Goal: Task Accomplishment & Management: Complete application form

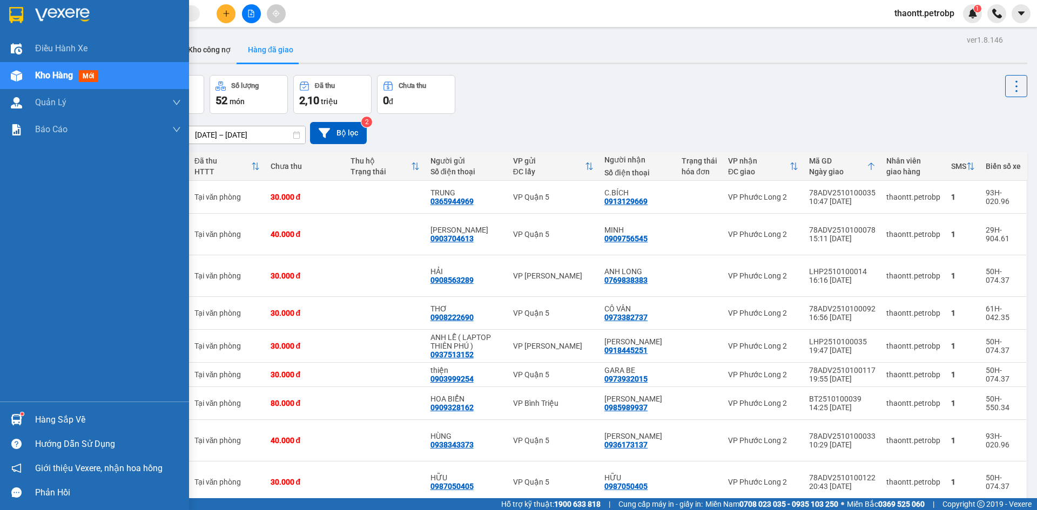
click at [36, 421] on div "Hàng sắp về" at bounding box center [108, 420] width 146 height 16
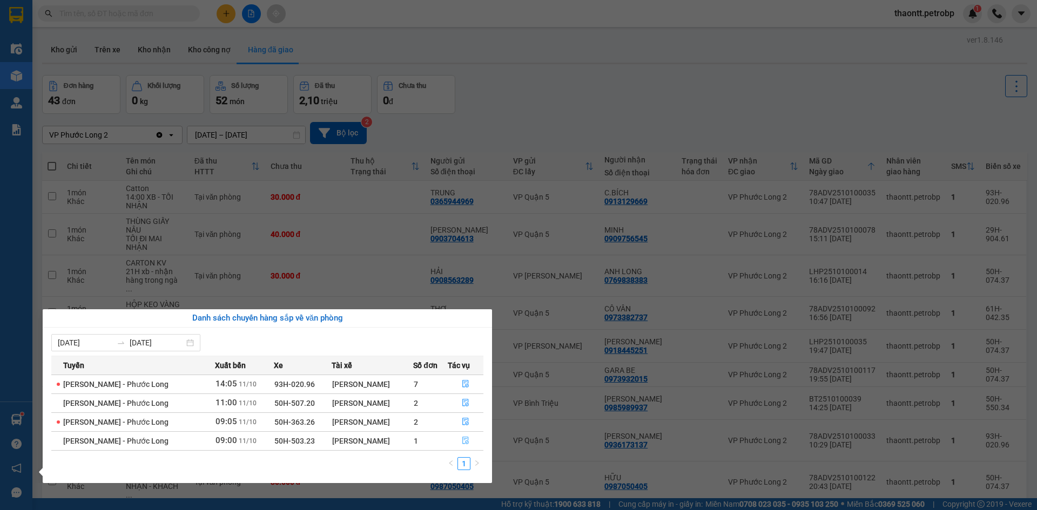
click at [465, 444] on icon "file-done" at bounding box center [465, 441] width 6 height 8
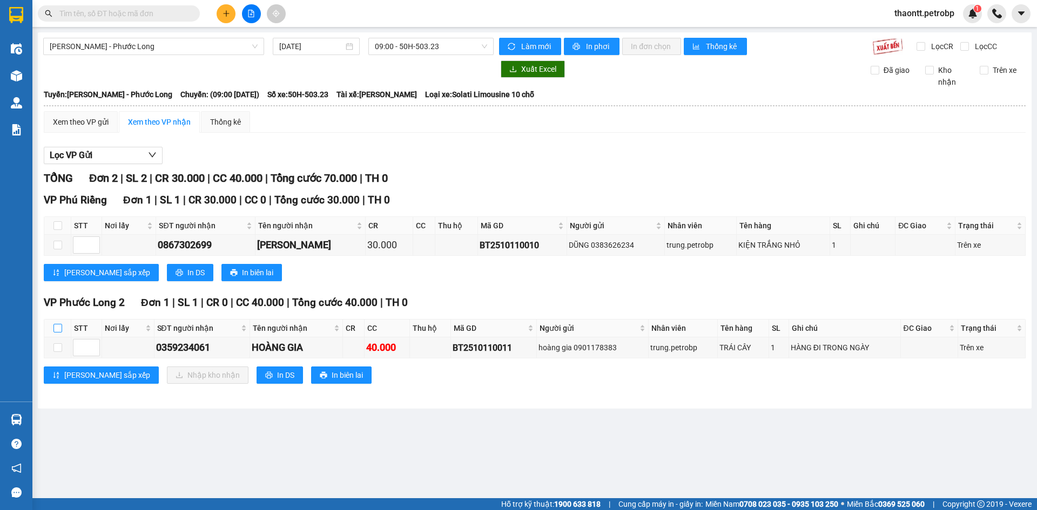
click at [56, 325] on input "checkbox" at bounding box center [57, 328] width 9 height 9
checkbox input "true"
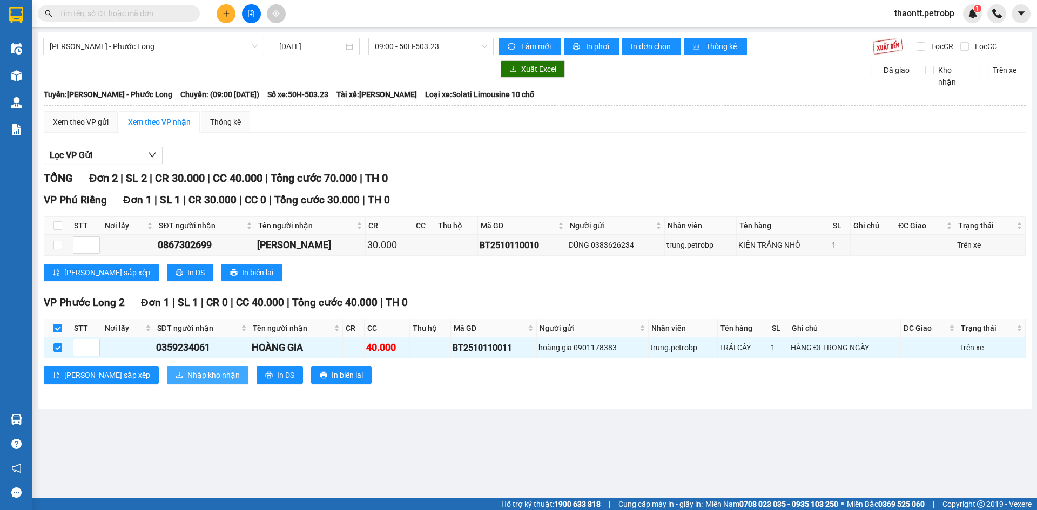
click at [187, 373] on span "Nhập kho nhận" at bounding box center [213, 375] width 52 height 12
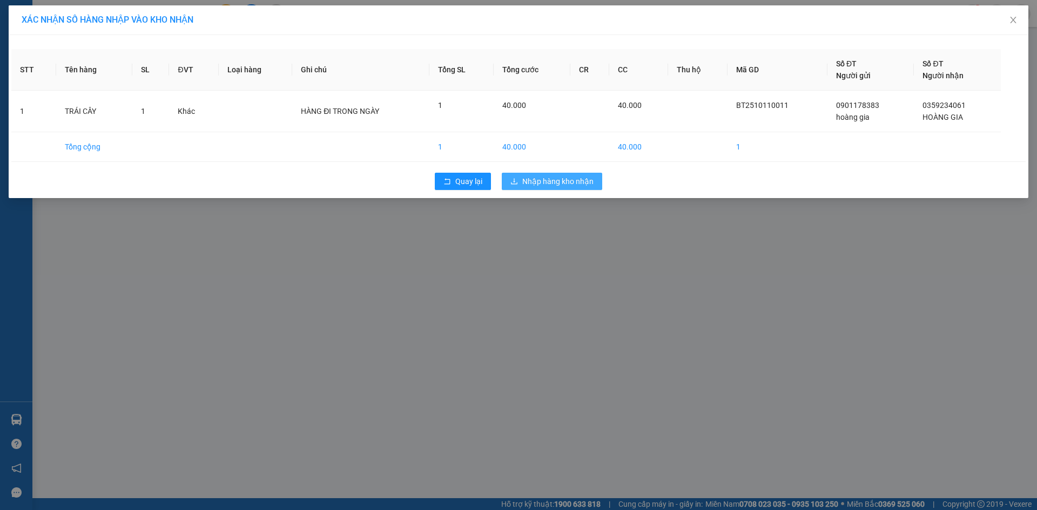
click at [535, 184] on span "Nhập hàng kho nhận" at bounding box center [557, 181] width 71 height 12
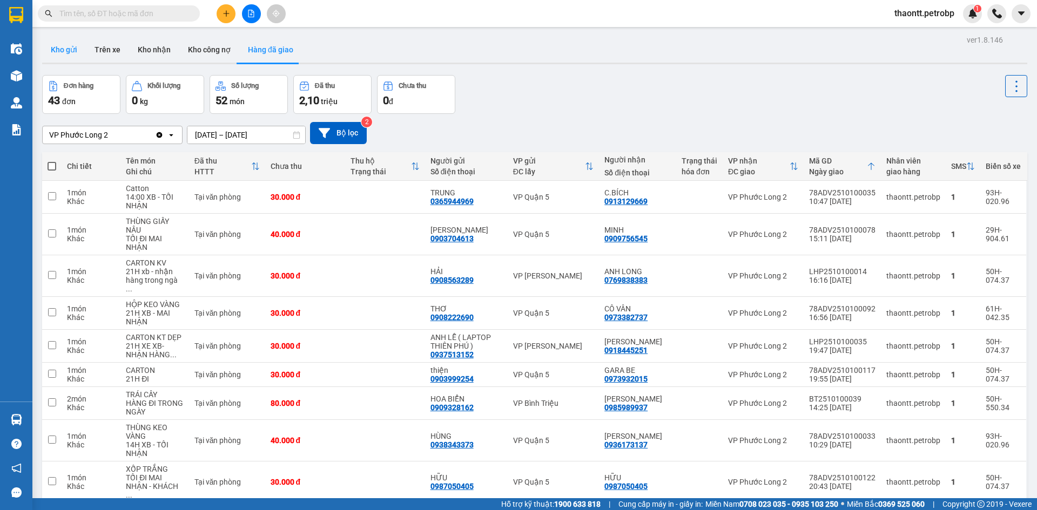
click at [67, 46] on button "Kho gửi" at bounding box center [64, 50] width 44 height 26
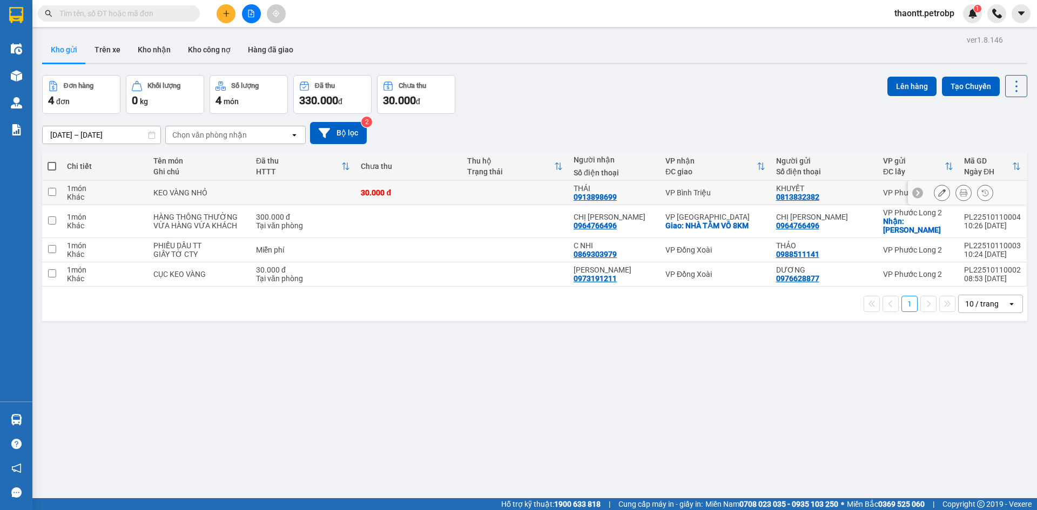
click at [282, 191] on td at bounding box center [303, 193] width 105 height 24
checkbox input "true"
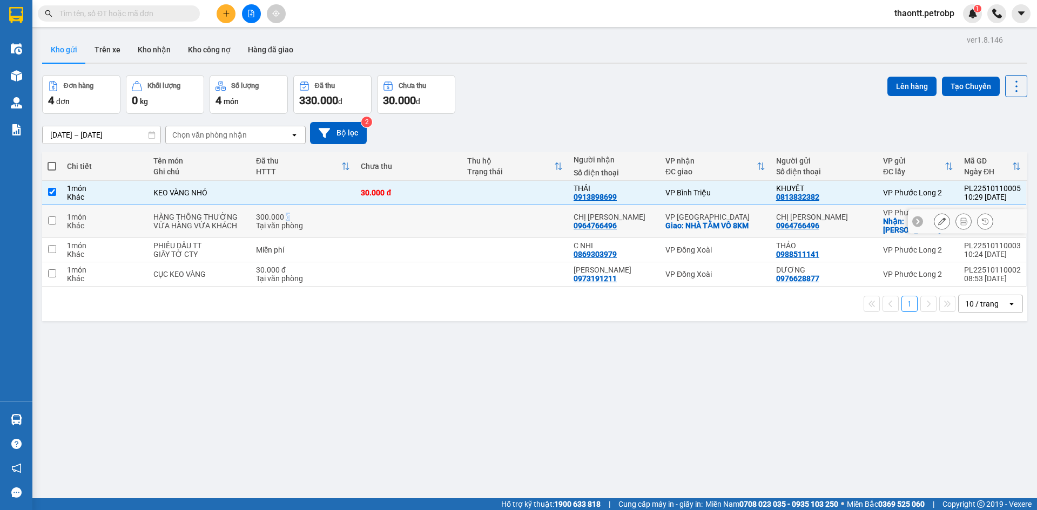
drag, startPoint x: 286, startPoint y: 217, endPoint x: 282, endPoint y: 223, distance: 7.3
click at [287, 218] on div "300.000 đ" at bounding box center [303, 217] width 94 height 9
checkbox input "true"
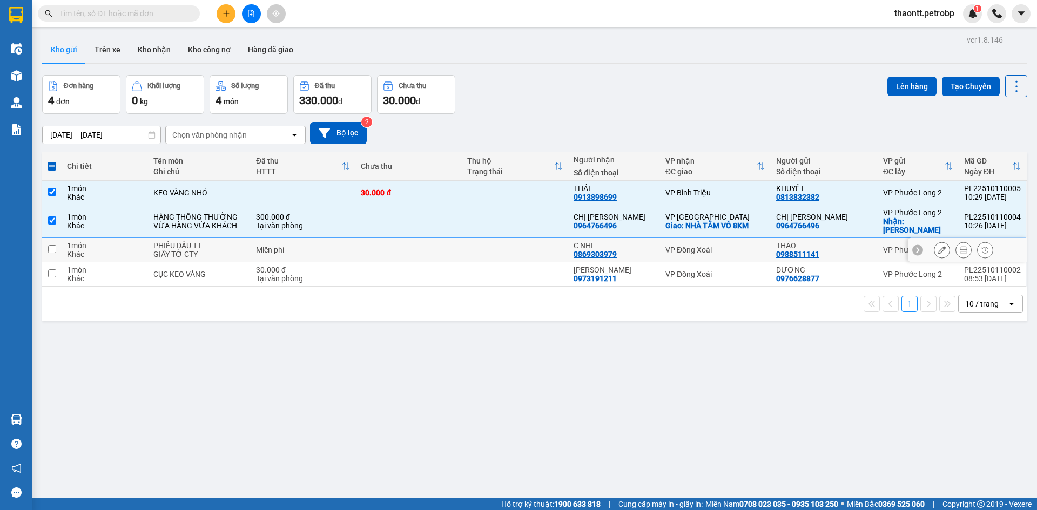
click at [269, 252] on div "Miễn phí" at bounding box center [303, 250] width 94 height 9
checkbox input "true"
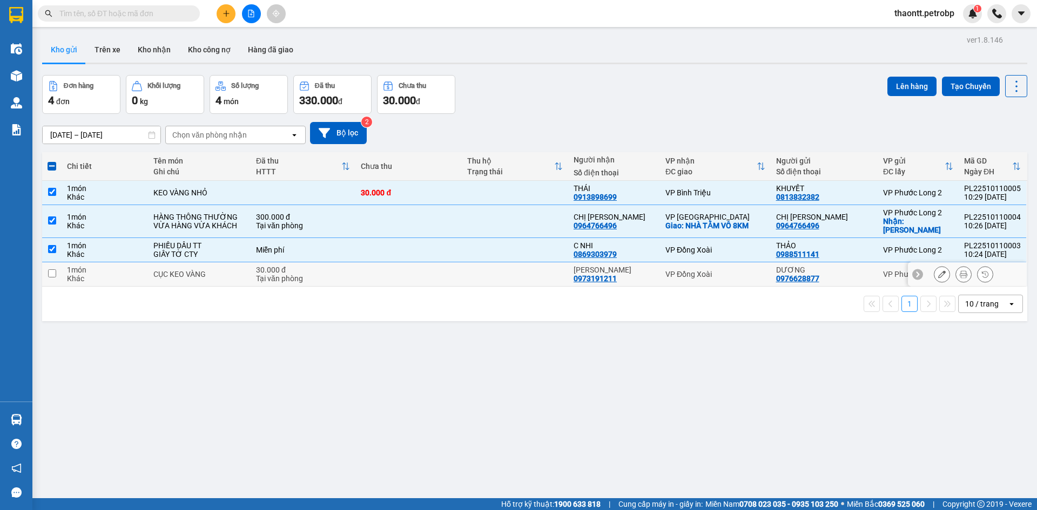
click at [275, 275] on div "Tại văn phòng" at bounding box center [303, 278] width 94 height 9
checkbox input "true"
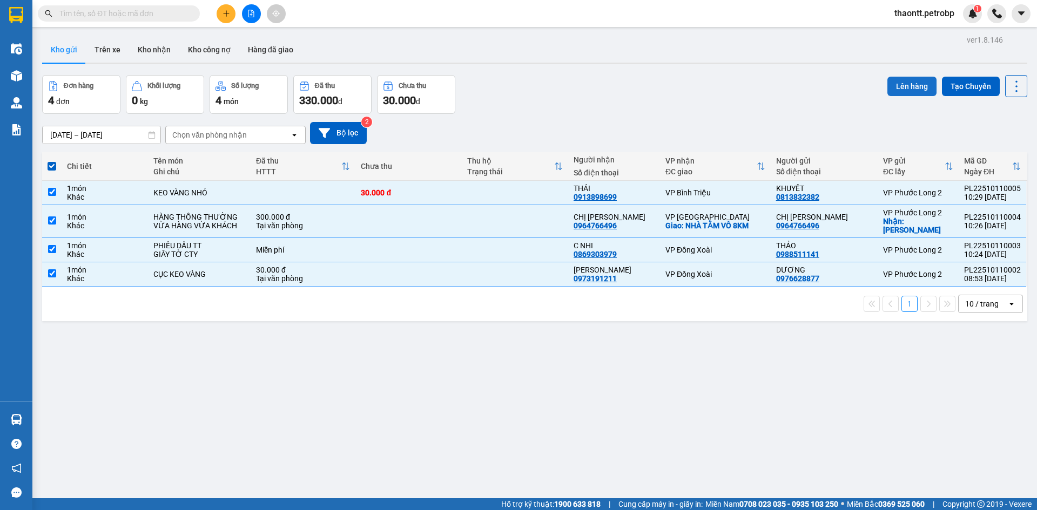
click at [909, 88] on button "Lên hàng" at bounding box center [911, 86] width 49 height 19
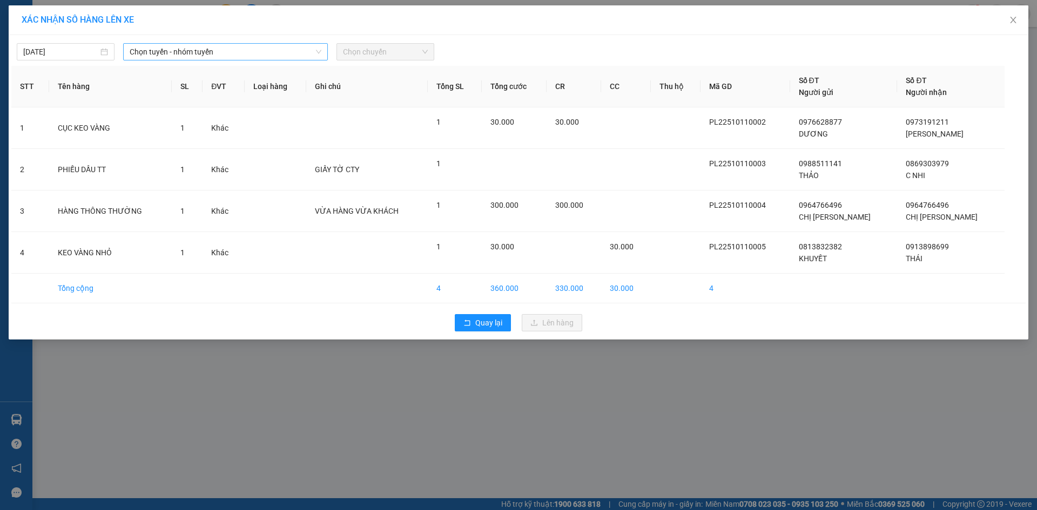
click at [252, 55] on span "Chọn tuyến - nhóm tuyến" at bounding box center [226, 52] width 192 height 16
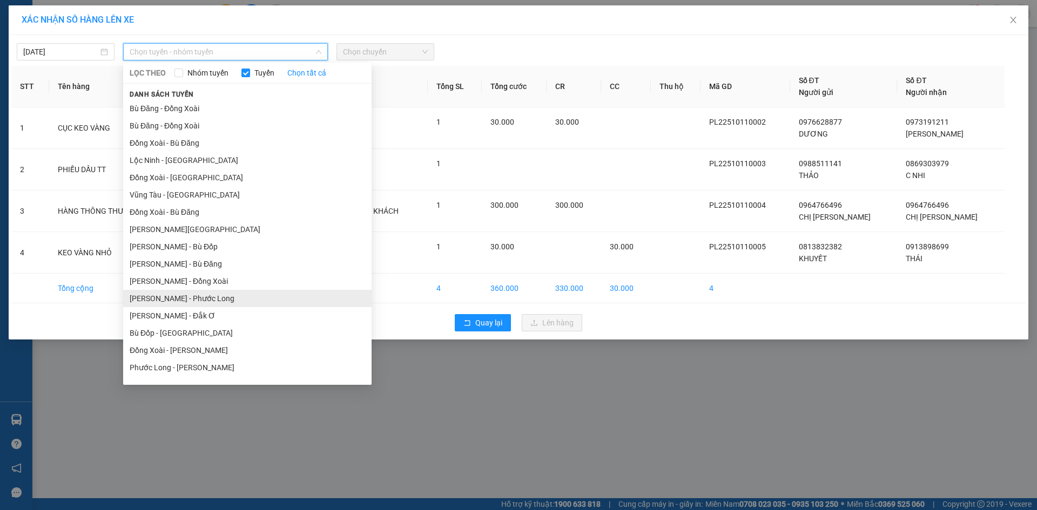
scroll to position [65, 0]
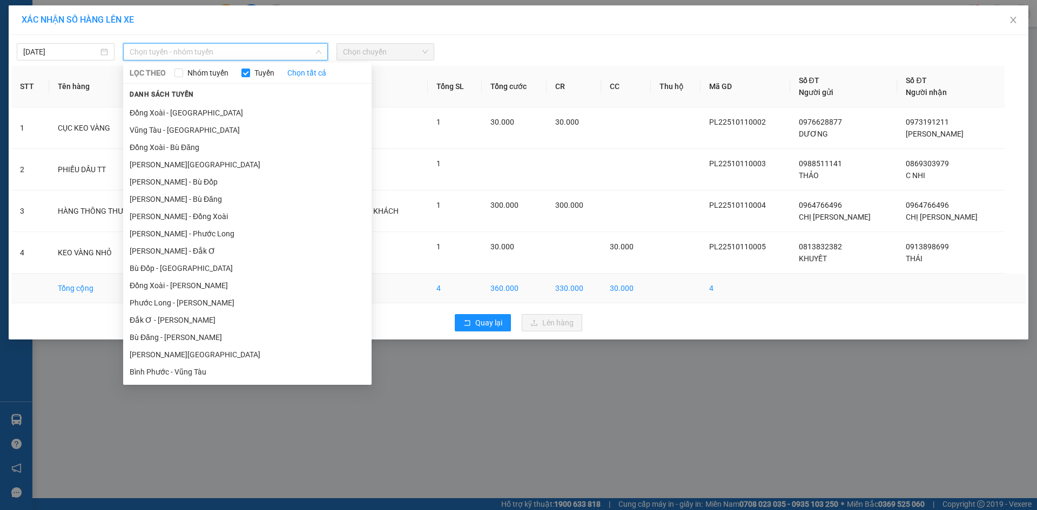
click at [199, 301] on li "Phước Long - Hồ Chí Minh" at bounding box center [247, 302] width 248 height 17
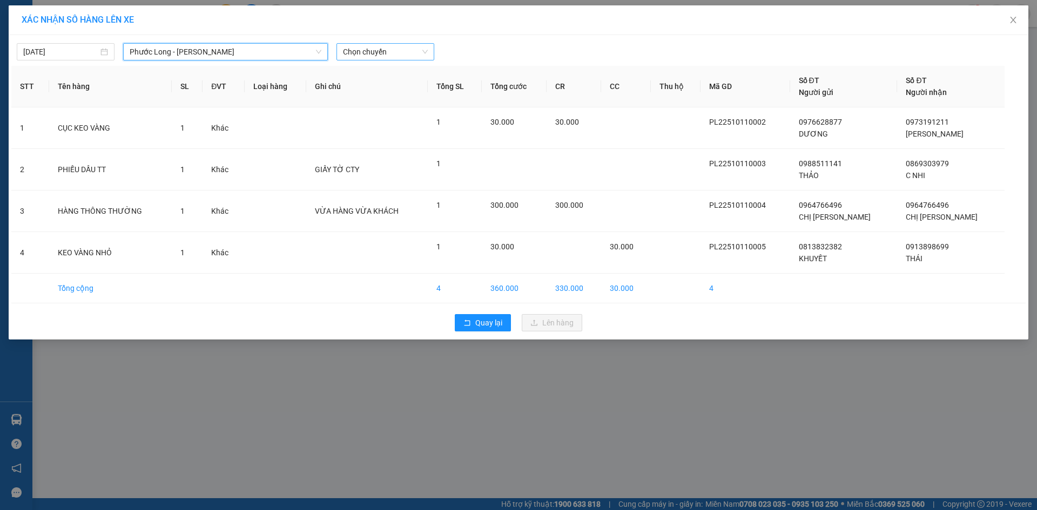
click at [370, 56] on span "Chọn chuyến" at bounding box center [385, 52] width 85 height 16
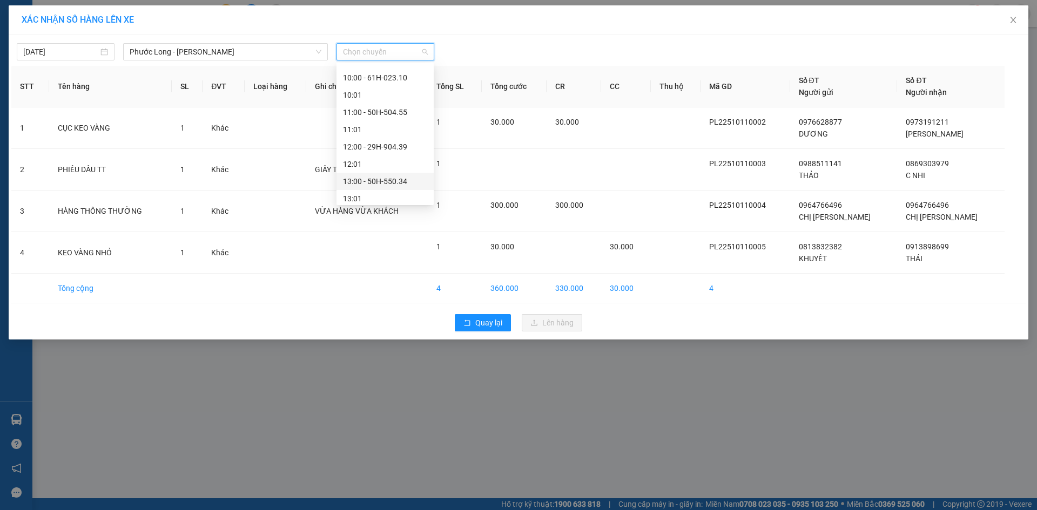
scroll to position [432, 0]
click at [390, 102] on div "14:00 - 50H-504.21" at bounding box center [385, 108] width 84 height 12
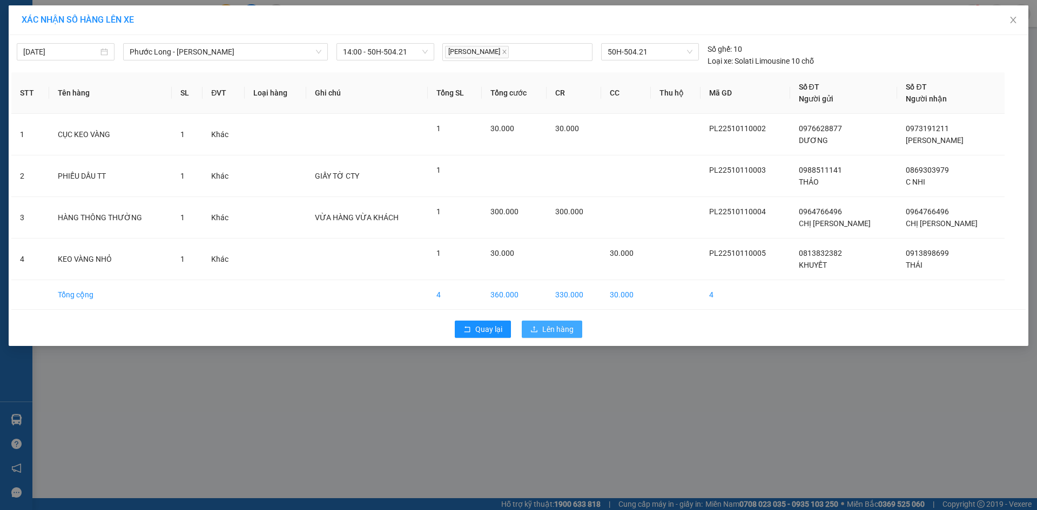
click at [544, 331] on span "Lên hàng" at bounding box center [557, 329] width 31 height 12
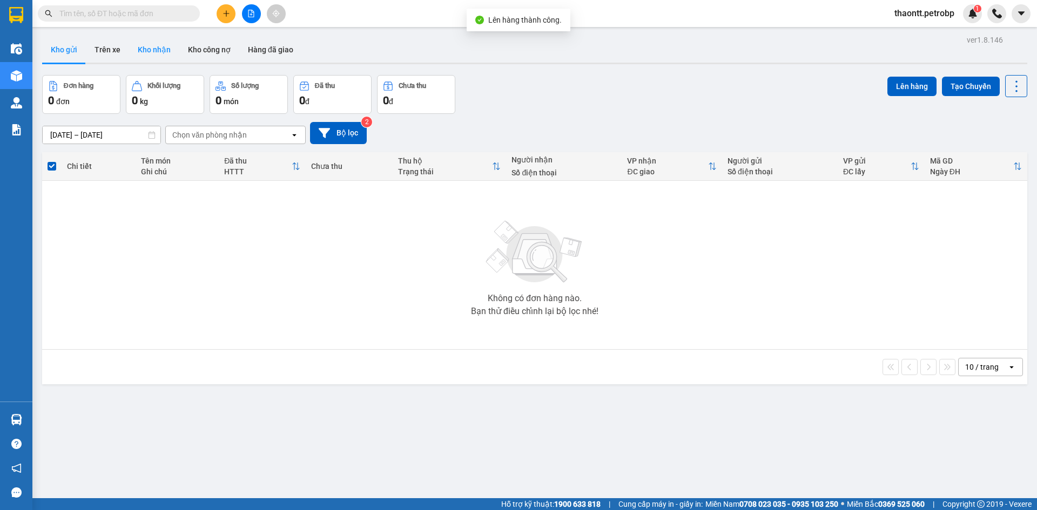
click at [166, 49] on button "Kho nhận" at bounding box center [154, 50] width 50 height 26
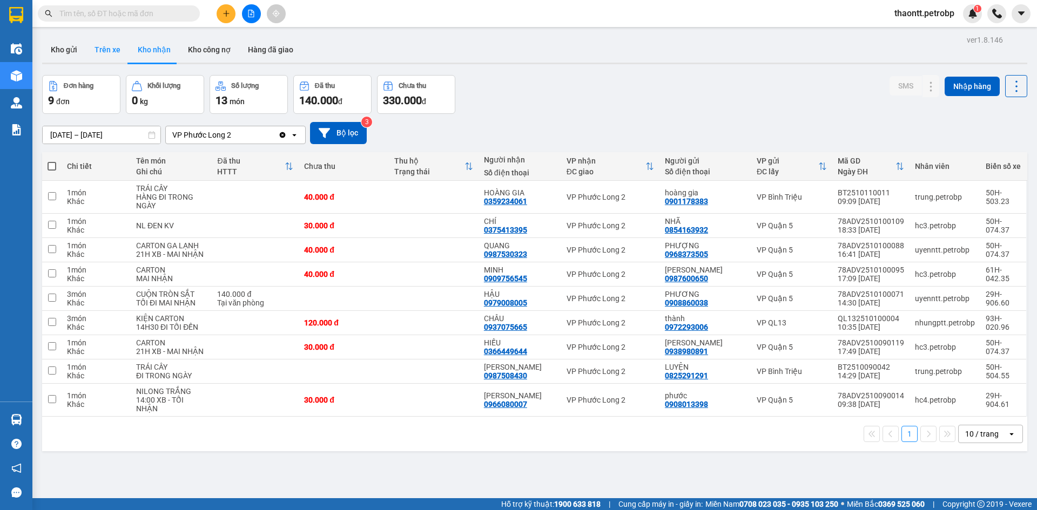
click at [111, 48] on button "Trên xe" at bounding box center [107, 50] width 43 height 26
type input "11/10/2025 – 11/10/2025"
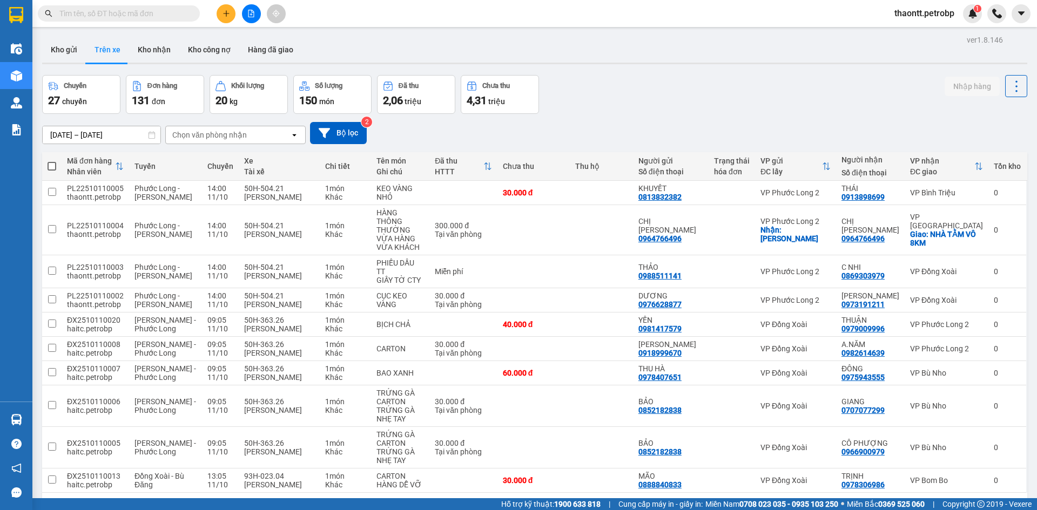
click at [255, 13] on button at bounding box center [251, 13] width 19 height 19
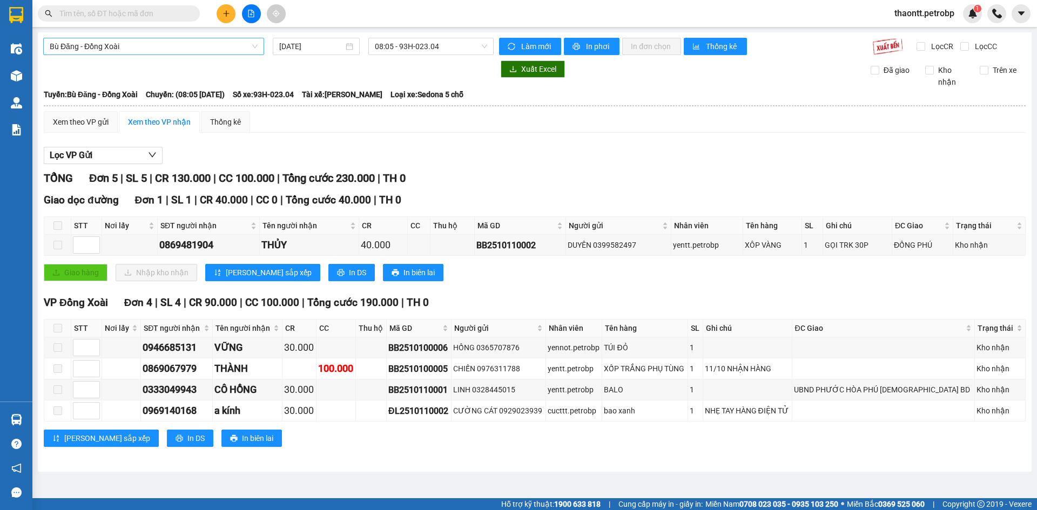
click at [225, 42] on span "Bù Đăng - Đồng Xoài" at bounding box center [154, 46] width 208 height 16
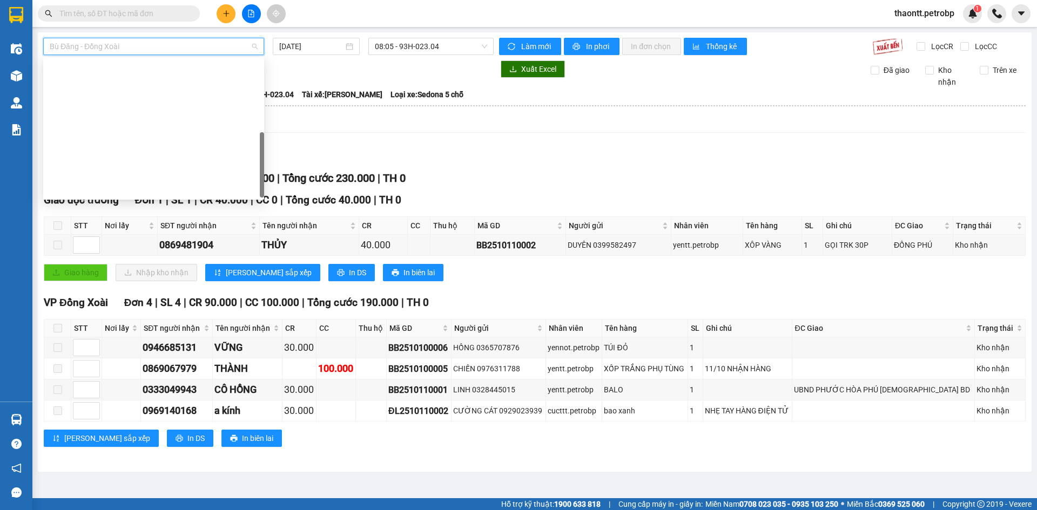
scroll to position [225, 0]
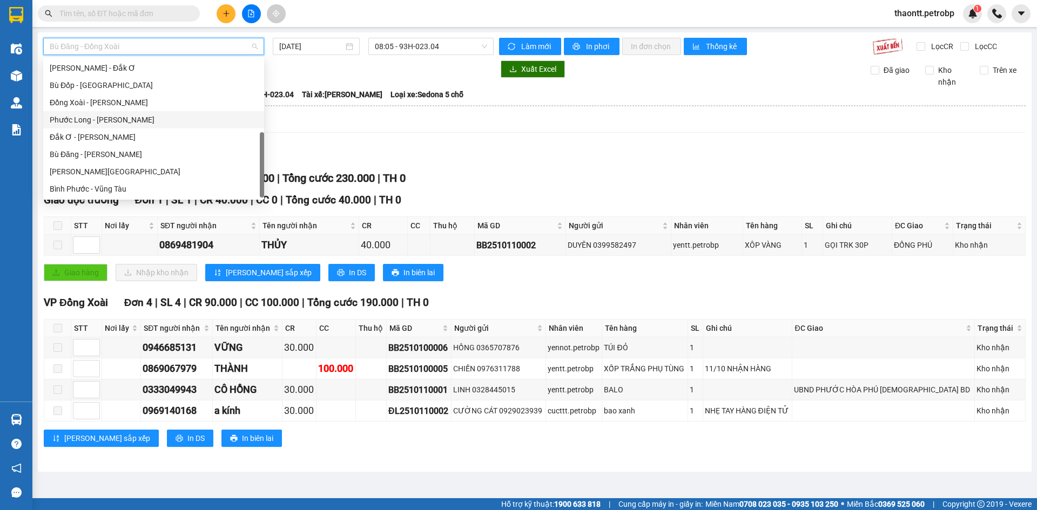
click at [142, 117] on div "Phước Long - Hồ Chí Minh" at bounding box center [154, 120] width 208 height 12
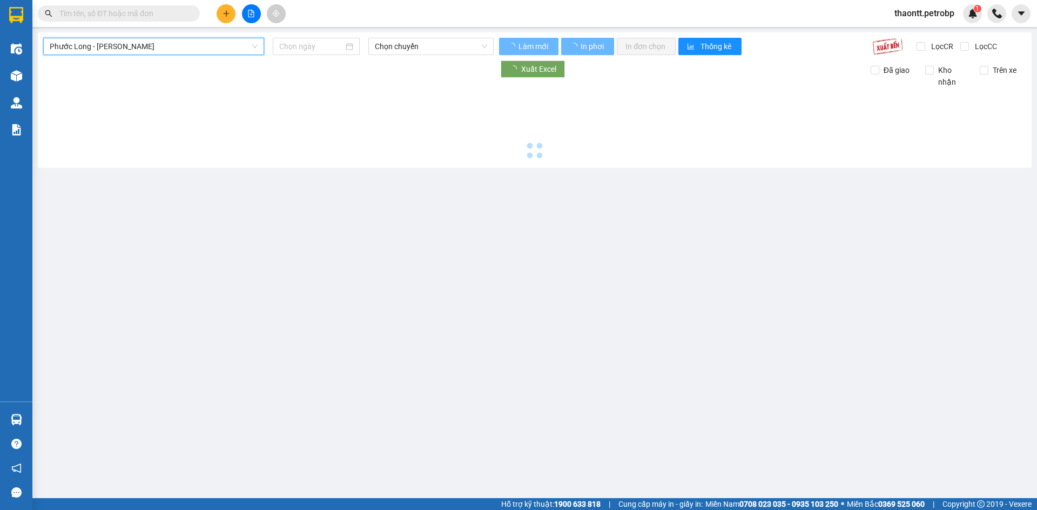
type input "[DATE]"
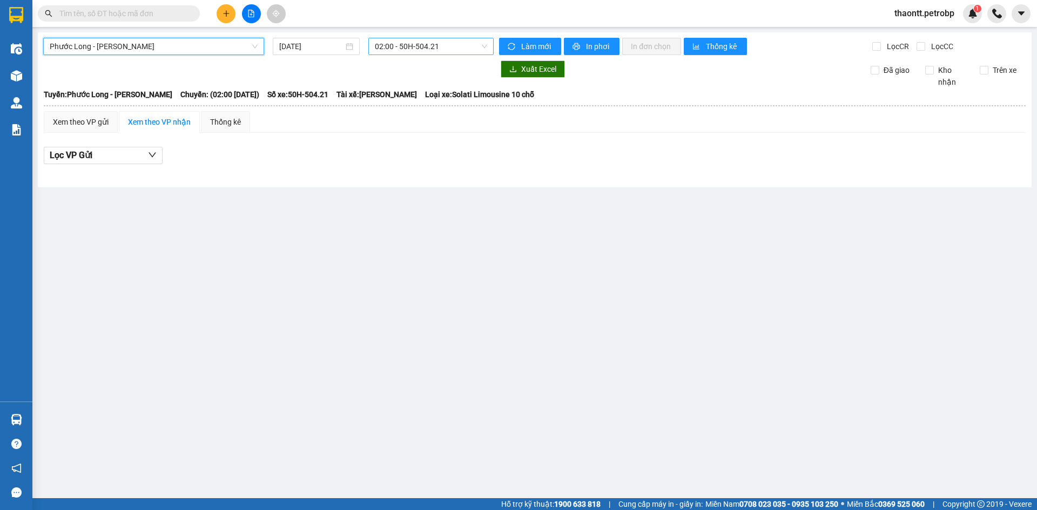
click at [401, 49] on span "02:00 - 50H-504.21" at bounding box center [431, 46] width 112 height 16
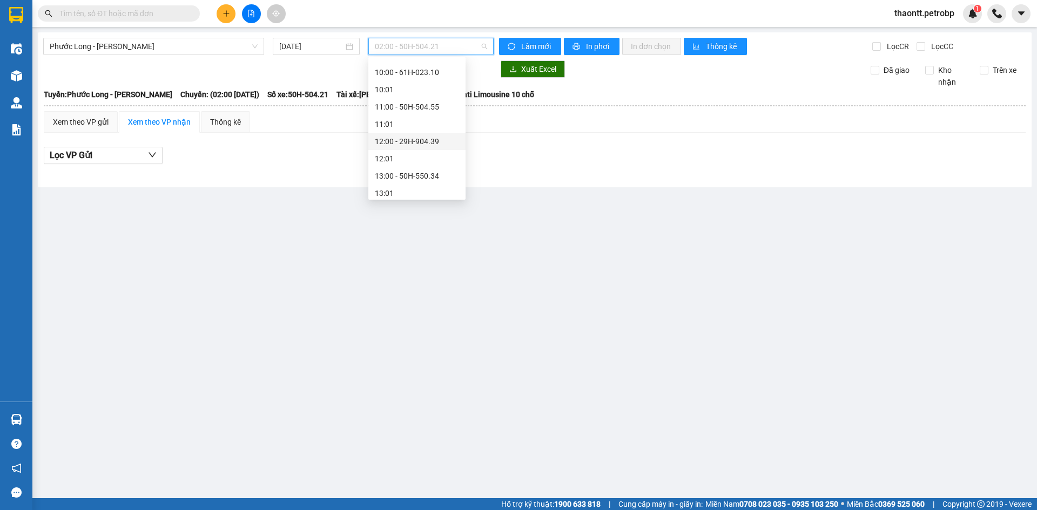
scroll to position [378, 0]
click at [423, 154] on div "14:00 - 50H-504.21" at bounding box center [417, 157] width 84 height 12
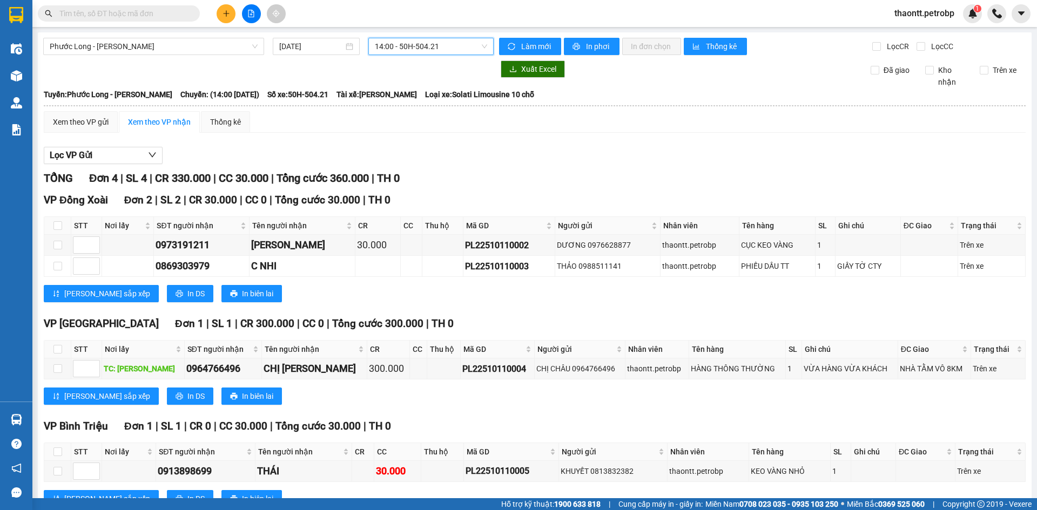
scroll to position [39, 0]
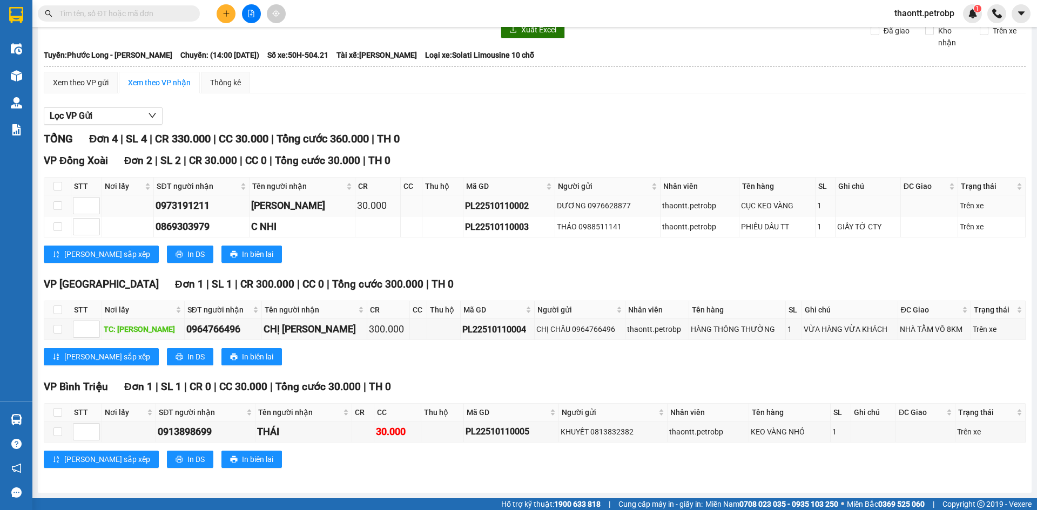
click at [512, 213] on td "PL22510110002" at bounding box center [509, 205] width 92 height 21
copy div "PL22510110002"
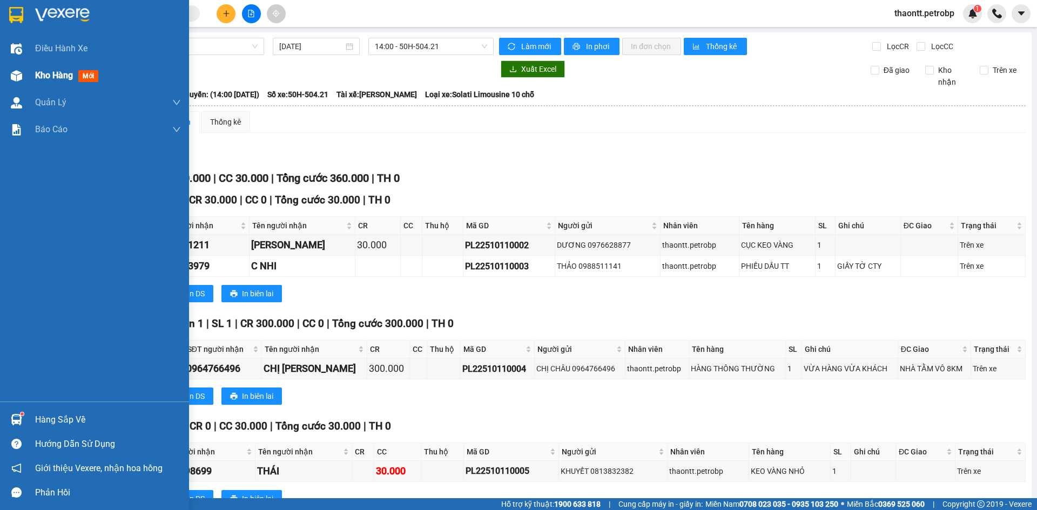
click at [27, 81] on div "Kho hàng mới" at bounding box center [94, 75] width 189 height 27
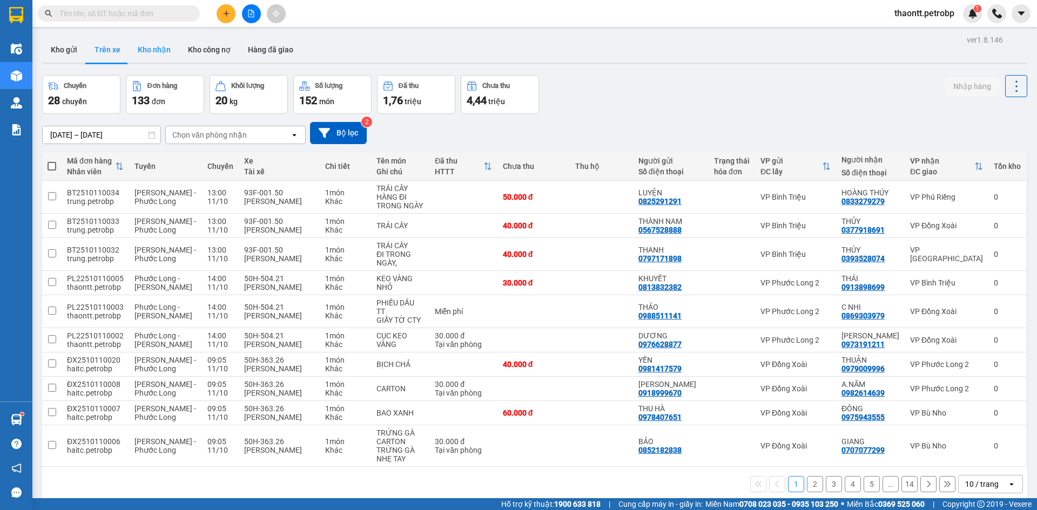
click at [164, 51] on button "Kho nhận" at bounding box center [154, 50] width 50 height 26
type input "09/10/2025 – 11/10/2025"
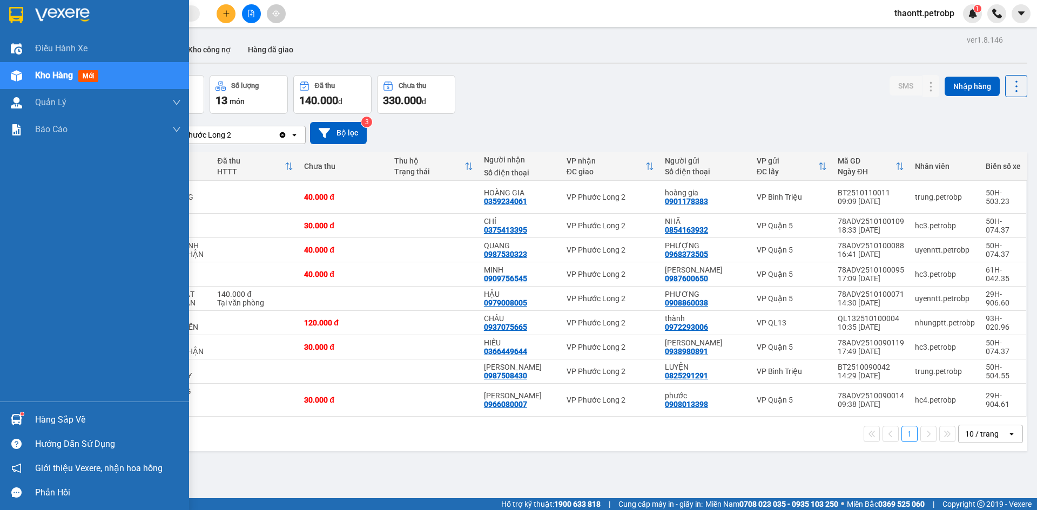
click at [56, 422] on div "Hàng sắp về" at bounding box center [108, 420] width 146 height 16
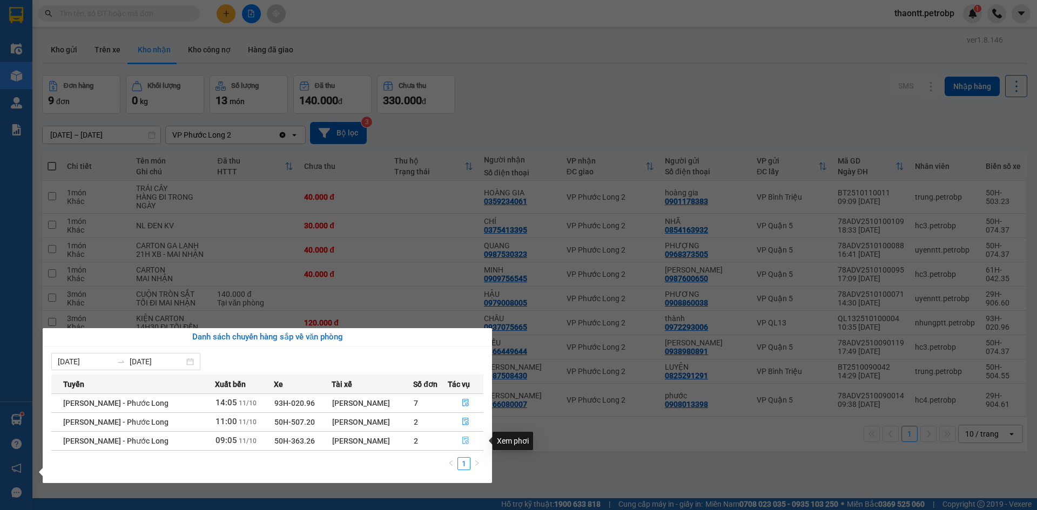
click at [466, 443] on icon "file-done" at bounding box center [466, 441] width 8 height 8
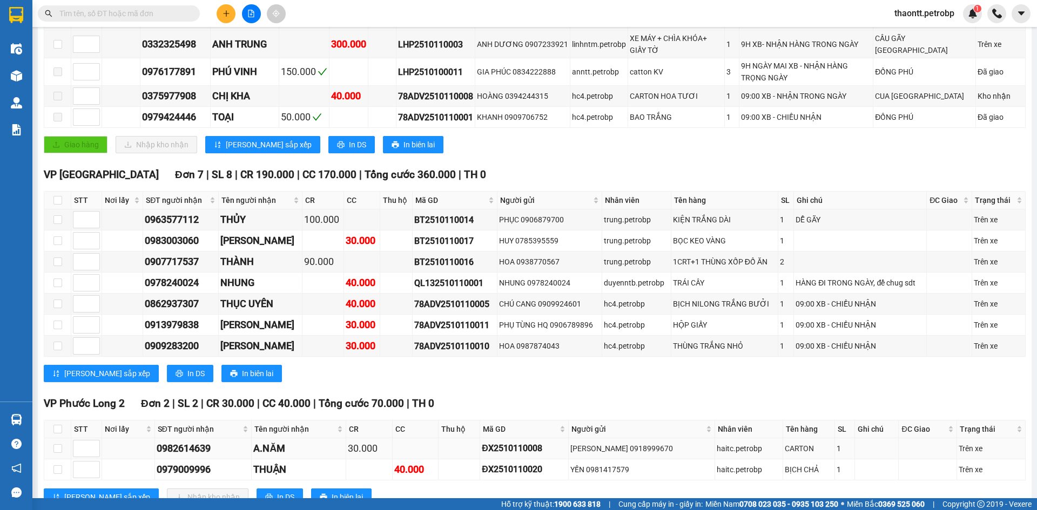
scroll to position [378, 0]
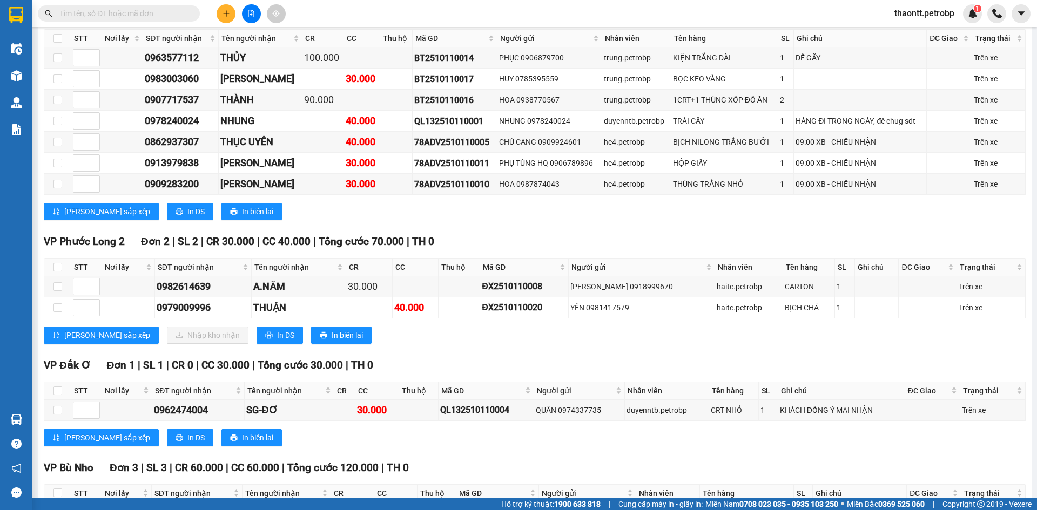
click at [30, 422] on div "Hàng sắp về" at bounding box center [16, 420] width 32 height 24
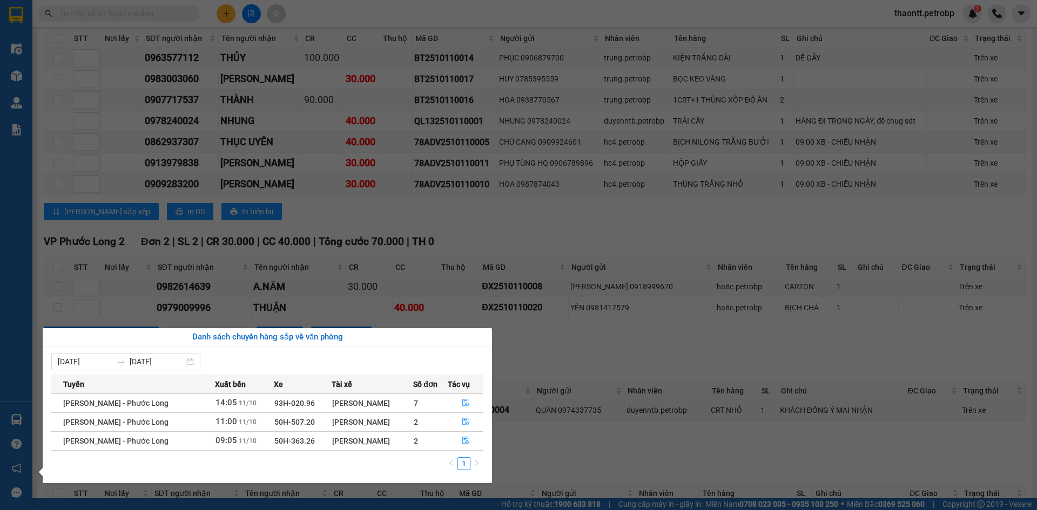
click at [574, 359] on section "Kết quả tìm kiếm ( 0 ) Bộ lọc No Data thaontt.petrobp 1 Điều hành xe Kho hàng m…" at bounding box center [518, 255] width 1037 height 510
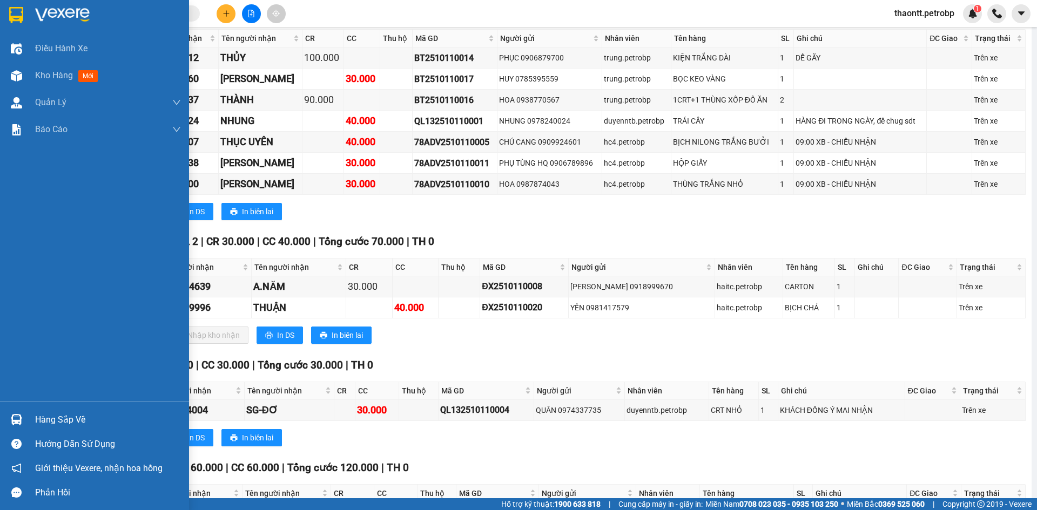
click at [32, 420] on div "Hàng sắp về" at bounding box center [94, 420] width 189 height 24
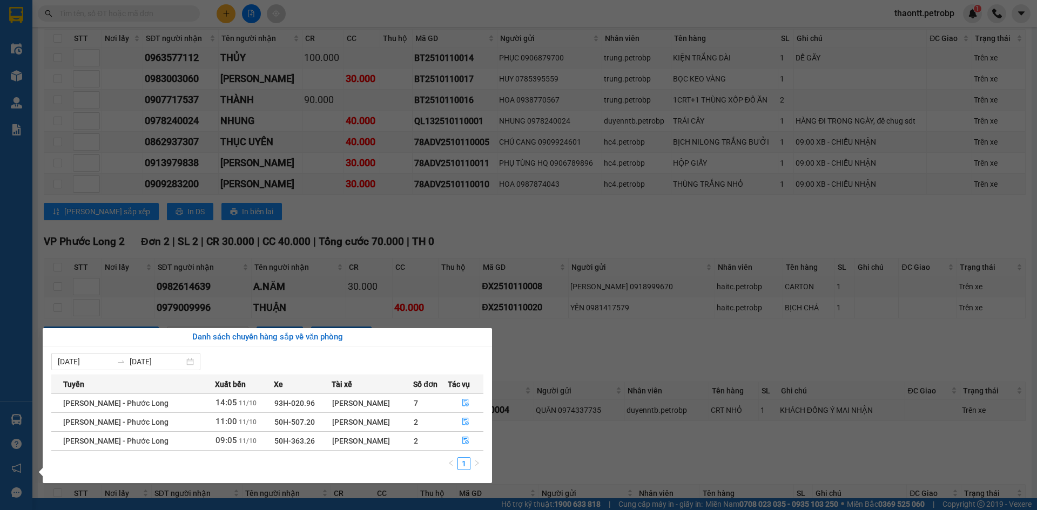
click at [31, 73] on div "Điều hành xe Kho hàng mới Quản Lý Quản lý chuyến Quản lý khách hàng Quản lý khá…" at bounding box center [16, 255] width 32 height 510
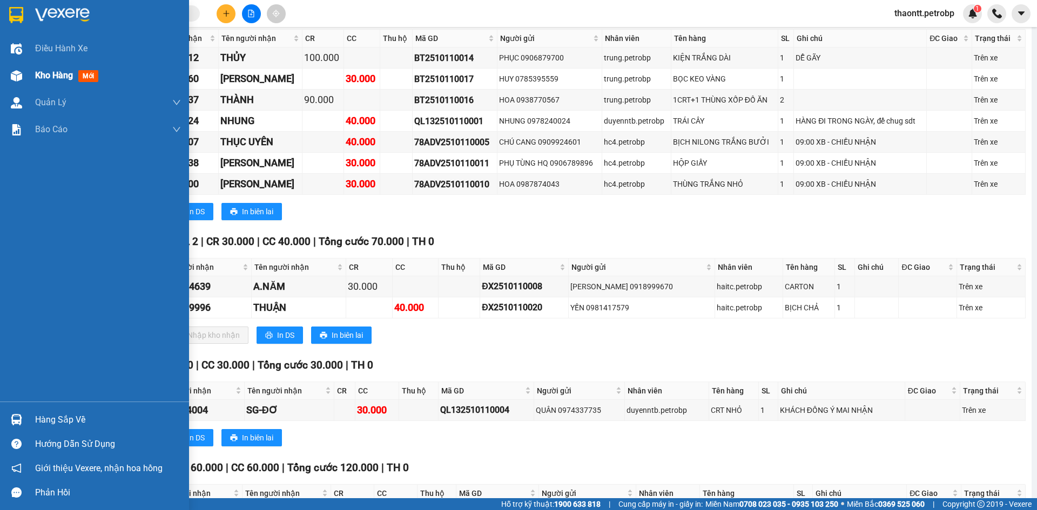
click at [37, 79] on span "Kho hàng" at bounding box center [54, 75] width 38 height 10
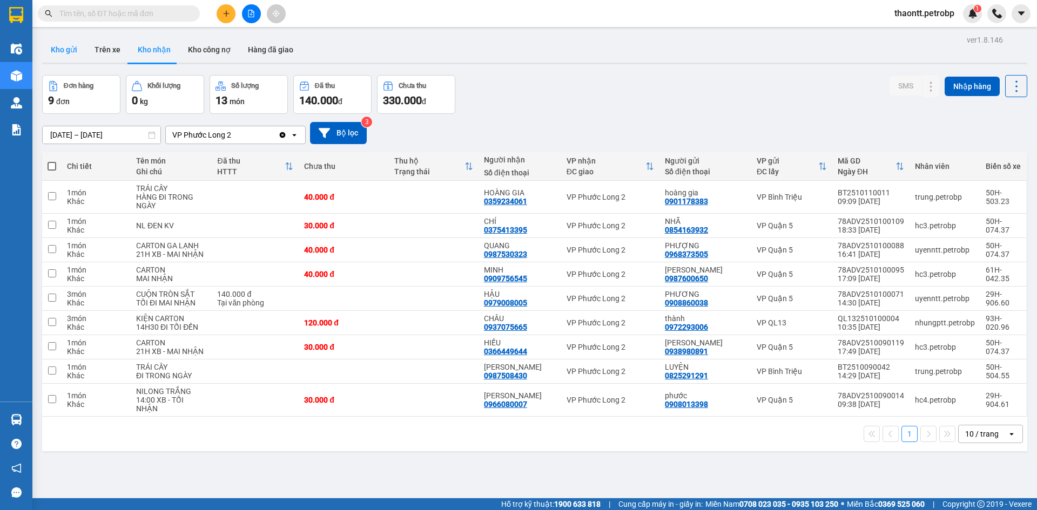
click at [68, 53] on button "Kho gửi" at bounding box center [64, 50] width 44 height 26
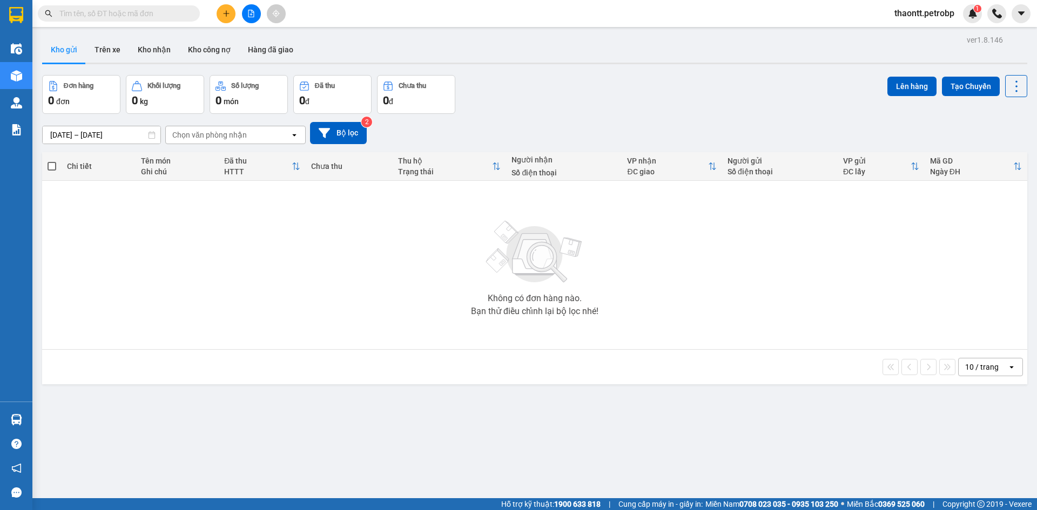
click at [245, 14] on button at bounding box center [251, 13] width 19 height 19
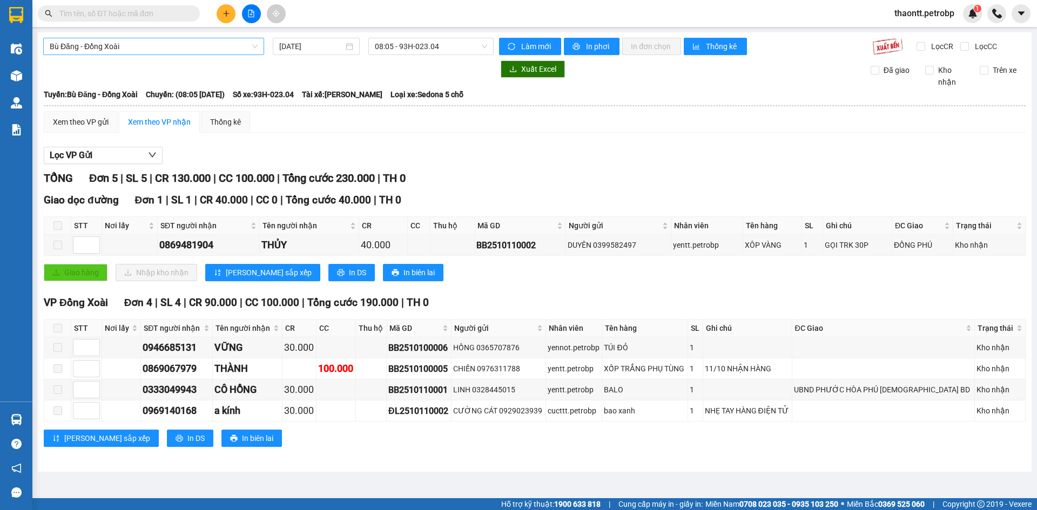
click at [126, 43] on span "Bù Đăng - Đồng Xoài" at bounding box center [154, 46] width 208 height 16
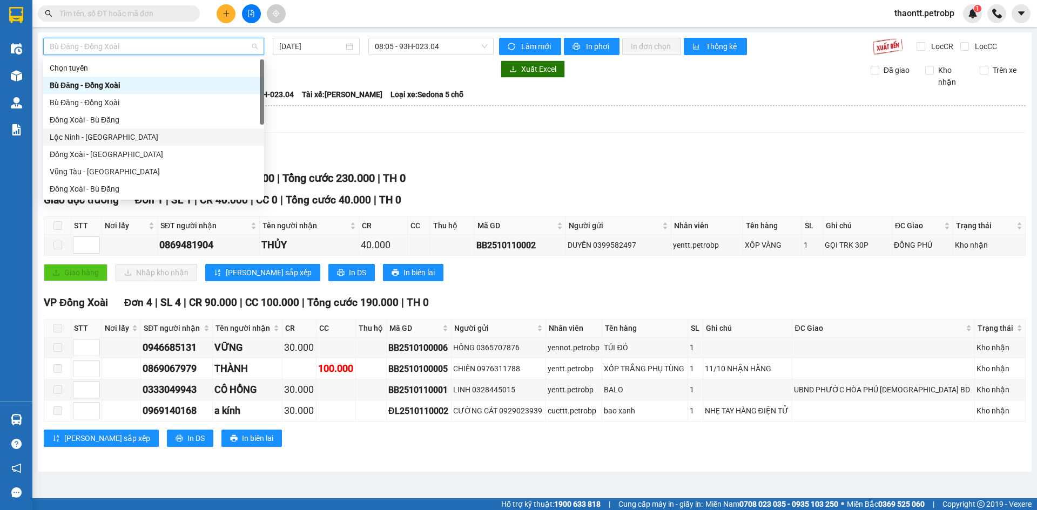
scroll to position [216, 0]
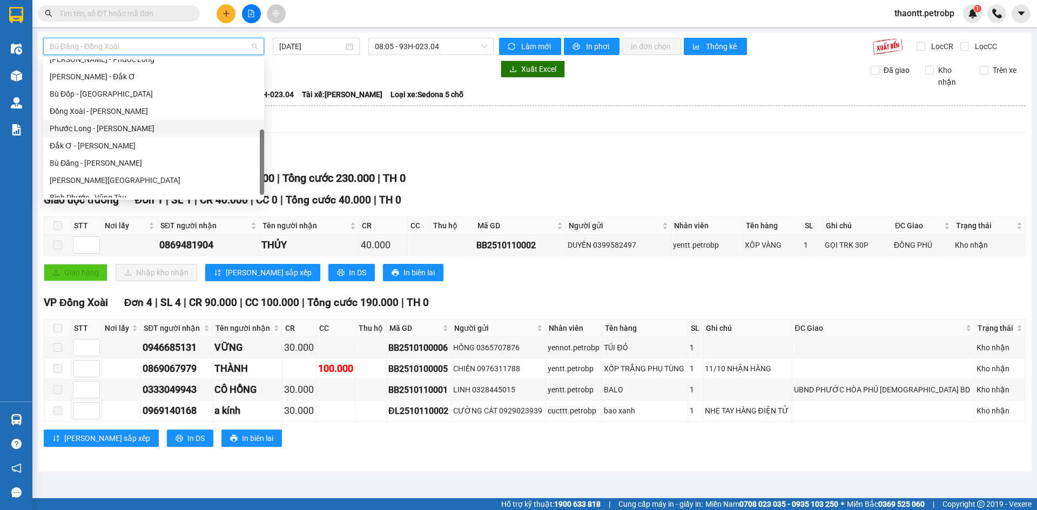
click at [127, 126] on div "Phước Long - Hồ Chí Minh" at bounding box center [154, 129] width 208 height 12
type input "[DATE]"
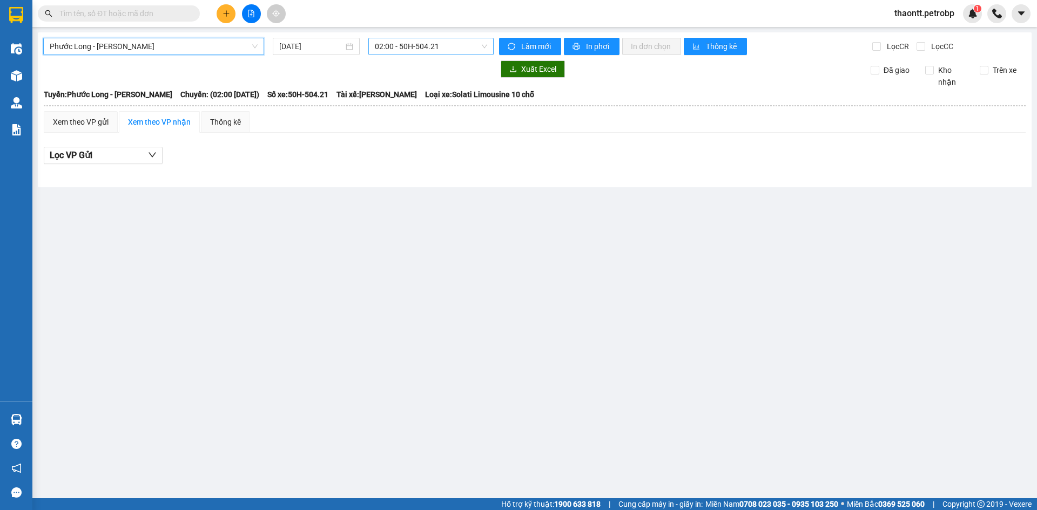
click at [445, 45] on span "02:00 - 50H-504.21" at bounding box center [431, 46] width 112 height 16
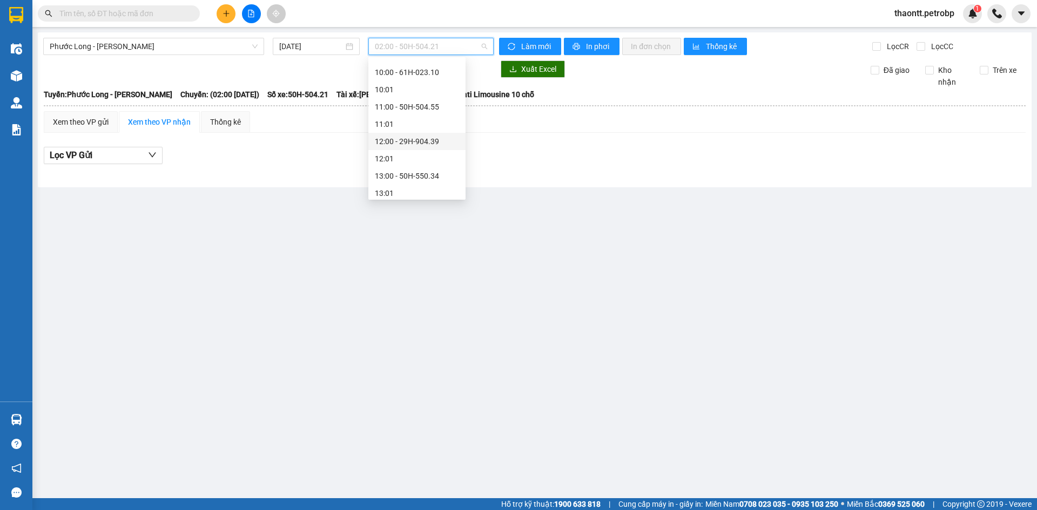
scroll to position [432, 0]
click at [408, 97] on div "14:00 - 50H-504.21" at bounding box center [417, 103] width 84 height 12
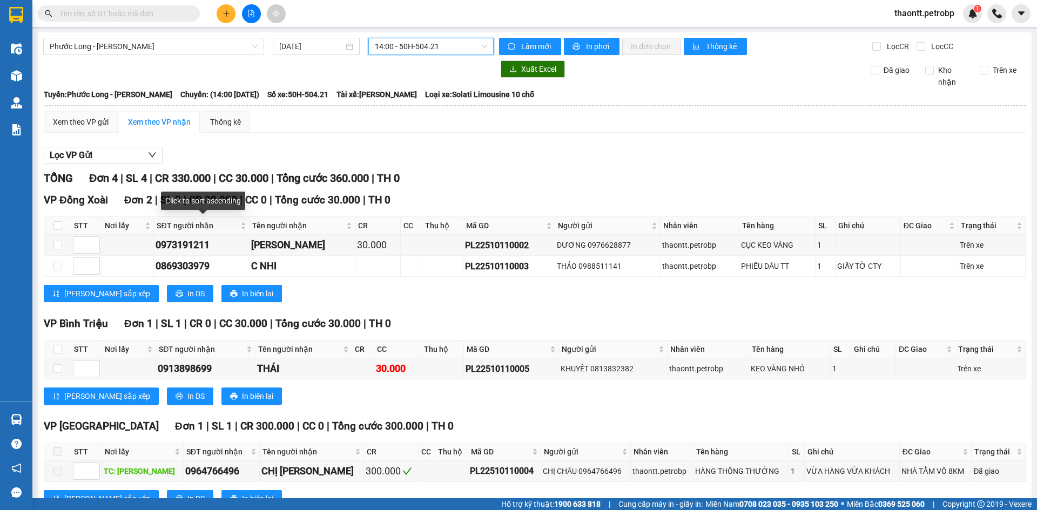
scroll to position [39, 0]
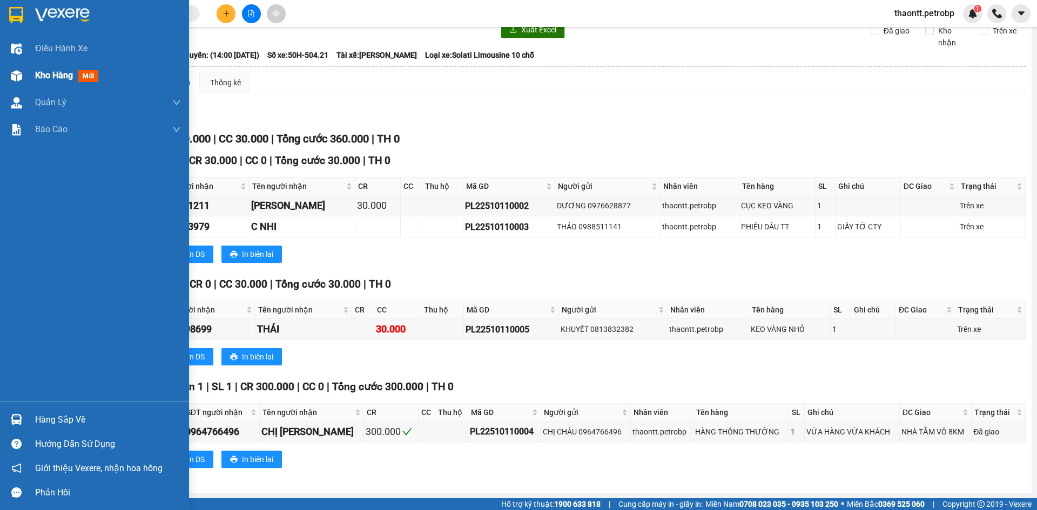
click at [55, 80] on span "Kho hàng" at bounding box center [54, 75] width 38 height 10
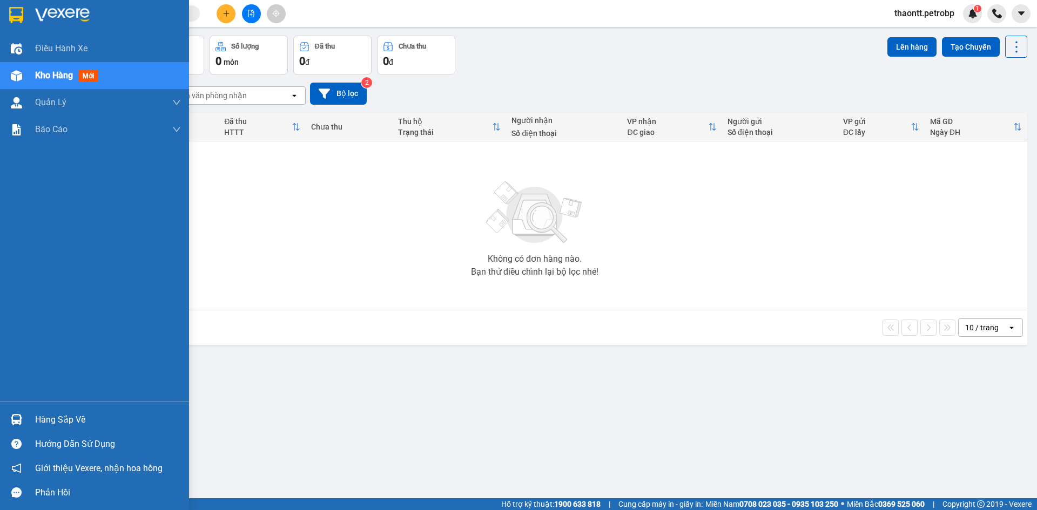
click at [65, 410] on div "Hàng sắp về" at bounding box center [94, 420] width 189 height 24
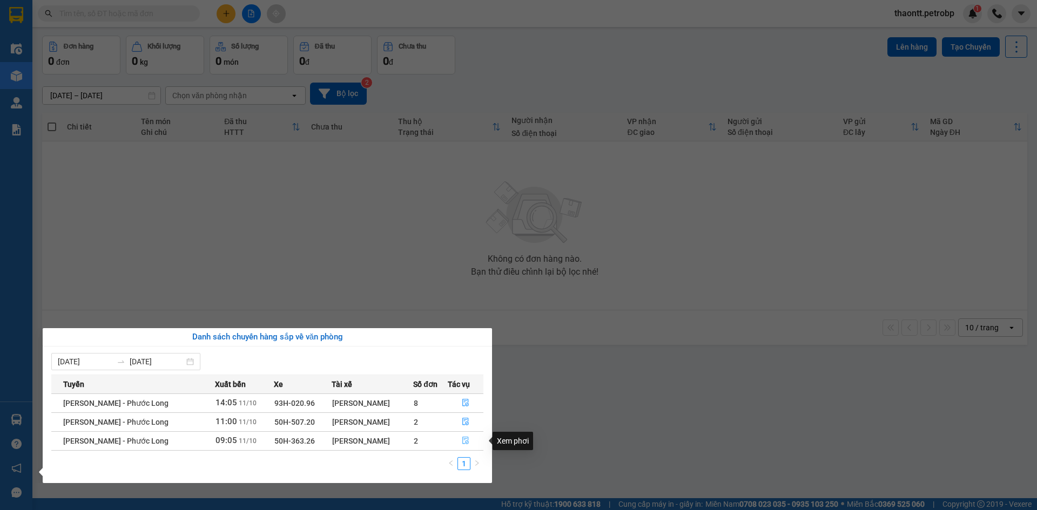
click at [467, 441] on icon "file-done" at bounding box center [466, 441] width 8 height 8
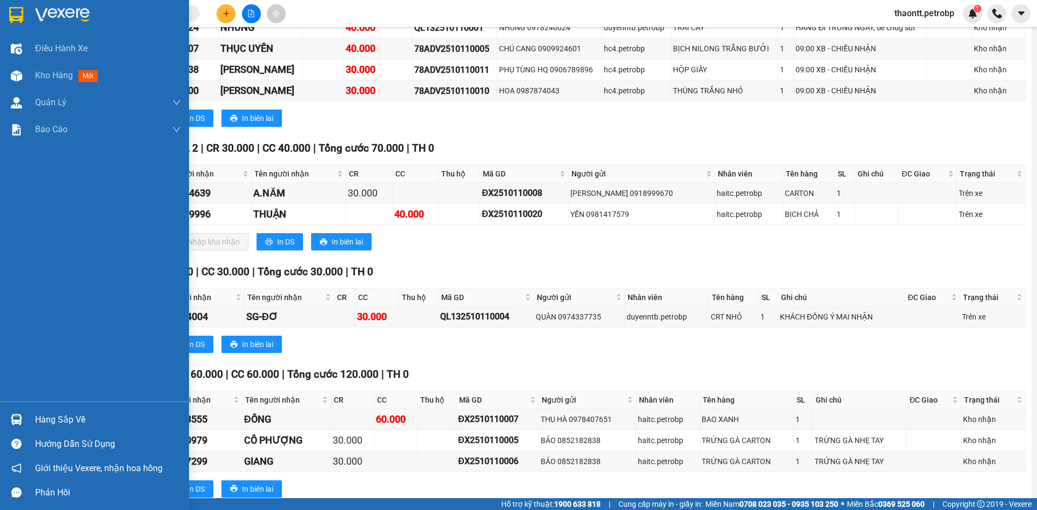
scroll to position [417, 0]
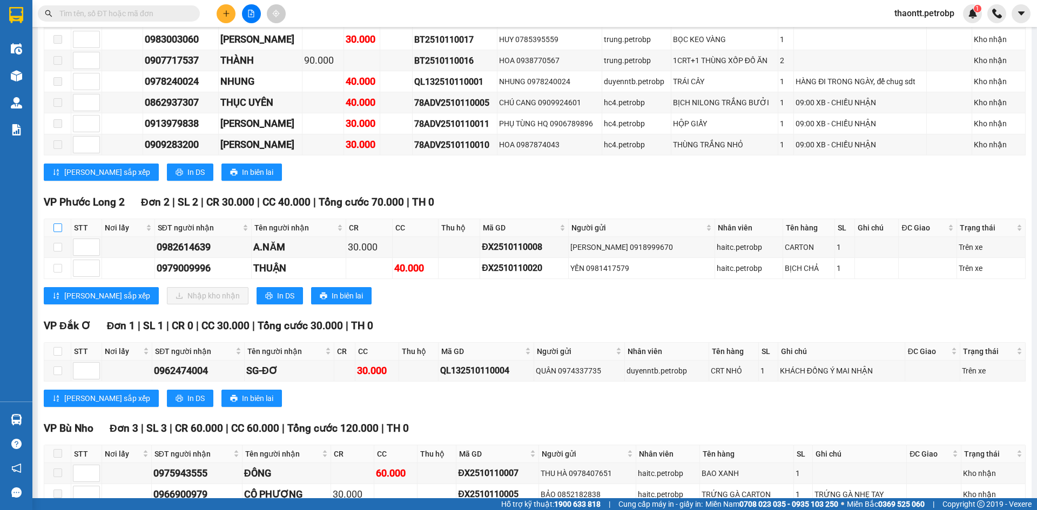
click at [58, 232] on label at bounding box center [57, 228] width 9 height 12
click at [58, 232] on input "checkbox" at bounding box center [57, 228] width 9 height 9
checkbox input "true"
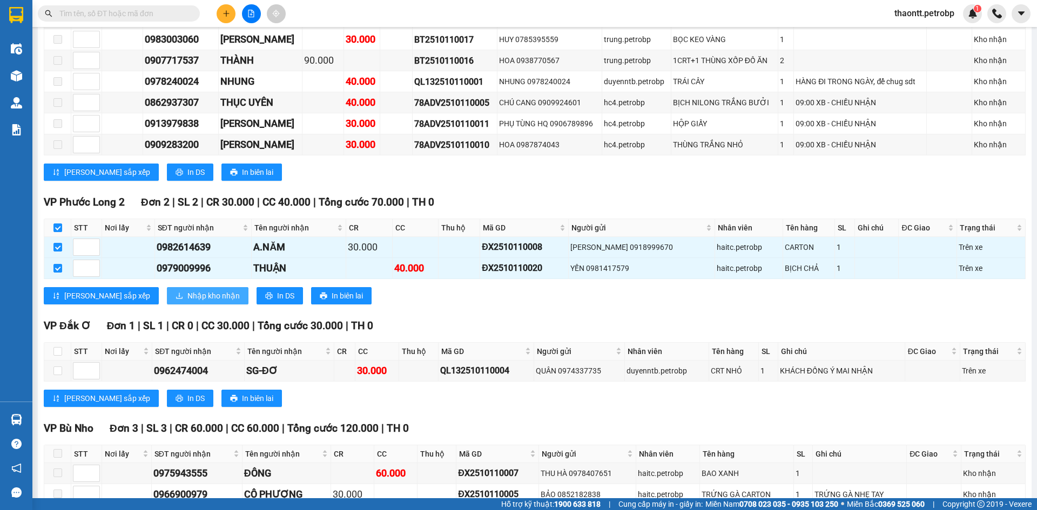
click at [187, 296] on span "Nhập kho nhận" at bounding box center [213, 296] width 52 height 12
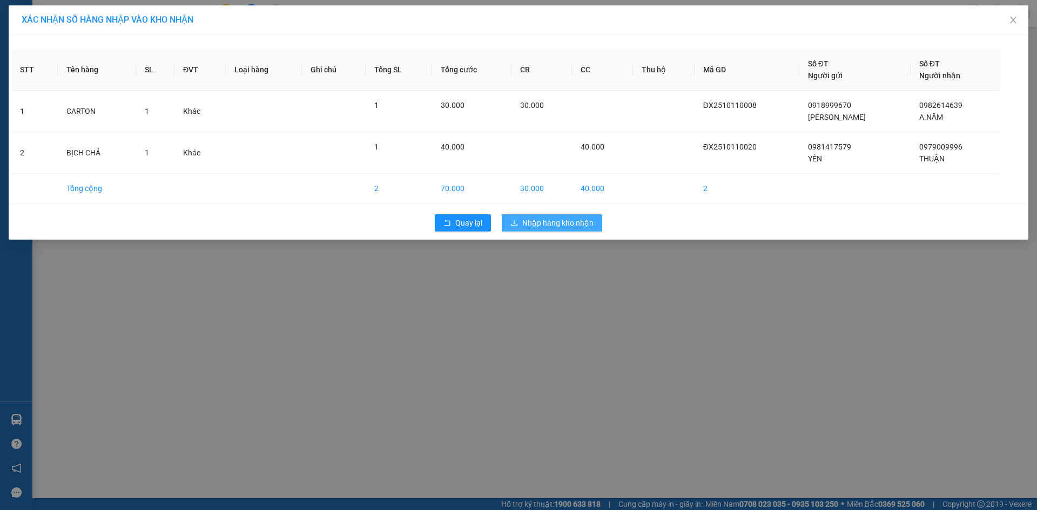
click at [540, 220] on span "Nhập hàng kho nhận" at bounding box center [557, 223] width 71 height 12
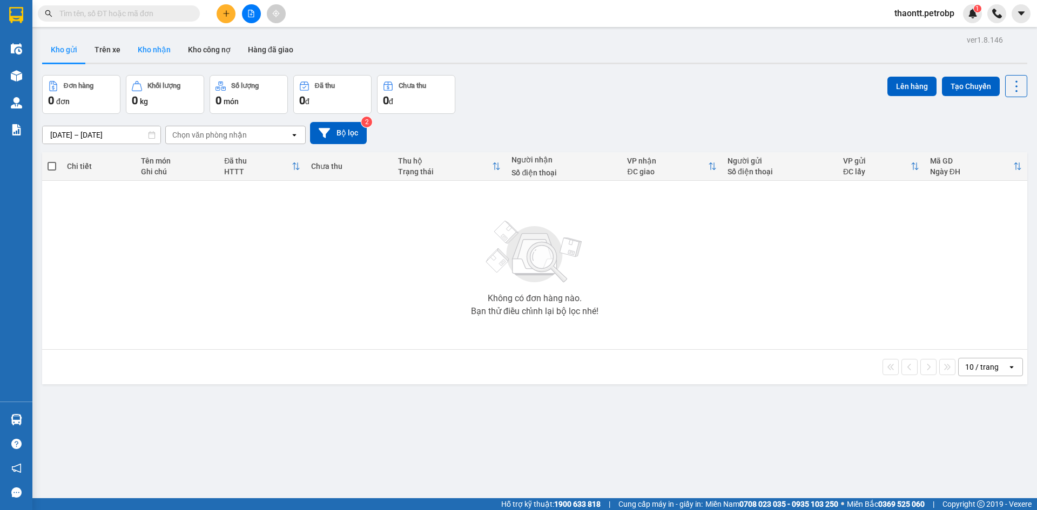
click at [164, 50] on button "Kho nhận" at bounding box center [154, 50] width 50 height 26
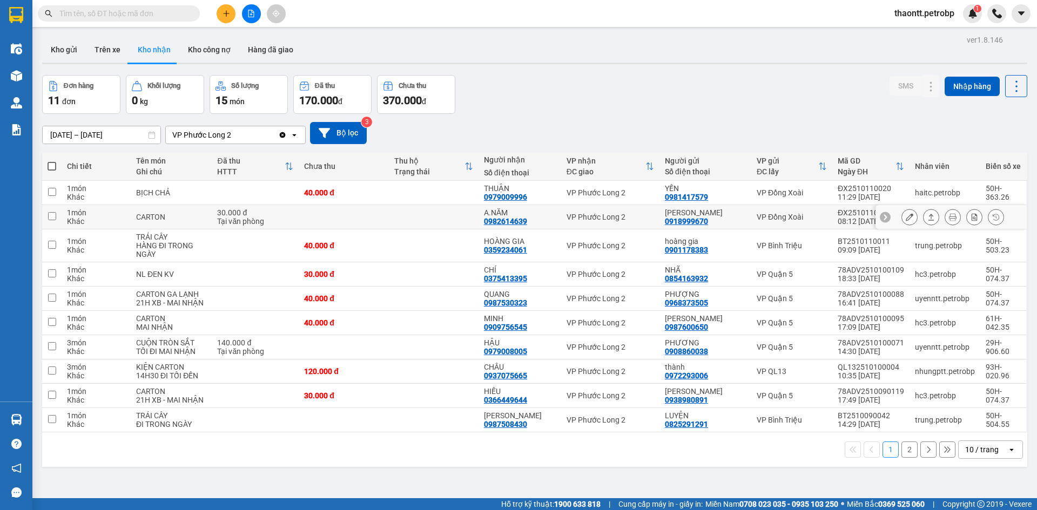
drag, startPoint x: 433, startPoint y: 220, endPoint x: 614, endPoint y: 221, distance: 180.9
click at [434, 219] on td at bounding box center [434, 217] width 90 height 24
checkbox input "true"
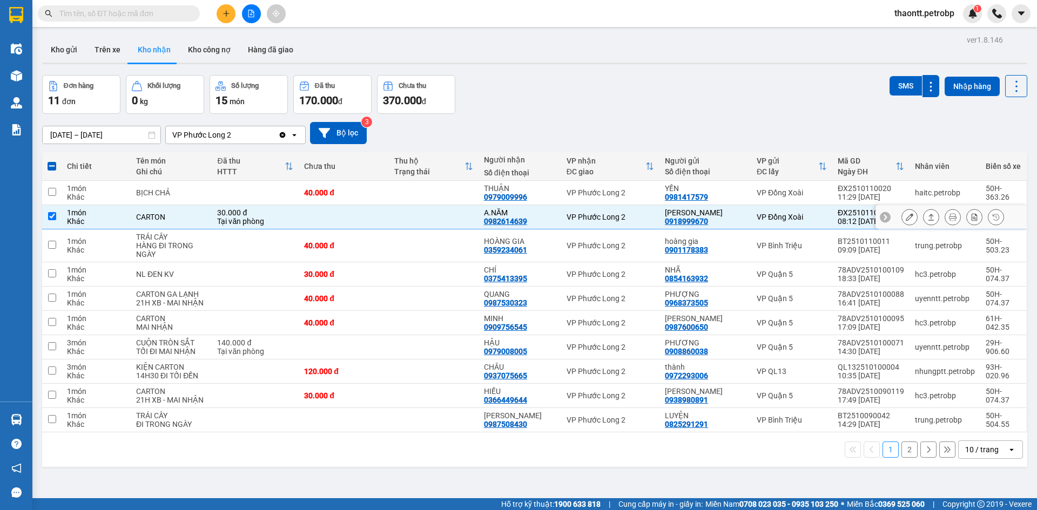
click at [905, 215] on icon at bounding box center [909, 217] width 8 height 8
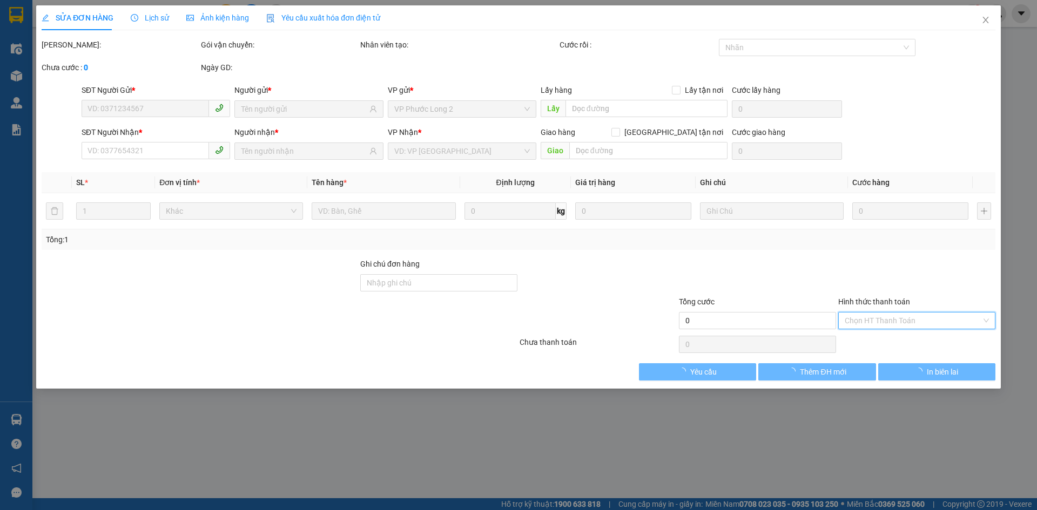
click at [865, 321] on div "Chọn HT Thanh Toán" at bounding box center [916, 320] width 157 height 17
type input "0918999670"
type input "TRẦN CƯỜNG"
type input "0982614639"
type input "A.NĂM"
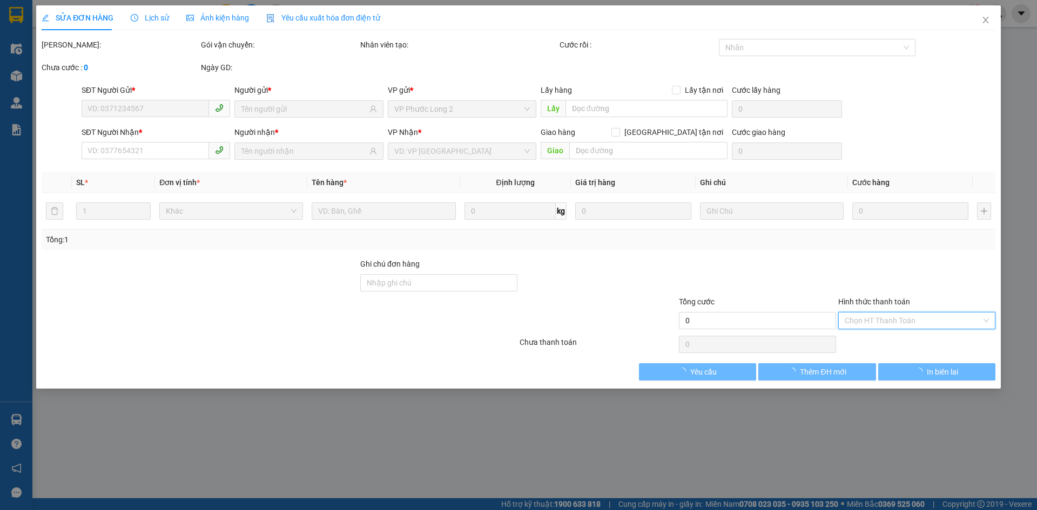
type input "30.000"
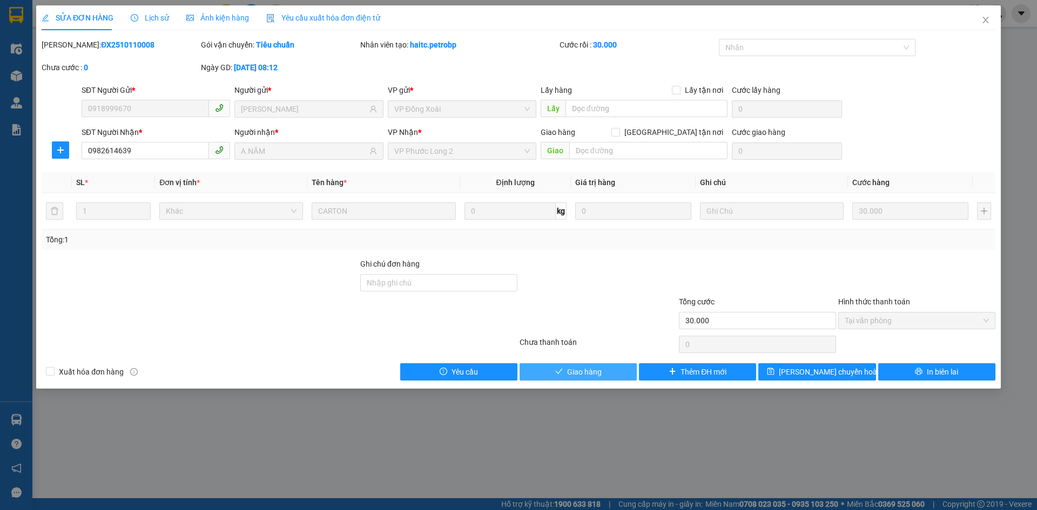
drag, startPoint x: 568, startPoint y: 370, endPoint x: 575, endPoint y: 354, distance: 18.1
click at [568, 370] on span "Giao hàng" at bounding box center [584, 372] width 35 height 12
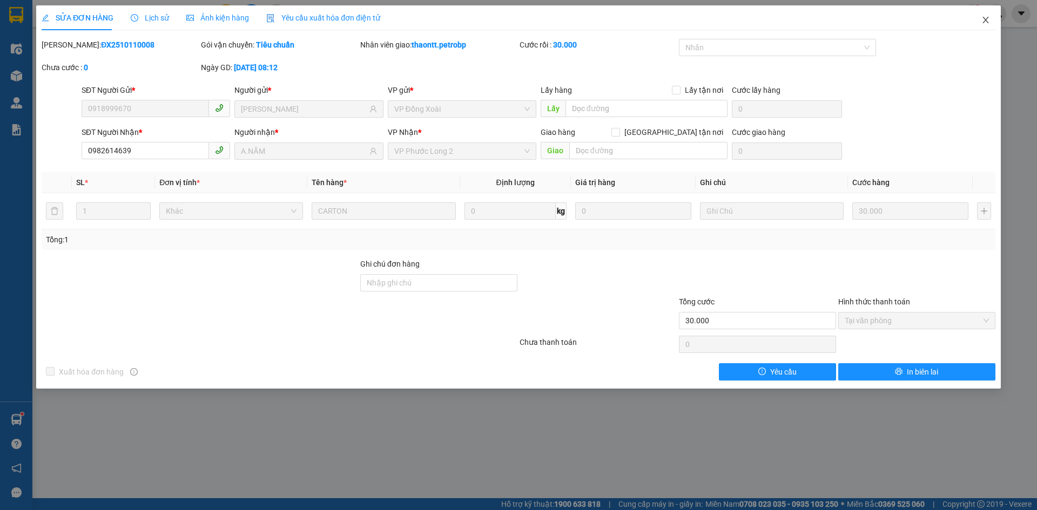
click at [982, 17] on icon "close" at bounding box center [985, 20] width 9 height 9
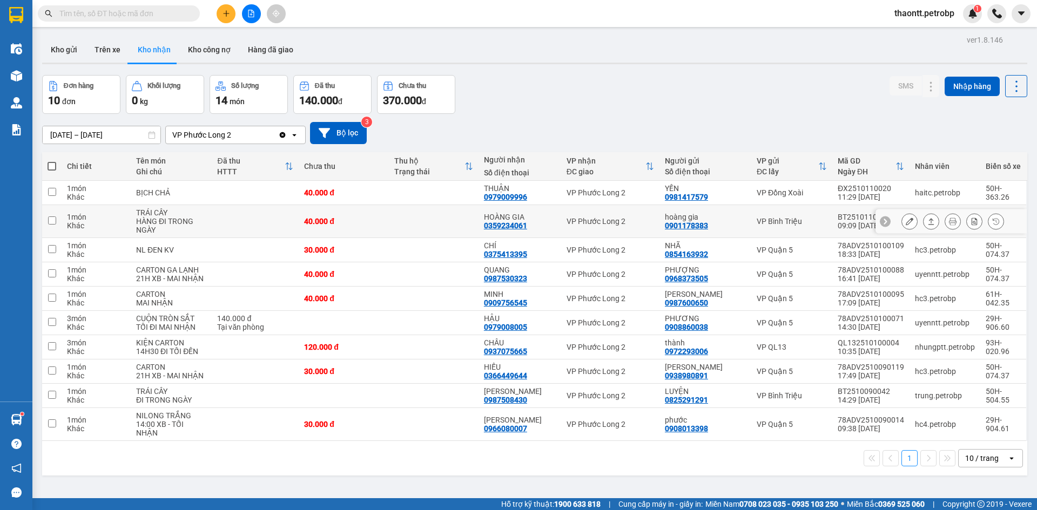
click at [441, 229] on td at bounding box center [434, 221] width 90 height 33
checkbox input "true"
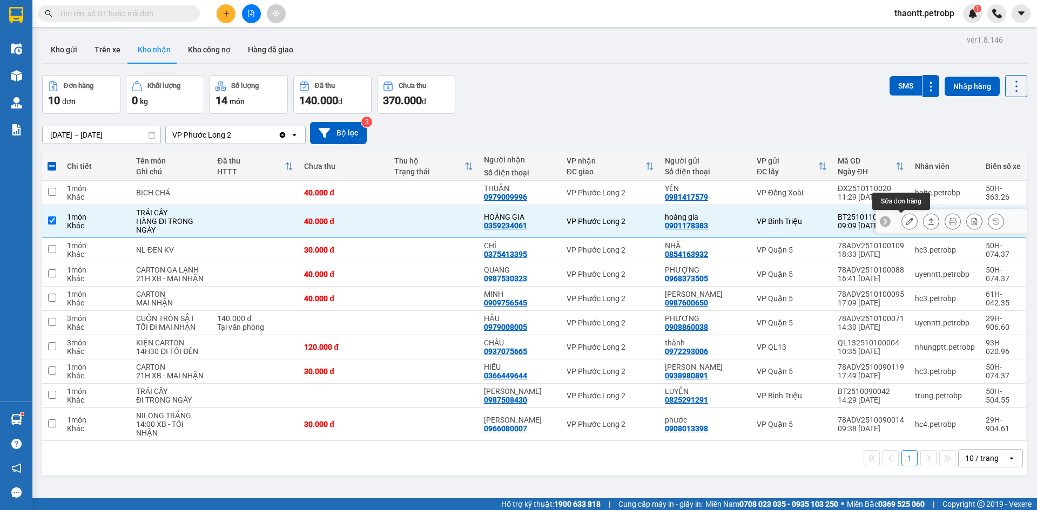
click at [902, 221] on button at bounding box center [909, 221] width 15 height 19
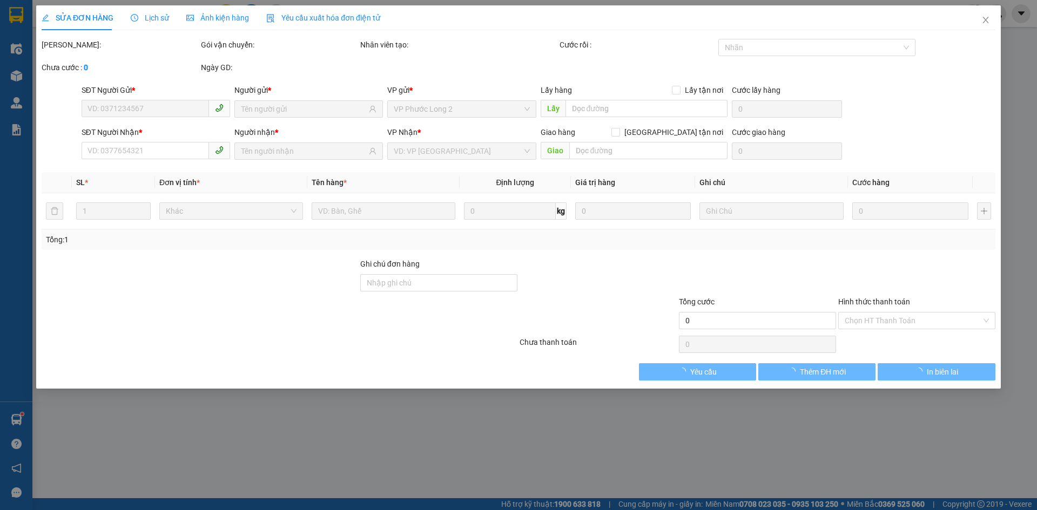
type input "0901178383"
type input "hoàng gia"
type input "0359234061"
type input "HOÀNG GIA"
type input "40.000"
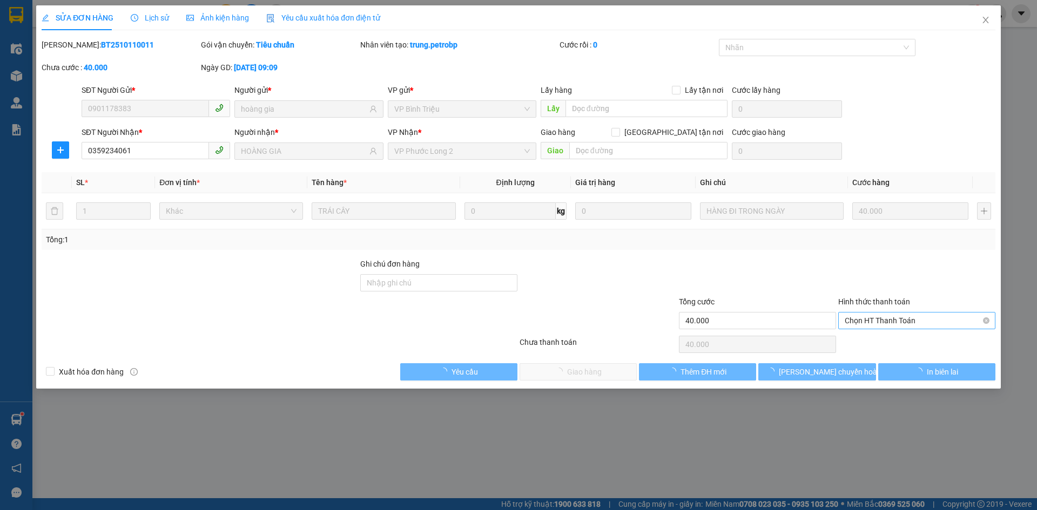
click at [887, 316] on span "Chọn HT Thanh Toán" at bounding box center [916, 321] width 144 height 16
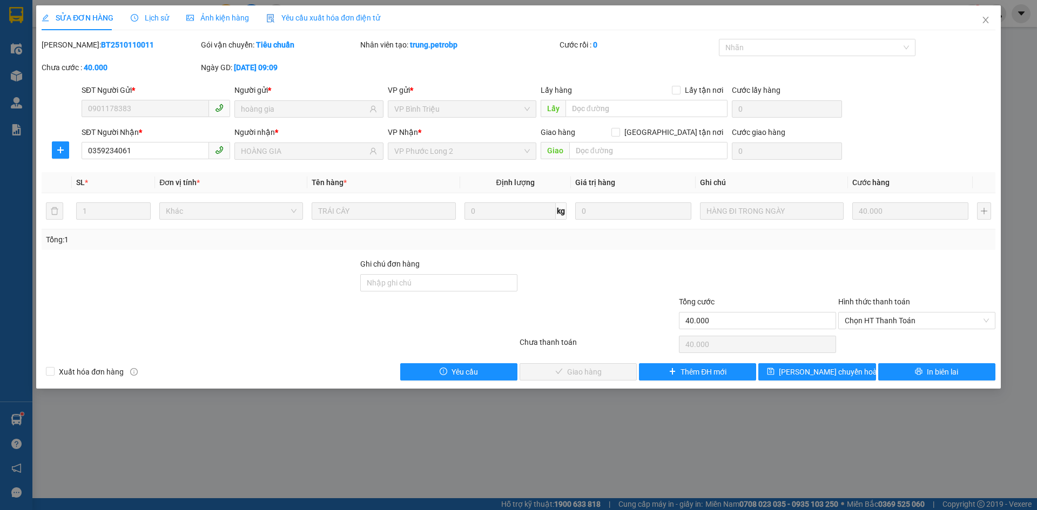
click at [865, 333] on div "Total Paid Fee 0 Total UnPaid Fee 40.000 Cash Collection Total Fee Mã ĐH: BT251…" at bounding box center [518, 210] width 953 height 342
click at [873, 324] on span "Chọn HT Thanh Toán" at bounding box center [916, 321] width 144 height 16
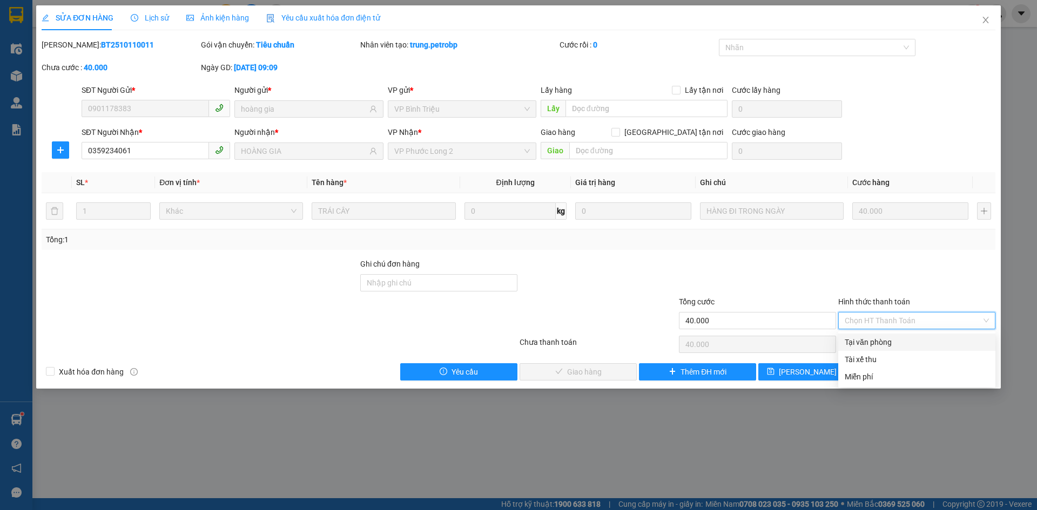
click at [875, 342] on div "Tại văn phòng" at bounding box center [916, 342] width 144 height 12
type input "0"
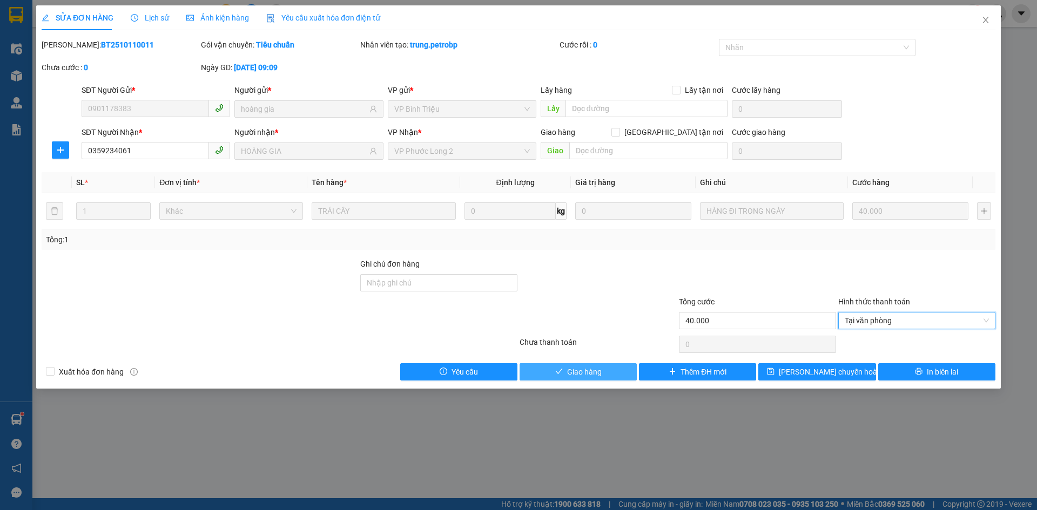
click at [585, 377] on span "Giao hàng" at bounding box center [584, 372] width 35 height 12
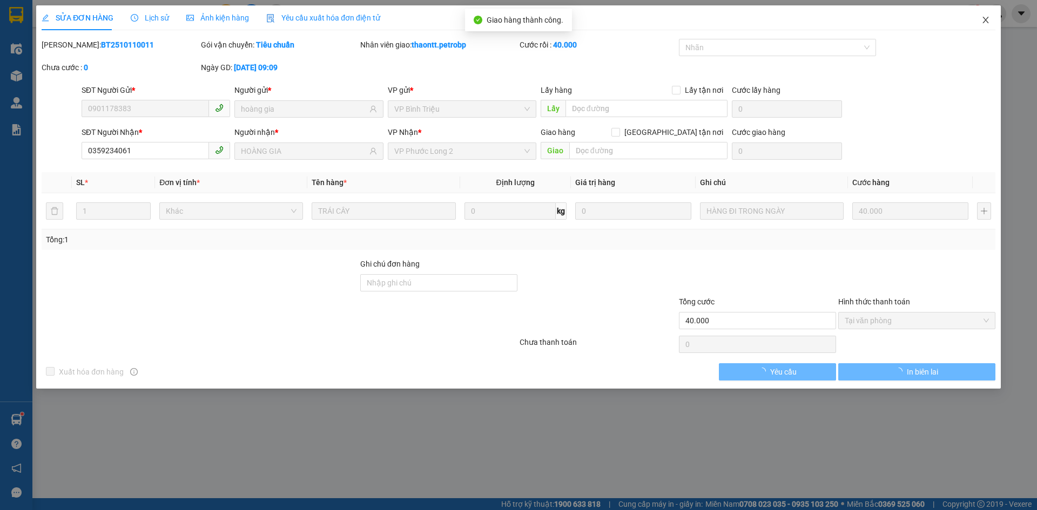
click at [987, 24] on icon "close" at bounding box center [985, 20] width 9 height 9
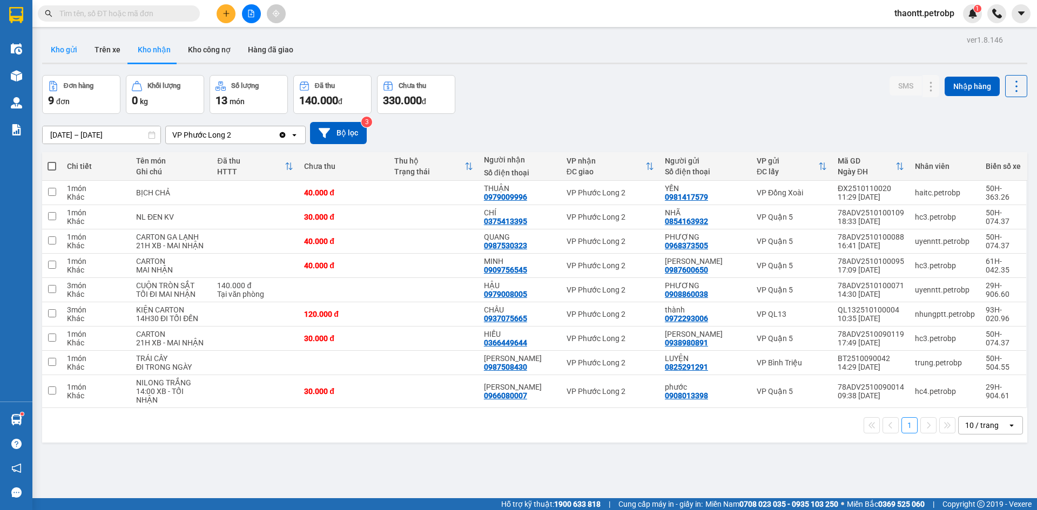
click at [59, 40] on button "Kho gửi" at bounding box center [64, 50] width 44 height 26
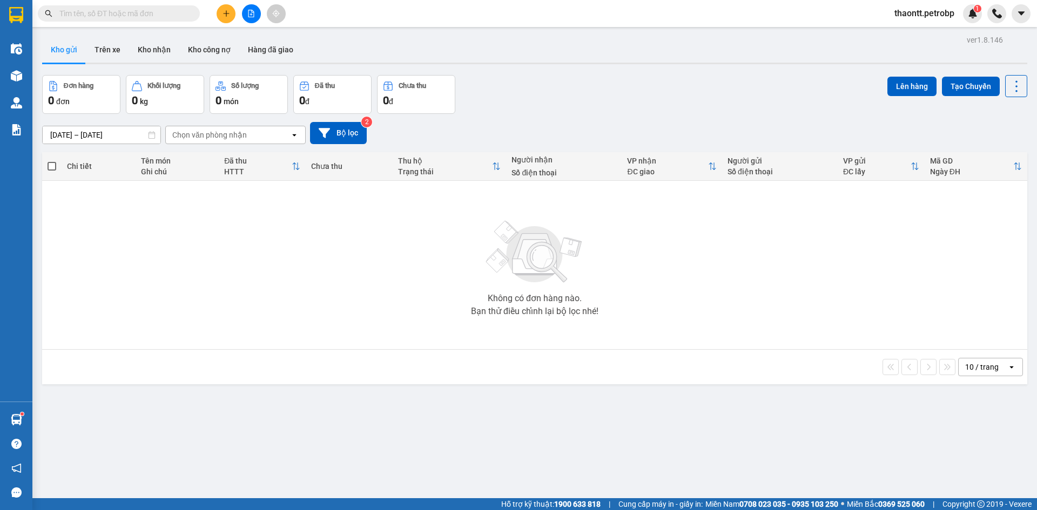
click at [225, 12] on icon "plus" at bounding box center [226, 14] width 8 height 8
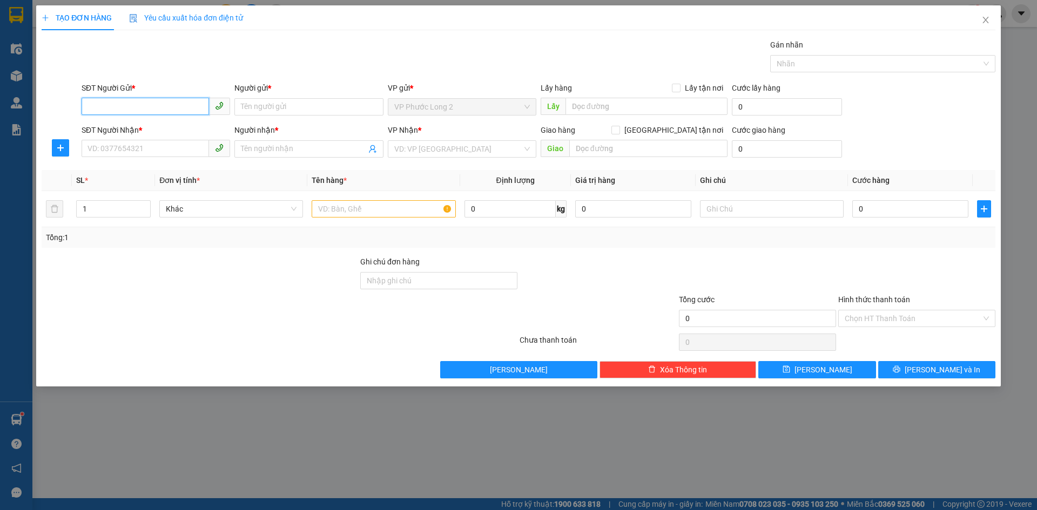
click at [139, 99] on input "SĐT Người Gửi *" at bounding box center [145, 106] width 127 height 17
paste input "0965181823"
type input "0965181823"
click at [163, 109] on input "0965181823" at bounding box center [145, 106] width 127 height 17
click at [165, 126] on div "0965181823 - C HOA" at bounding box center [156, 129] width 136 height 12
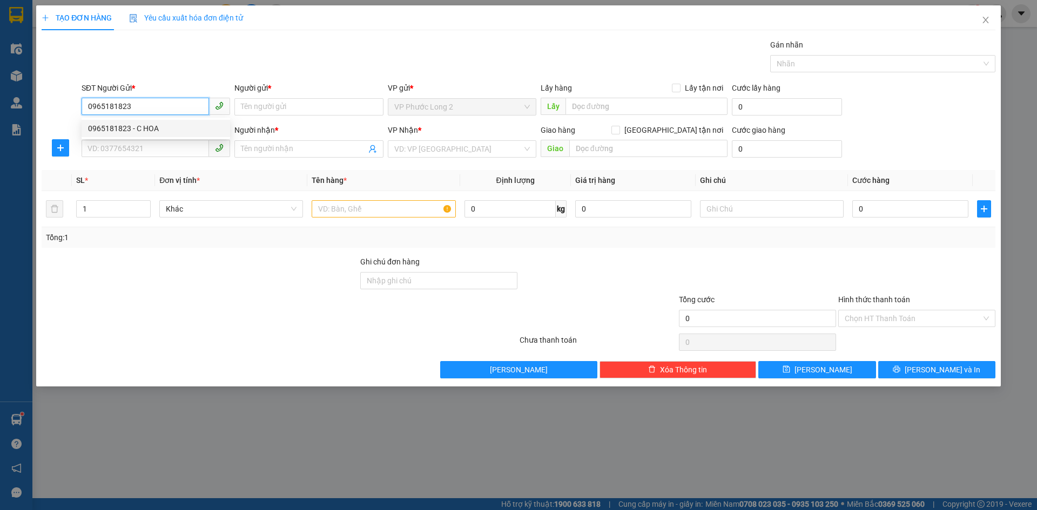
type input "C HOA"
checkbox input "true"
type input "TTHC PHƯỚC BÌNH"
type input "0979160447"
type input "THẢO ANH"
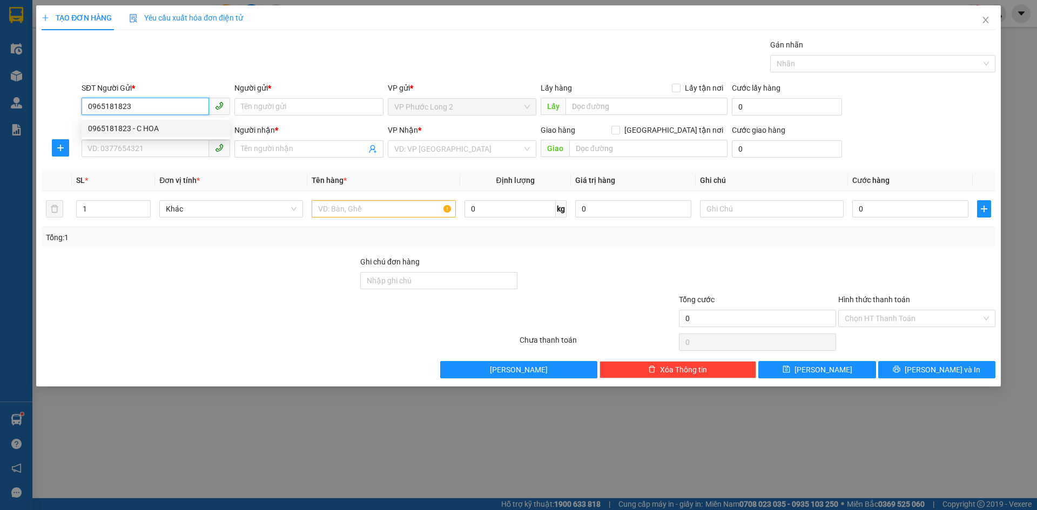
type input "20.000"
type input "120.000"
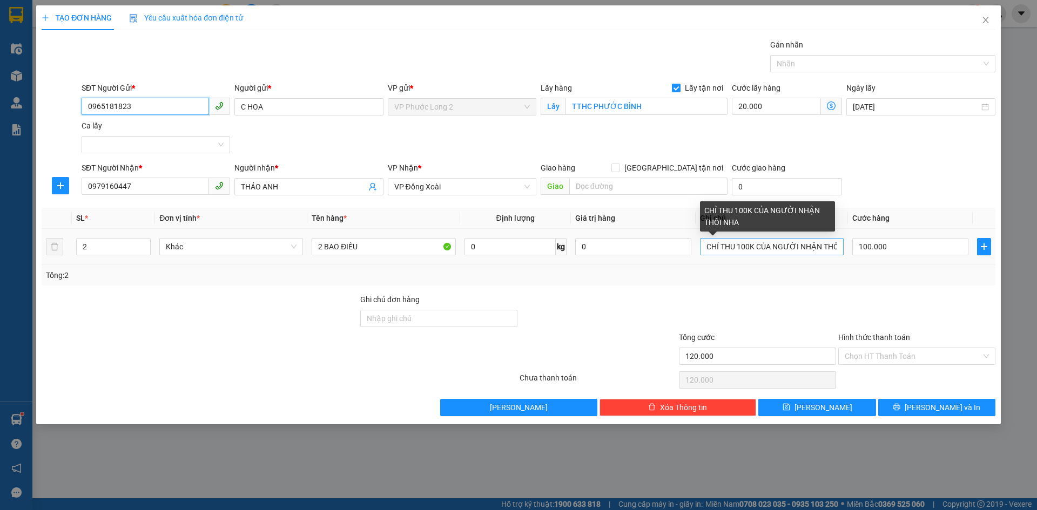
type input "0965181823"
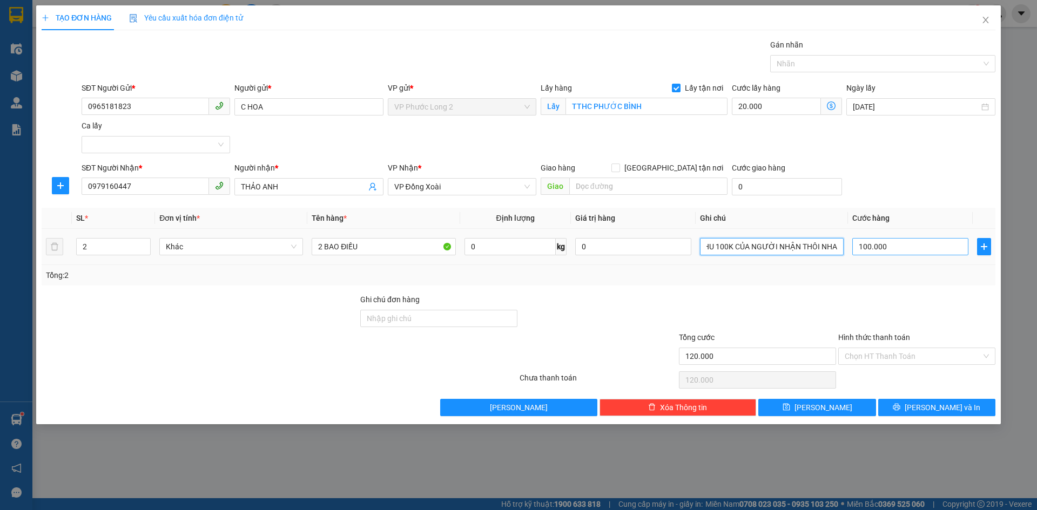
drag, startPoint x: 800, startPoint y: 250, endPoint x: 880, endPoint y: 245, distance: 80.1
click at [880, 245] on tr "2 Khác 2 BAO ĐIỀU 0 kg 0 CHỈ THU 100K CỦA NGƯỜI NHẬN THÔI NHA 100.000" at bounding box center [518, 247] width 953 height 36
click at [839, 295] on div at bounding box center [916, 313] width 159 height 38
click at [160, 186] on input "0979160447" at bounding box center [145, 186] width 127 height 17
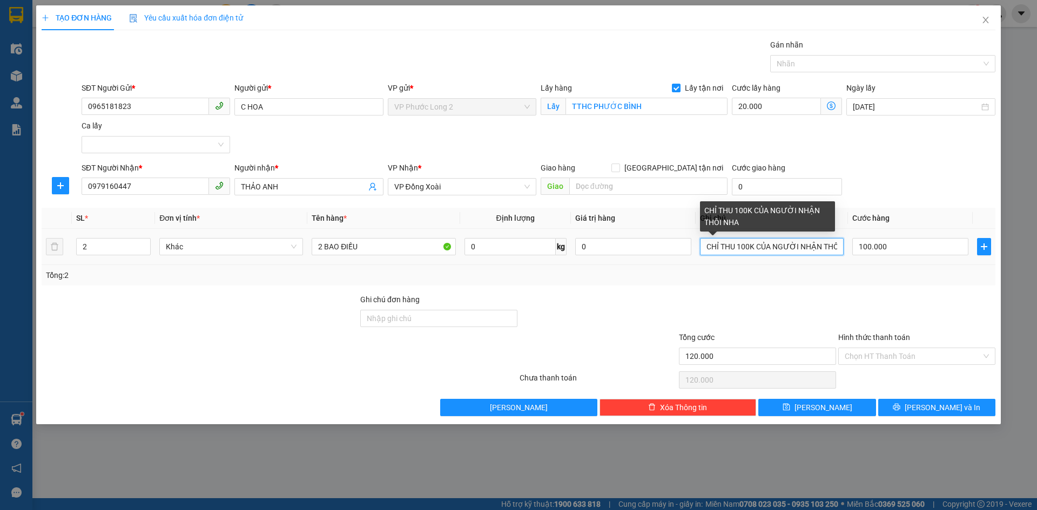
scroll to position [0, 24]
drag, startPoint x: 785, startPoint y: 245, endPoint x: 856, endPoint y: 272, distance: 76.0
click at [856, 271] on div "SL * Đơn vị tính * Tên hàng * Định lượng Giá trị hàng Ghi chú Cước hàng 2 Khác …" at bounding box center [518, 247] width 953 height 78
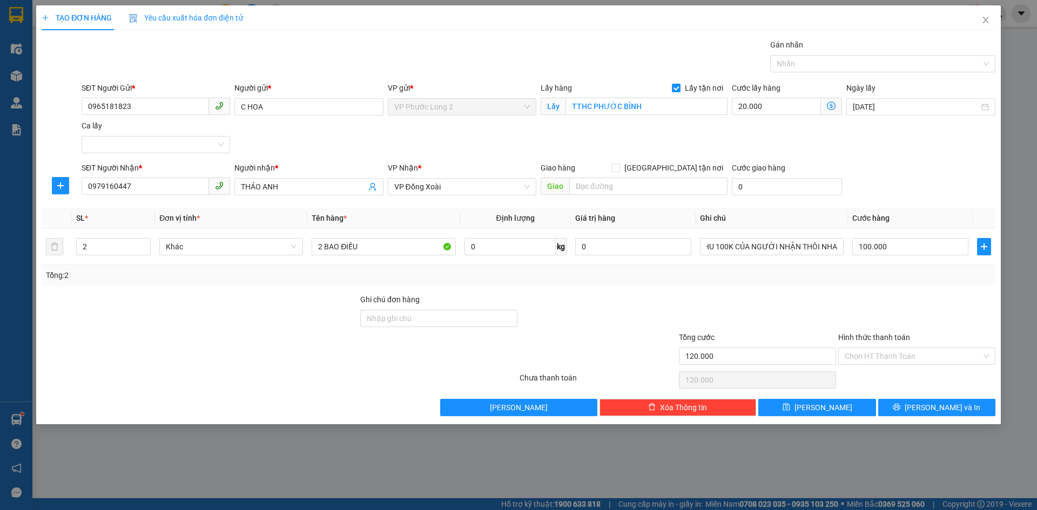
click at [855, 273] on div "Tổng: 2" at bounding box center [518, 275] width 945 height 12
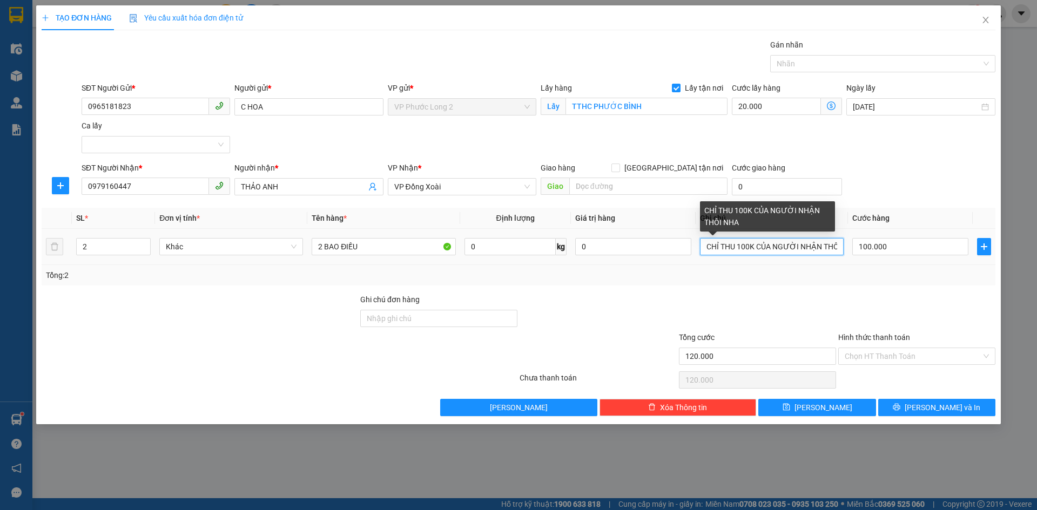
drag, startPoint x: 787, startPoint y: 245, endPoint x: 694, endPoint y: 257, distance: 93.2
click at [694, 257] on tr "2 Khác 2 BAO ĐIỀU 0 kg 0 CHỈ THU 100K CỦA NGƯỜI NHẬN THÔI NHA 100.000" at bounding box center [518, 247] width 953 height 36
click at [758, 250] on input "CHỈ THU 100K CỦA NGƯỜI NHẬN THÔI NHA" at bounding box center [772, 246] width 144 height 17
click at [761, 280] on div "Tổng: 2" at bounding box center [518, 275] width 945 height 12
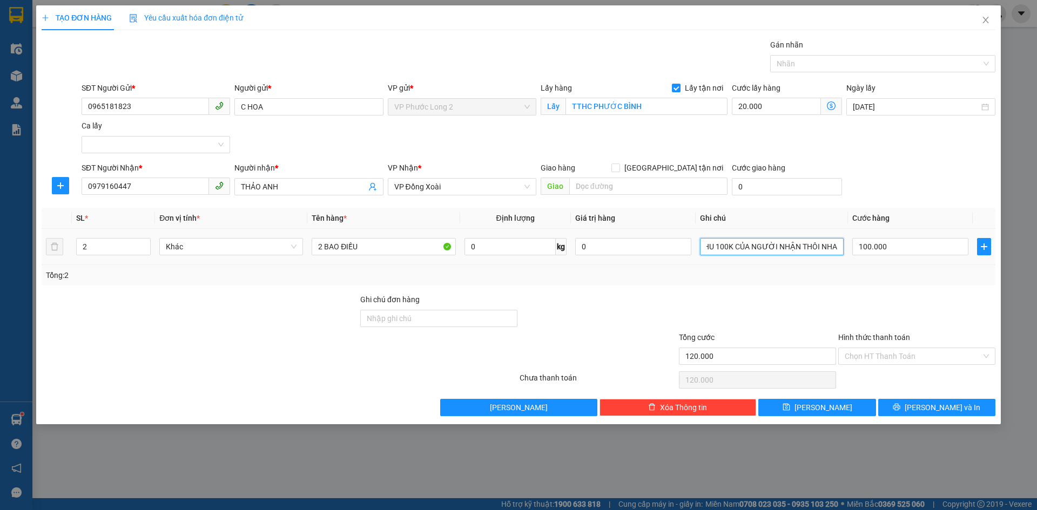
drag, startPoint x: 774, startPoint y: 245, endPoint x: 845, endPoint y: 251, distance: 71.5
click at [845, 251] on td "CHỈ THU 100K CỦA NGƯỜI NHẬN THÔI NHA" at bounding box center [771, 247] width 152 height 36
click at [754, 314] on div at bounding box center [757, 313] width 159 height 38
drag, startPoint x: 898, startPoint y: 408, endPoint x: 903, endPoint y: 401, distance: 8.9
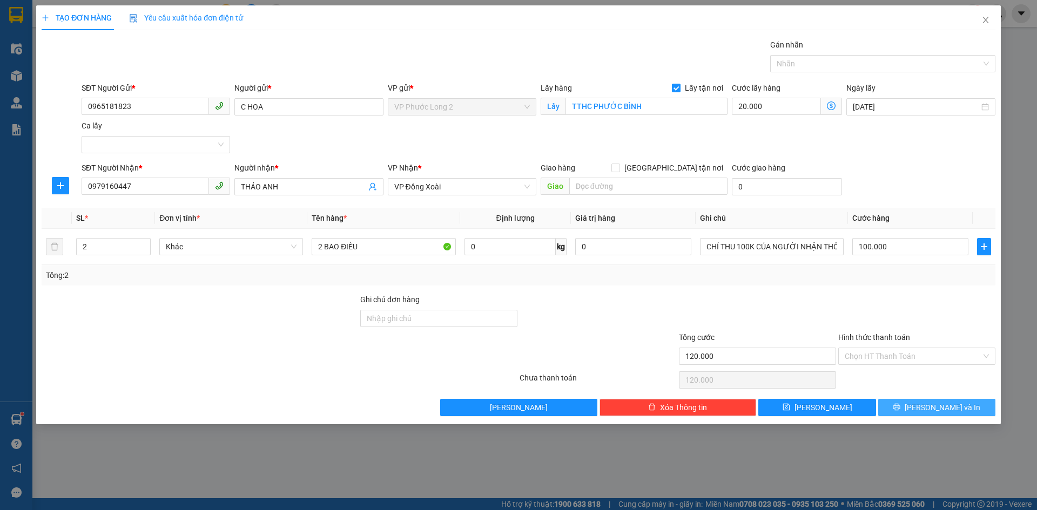
click at [898, 408] on button "Lưu và In" at bounding box center [936, 407] width 117 height 17
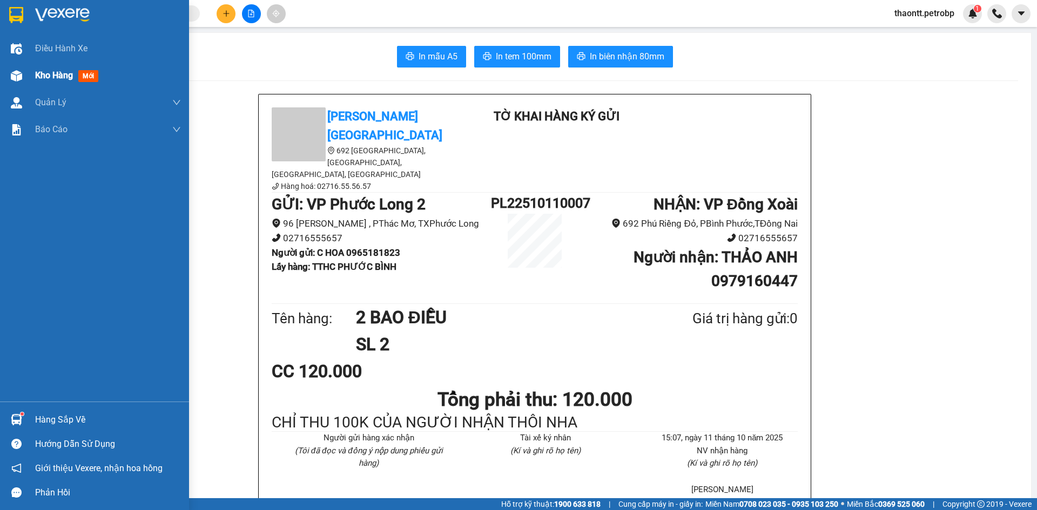
click at [21, 78] on img at bounding box center [16, 75] width 11 height 11
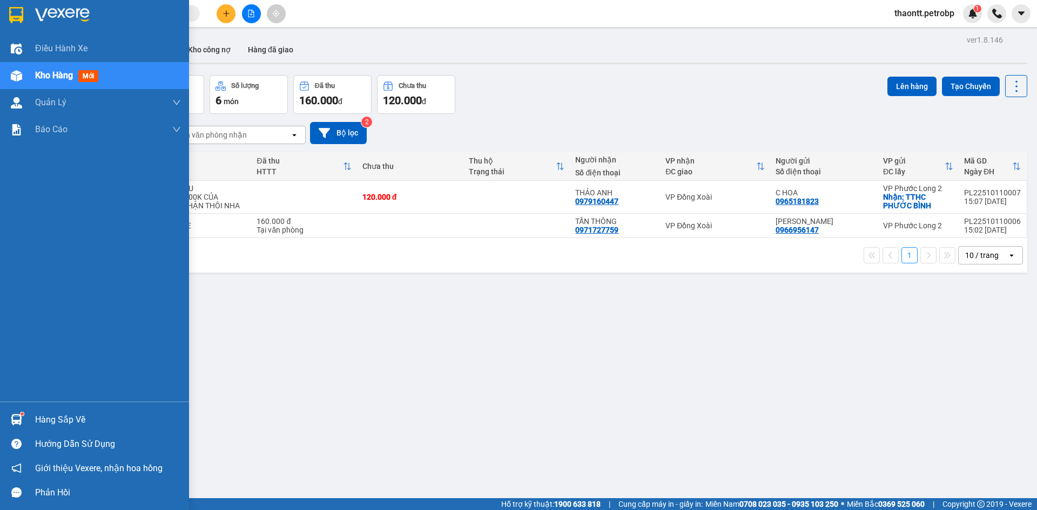
click at [39, 421] on div "Hàng sắp về" at bounding box center [108, 420] width 146 height 16
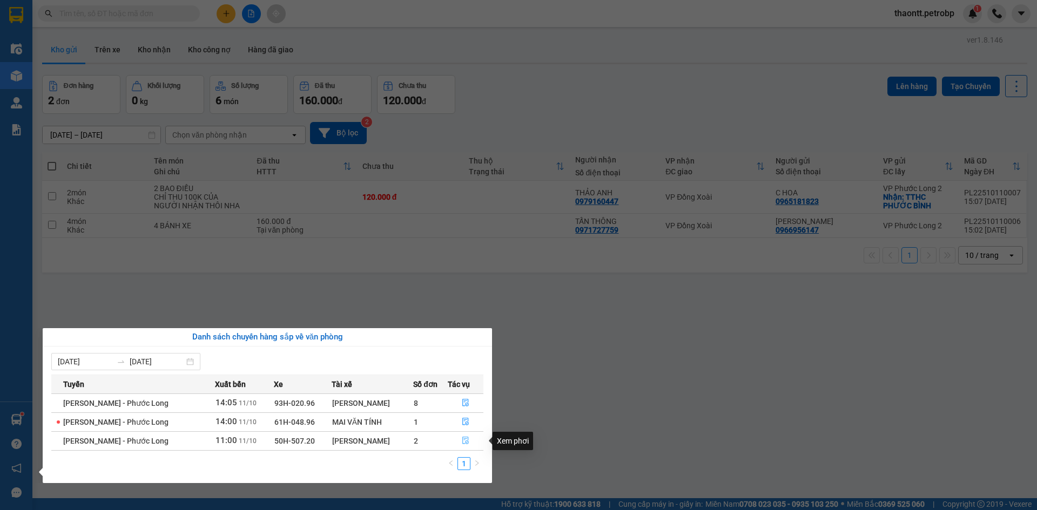
click at [465, 444] on icon "file-done" at bounding box center [466, 441] width 8 height 8
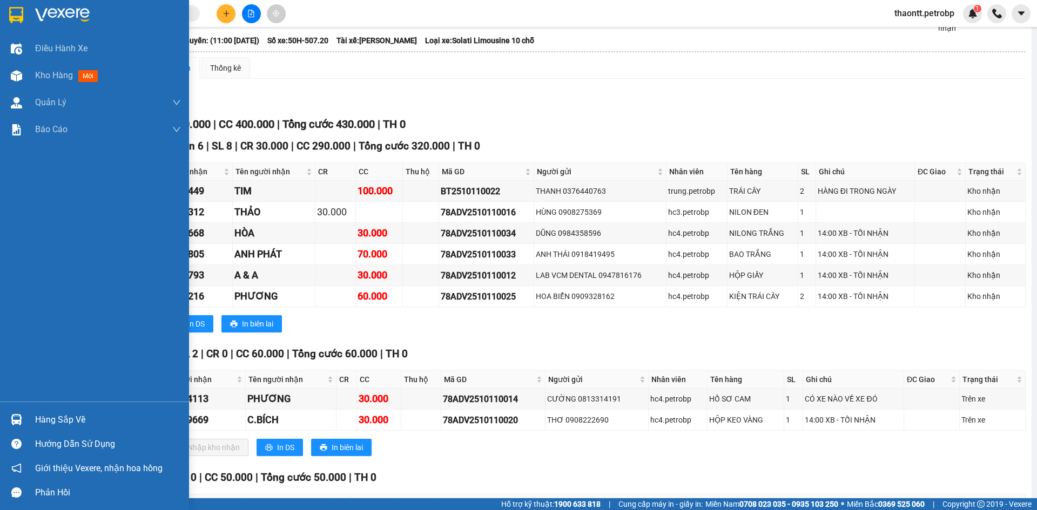
scroll to position [108, 0]
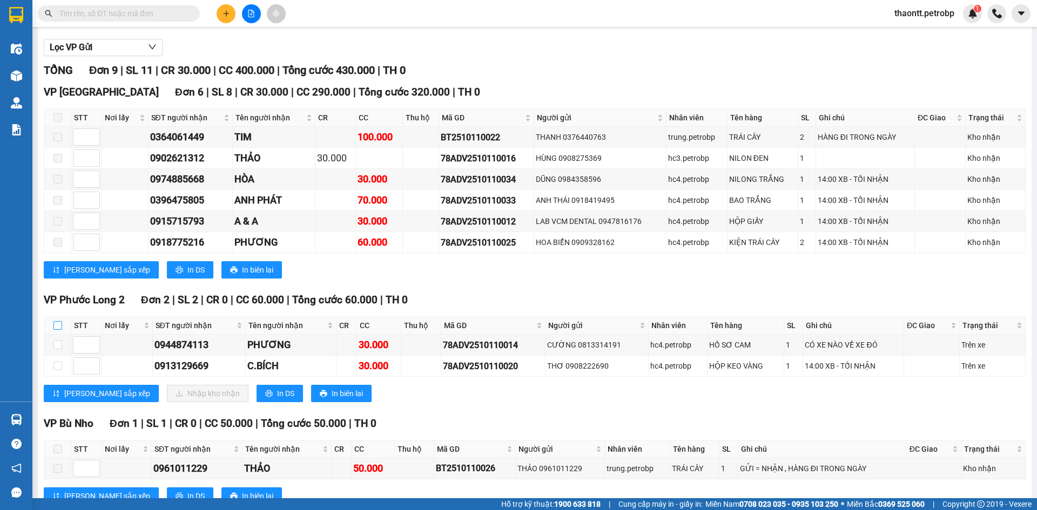
click at [59, 324] on input "checkbox" at bounding box center [57, 325] width 9 height 9
checkbox input "true"
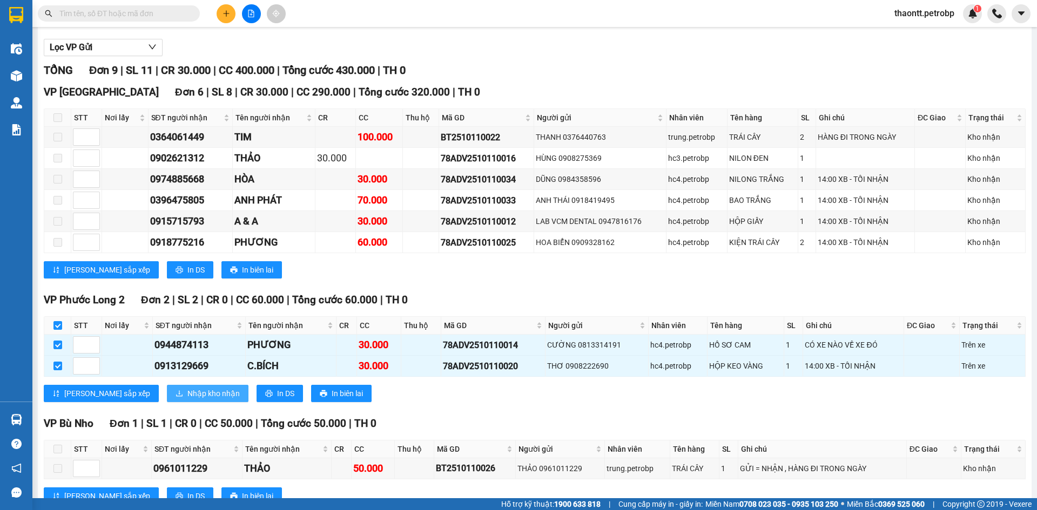
click at [187, 391] on span "Nhập kho nhận" at bounding box center [213, 394] width 52 height 12
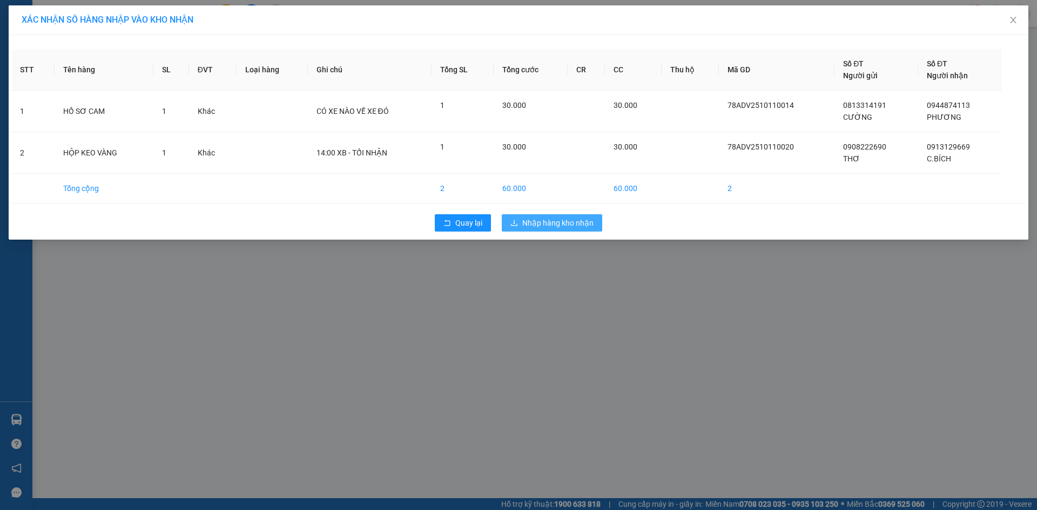
click at [551, 227] on span "Nhập hàng kho nhận" at bounding box center [557, 223] width 71 height 12
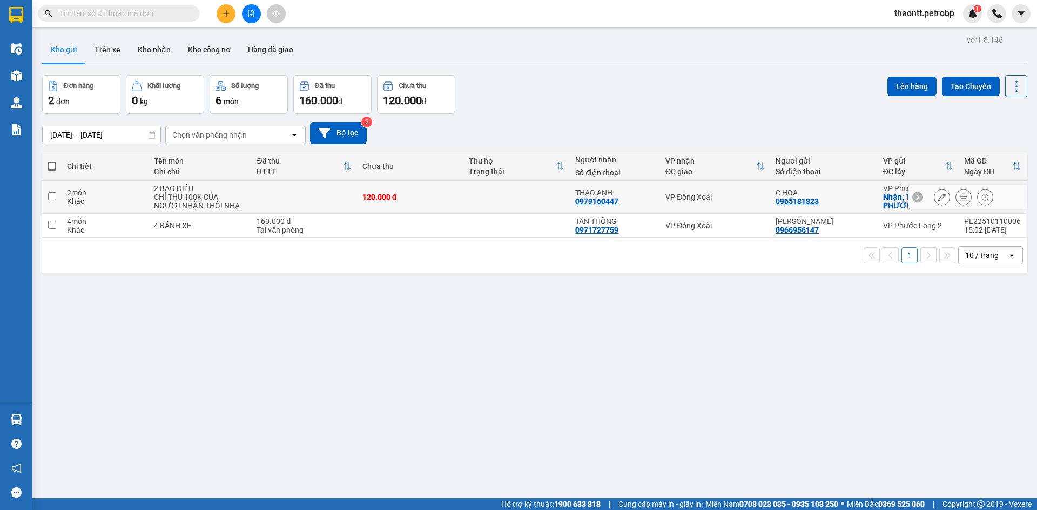
click at [190, 204] on div "CHỈ THU 100K CỦA NGƯỜI NHẬN THÔI NHA" at bounding box center [200, 201] width 92 height 17
checkbox input "true"
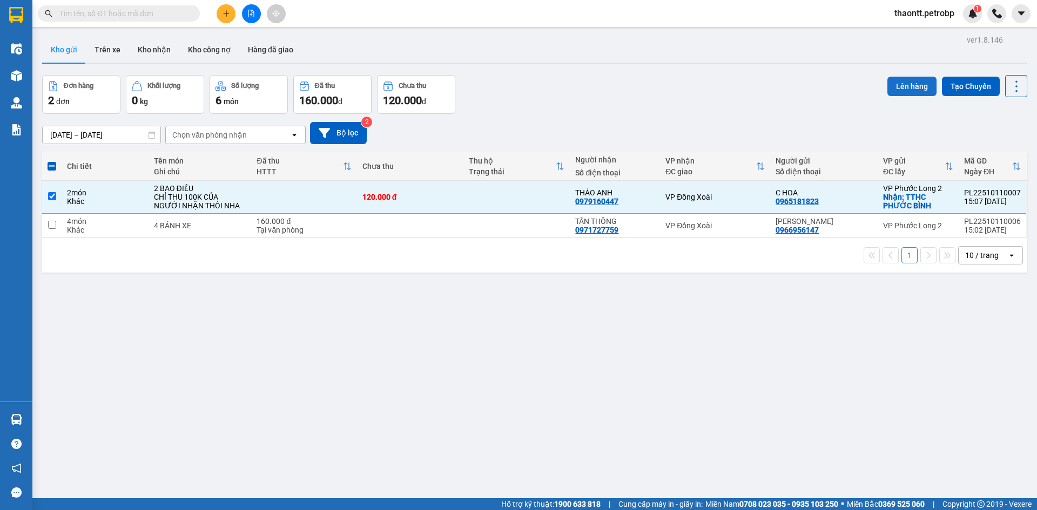
click at [913, 84] on button "Lên hàng" at bounding box center [911, 86] width 49 height 19
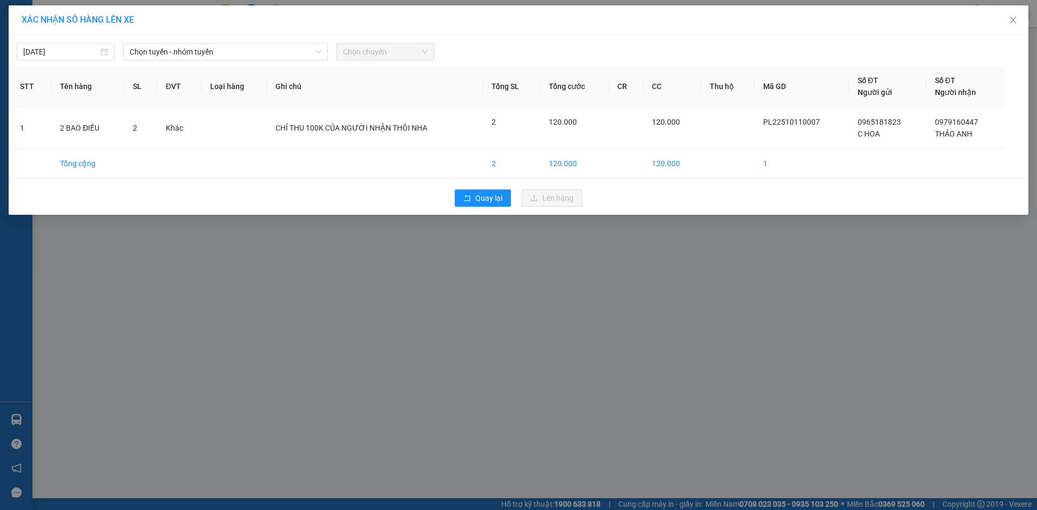
click at [237, 42] on div "11/10/2025 Chọn tuyến - nhóm tuyến Chọn chuyến" at bounding box center [518, 49] width 1014 height 23
click at [236, 49] on span "Chọn tuyến - nhóm tuyến" at bounding box center [226, 52] width 192 height 16
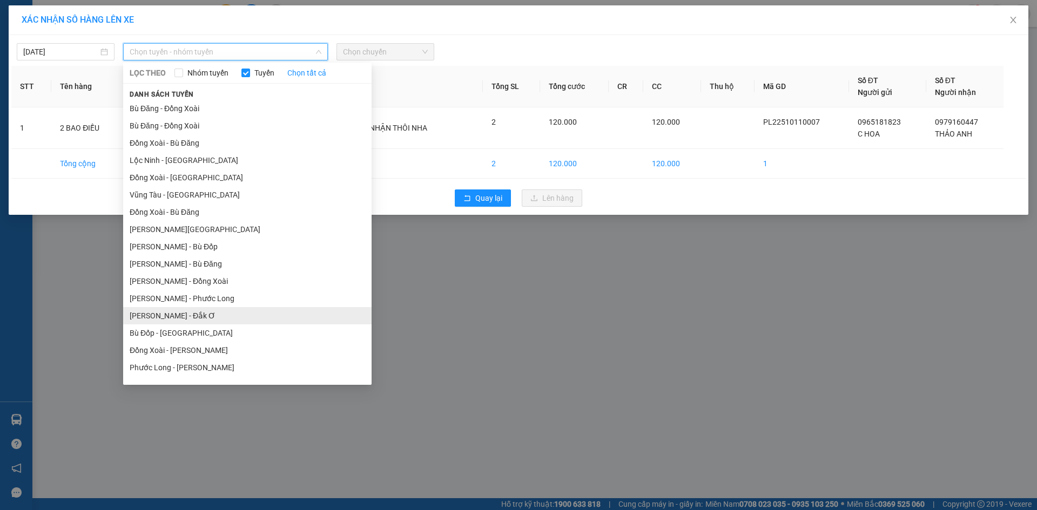
scroll to position [65, 0]
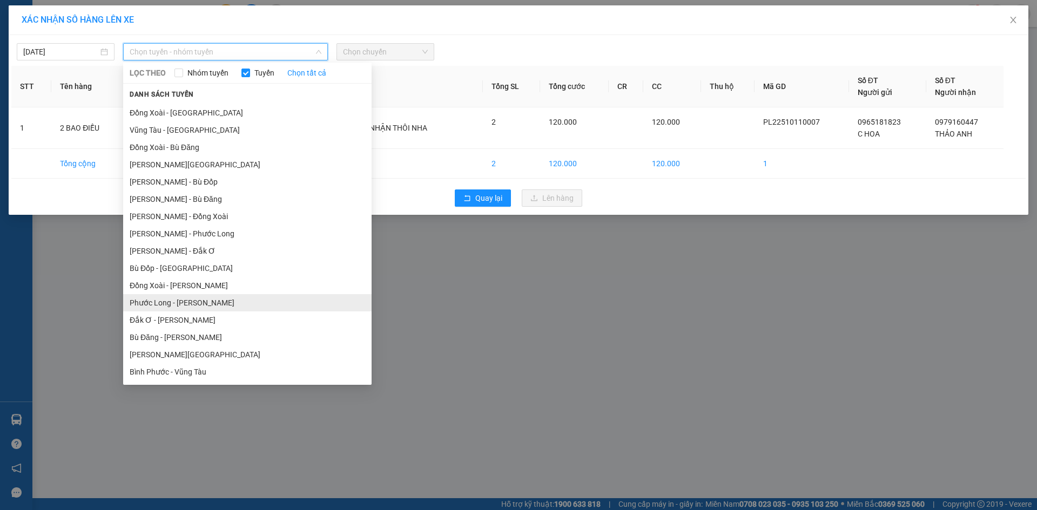
click at [218, 297] on li "Phước Long - Hồ Chí Minh" at bounding box center [247, 302] width 248 height 17
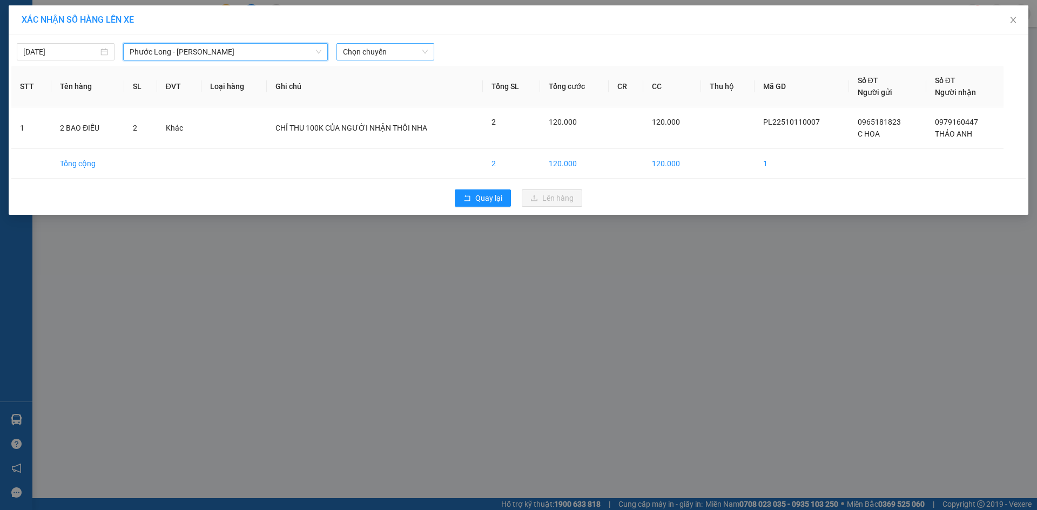
click at [367, 37] on div "11/10/2025 Phước Long - Hồ Chí Minh Phước Long - Hồ Chí Minh LỌC THEO Nhóm tuyế…" at bounding box center [518, 125] width 1019 height 180
click at [374, 55] on span "Chọn chuyến" at bounding box center [385, 52] width 85 height 16
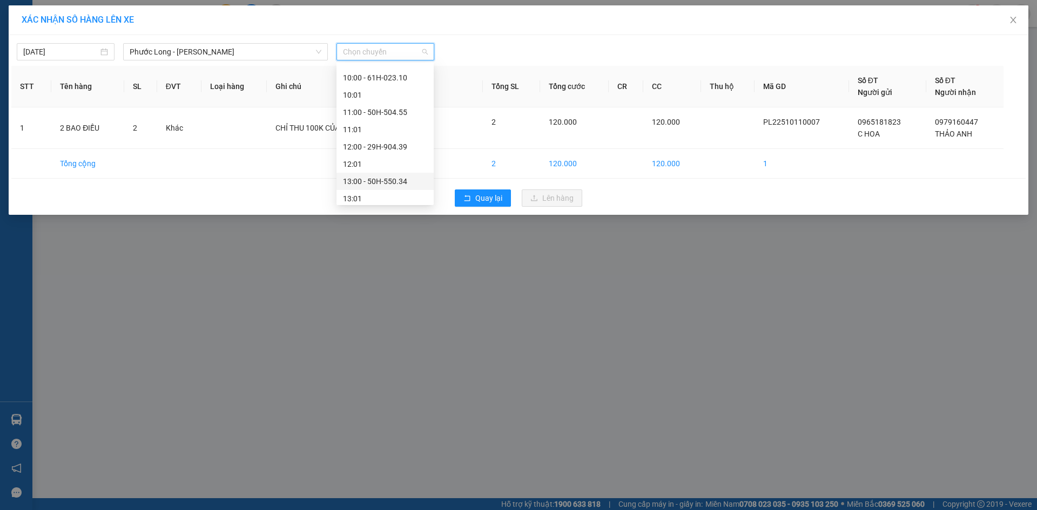
scroll to position [432, 0]
click at [395, 178] on div "15:05 - 50H-074.37" at bounding box center [385, 177] width 84 height 12
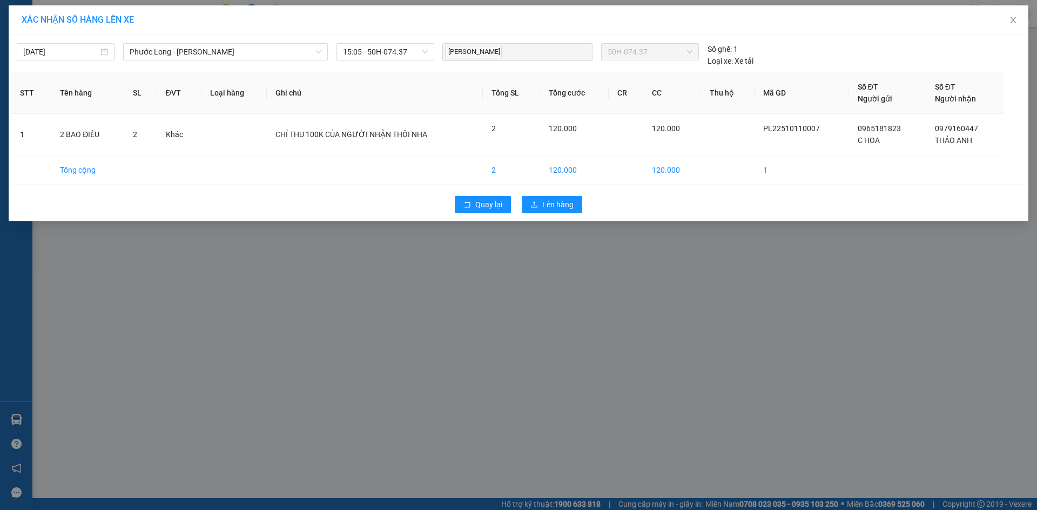
click at [558, 217] on div "Quay lại Lên hàng" at bounding box center [518, 205] width 1014 height 28
click at [560, 200] on span "Lên hàng" at bounding box center [557, 205] width 31 height 12
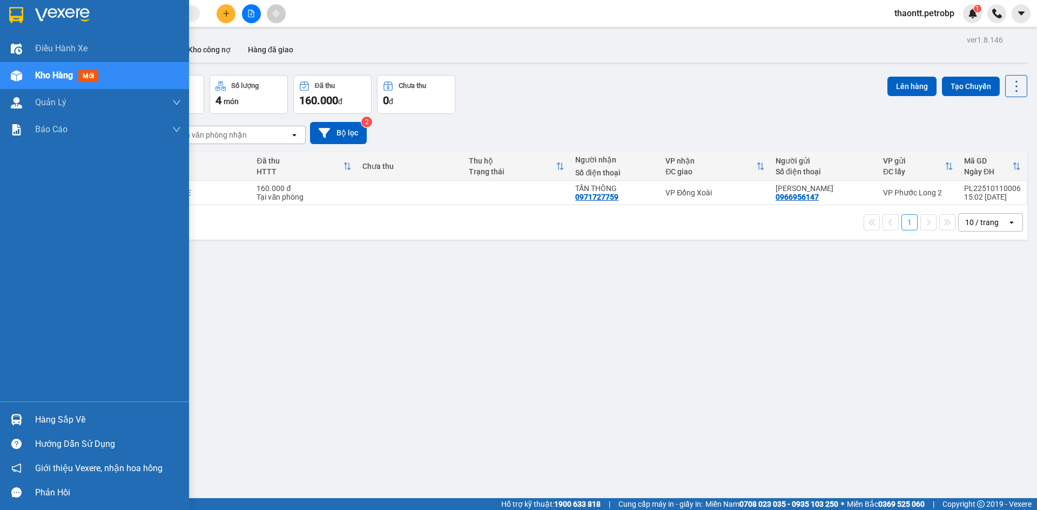
click at [11, 421] on img at bounding box center [16, 419] width 11 height 11
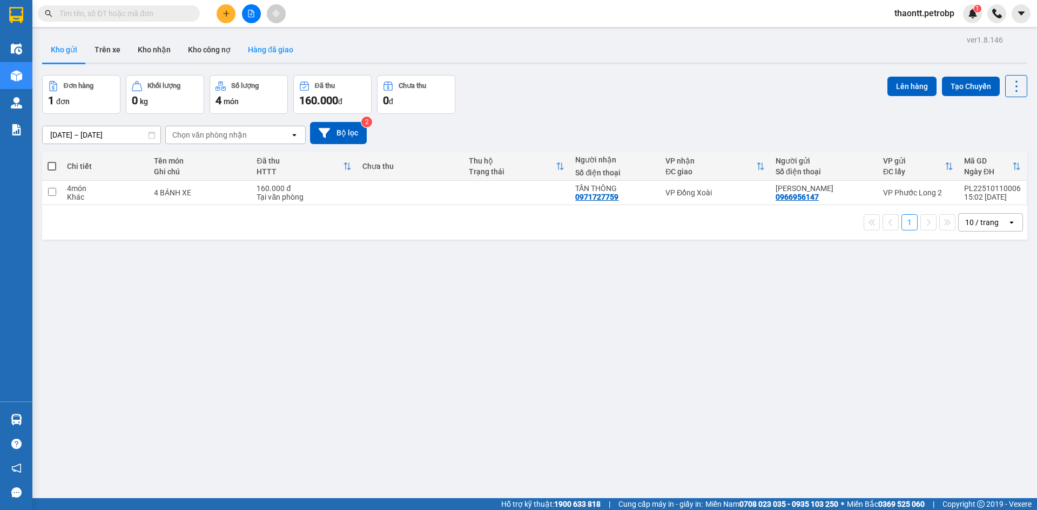
drag, startPoint x: 259, startPoint y: 42, endPoint x: 265, endPoint y: 47, distance: 7.7
click at [260, 42] on section "Kết quả tìm kiếm ( 0 ) Bộ lọc No Data thaontt.petrobp 1 Điều hành xe Kho hàng m…" at bounding box center [518, 255] width 1037 height 510
click at [265, 47] on button "Hàng đã giao" at bounding box center [270, 50] width 63 height 26
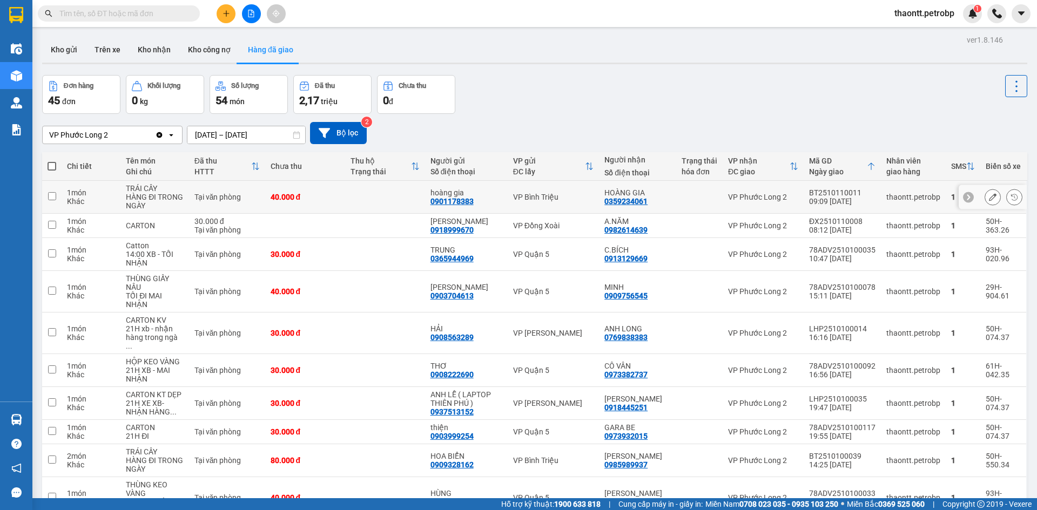
click at [381, 200] on td at bounding box center [385, 197] width 80 height 33
checkbox input "true"
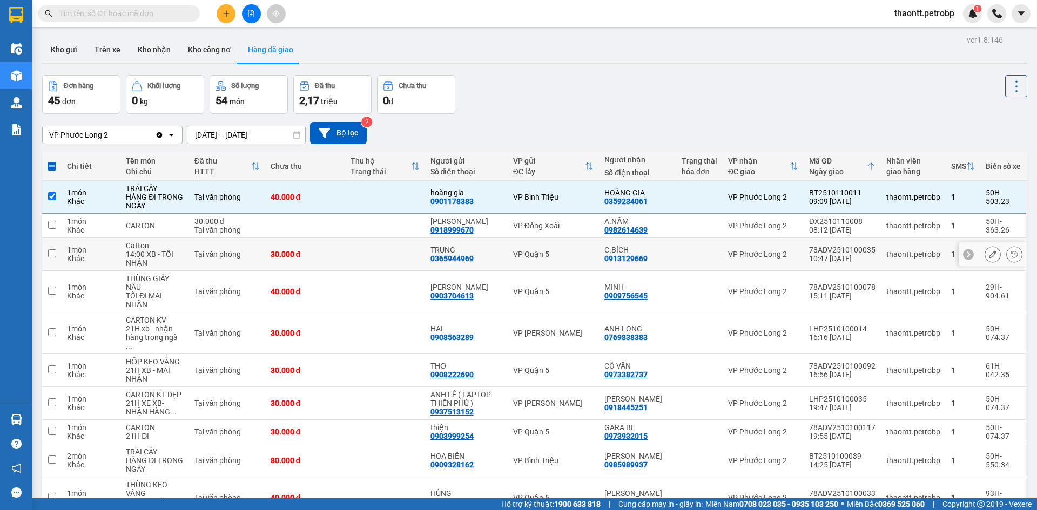
click at [388, 249] on td at bounding box center [385, 254] width 80 height 33
checkbox input "true"
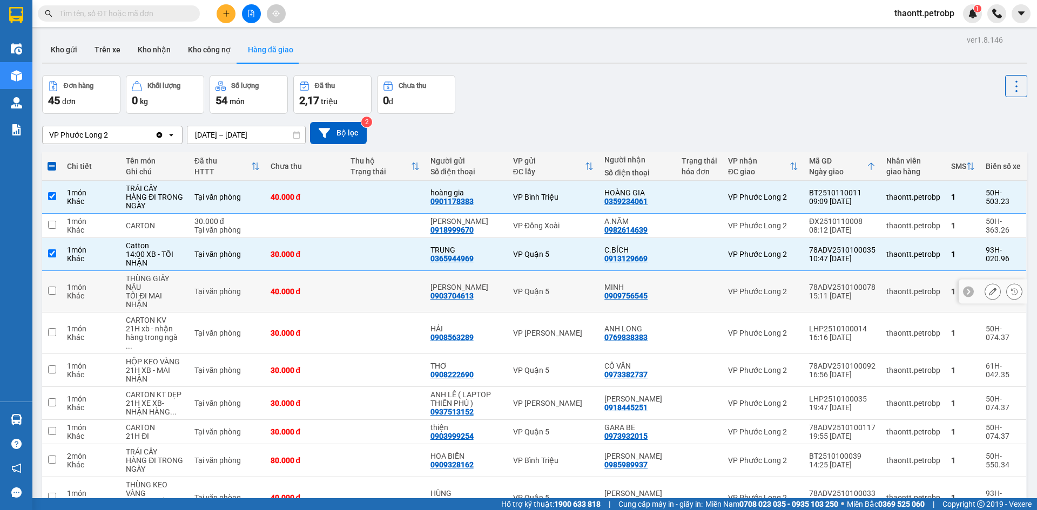
click at [383, 309] on td at bounding box center [385, 292] width 80 height 42
checkbox input "true"
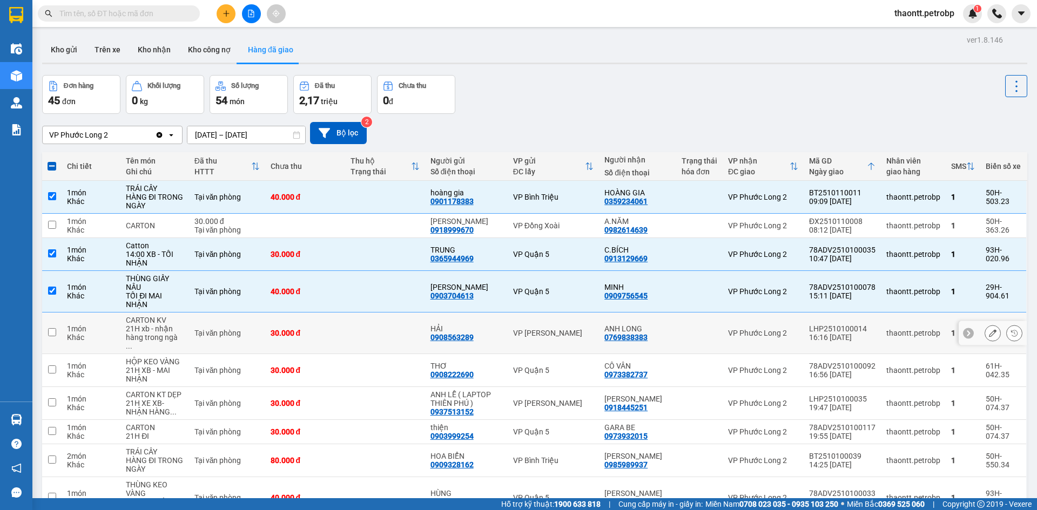
click at [357, 334] on td at bounding box center [385, 334] width 80 height 42
checkbox input "true"
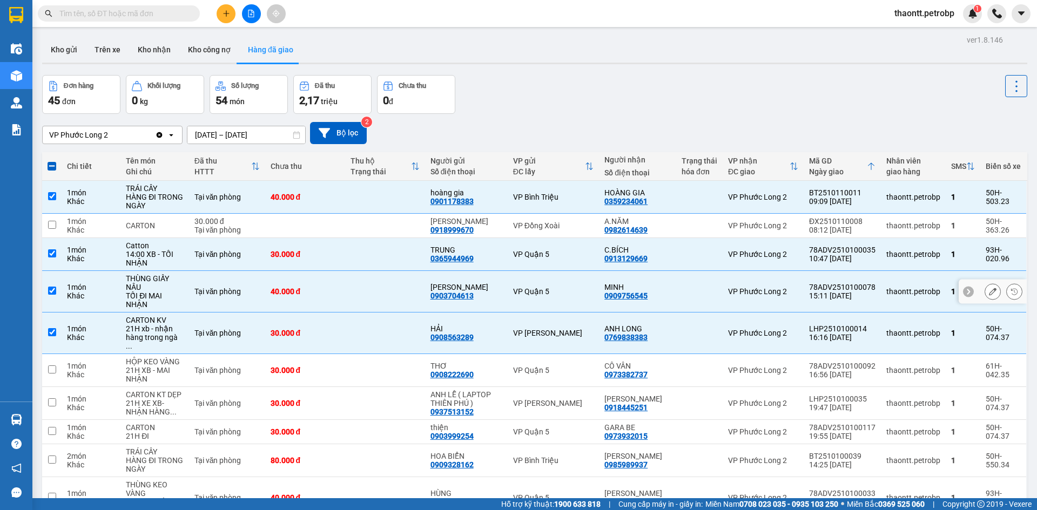
click at [351, 283] on td at bounding box center [385, 292] width 80 height 42
checkbox input "false"
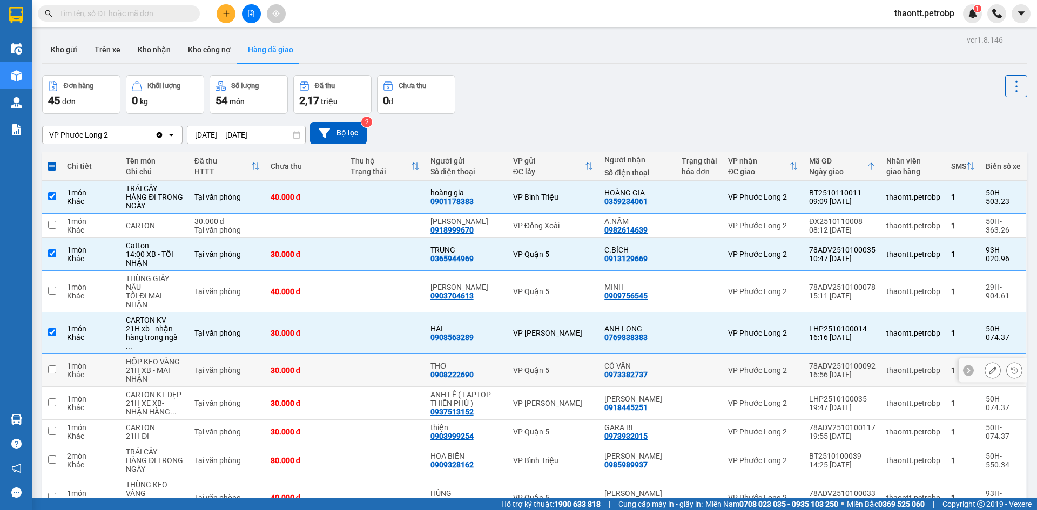
drag, startPoint x: 353, startPoint y: 355, endPoint x: 380, endPoint y: 340, distance: 30.9
click at [354, 356] on td at bounding box center [385, 370] width 80 height 33
checkbox input "true"
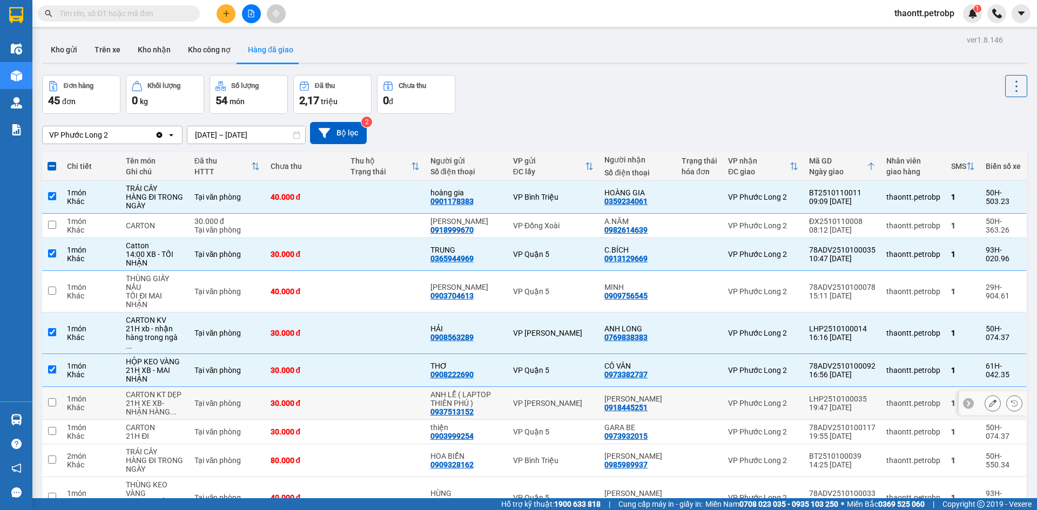
click at [385, 402] on td at bounding box center [385, 403] width 80 height 33
checkbox input "true"
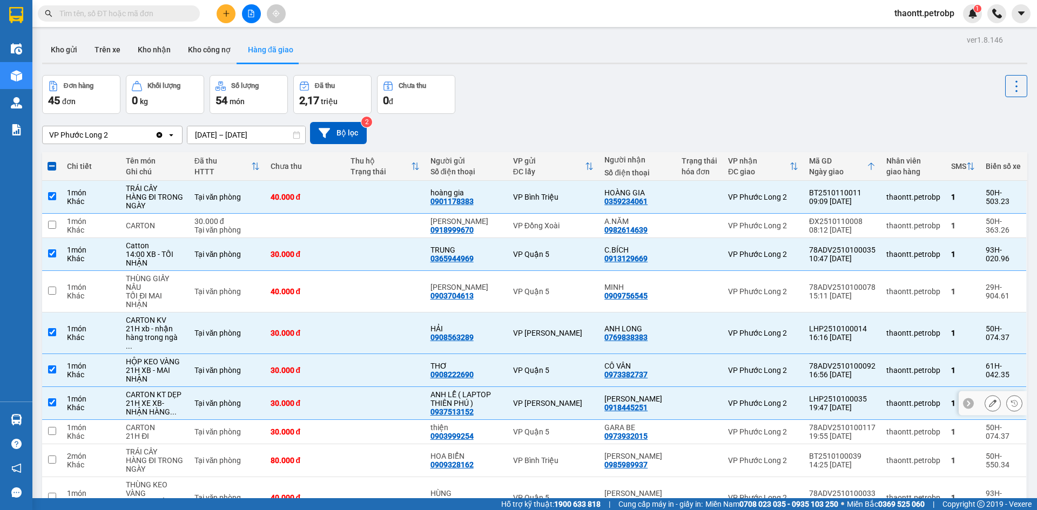
scroll to position [56, 0]
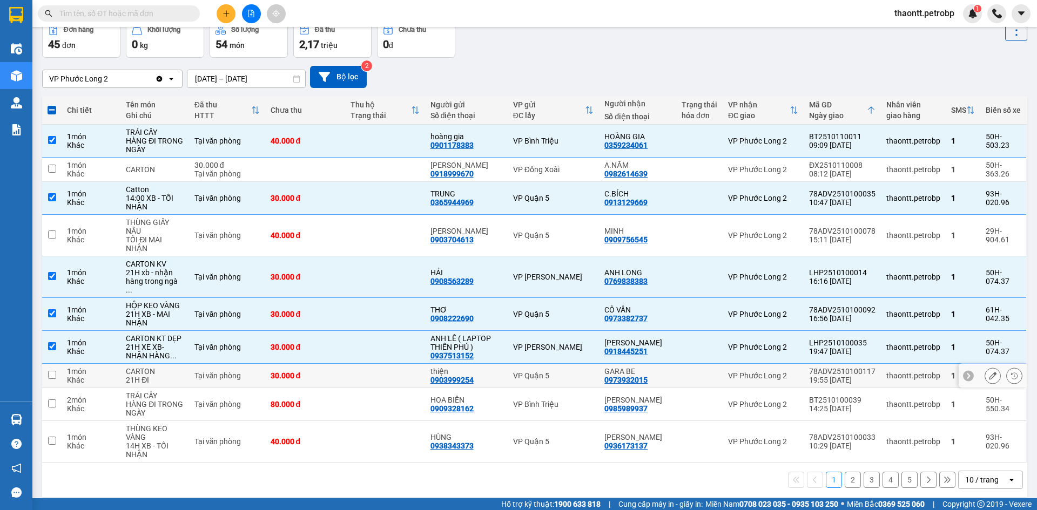
click at [367, 369] on td at bounding box center [385, 376] width 80 height 24
checkbox input "true"
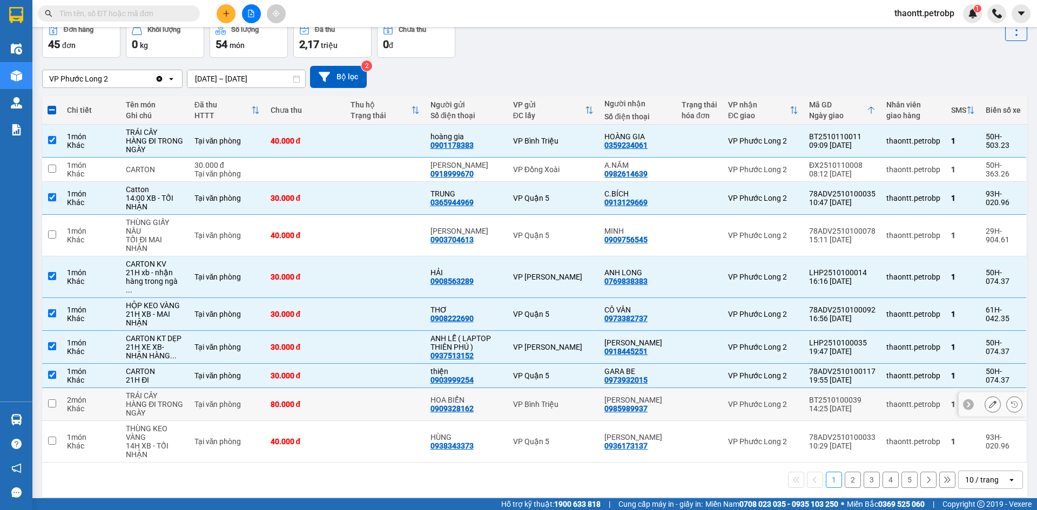
click at [332, 400] on div "80.000 đ" at bounding box center [305, 404] width 69 height 9
checkbox input "true"
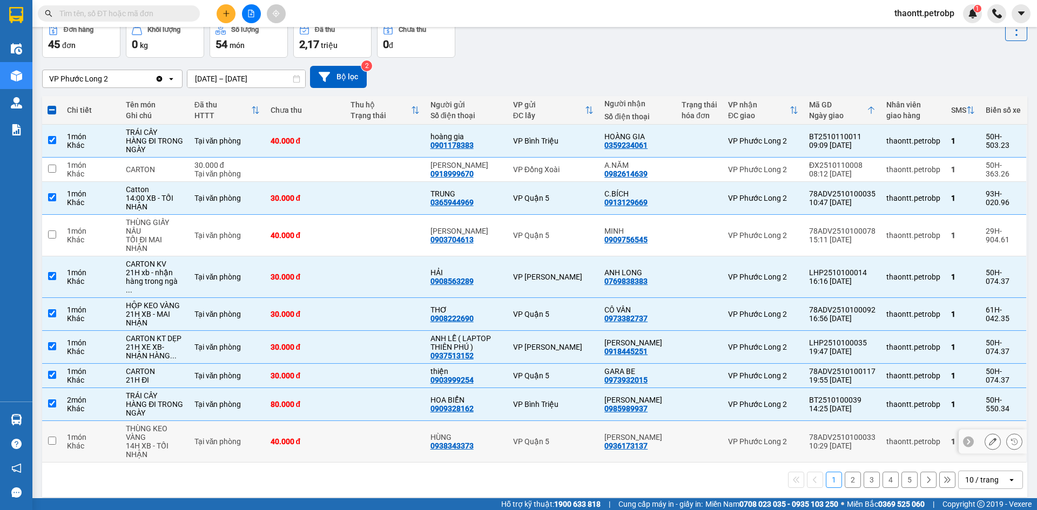
click at [354, 451] on td at bounding box center [385, 442] width 80 height 42
checkbox input "true"
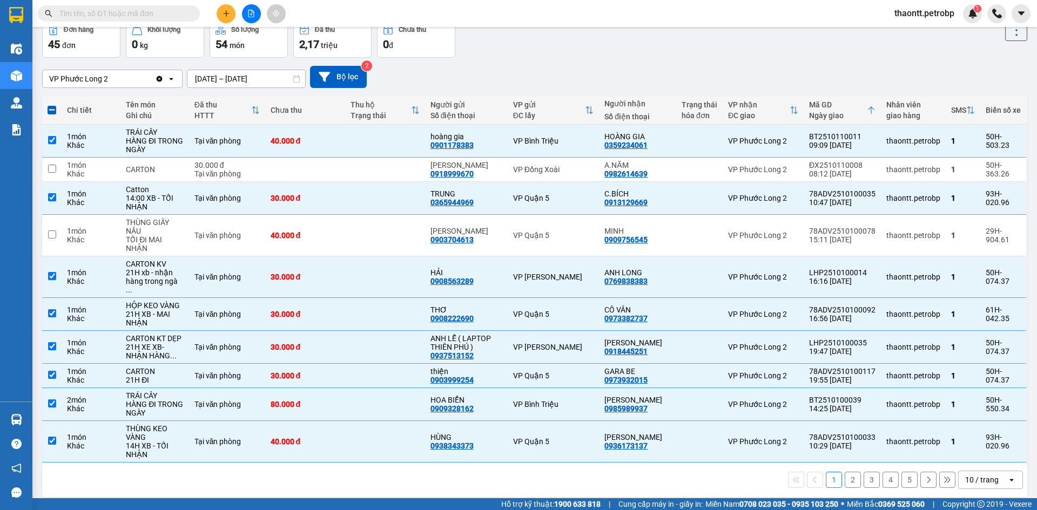
click at [850, 472] on button "2" at bounding box center [852, 480] width 16 height 16
checkbox input "false"
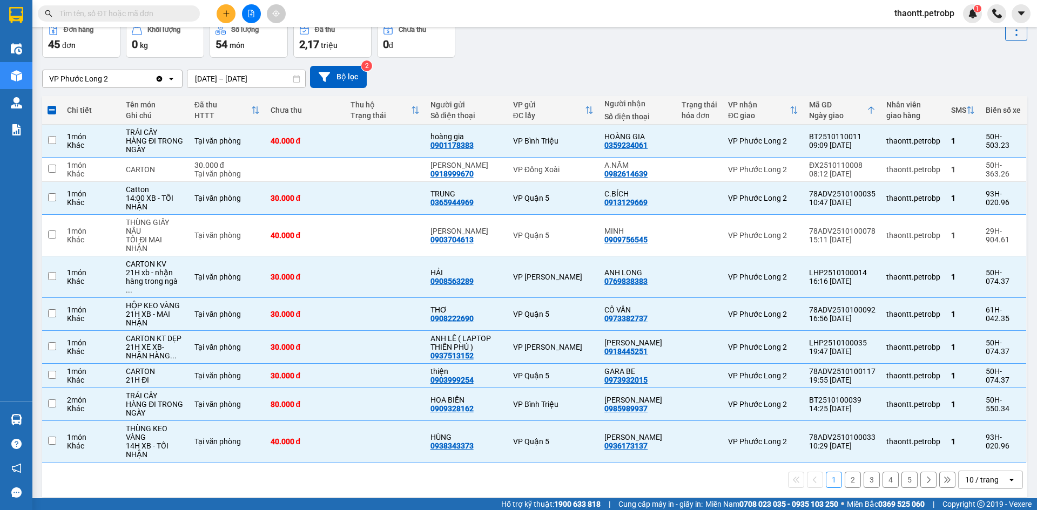
checkbox input "false"
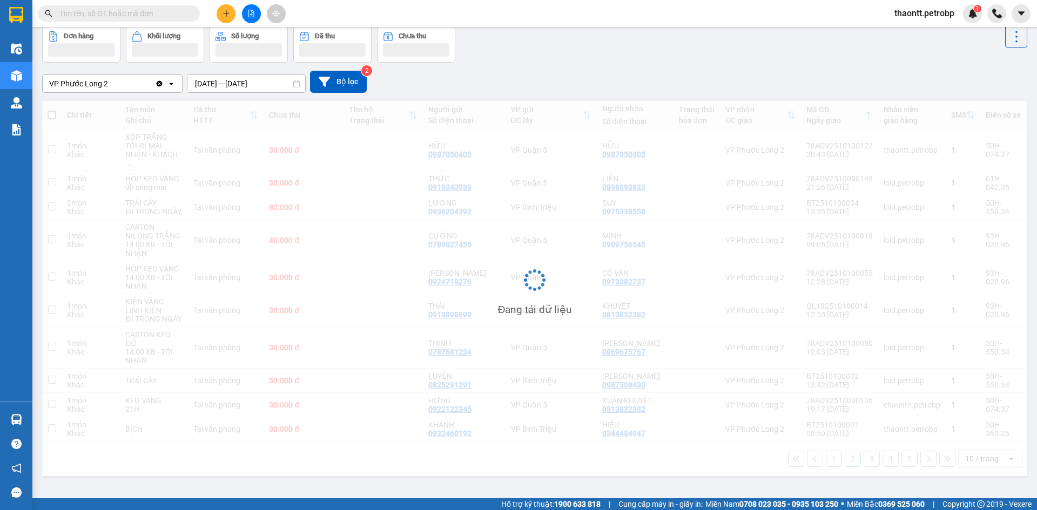
scroll to position [50, 0]
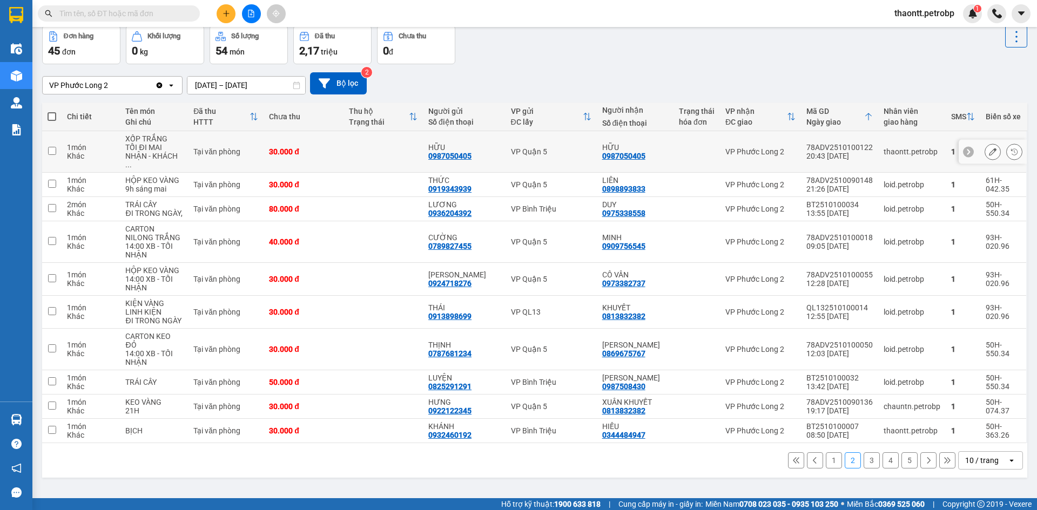
click at [373, 142] on td at bounding box center [382, 152] width 79 height 42
checkbox input "true"
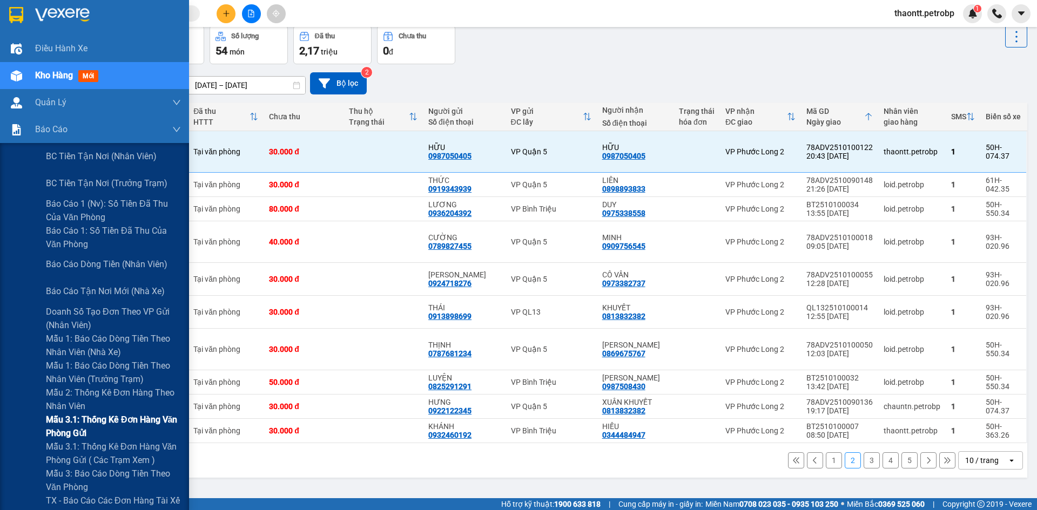
click at [60, 434] on span "Mẫu 3.1: Thống kê đơn hàng văn phòng gửi" at bounding box center [113, 426] width 135 height 27
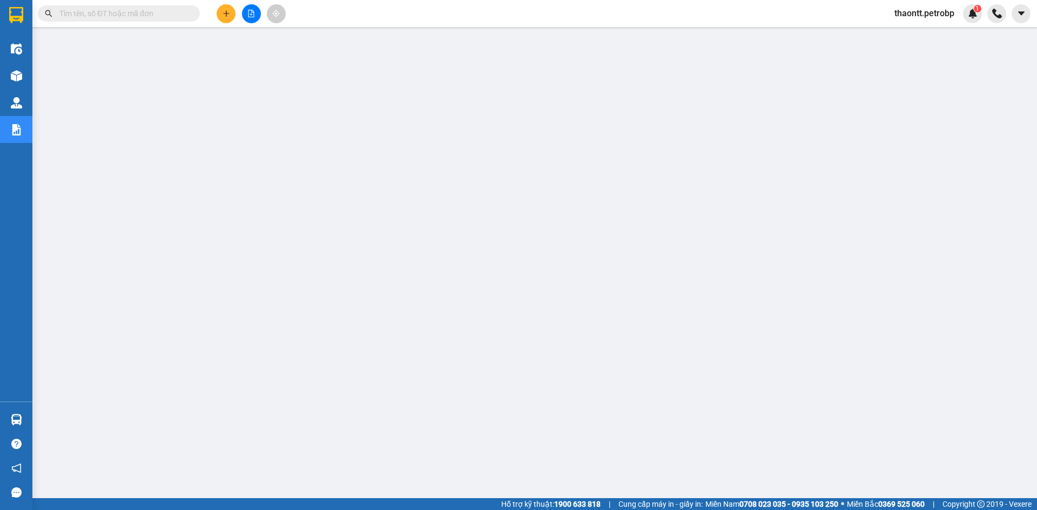
scroll to position [25, 0]
click at [166, 11] on input "text" at bounding box center [122, 14] width 127 height 12
paste input "QL132510110004"
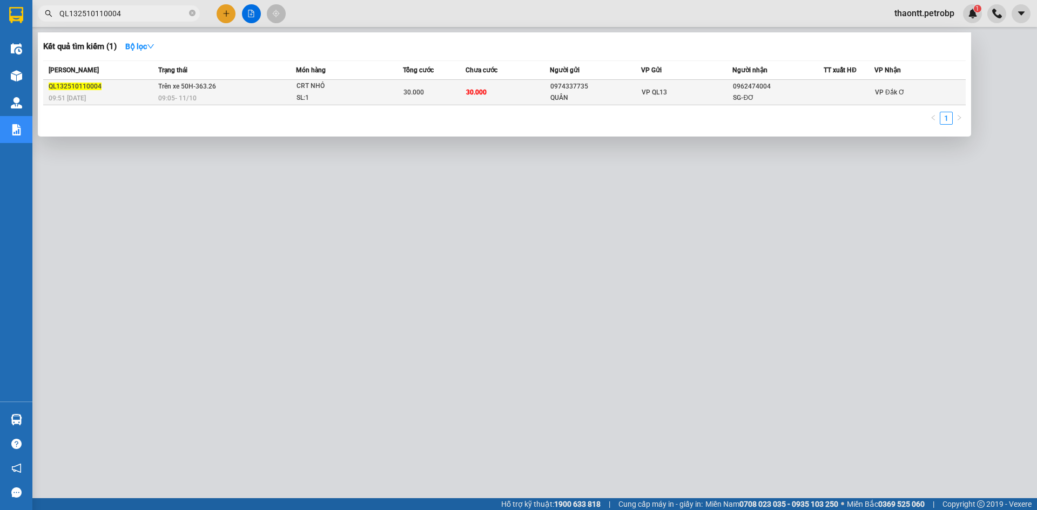
type input "QL132510110004"
click at [244, 102] on div "09:05 - 11/10" at bounding box center [226, 98] width 137 height 12
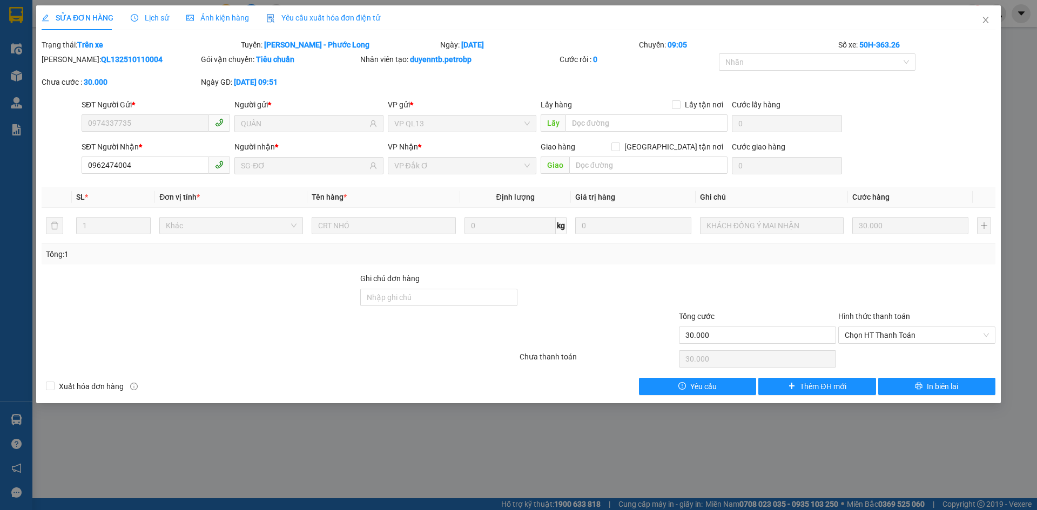
type input "0974337735"
type input "QUÂN"
type input "0962474004"
type input "SG-ĐƠ"
type input "30.000"
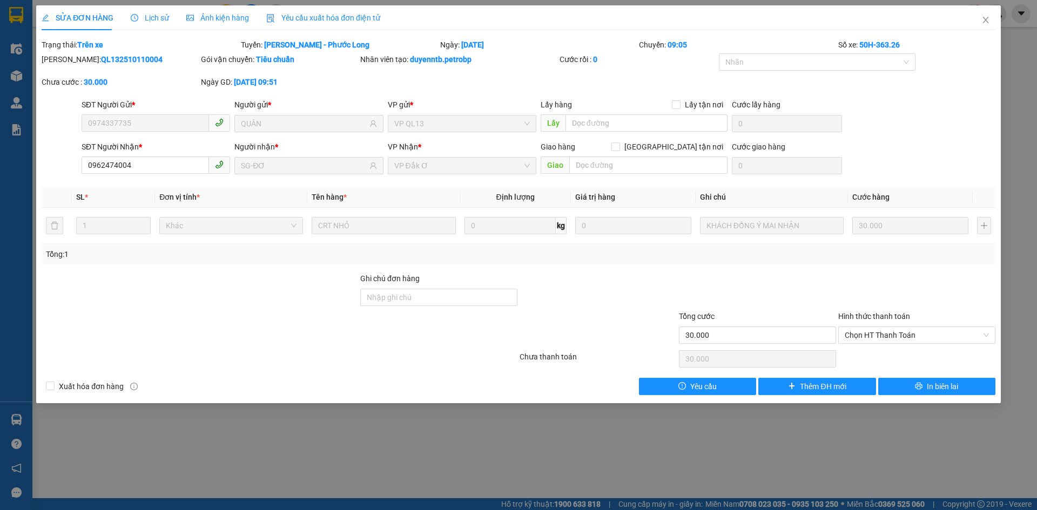
type input "30.000"
click at [988, 18] on icon "close" at bounding box center [985, 20] width 6 height 6
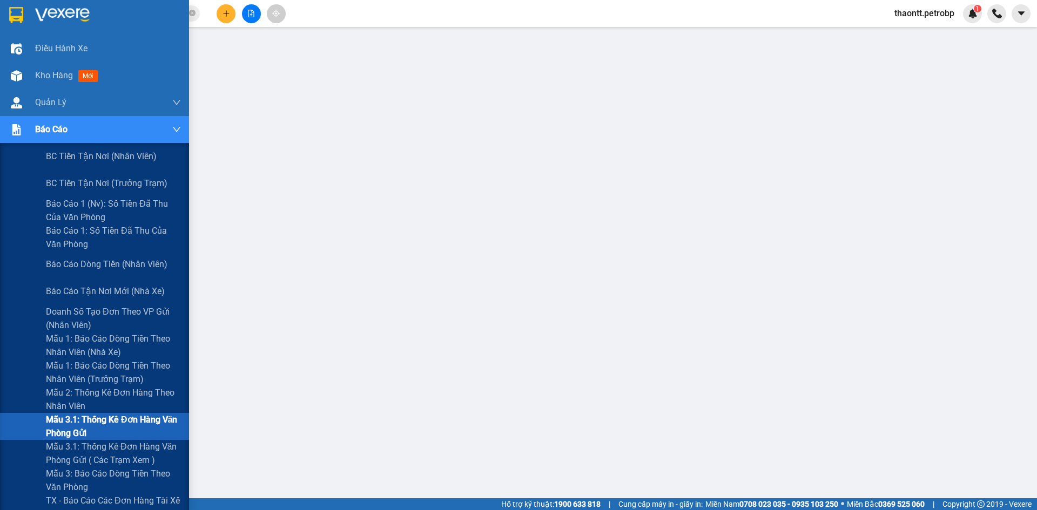
click at [59, 425] on span "Mẫu 3.1: Thống kê đơn hàng văn phòng gửi" at bounding box center [113, 426] width 135 height 27
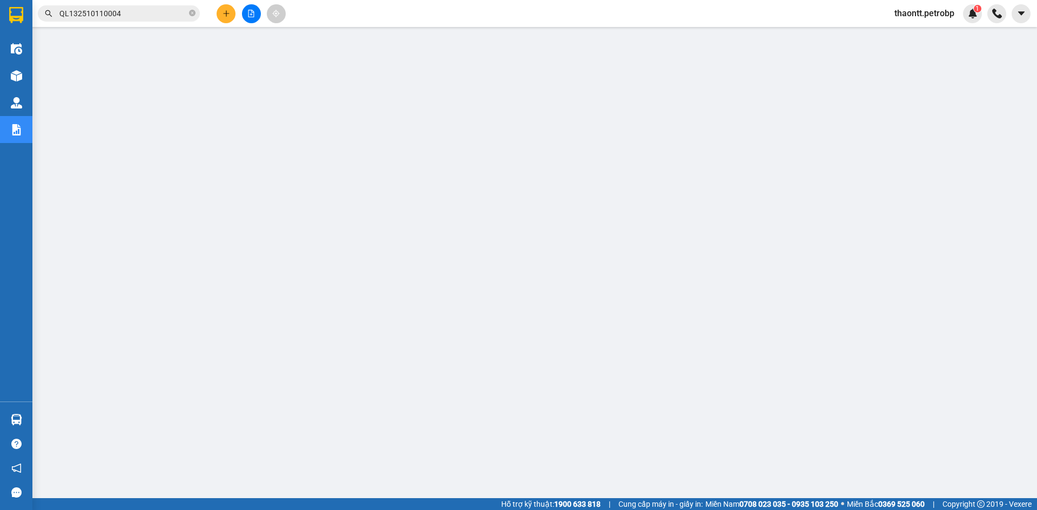
scroll to position [25, 0]
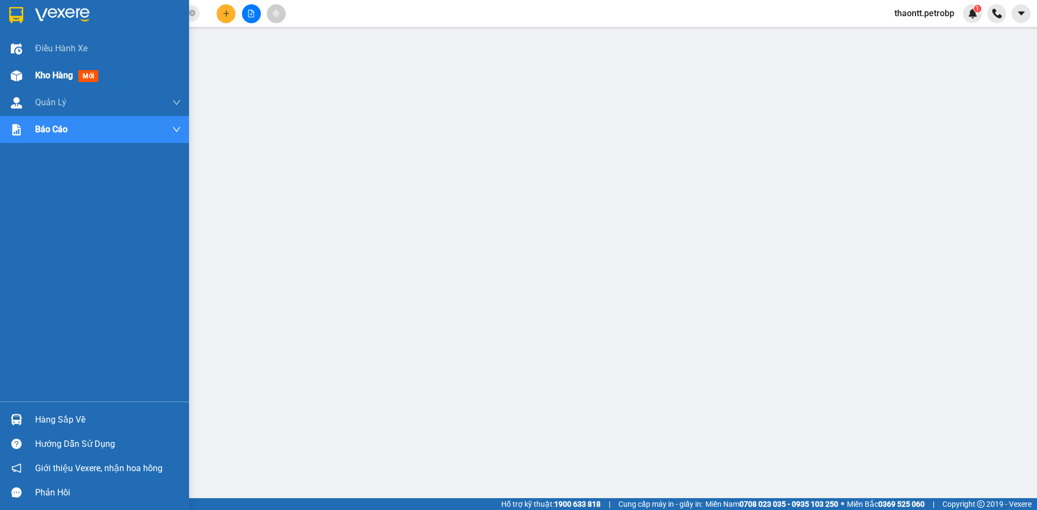
click at [19, 71] on img at bounding box center [16, 75] width 11 height 11
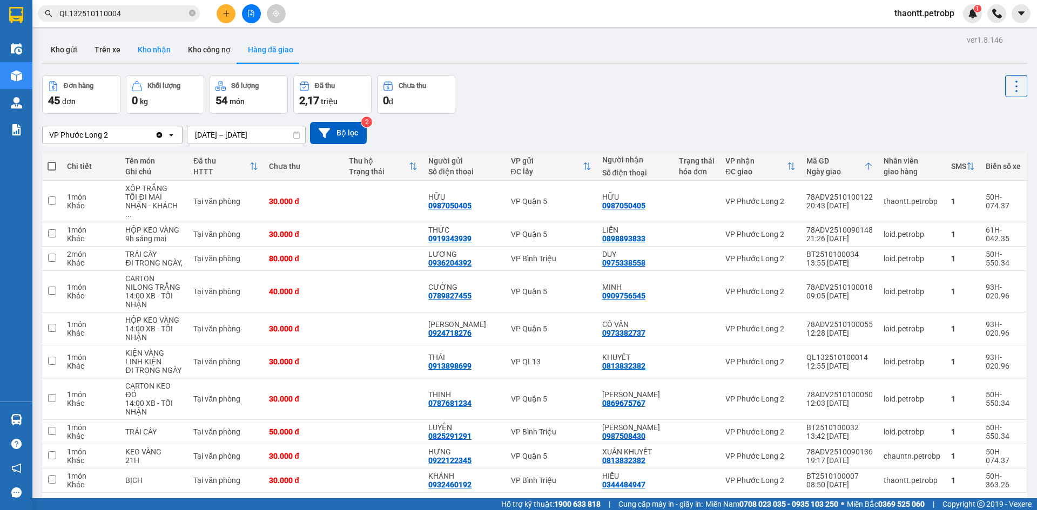
click at [155, 48] on button "Kho nhận" at bounding box center [154, 50] width 50 height 26
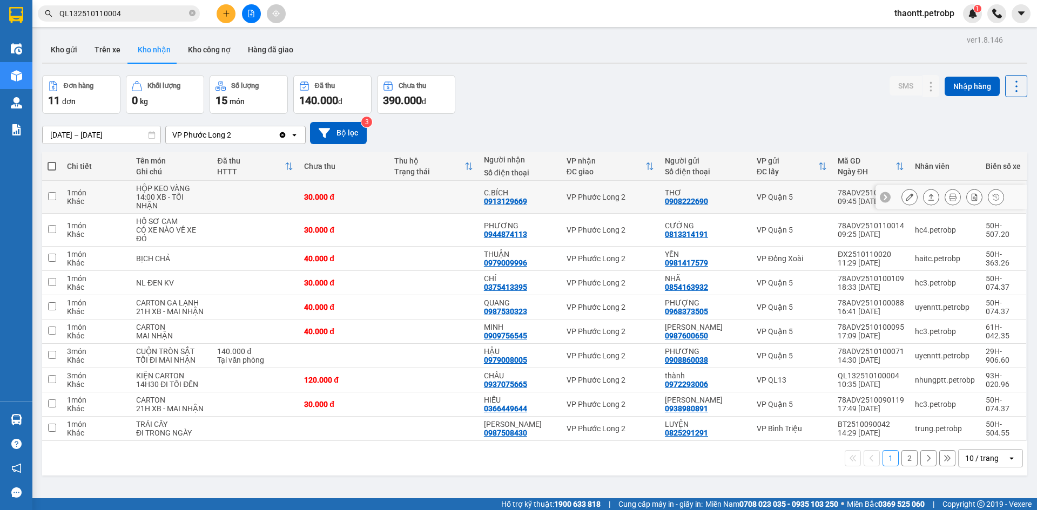
drag, startPoint x: 425, startPoint y: 185, endPoint x: 425, endPoint y: 191, distance: 6.0
click at [425, 185] on td at bounding box center [434, 197] width 90 height 33
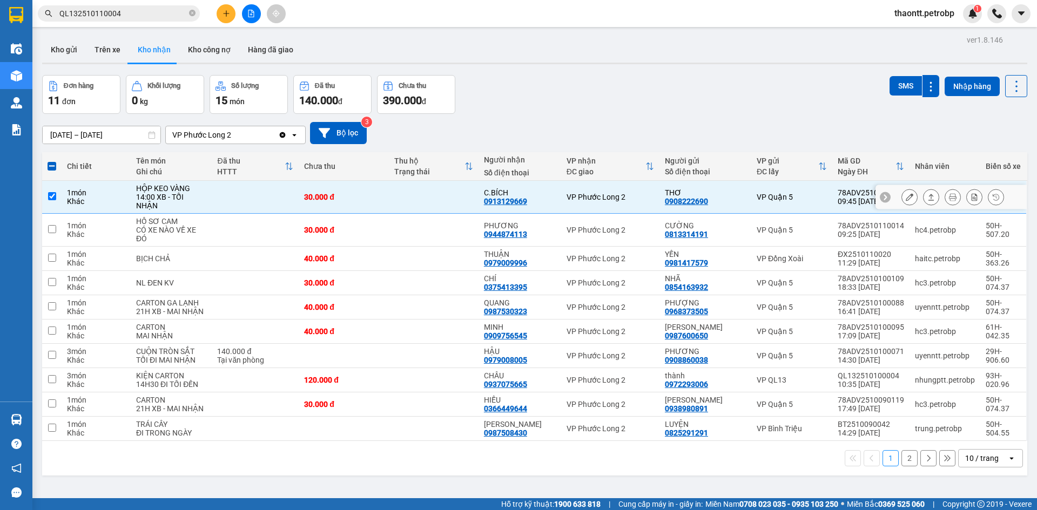
click at [384, 187] on td "30.000 đ" at bounding box center [344, 197] width 90 height 33
checkbox input "false"
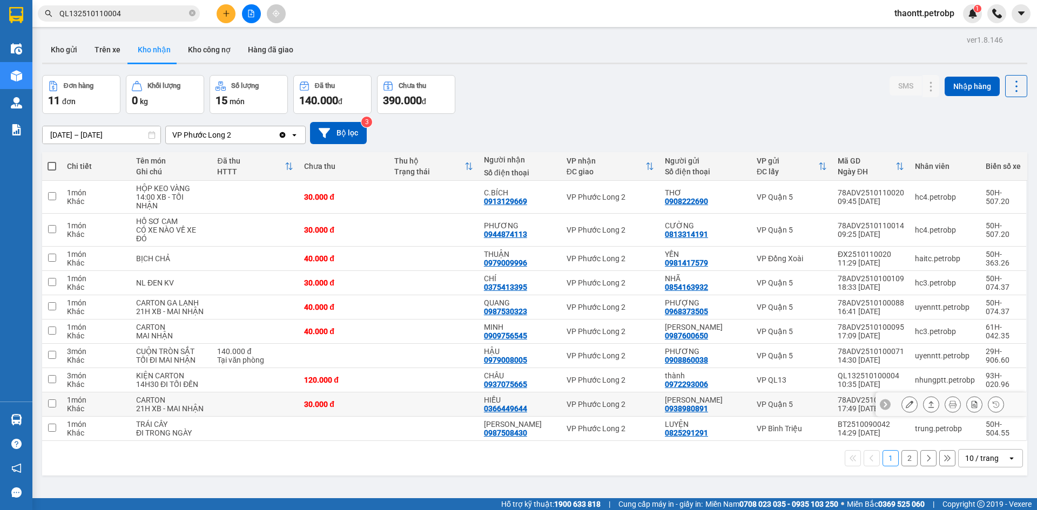
click at [466, 401] on td at bounding box center [434, 405] width 90 height 24
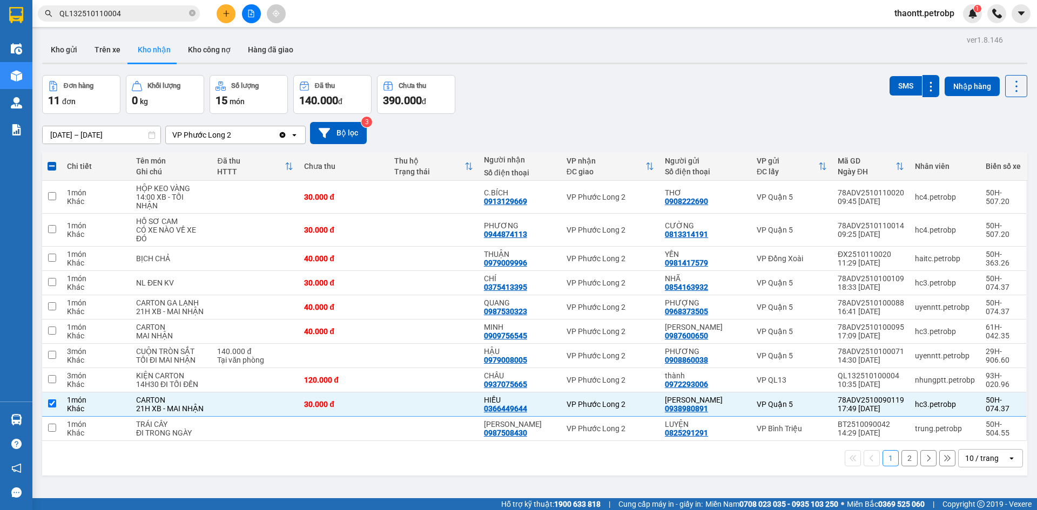
click at [626, 105] on div "Đơn hàng 11 đơn Khối lượng 0 kg Số lượng 15 món Đã thu 140.000 đ Chưa thu 390.0…" at bounding box center [534, 94] width 985 height 39
click at [455, 402] on td at bounding box center [434, 405] width 90 height 24
checkbox input "false"
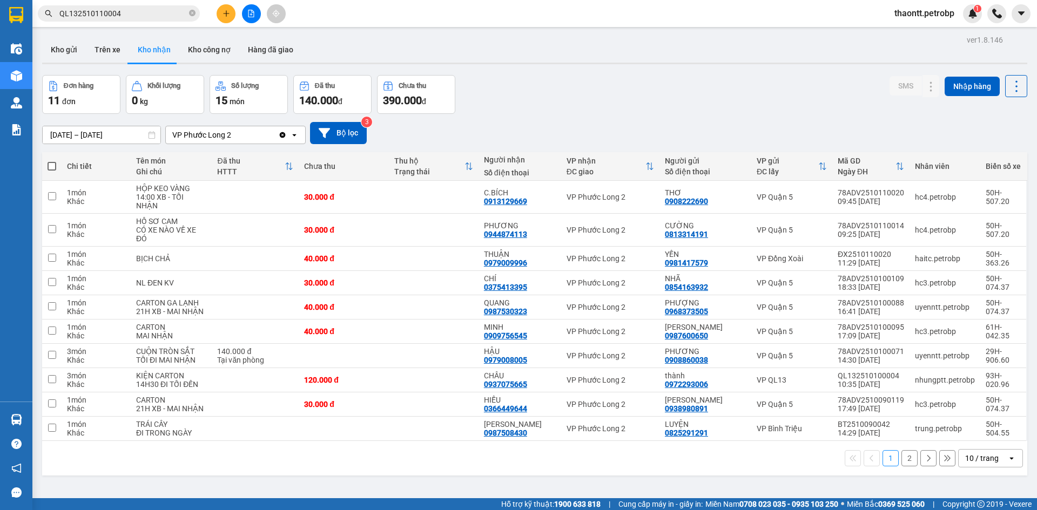
click at [901, 450] on button "2" at bounding box center [909, 458] width 16 height 16
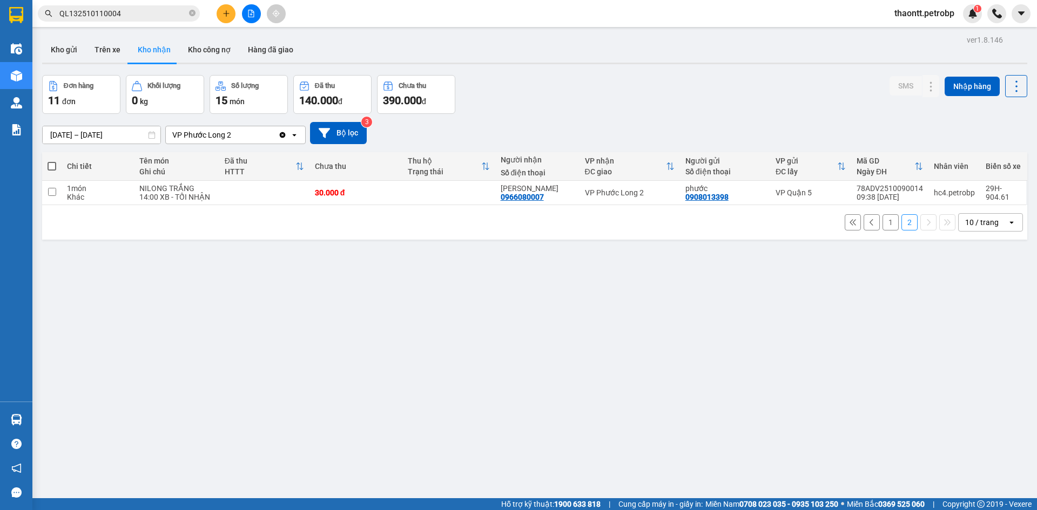
click at [882, 226] on button "1" at bounding box center [890, 222] width 16 height 16
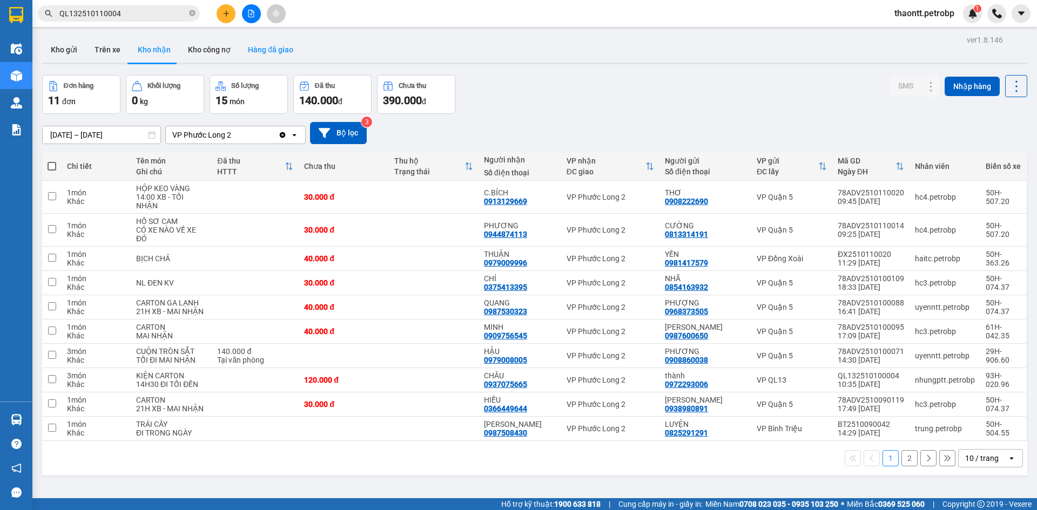
click at [275, 47] on button "Hàng đã giao" at bounding box center [270, 50] width 63 height 26
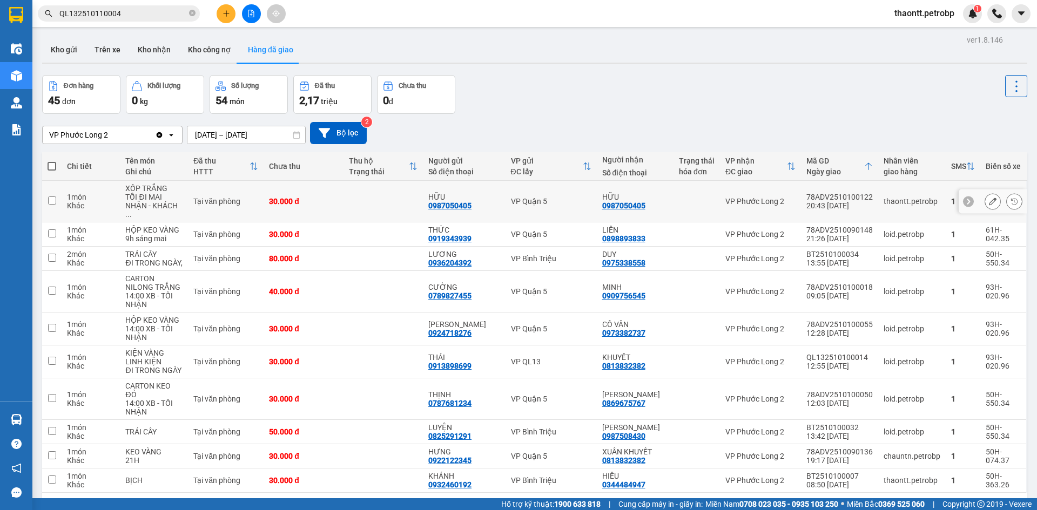
click at [376, 203] on td at bounding box center [382, 202] width 79 height 42
checkbox input "true"
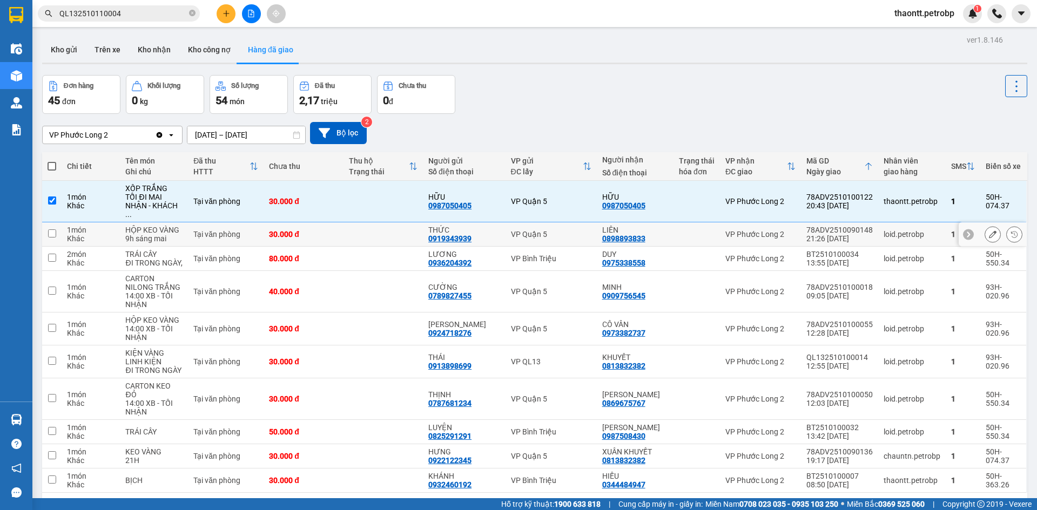
click at [371, 232] on td at bounding box center [382, 234] width 79 height 24
checkbox input "true"
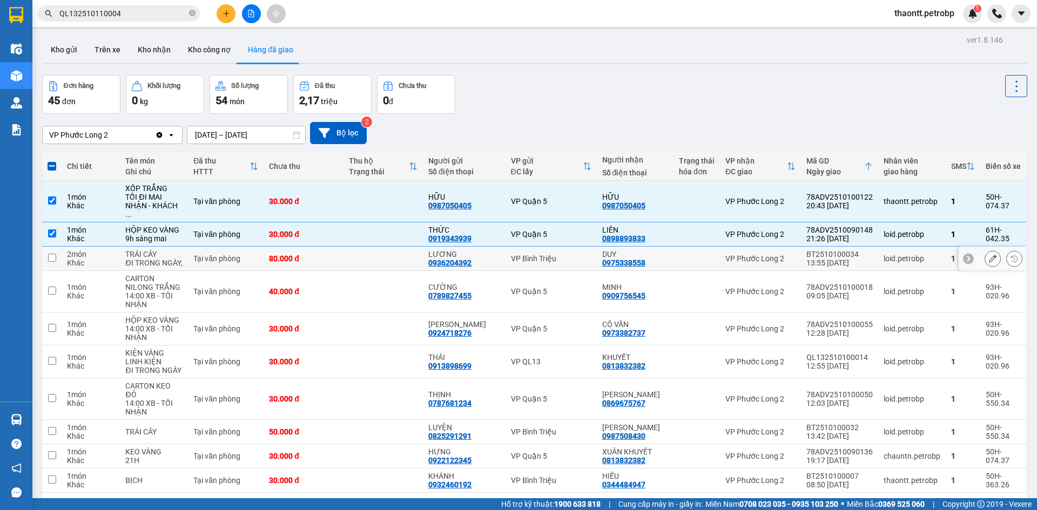
click at [375, 249] on td at bounding box center [382, 259] width 79 height 24
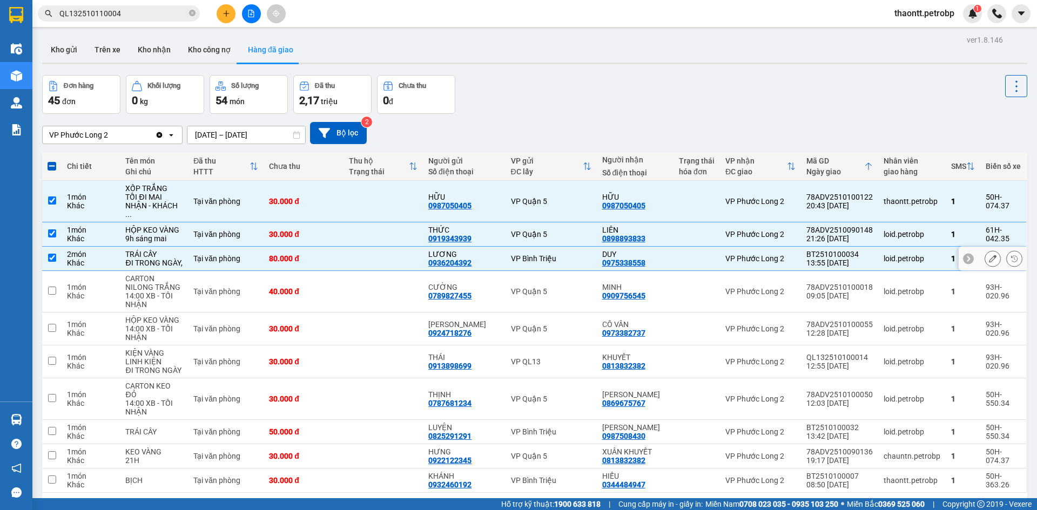
scroll to position [50, 0]
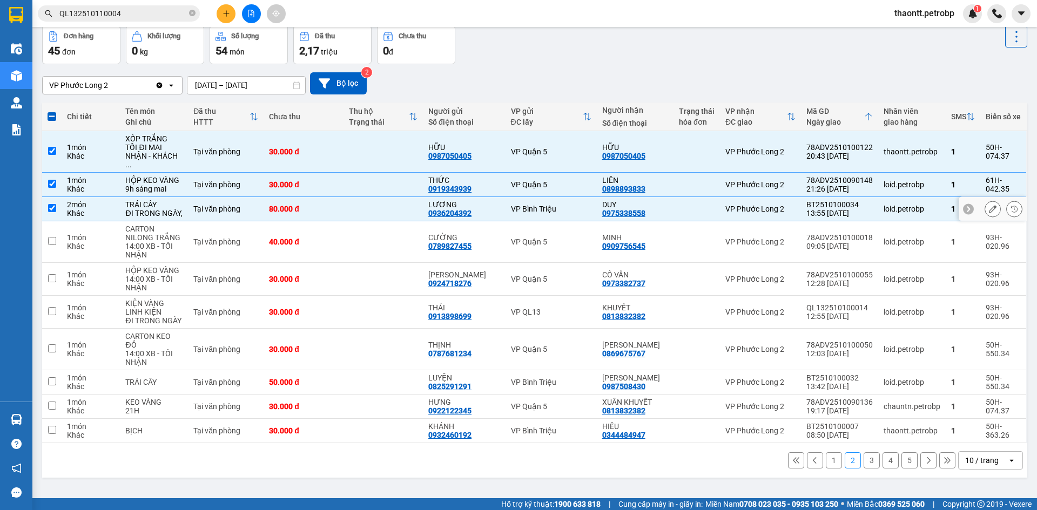
click at [375, 211] on td at bounding box center [382, 209] width 79 height 24
checkbox input "false"
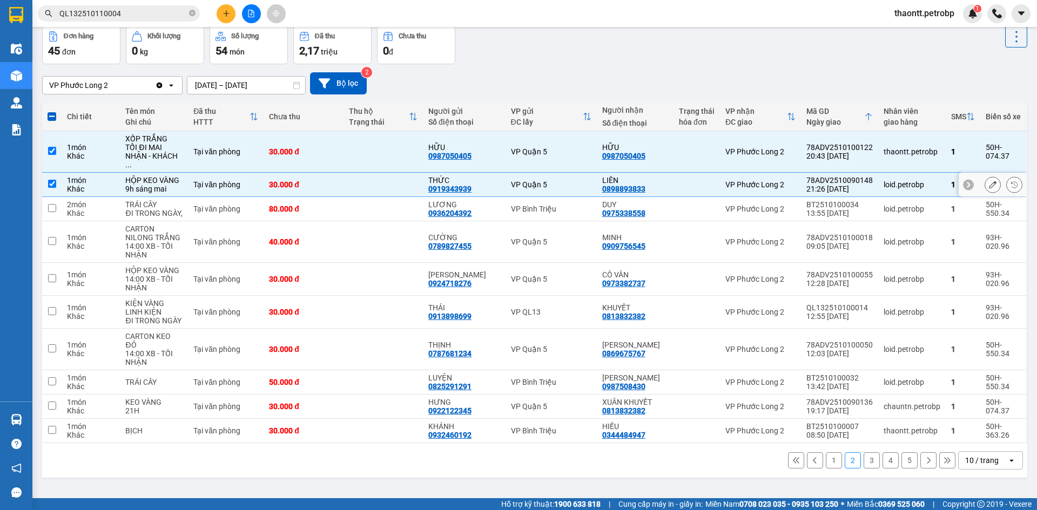
drag, startPoint x: 525, startPoint y: 170, endPoint x: 537, endPoint y: 163, distance: 14.0
click at [524, 173] on td "VP Quận 5" at bounding box center [550, 185] width 91 height 24
checkbox input "false"
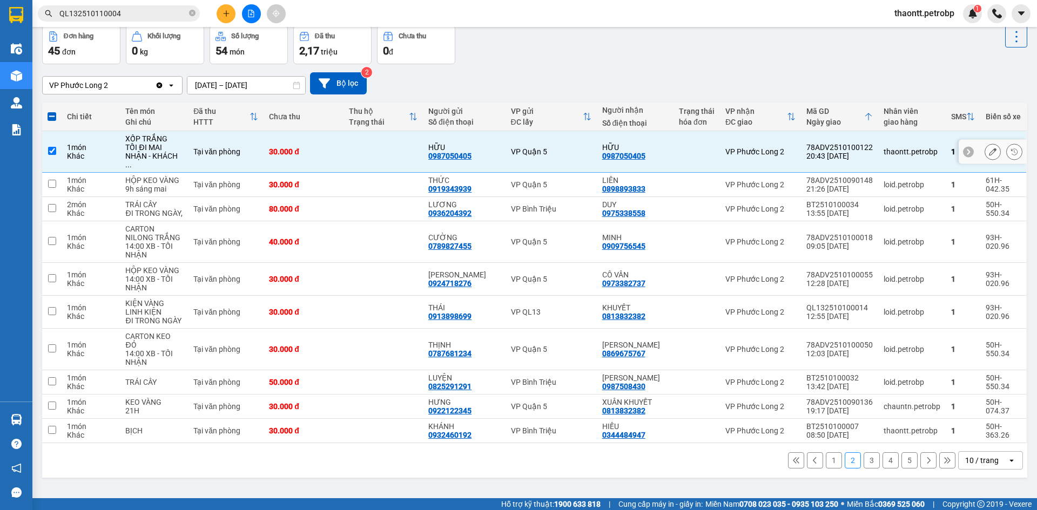
click at [573, 147] on div "VP Quận 5" at bounding box center [551, 151] width 80 height 9
checkbox input "false"
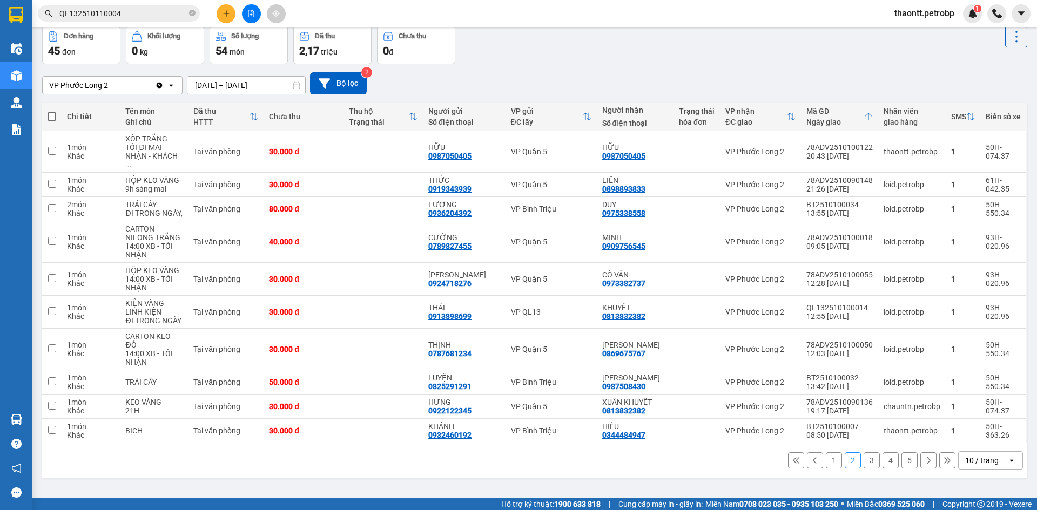
click at [826, 452] on button "1" at bounding box center [834, 460] width 16 height 16
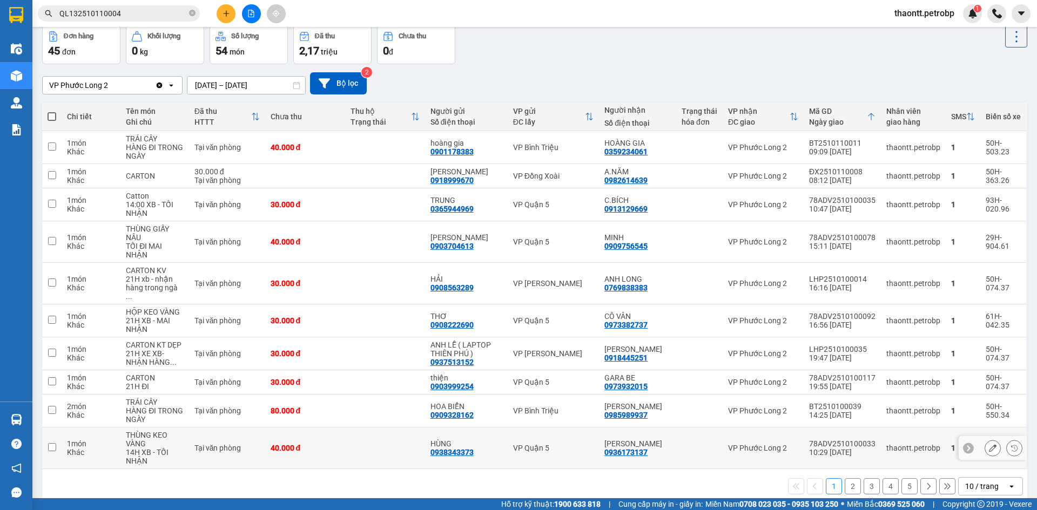
click at [409, 451] on td at bounding box center [385, 449] width 80 height 42
checkbox input "true"
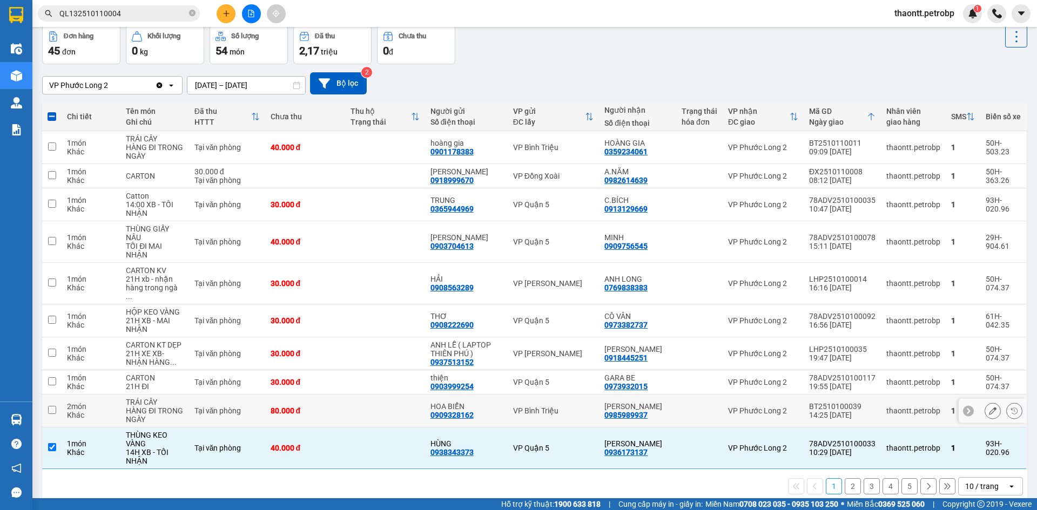
click at [414, 395] on td at bounding box center [385, 411] width 80 height 33
checkbox input "true"
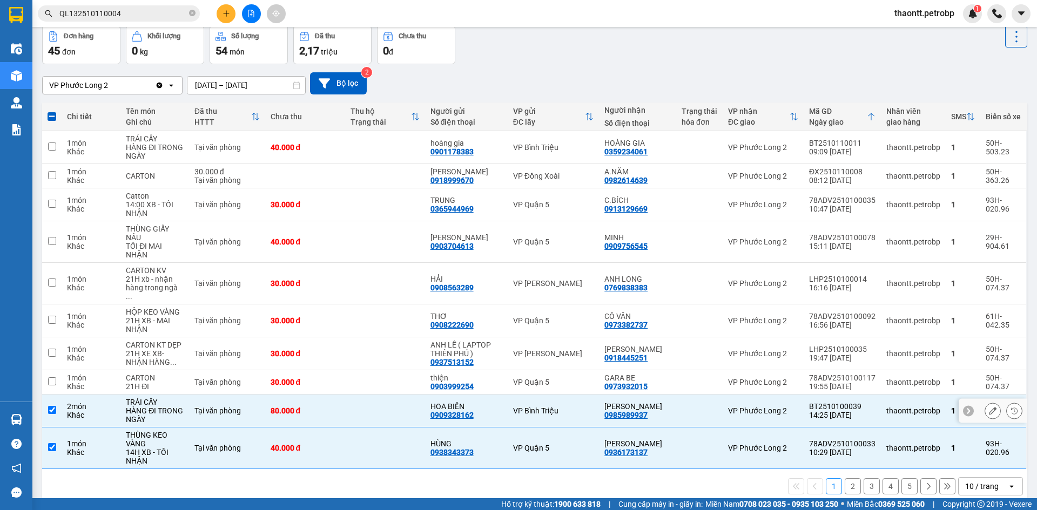
click at [404, 370] on td at bounding box center [385, 382] width 80 height 24
checkbox input "true"
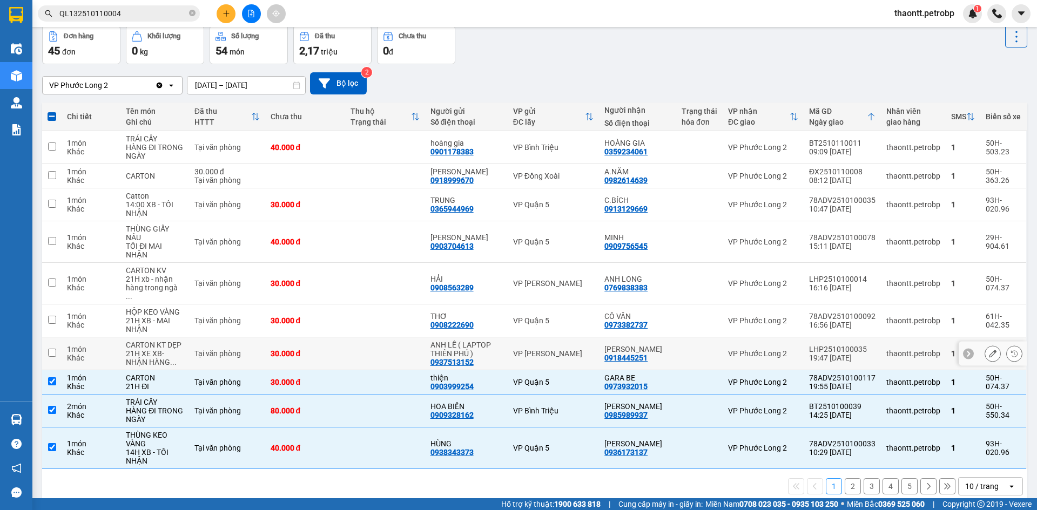
click at [399, 345] on td at bounding box center [385, 353] width 80 height 33
checkbox input "true"
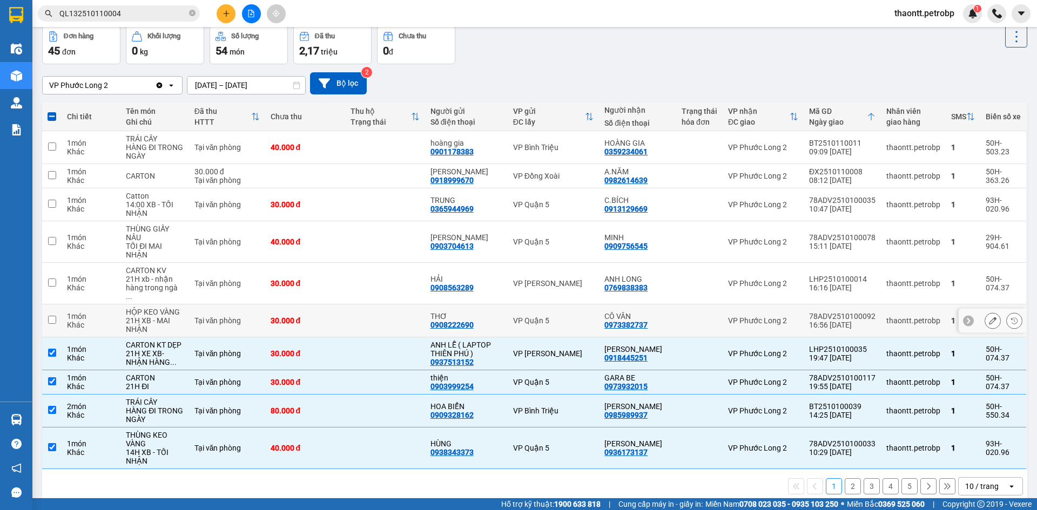
click at [364, 307] on td at bounding box center [385, 321] width 80 height 33
checkbox input "true"
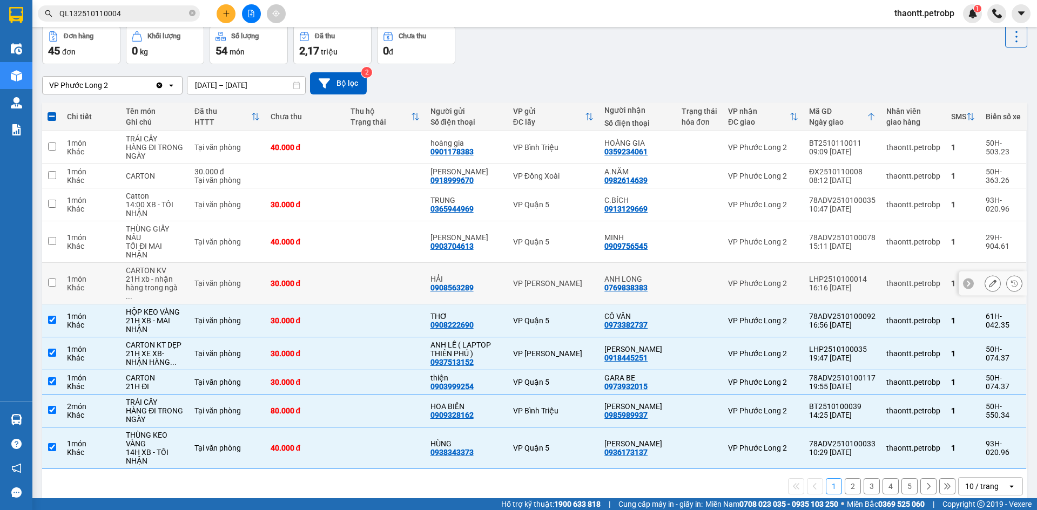
click at [364, 279] on td at bounding box center [385, 284] width 80 height 42
checkbox input "true"
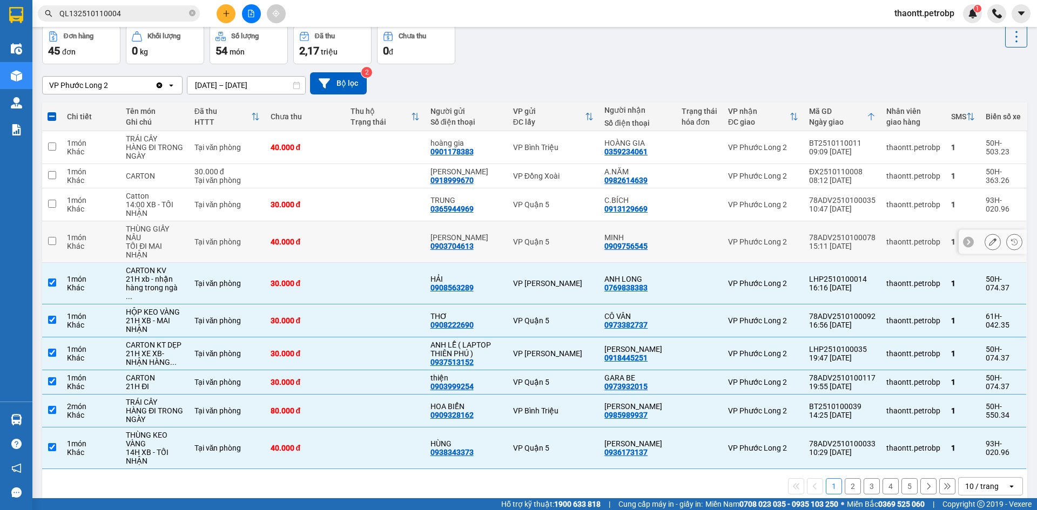
click at [360, 244] on td at bounding box center [385, 242] width 80 height 42
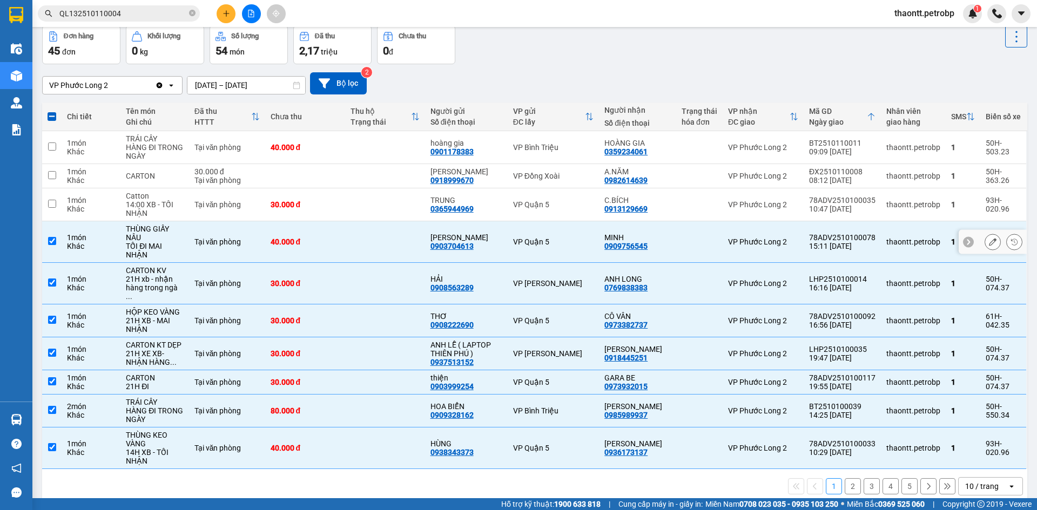
click at [366, 245] on td at bounding box center [385, 242] width 80 height 42
checkbox input "false"
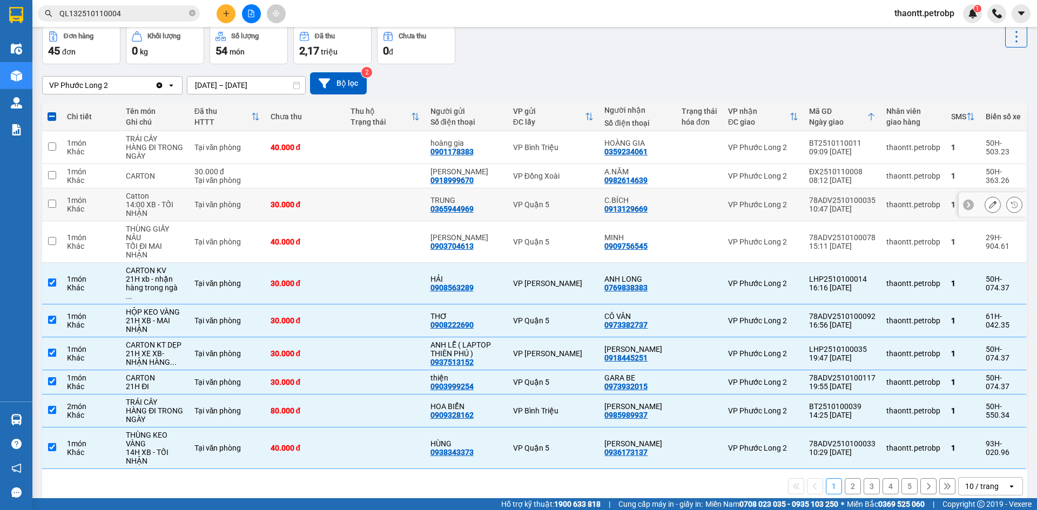
click at [363, 211] on td at bounding box center [385, 204] width 80 height 33
checkbox input "true"
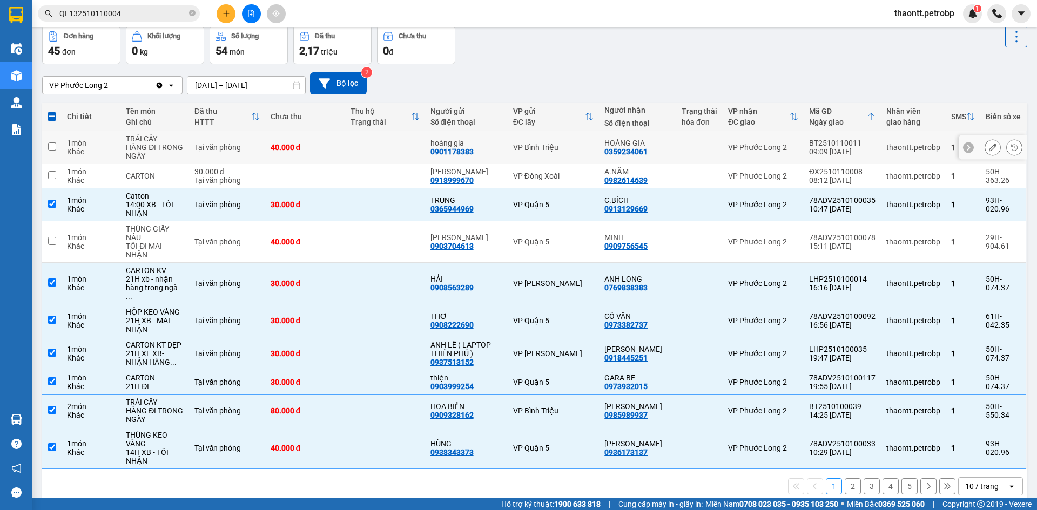
click at [354, 152] on td at bounding box center [385, 147] width 80 height 33
checkbox input "true"
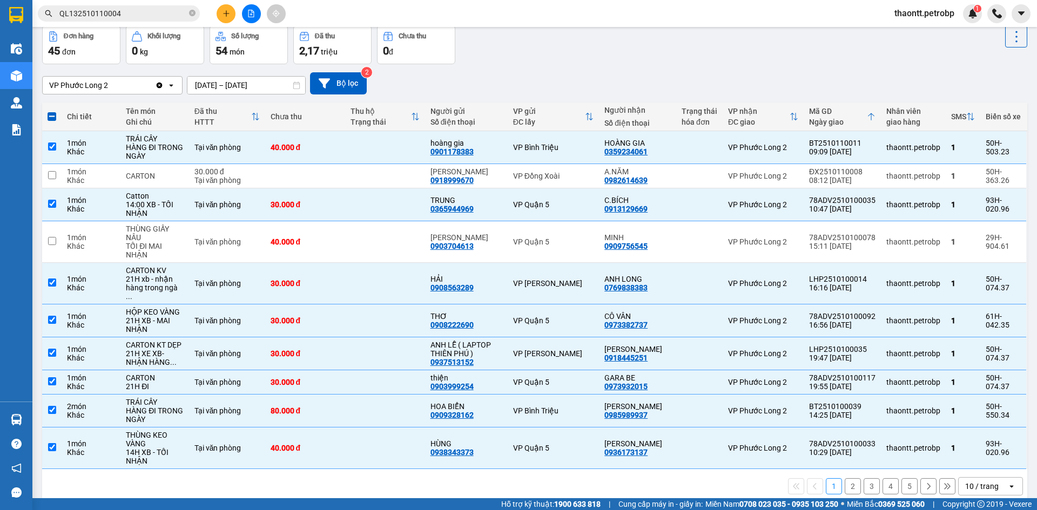
scroll to position [0, 0]
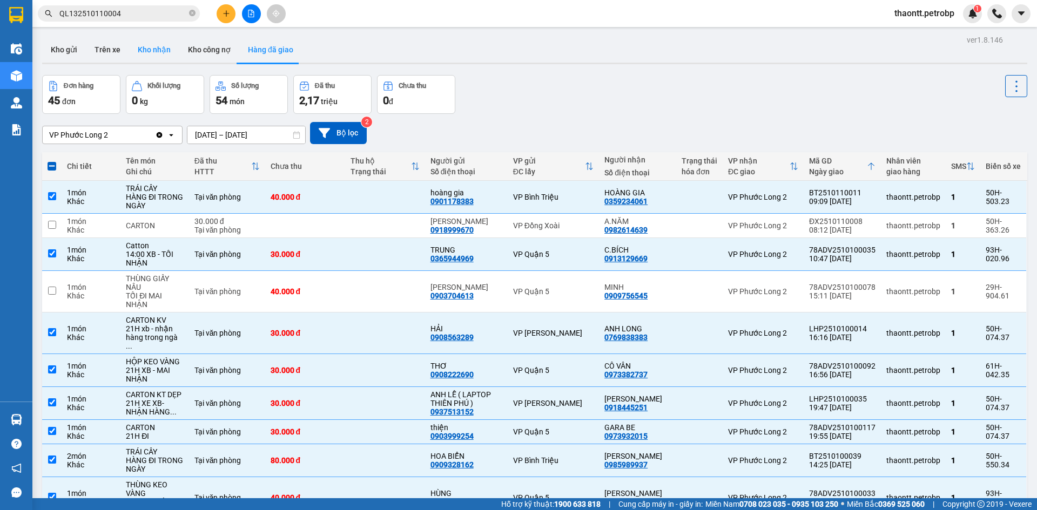
click at [172, 50] on button "Kho nhận" at bounding box center [154, 50] width 50 height 26
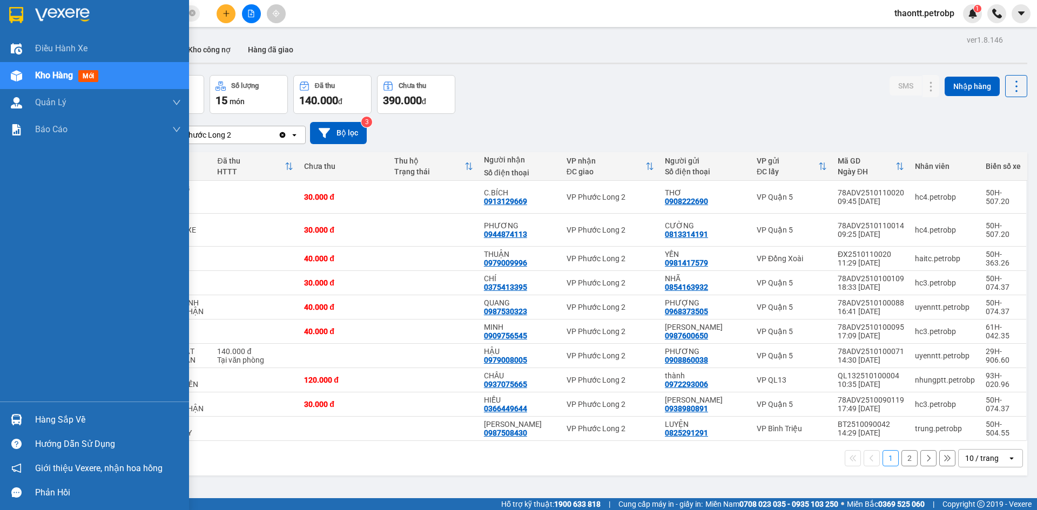
click at [46, 420] on div "Hàng sắp về" at bounding box center [108, 420] width 146 height 16
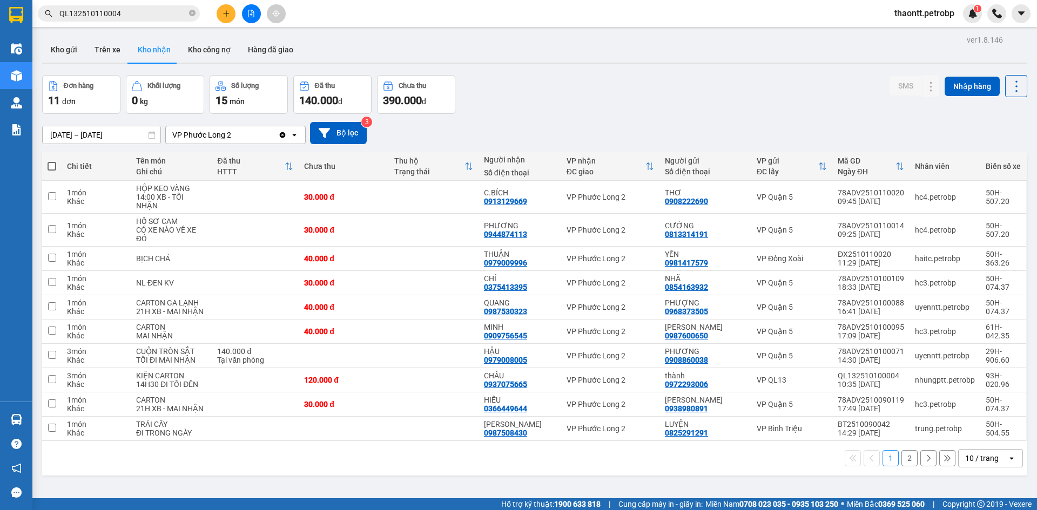
click at [532, 109] on section "Kết quả tìm kiếm ( 1 ) Bộ lọc Mã ĐH Trạng thái Món hàng Tổng cước Chưa cước Ngư…" at bounding box center [518, 255] width 1037 height 510
click at [59, 51] on button "Kho gửi" at bounding box center [64, 50] width 44 height 26
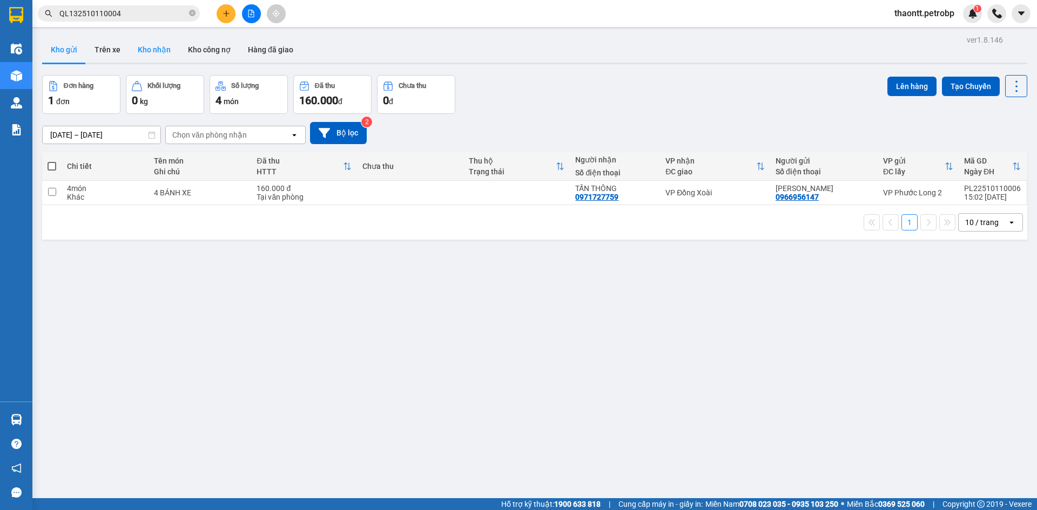
click at [151, 46] on button "Kho nhận" at bounding box center [154, 50] width 50 height 26
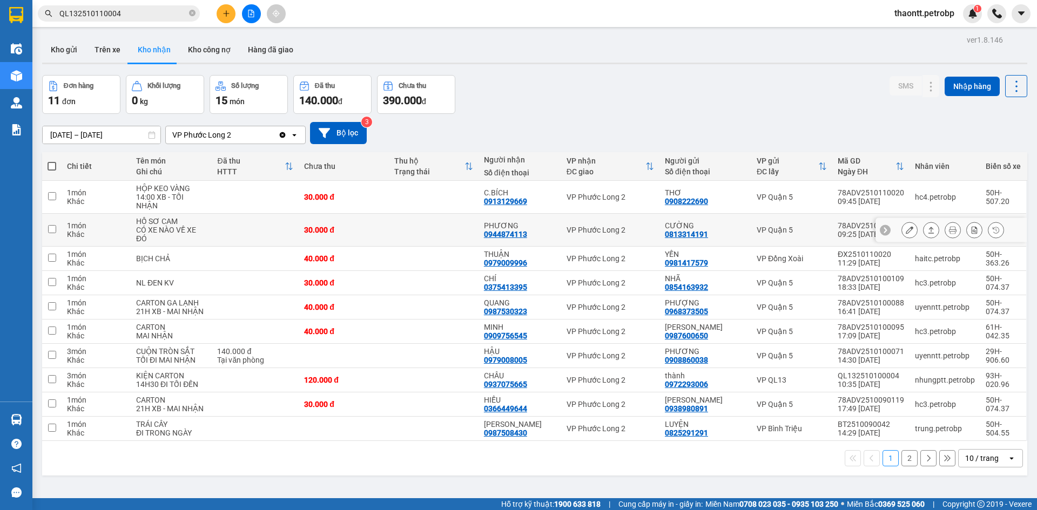
click at [442, 226] on td at bounding box center [434, 230] width 90 height 33
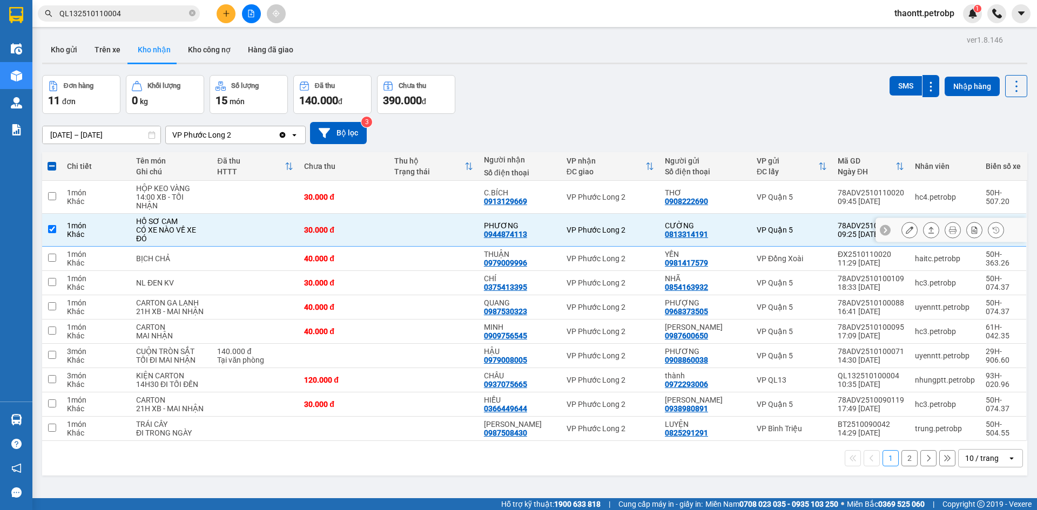
click at [439, 218] on td at bounding box center [434, 230] width 90 height 33
checkbox input "false"
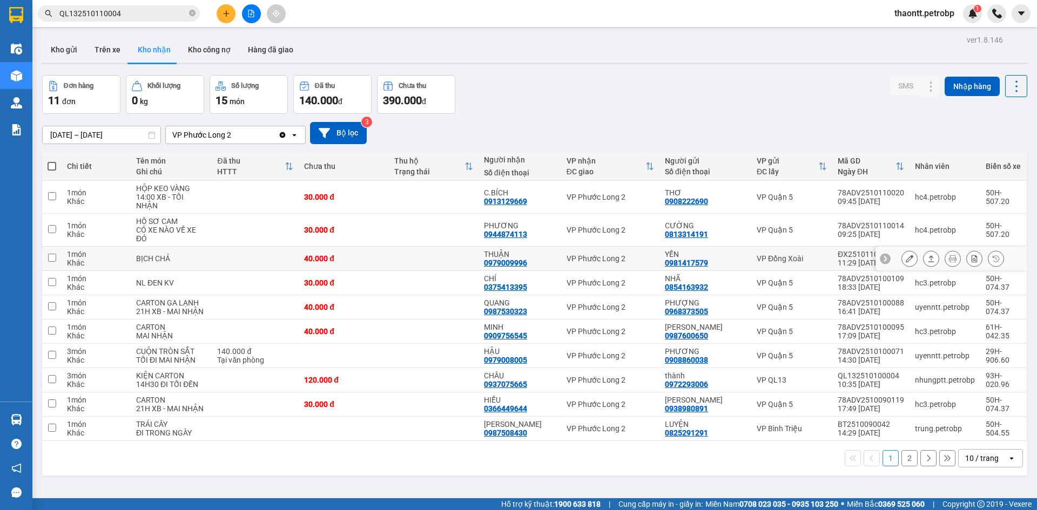
click at [444, 255] on td at bounding box center [434, 259] width 90 height 24
checkbox input "true"
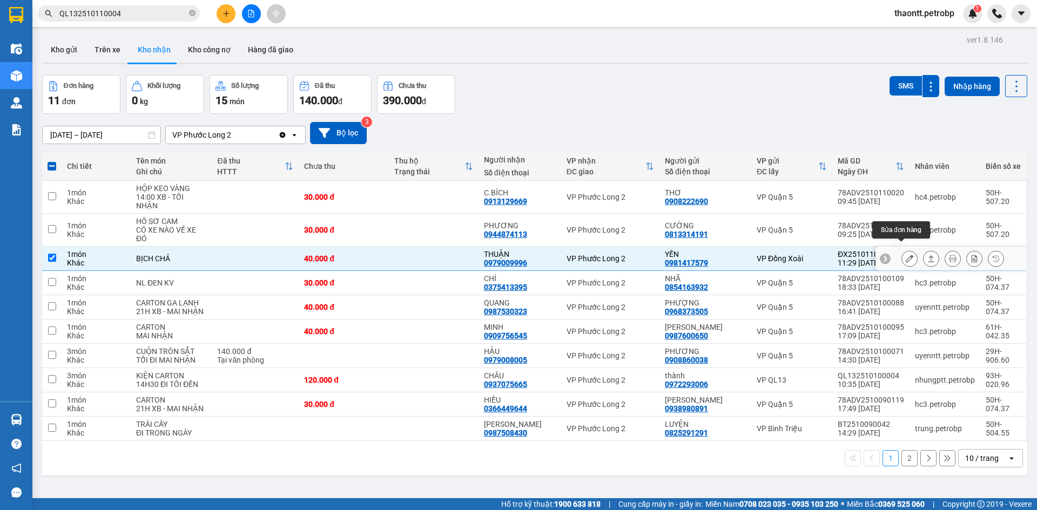
click at [905, 255] on icon at bounding box center [909, 259] width 8 height 8
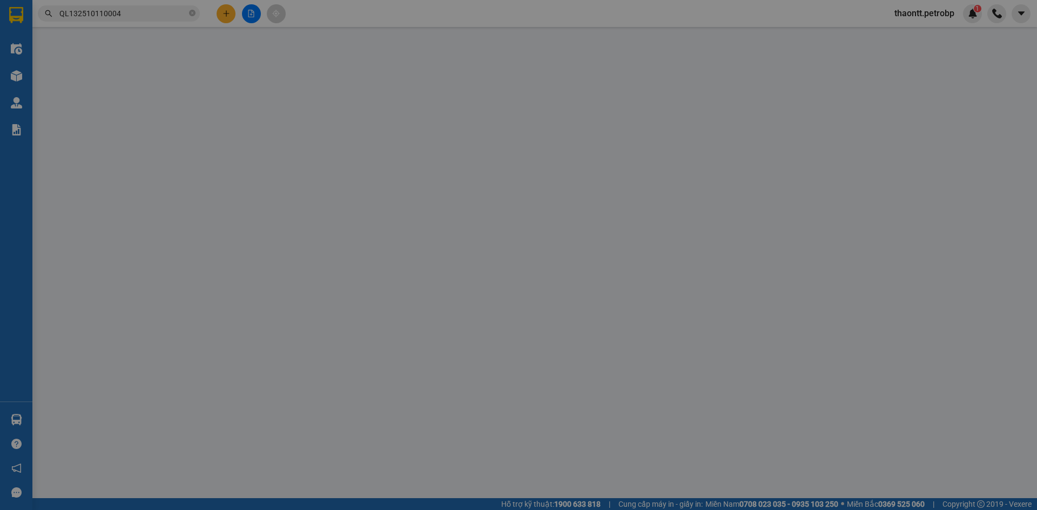
type input "0981417579"
type input "YẾN"
type input "0979009996"
type input "THUẬN"
type input "40.000"
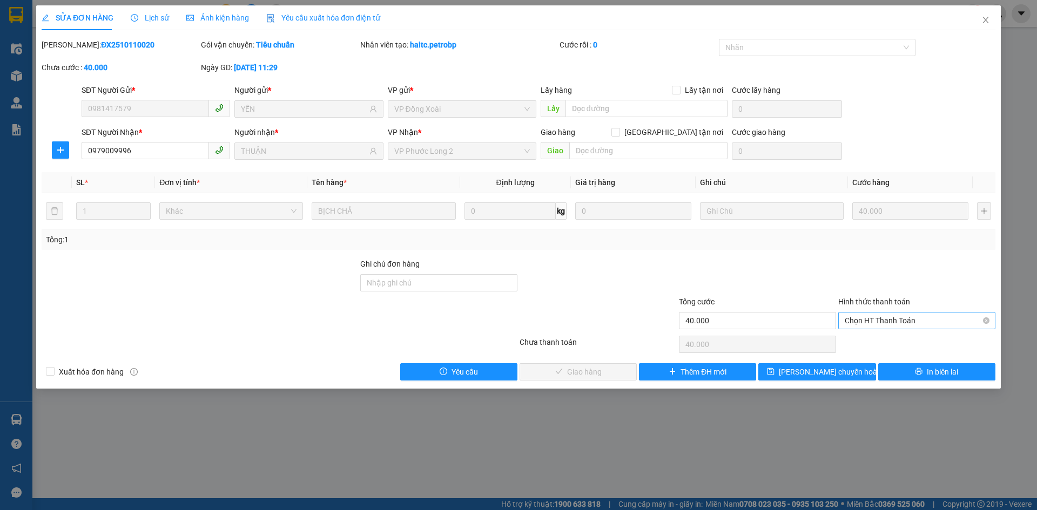
click at [885, 323] on span "Chọn HT Thanh Toán" at bounding box center [916, 321] width 144 height 16
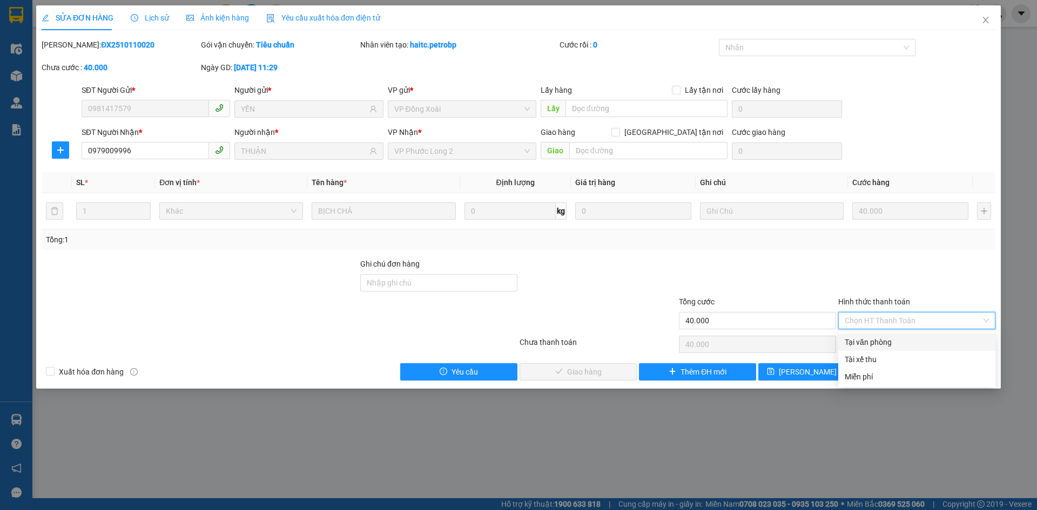
click at [874, 348] on div "Tại văn phòng" at bounding box center [916, 342] width 144 height 12
type input "0"
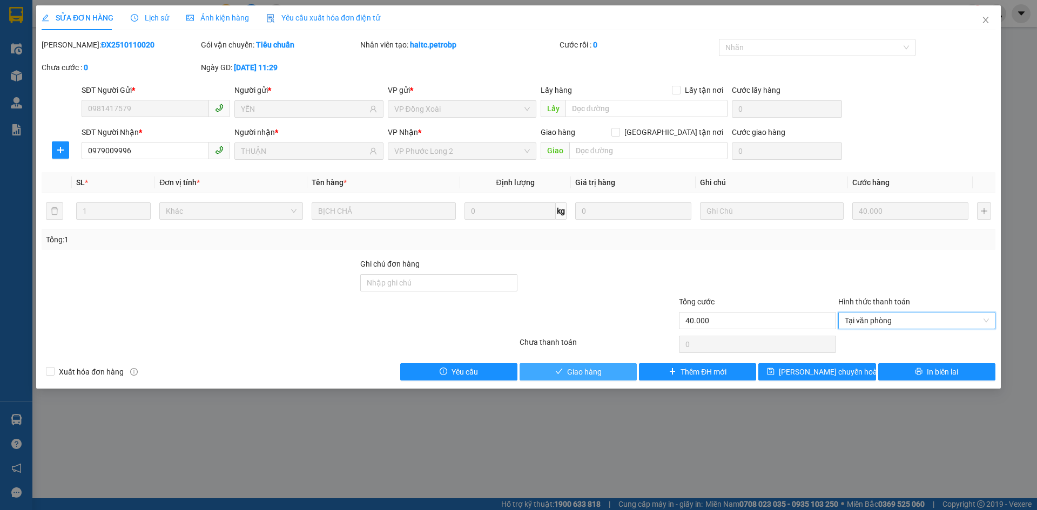
click at [608, 373] on button "Giao hàng" at bounding box center [577, 371] width 117 height 17
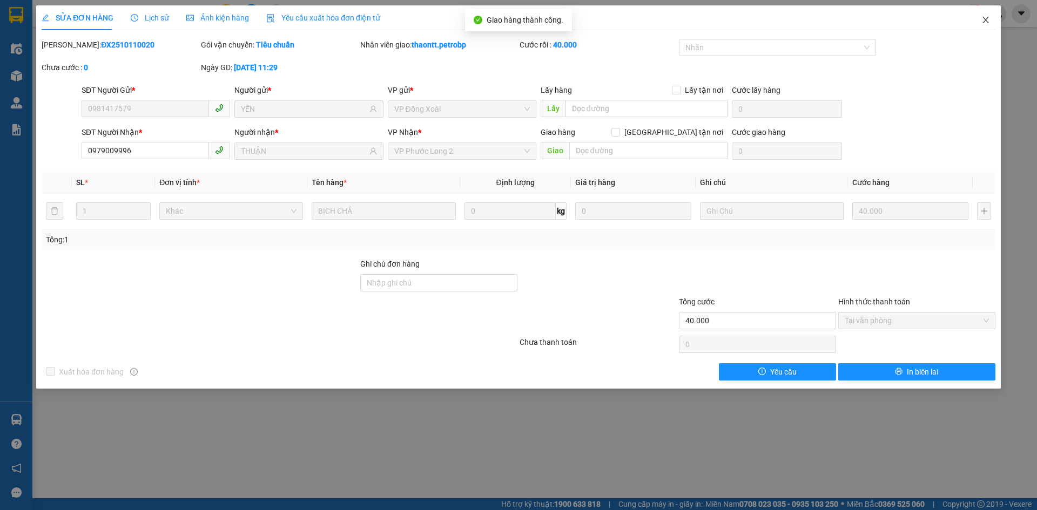
click at [983, 19] on icon "close" at bounding box center [985, 20] width 9 height 9
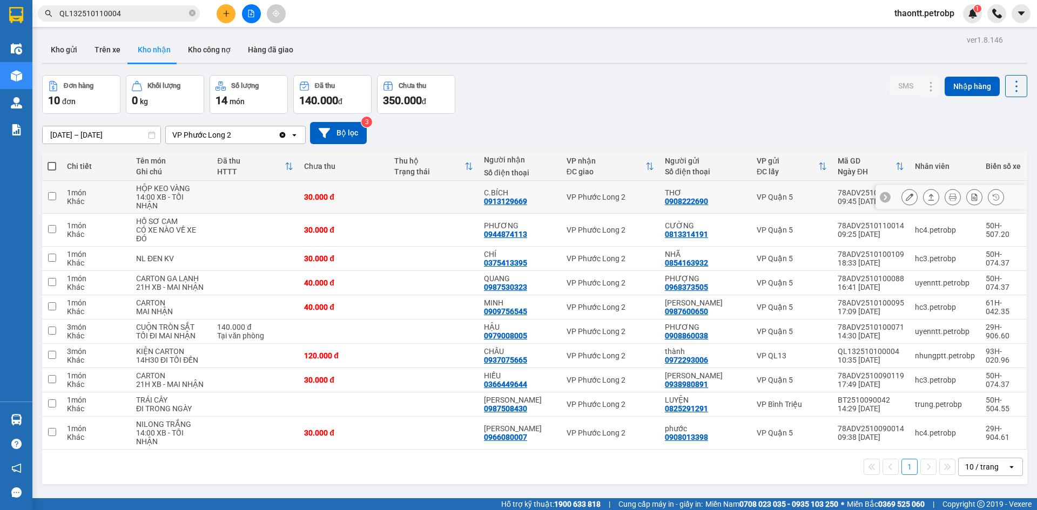
click at [440, 201] on td at bounding box center [434, 197] width 90 height 33
checkbox input "true"
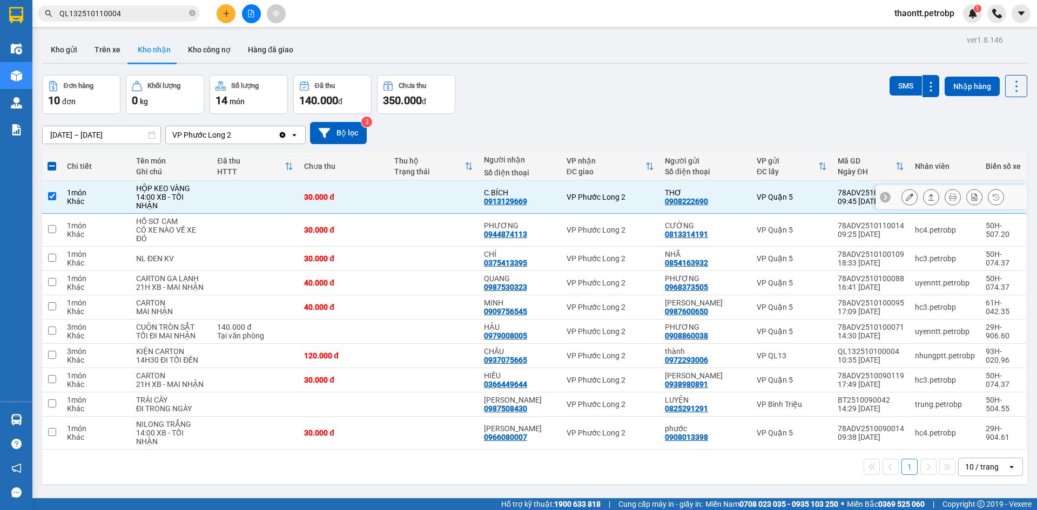
click at [905, 193] on icon at bounding box center [909, 197] width 8 height 8
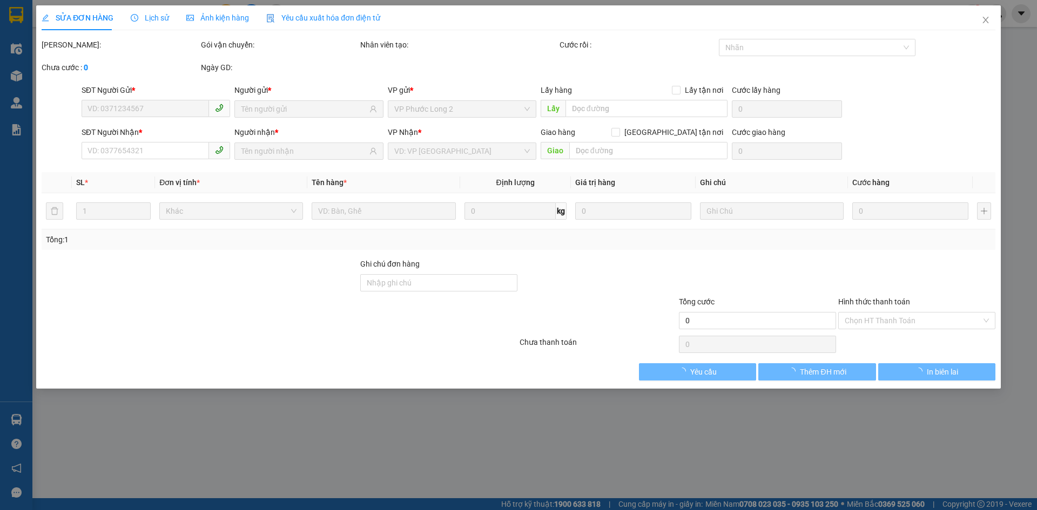
type input "0908222690"
type input "THƠ"
type input "0913129669"
type input "C.BÍCH"
type input "30.000"
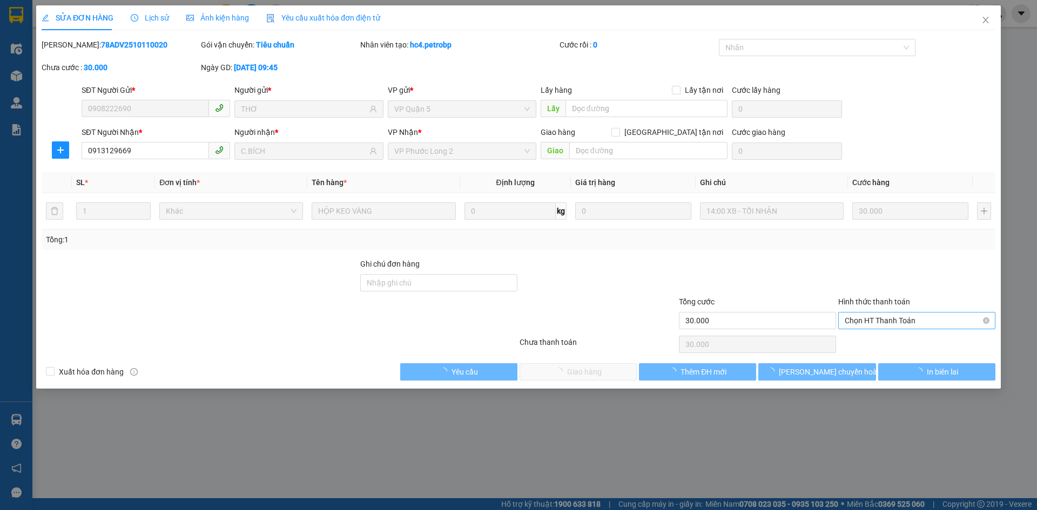
click at [907, 321] on span "Chọn HT Thanh Toán" at bounding box center [916, 321] width 144 height 16
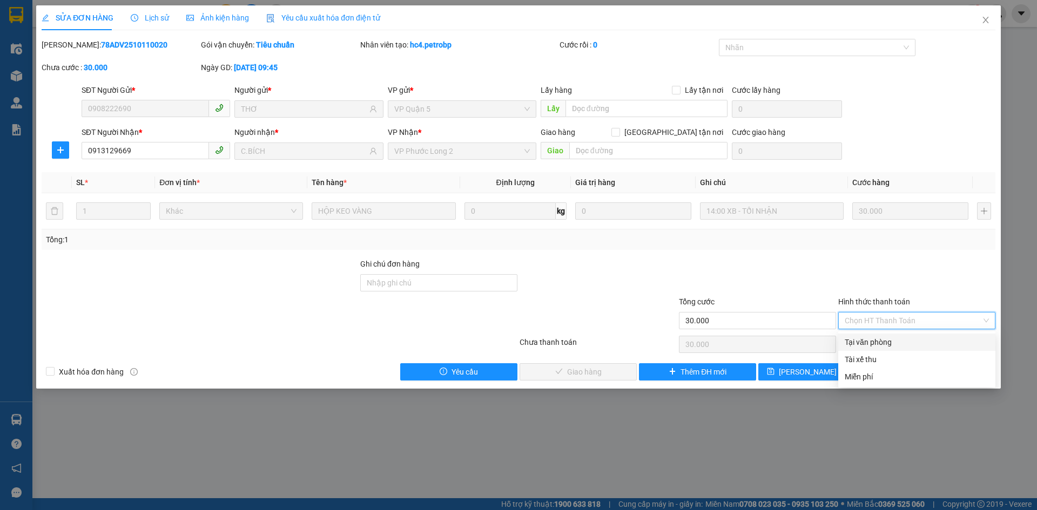
click at [880, 341] on div "Tại văn phòng" at bounding box center [916, 342] width 144 height 12
type input "0"
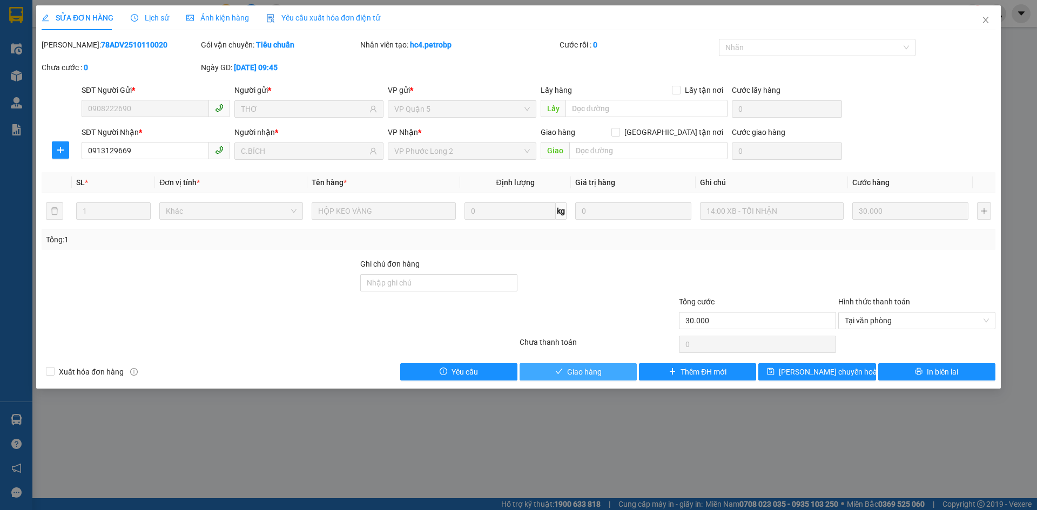
click at [611, 370] on button "Giao hàng" at bounding box center [577, 371] width 117 height 17
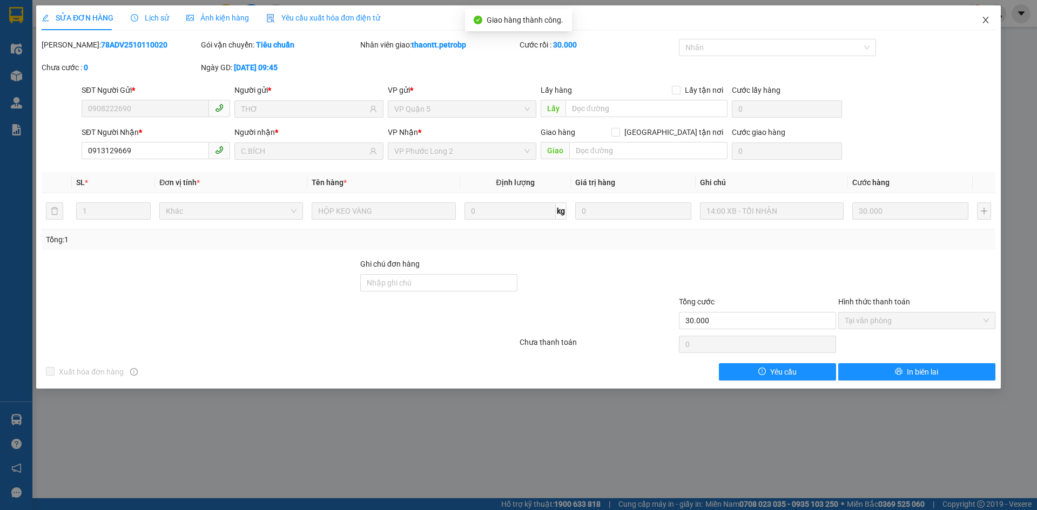
drag, startPoint x: 975, startPoint y: 24, endPoint x: 981, endPoint y: 25, distance: 6.0
click at [977, 24] on span "Close" at bounding box center [985, 20] width 30 height 30
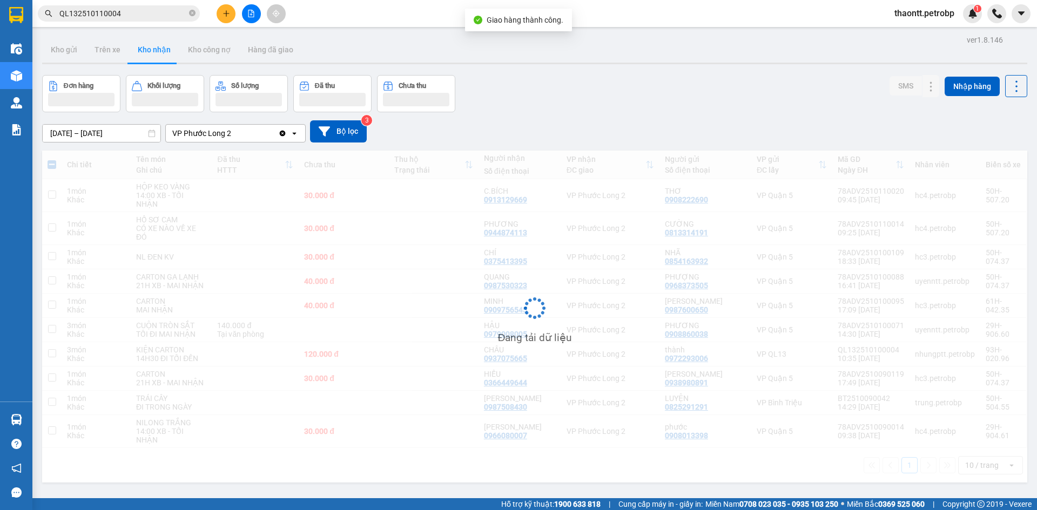
click at [981, 25] on div "Kết quả tìm kiếm ( 1 ) Bộ lọc Mã ĐH Trạng thái Món hàng Tổng cước Chưa cước Ngư…" at bounding box center [518, 13] width 1037 height 27
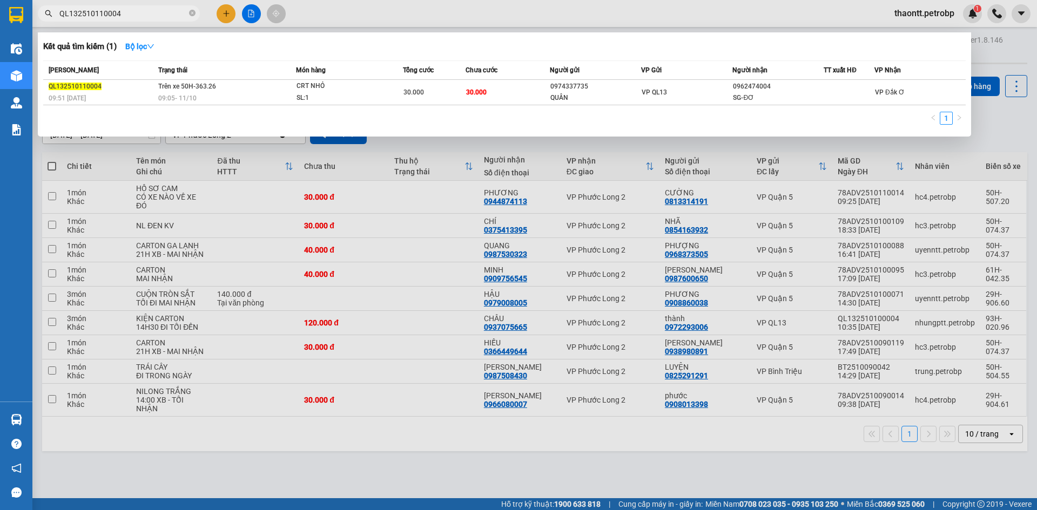
click at [161, 14] on input "QL132510110004" at bounding box center [122, 14] width 127 height 12
paste input "0981479083"
type input "0981479083"
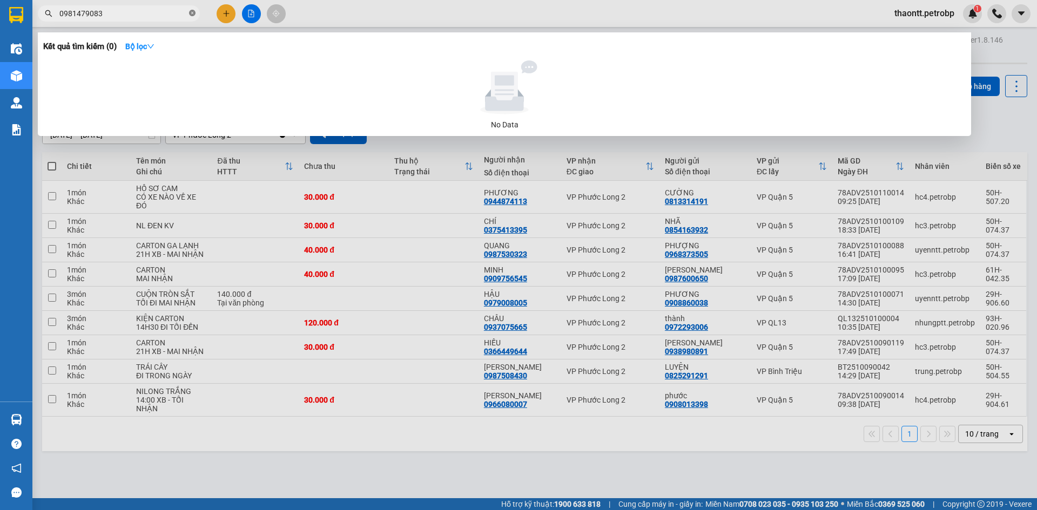
click at [191, 15] on icon "close-circle" at bounding box center [192, 13] width 6 height 6
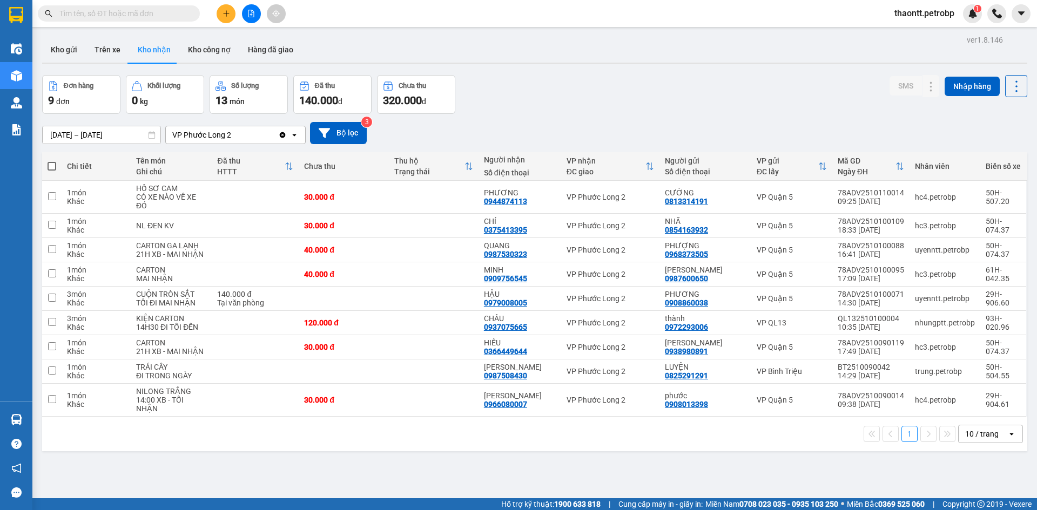
click at [526, 51] on div "Kho gửi Trên xe Kho nhận Kho công nợ Hàng đã giao" at bounding box center [534, 51] width 985 height 29
drag, startPoint x: 564, startPoint y: 70, endPoint x: 565, endPoint y: 105, distance: 35.1
click at [565, 105] on div "ver 1.8.146 Kho gửi Trên xe Kho nhận Kho công nợ Hàng đã giao Đơn hàng 9 đơn Kh…" at bounding box center [534, 287] width 993 height 510
click at [536, 125] on div "09/10/2025 – 11/10/2025 Press the down arrow key to interact with the calendar …" at bounding box center [534, 133] width 985 height 22
click at [76, 48] on button "Kho gửi" at bounding box center [64, 50] width 44 height 26
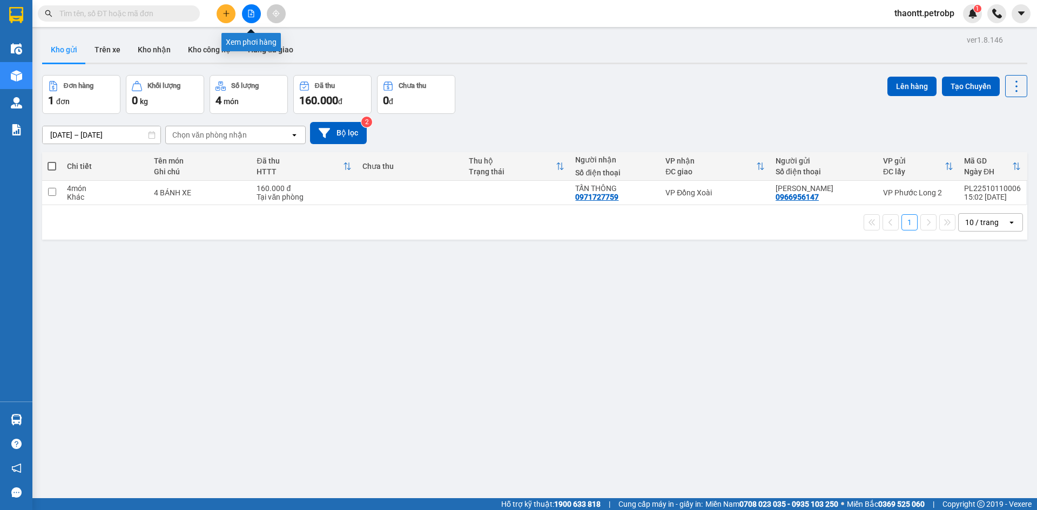
click at [258, 14] on button at bounding box center [251, 13] width 19 height 19
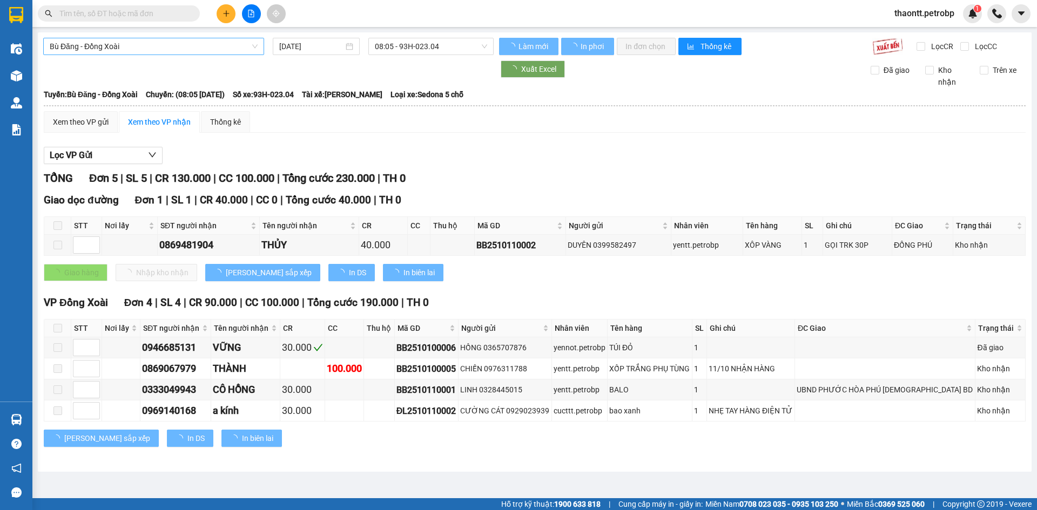
click at [136, 51] on span "Bù Đăng - Đồng Xoài" at bounding box center [154, 46] width 208 height 16
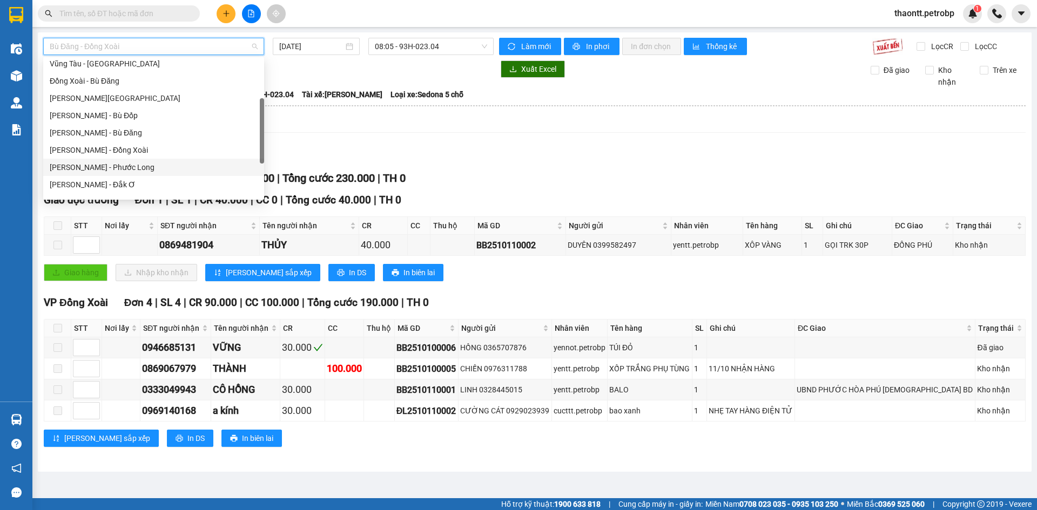
scroll to position [216, 0]
click at [134, 129] on div "Phước Long - Hồ Chí Minh" at bounding box center [154, 129] width 208 height 12
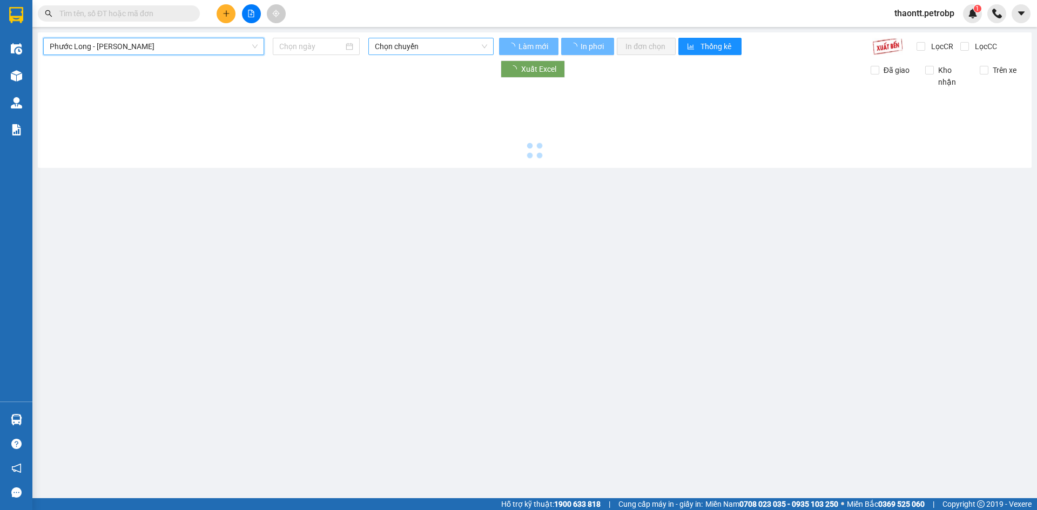
type input "[DATE]"
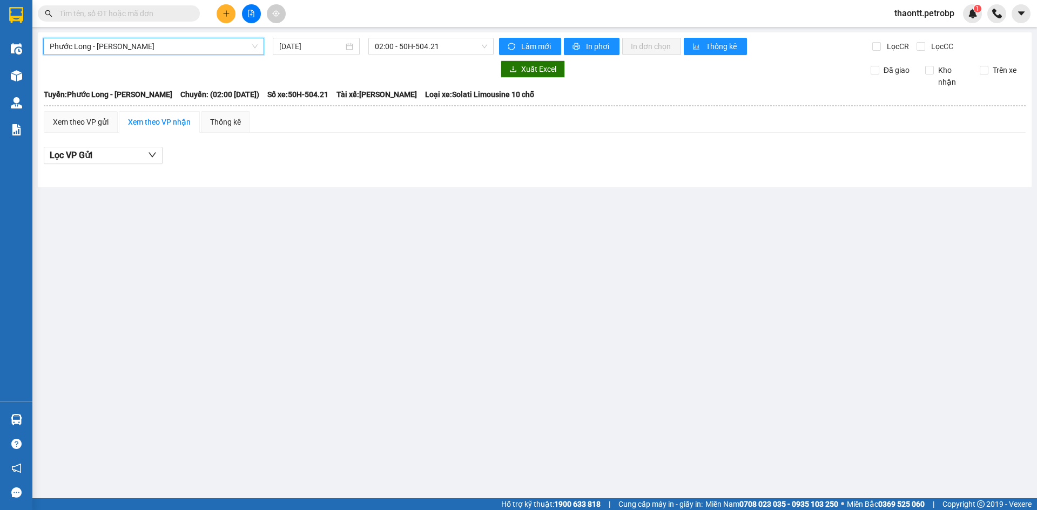
click at [434, 31] on main "Phước Long - Hồ Chí Minh Phước Long - Hồ Chí Minh 11/10/2025 02:00 - 50H-504.21…" at bounding box center [518, 249] width 1037 height 498
click at [432, 45] on span "02:00 - 50H-504.21" at bounding box center [431, 46] width 112 height 16
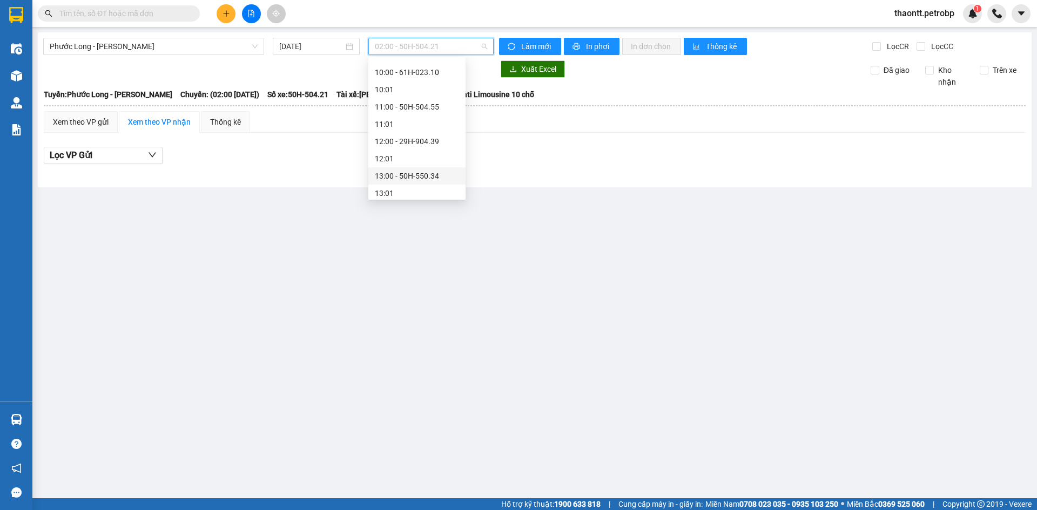
scroll to position [378, 0]
click at [413, 158] on div "14:00 - 50H-504.21" at bounding box center [417, 157] width 84 height 12
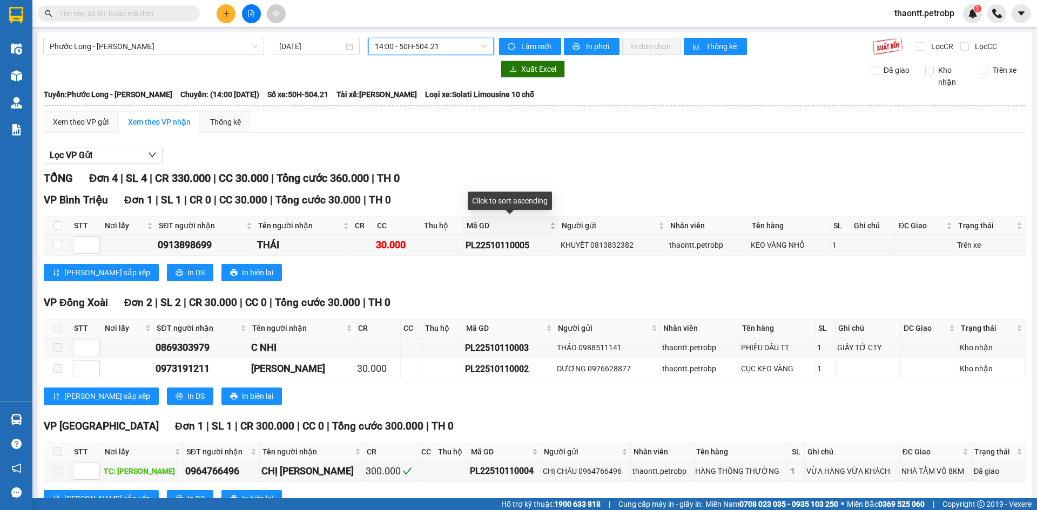
scroll to position [39, 0]
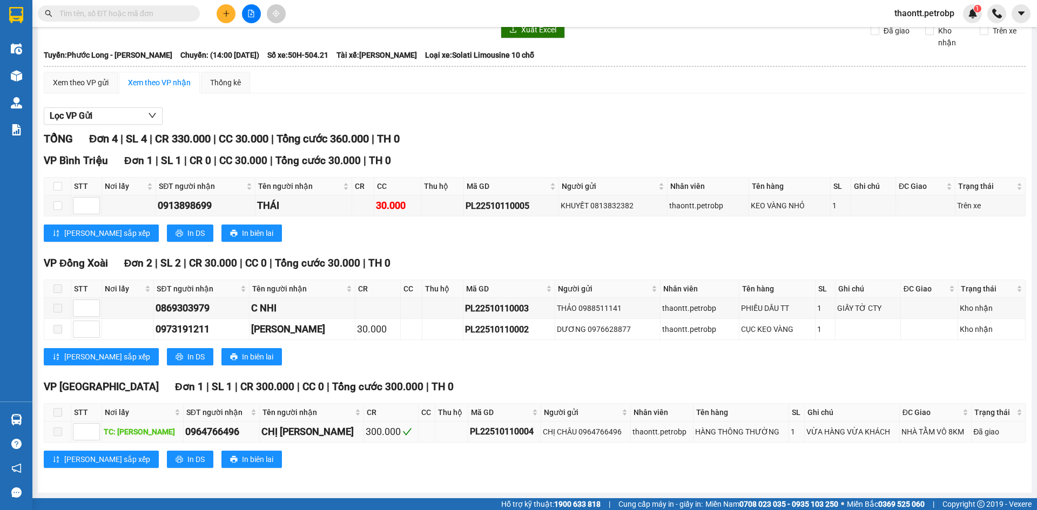
click at [470, 431] on div "PL22510110004" at bounding box center [505, 431] width 70 height 13
copy div "PL22510110004"
click at [151, 12] on input "text" at bounding box center [122, 14] width 127 height 12
paste input "PL22510110004"
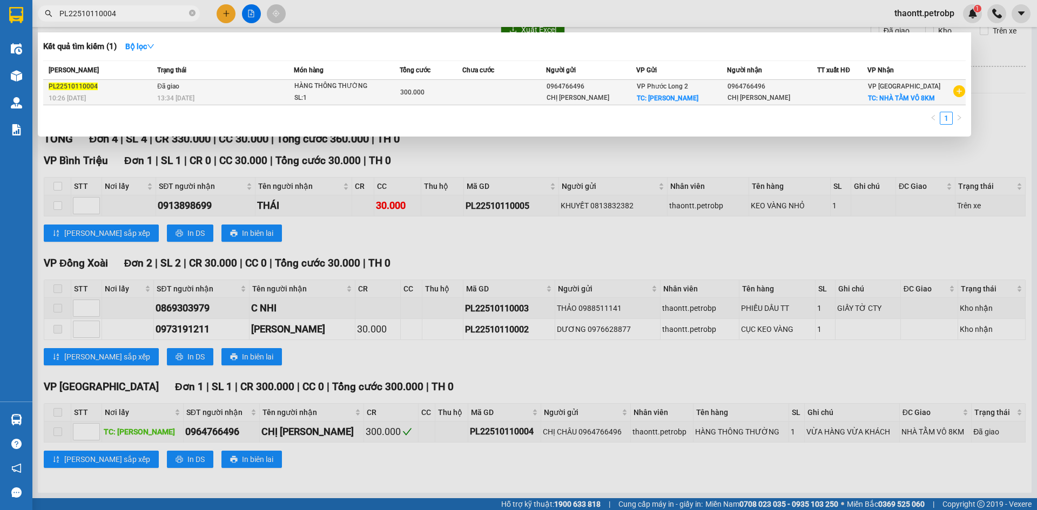
type input "PL22510110004"
click at [198, 98] on div "13:34 - 11/10" at bounding box center [225, 98] width 136 height 12
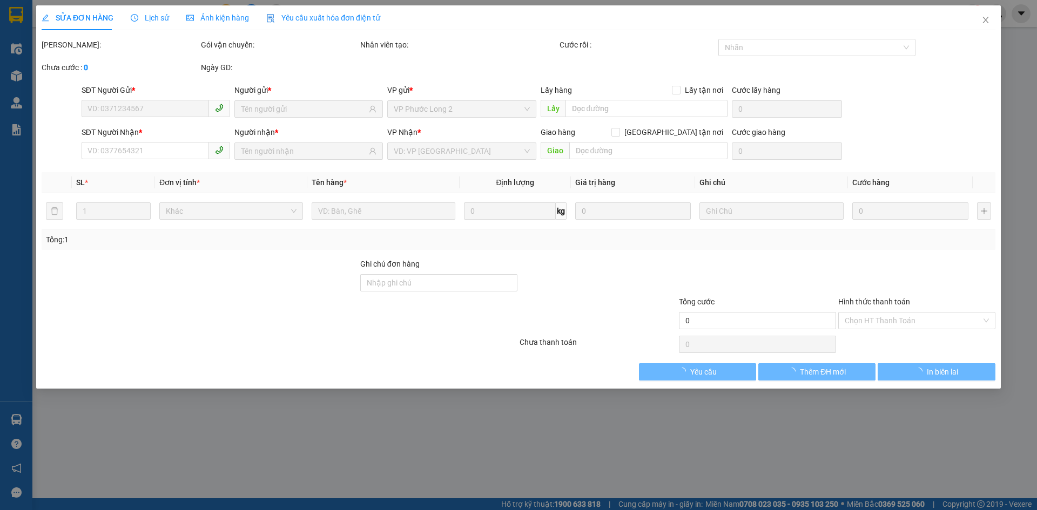
type input "0964766496"
checkbox input "true"
type input "NN KEN NGUYỄN"
type input "0964766496"
checkbox input "true"
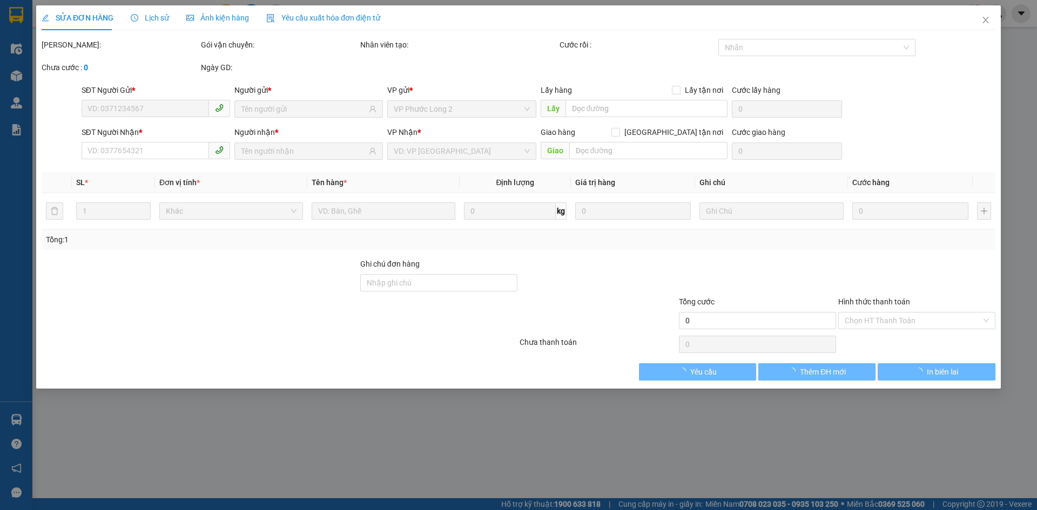
type input "NHÀ TẰM VÔ 8KM"
type input "300.000"
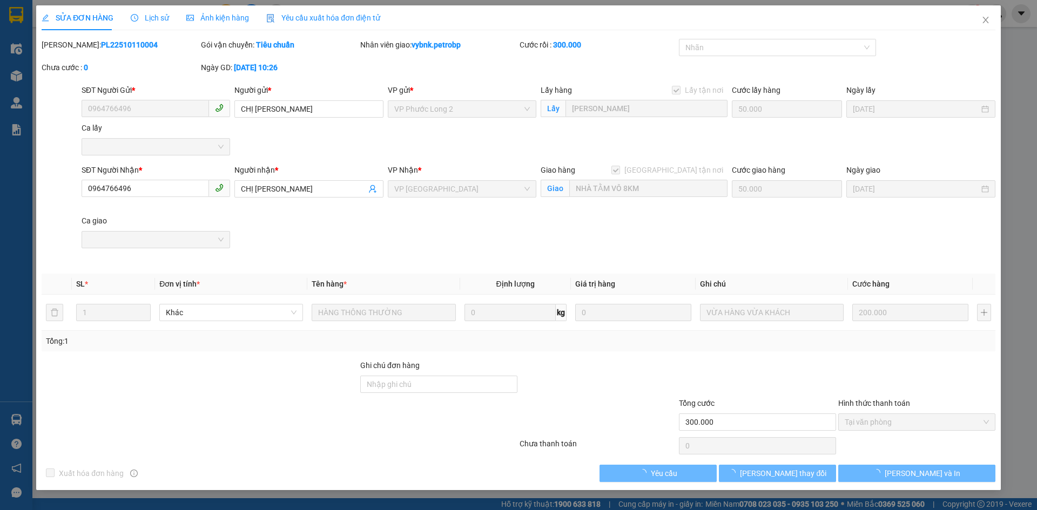
click at [152, 18] on span "Lịch sử" at bounding box center [150, 17] width 38 height 9
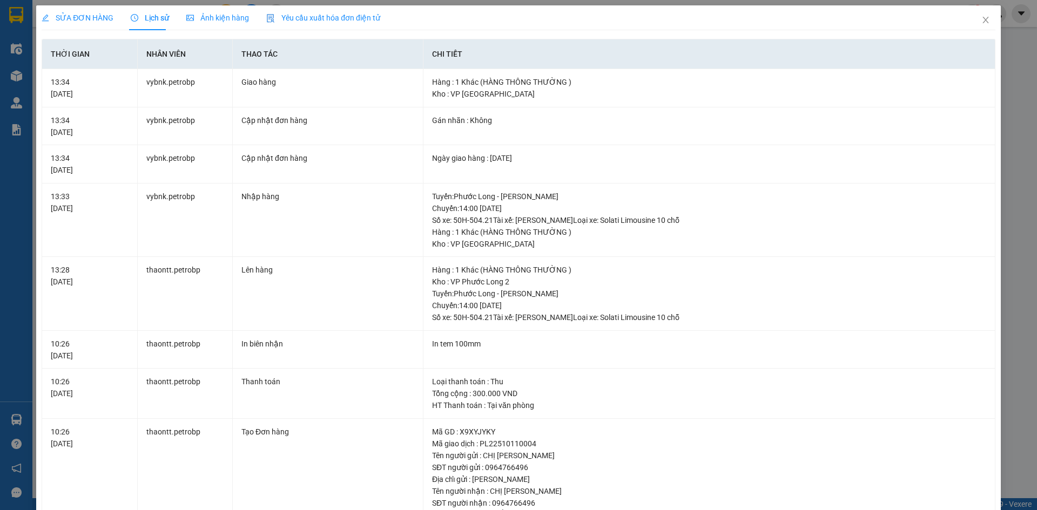
click at [1020, 55] on div "SỬA ĐƠN HÀNG Lịch sử Ảnh kiện hàng Yêu cầu xuất hóa đơn điện tử Total Paid Fee …" at bounding box center [518, 255] width 1037 height 510
click at [981, 20] on icon "close" at bounding box center [985, 20] width 9 height 9
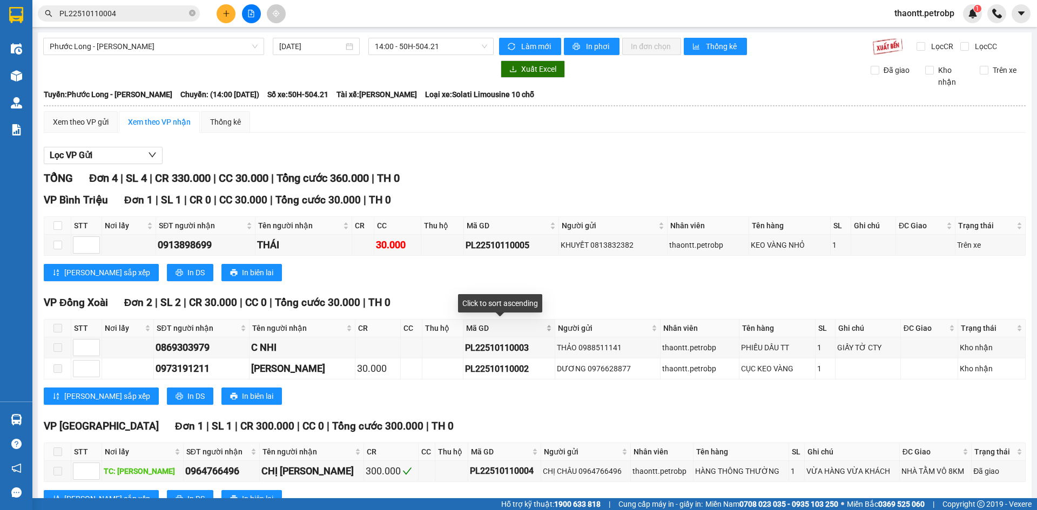
scroll to position [39, 0]
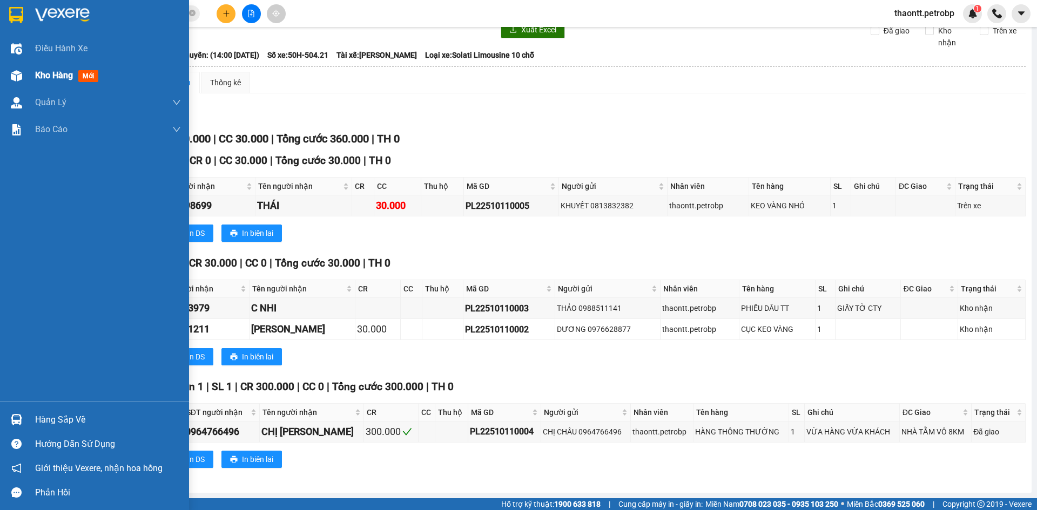
click at [17, 76] on img at bounding box center [16, 75] width 11 height 11
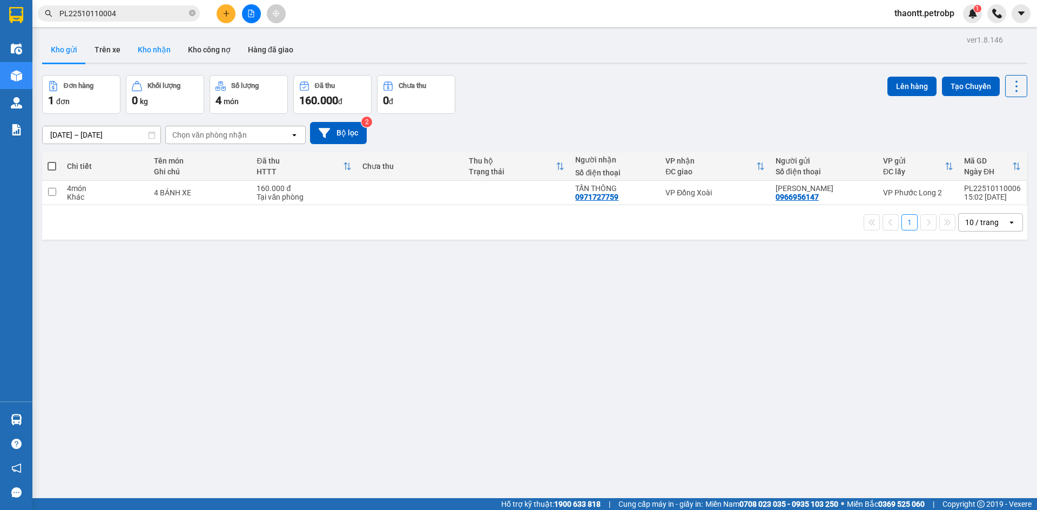
click at [159, 51] on button "Kho nhận" at bounding box center [154, 50] width 50 height 26
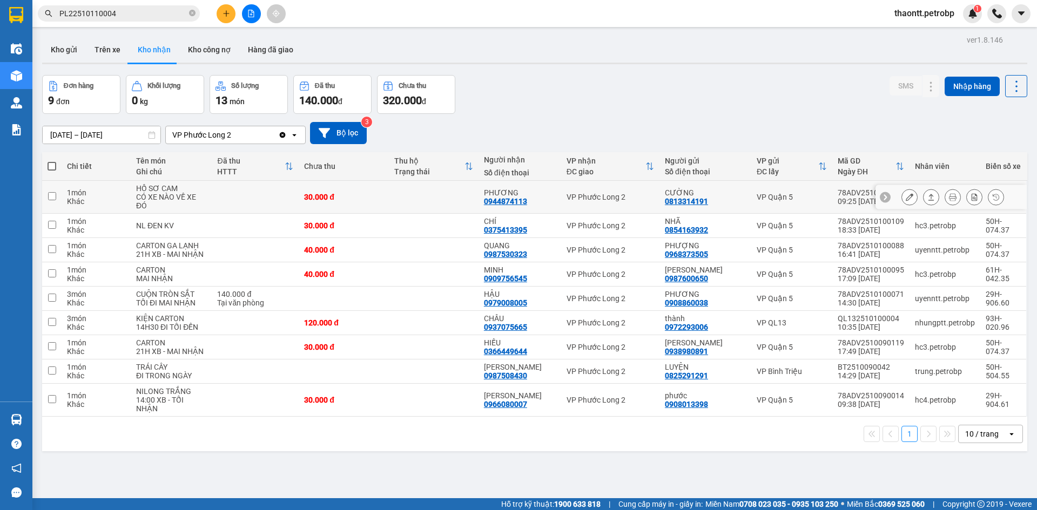
click at [429, 199] on td at bounding box center [434, 197] width 90 height 33
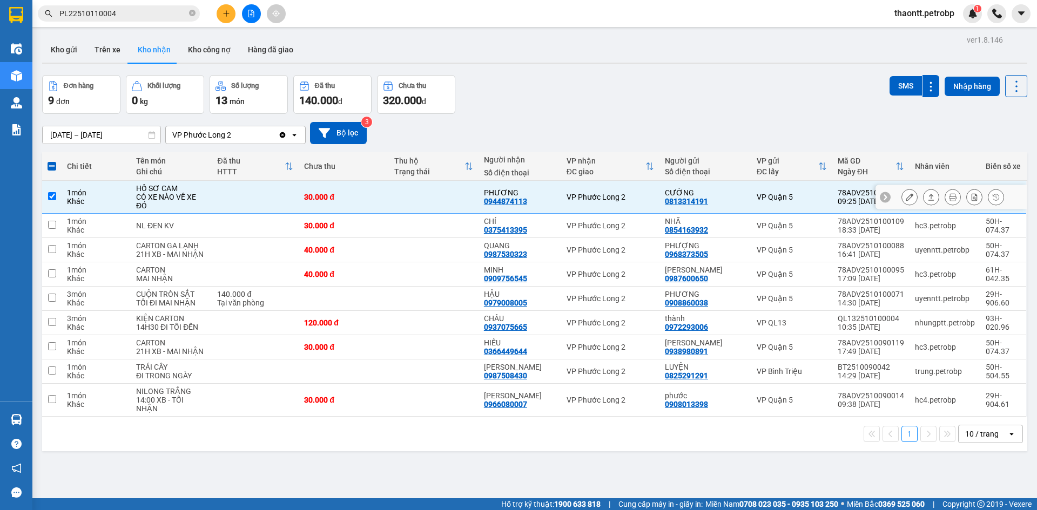
click at [596, 203] on td "VP Phước Long 2" at bounding box center [610, 197] width 98 height 33
checkbox input "false"
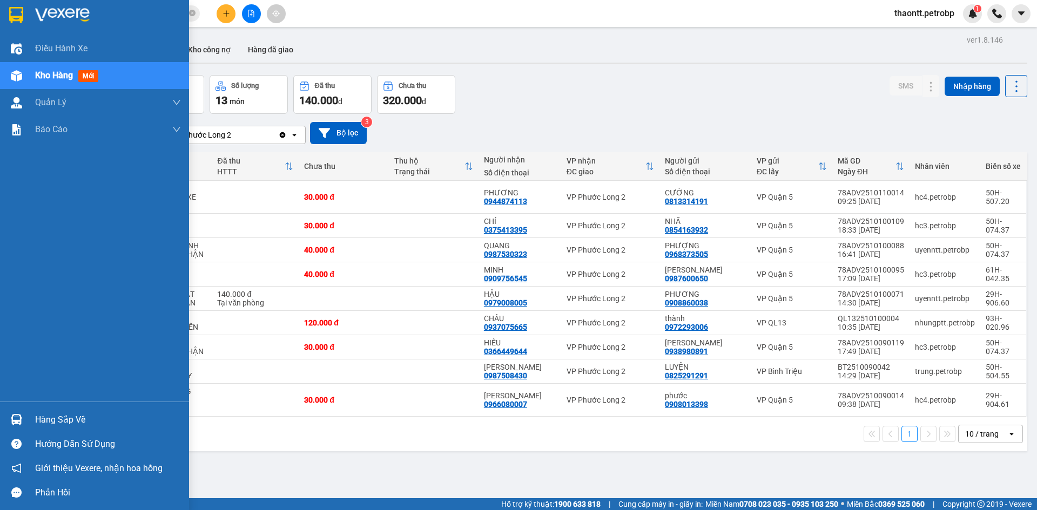
click at [29, 417] on div "Hàng sắp về" at bounding box center [94, 420] width 189 height 24
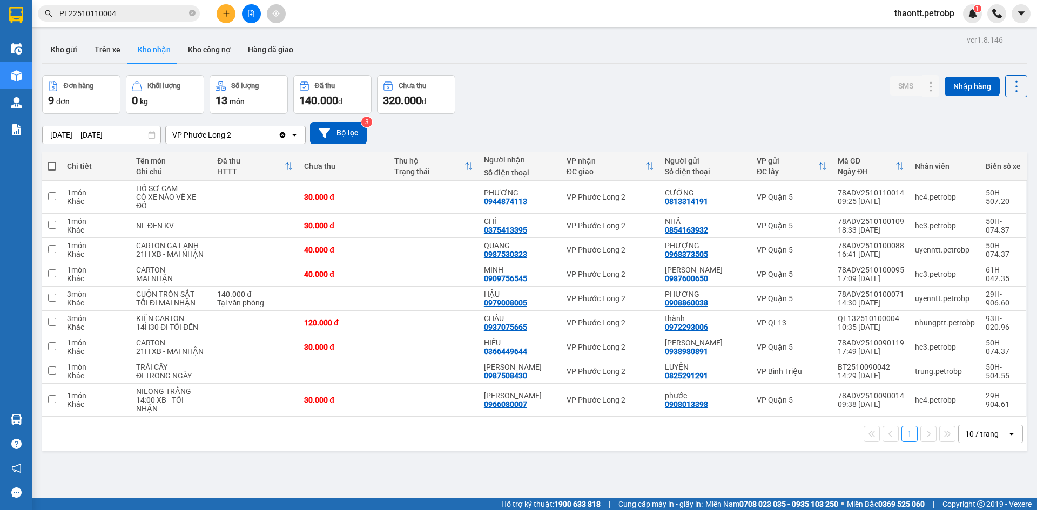
click at [543, 103] on section "Kết quả tìm kiếm ( 1 ) Bộ lọc Mã ĐH Trạng thái Món hàng Tổng cước Chưa cước Ngư…" at bounding box center [518, 255] width 1037 height 510
click at [216, 8] on div at bounding box center [251, 13] width 81 height 19
click at [231, 12] on button at bounding box center [226, 13] width 19 height 19
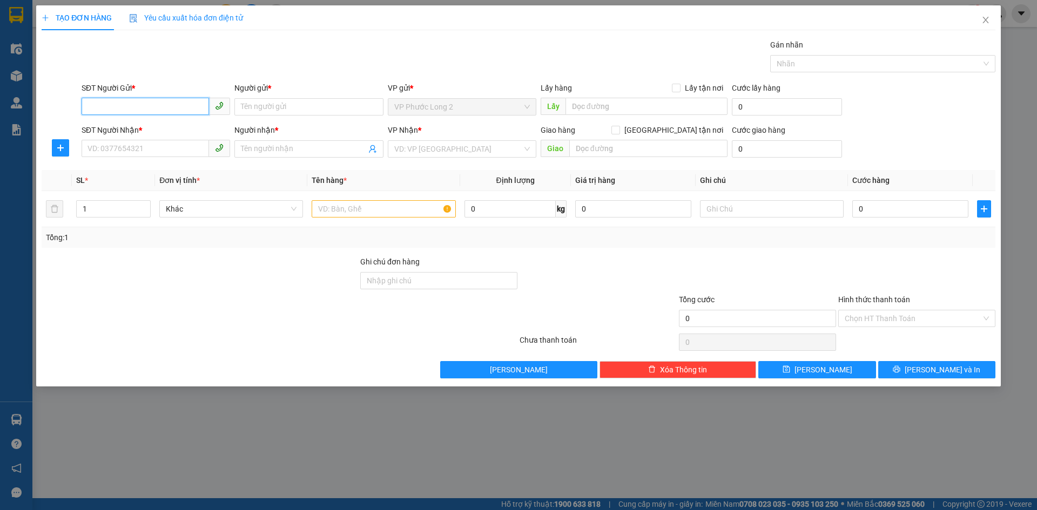
click at [140, 110] on input "SĐT Người Gửi *" at bounding box center [145, 106] width 127 height 17
click at [196, 113] on input "SĐT Người Gửi *" at bounding box center [145, 106] width 127 height 17
type input "5"
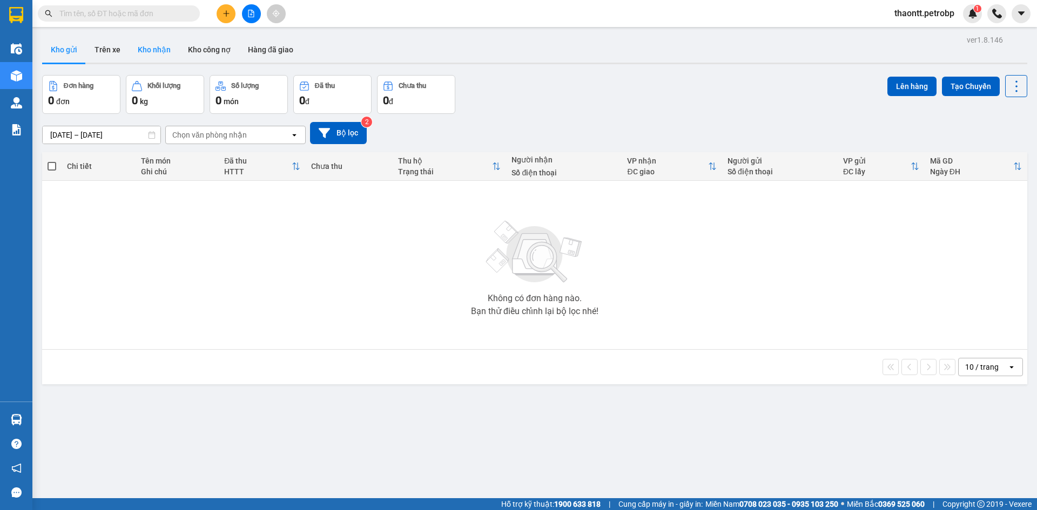
click at [153, 50] on button "Kho nhận" at bounding box center [154, 50] width 50 height 26
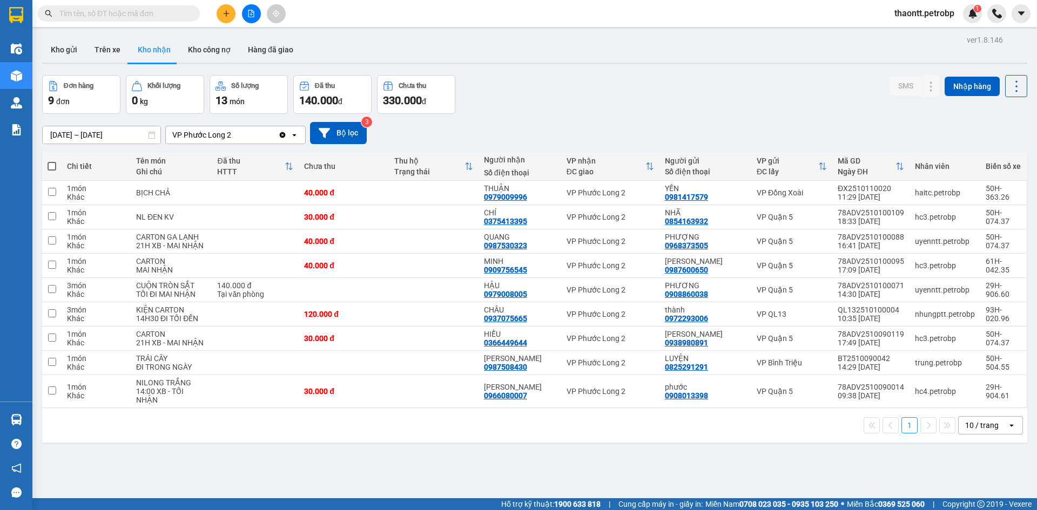
click at [214, 16] on div at bounding box center [251, 13] width 81 height 19
click at [231, 10] on button at bounding box center [226, 13] width 19 height 19
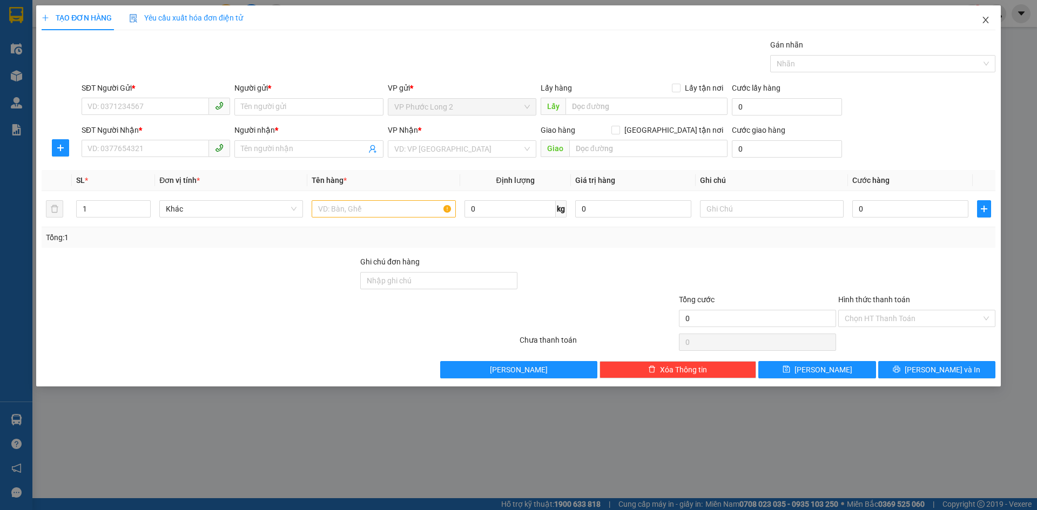
drag, startPoint x: 985, startPoint y: 20, endPoint x: 127, endPoint y: 3, distance: 858.1
click at [984, 19] on icon "close" at bounding box center [985, 20] width 9 height 9
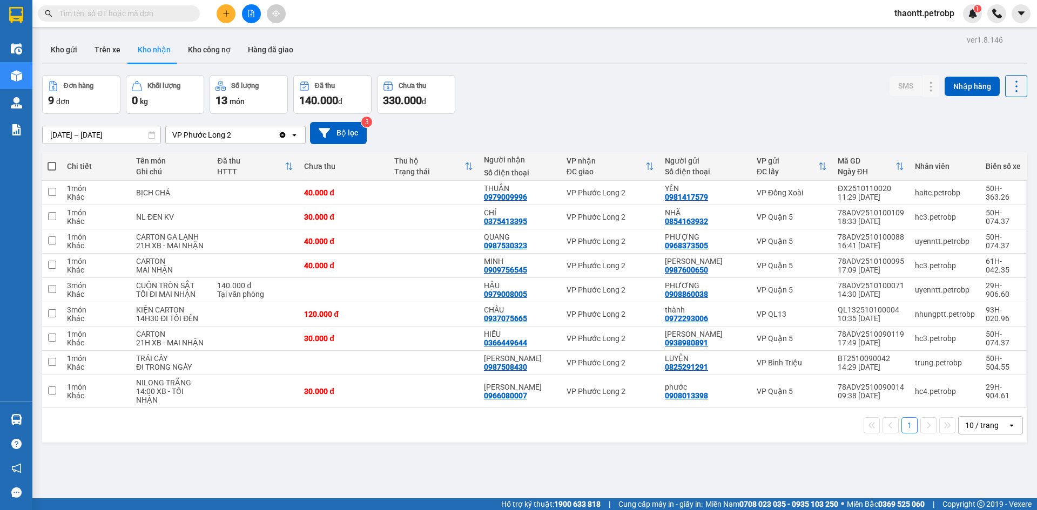
click at [150, 5] on div "Kết quả tìm kiếm ( 0 ) Bộ lọc No Data" at bounding box center [105, 13] width 211 height 19
click at [160, 10] on input "text" at bounding box center [122, 14] width 127 height 12
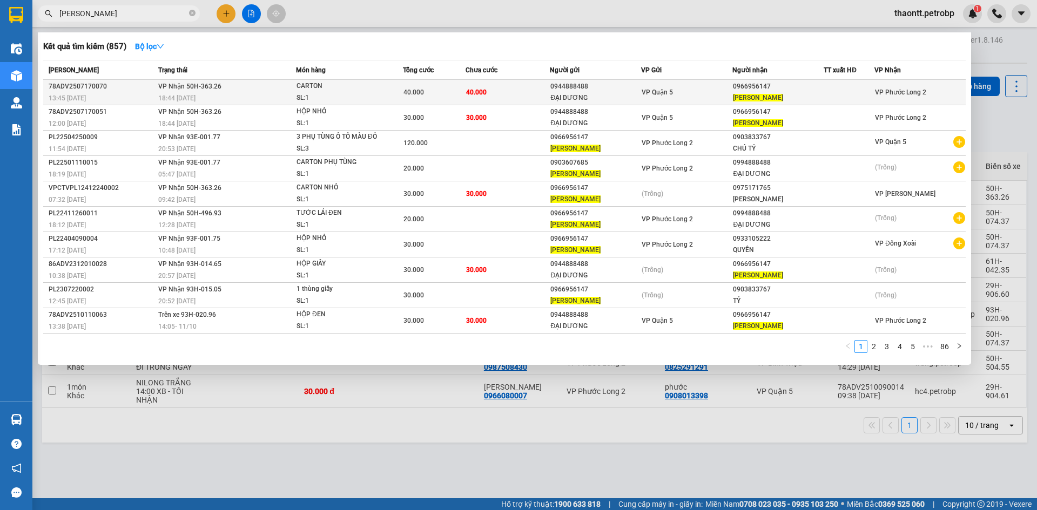
type input "[PERSON_NAME]"
click at [722, 98] on td "VP Quận 5" at bounding box center [686, 92] width 91 height 25
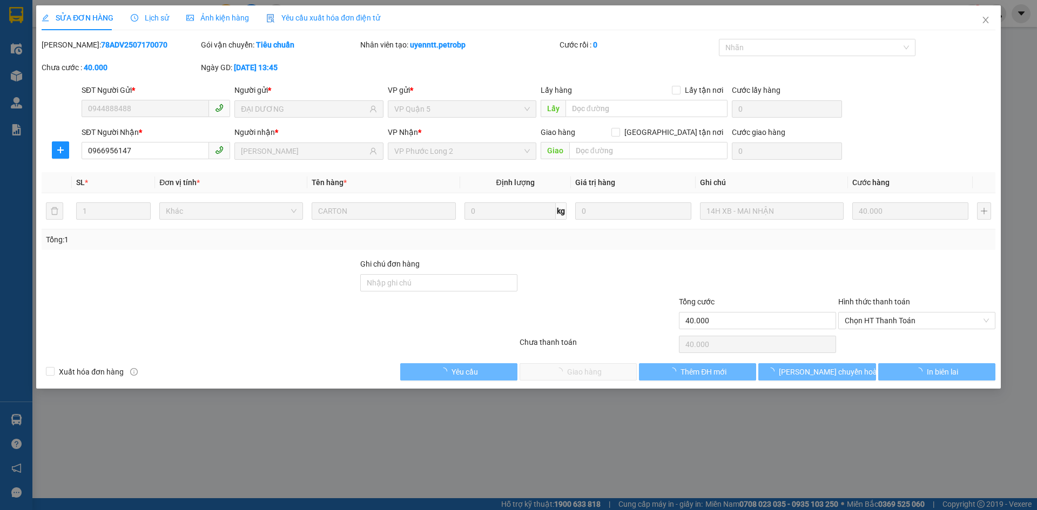
type input "0944888488"
type input "ĐẠI DƯƠNG"
type input "0966956147"
type input "[PERSON_NAME]"
type input "40.000"
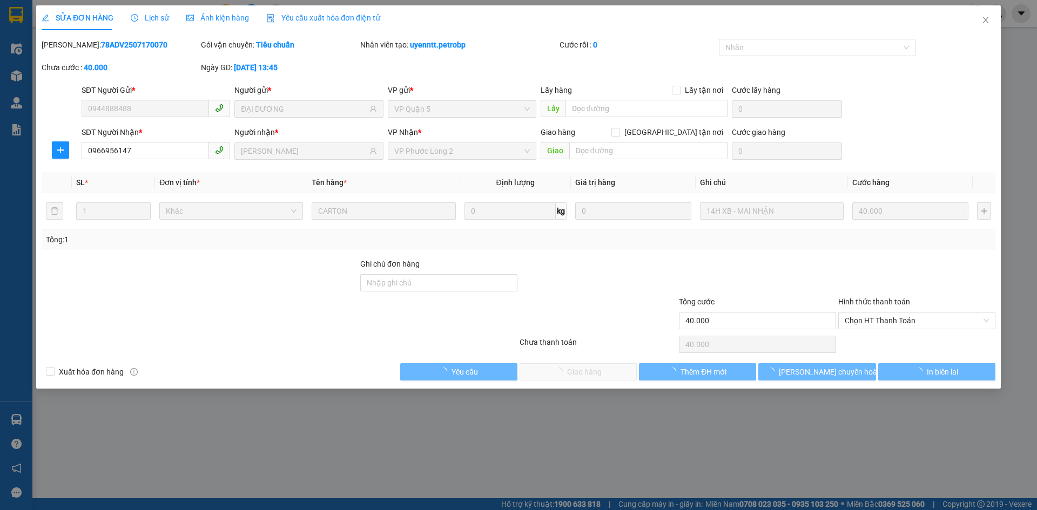
type input "40.000"
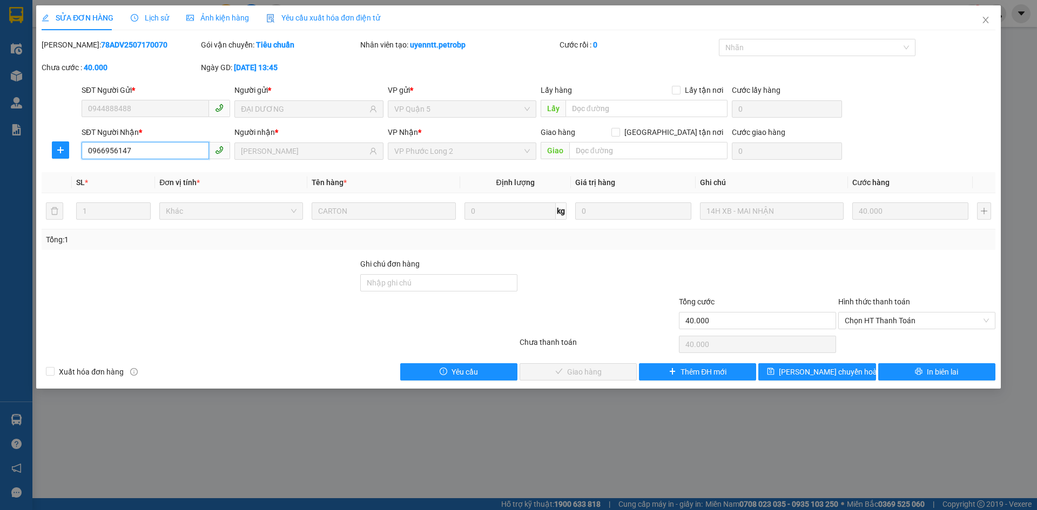
click at [158, 155] on input "0966956147" at bounding box center [145, 150] width 127 height 17
click at [988, 18] on icon "close" at bounding box center [985, 20] width 9 height 9
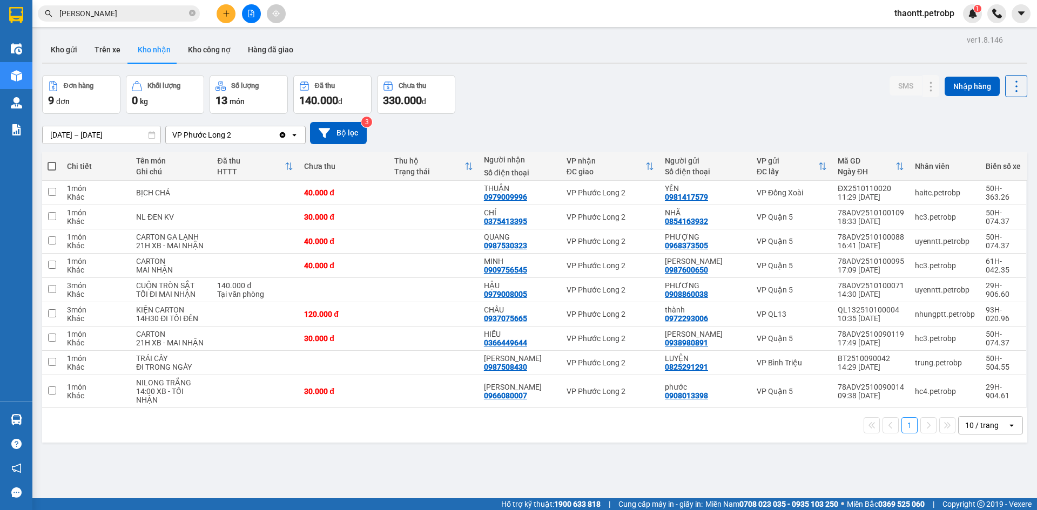
click at [224, 11] on icon "plus" at bounding box center [226, 14] width 8 height 8
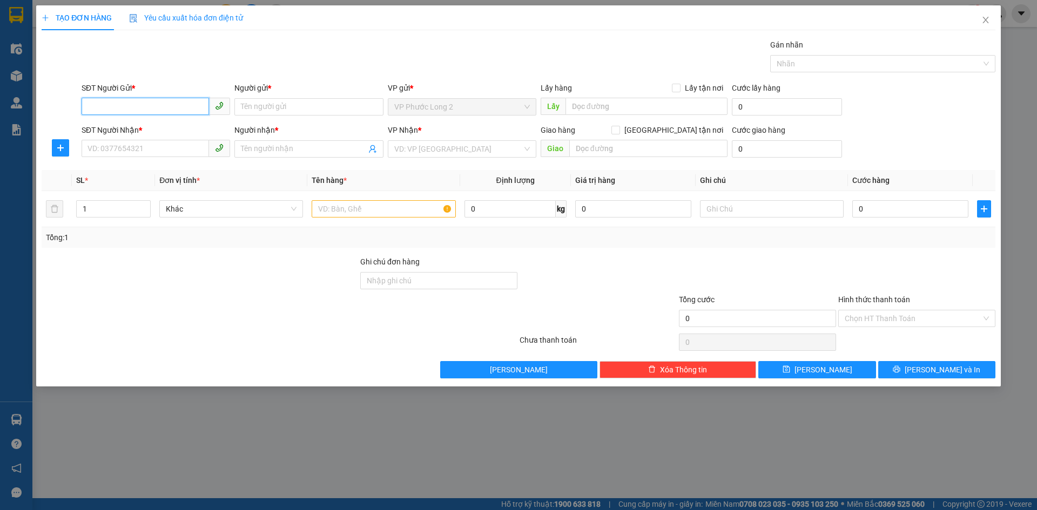
click at [180, 106] on input "SĐT Người Gửi *" at bounding box center [145, 106] width 127 height 17
paste input "0966956147"
type input "0966956147"
click at [203, 127] on div "0966956147 - VƯƠNG PHÁT" at bounding box center [156, 129] width 136 height 12
type input "[PERSON_NAME]"
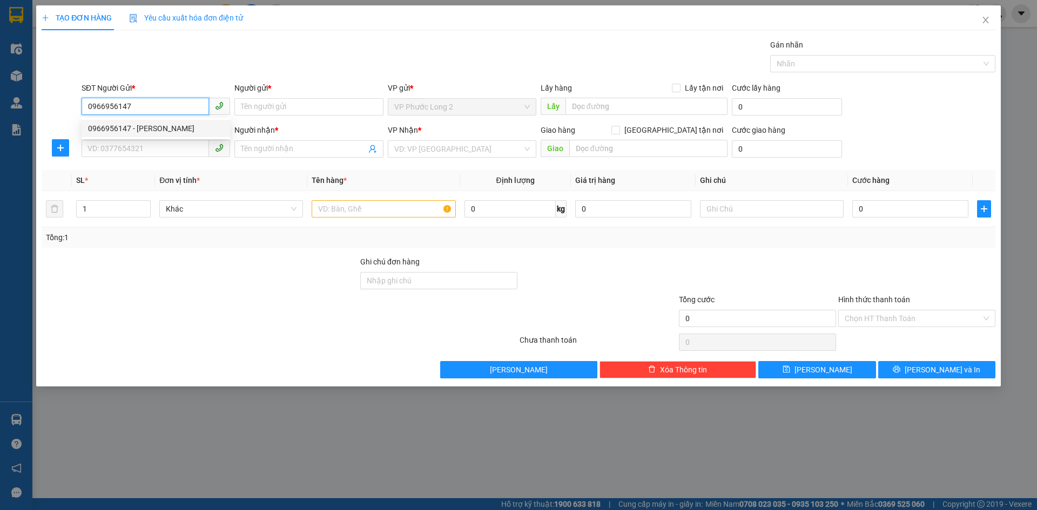
type input "0937007866"
type input "HOÀNG GIA"
type input "150.000"
type input "0966956147"
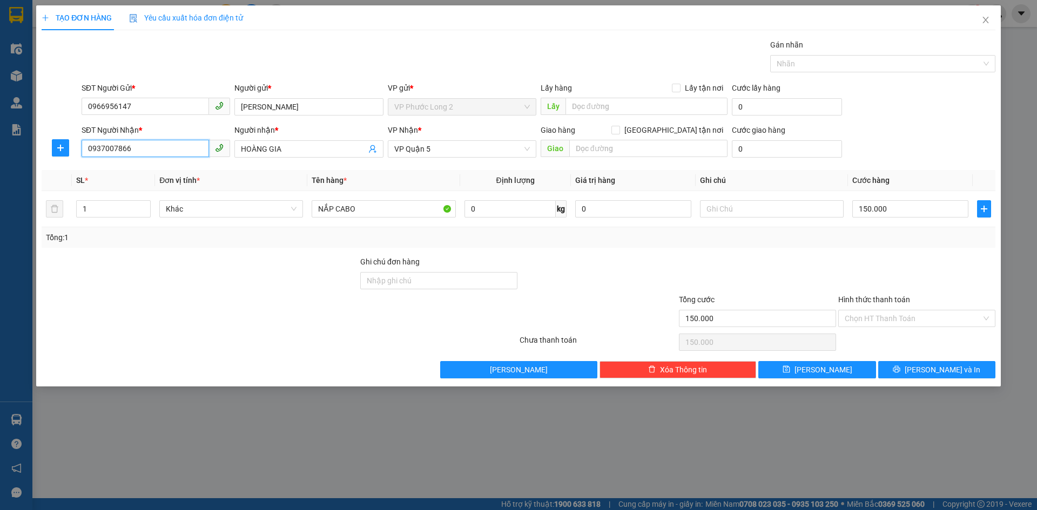
click at [192, 148] on input "0937007866" at bounding box center [145, 148] width 127 height 17
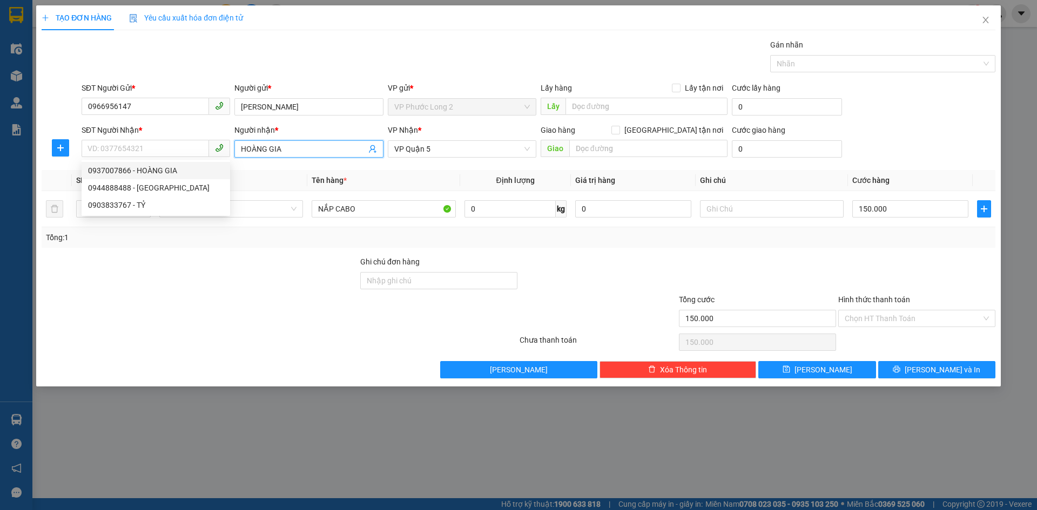
drag, startPoint x: 292, startPoint y: 151, endPoint x: 274, endPoint y: 150, distance: 17.9
click at [274, 150] on input "HOÀNG GIA" at bounding box center [303, 149] width 125 height 12
click at [301, 146] on input "HOÀNG GIA" at bounding box center [303, 149] width 125 height 12
type input "H"
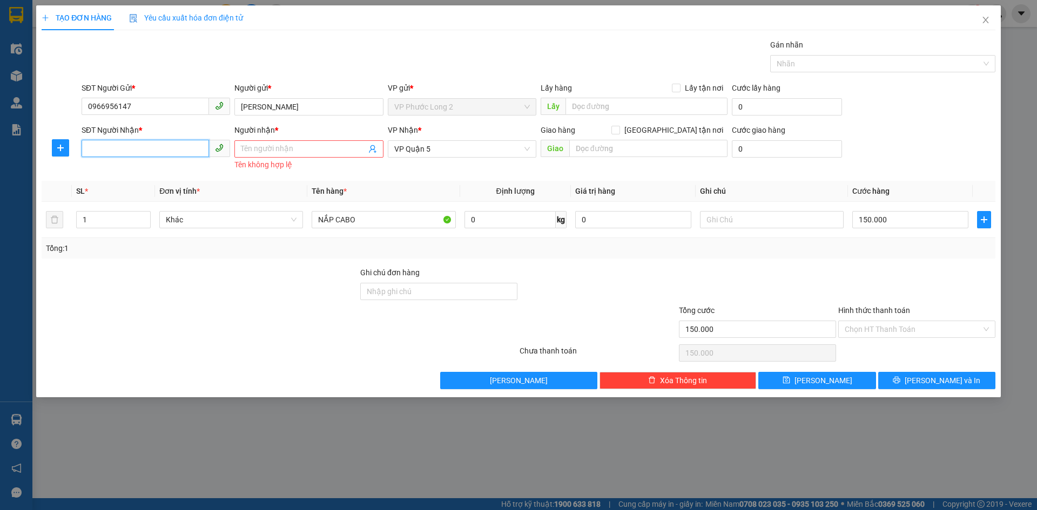
click at [166, 152] on input "SĐT Người Nhận *" at bounding box center [145, 148] width 127 height 17
type input "0971727759"
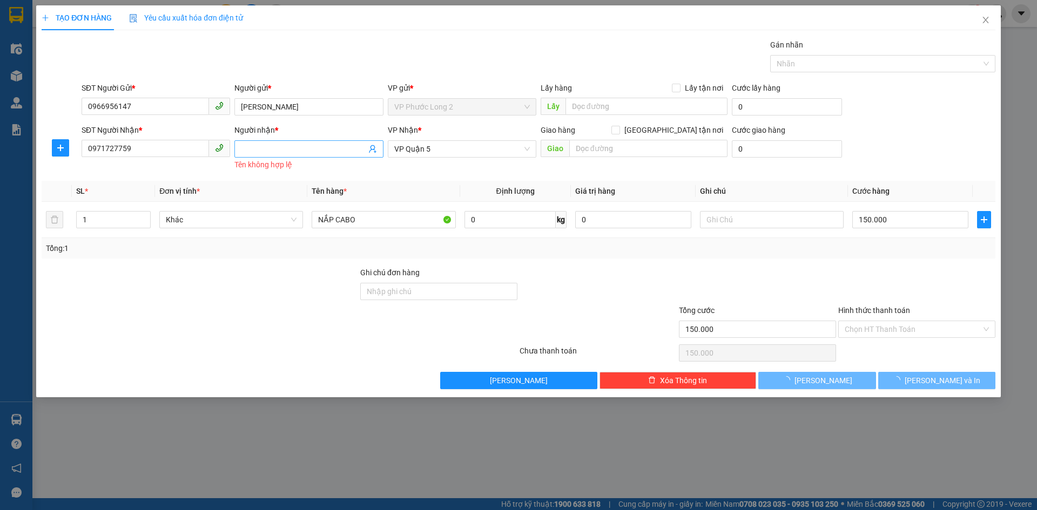
click at [320, 147] on input "Người nhận *" at bounding box center [303, 149] width 125 height 12
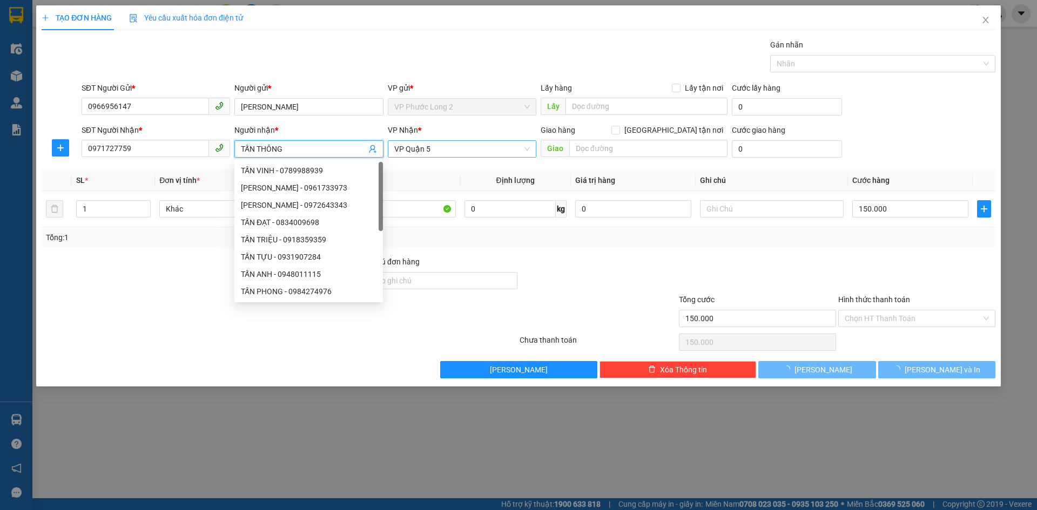
click at [475, 146] on span "VP Quận 5" at bounding box center [462, 149] width 136 height 16
type input "TẤN THÔNG"
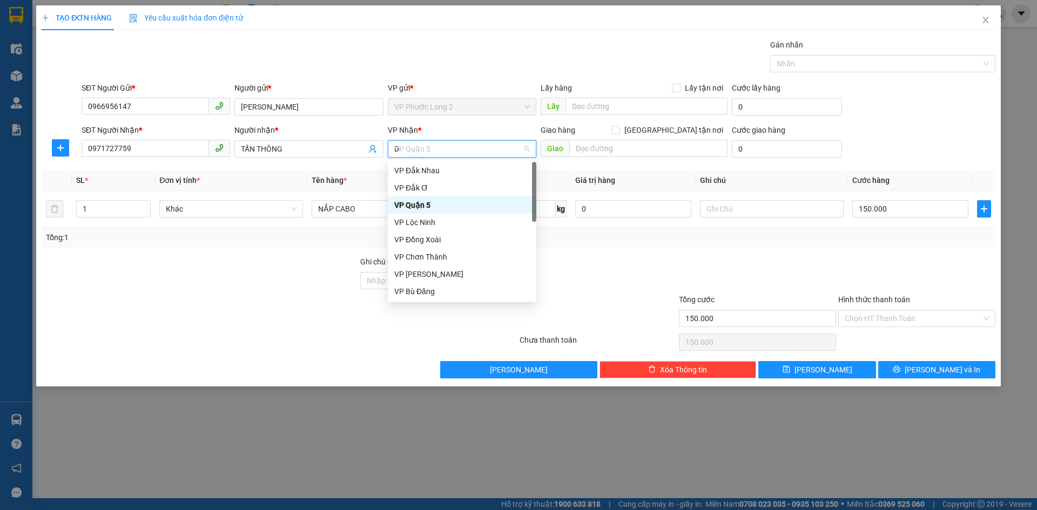
type input "D"
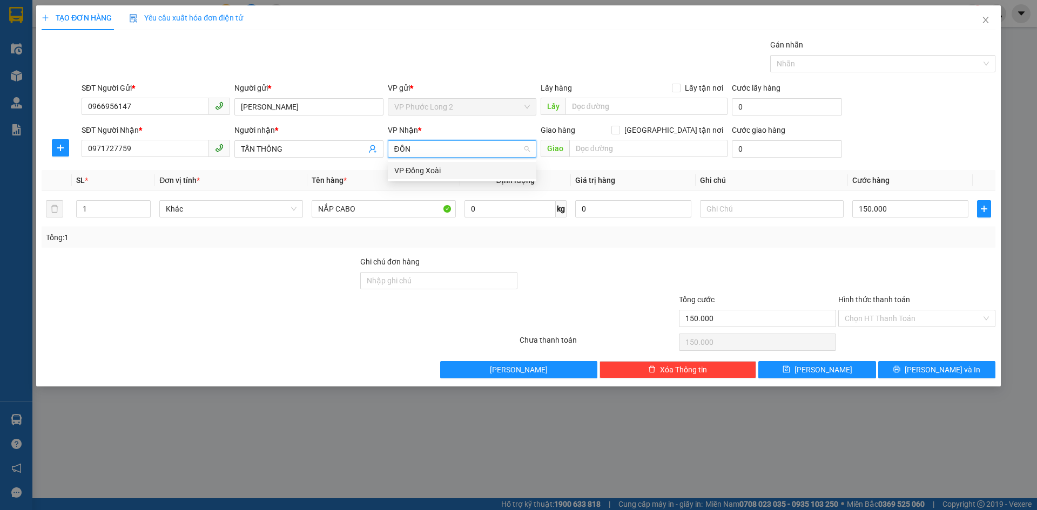
type input "ĐÔNG"
click at [445, 168] on div "VP Đồng Xoài" at bounding box center [462, 171] width 136 height 12
click at [931, 211] on input "150.000" at bounding box center [910, 208] width 116 height 17
type input "0"
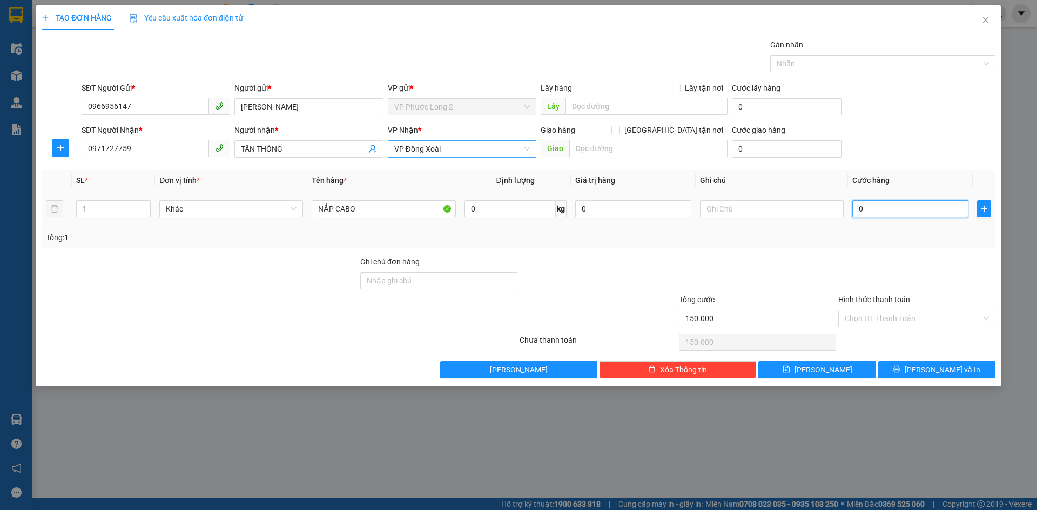
type input "0"
type input "1"
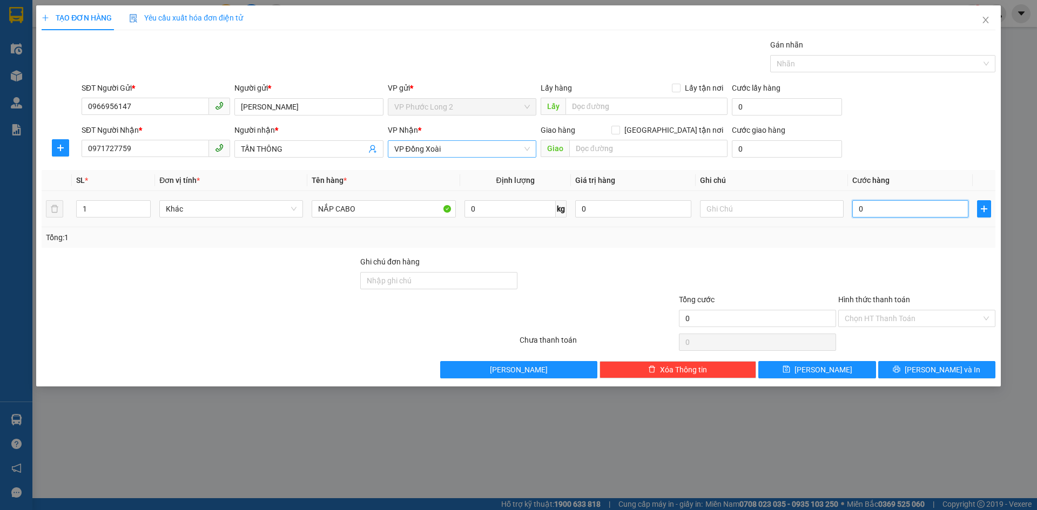
type input "01"
type input "16"
type input "0.160"
type input "160"
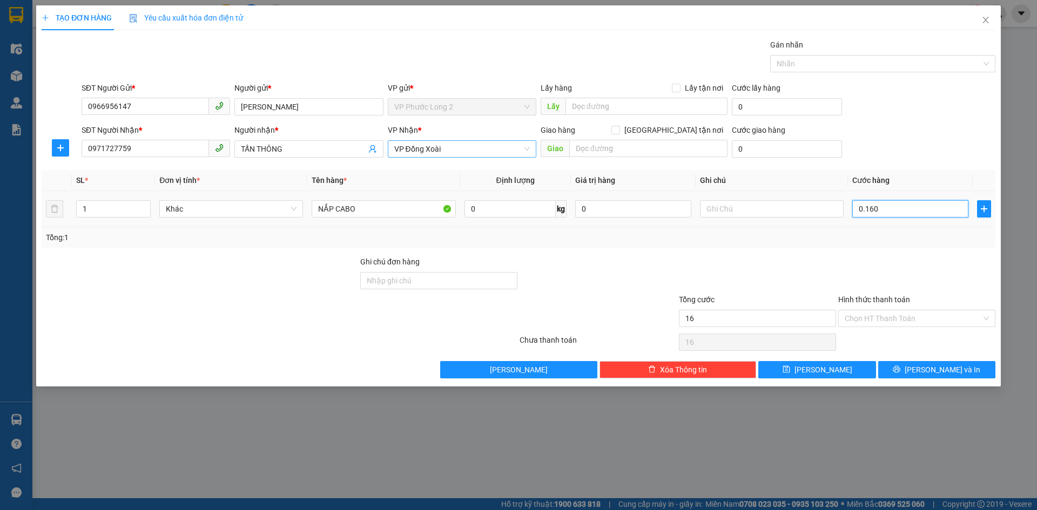
type input "160"
type input "0.160"
type input "160.000"
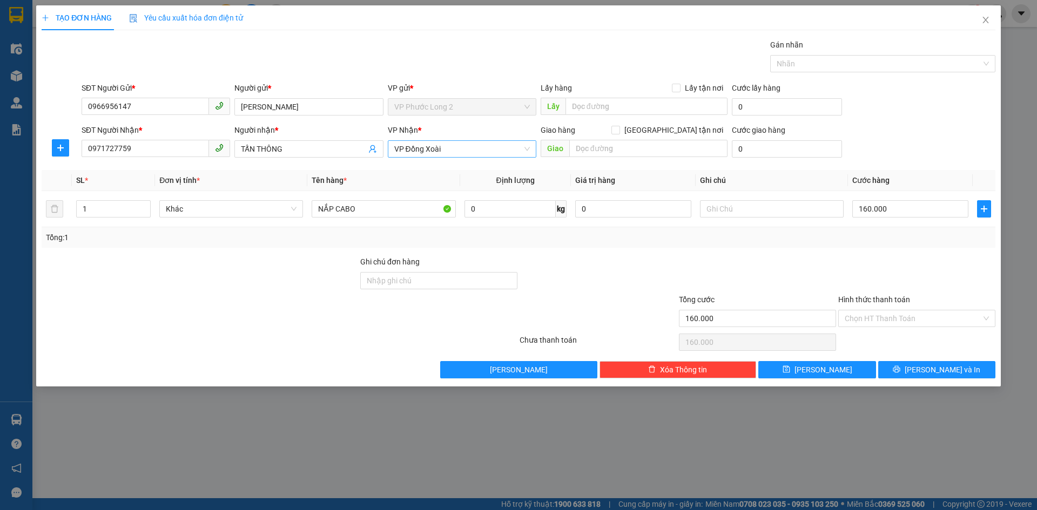
click at [867, 123] on form "SĐT Người Gửi * 0966956147 Người gửi * VƯƠNG PHÁT VP gửi * VP Phước Long 2 Lấy …" at bounding box center [518, 122] width 953 height 80
click at [885, 319] on input "Hình thức thanh toán" at bounding box center [912, 318] width 137 height 16
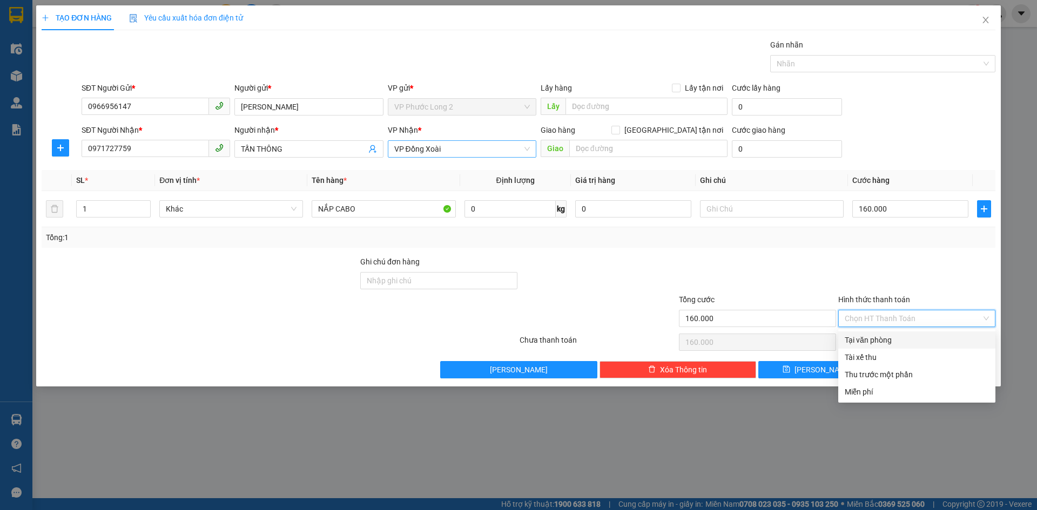
click at [891, 338] on div "Tại văn phòng" at bounding box center [916, 340] width 144 height 12
type input "0"
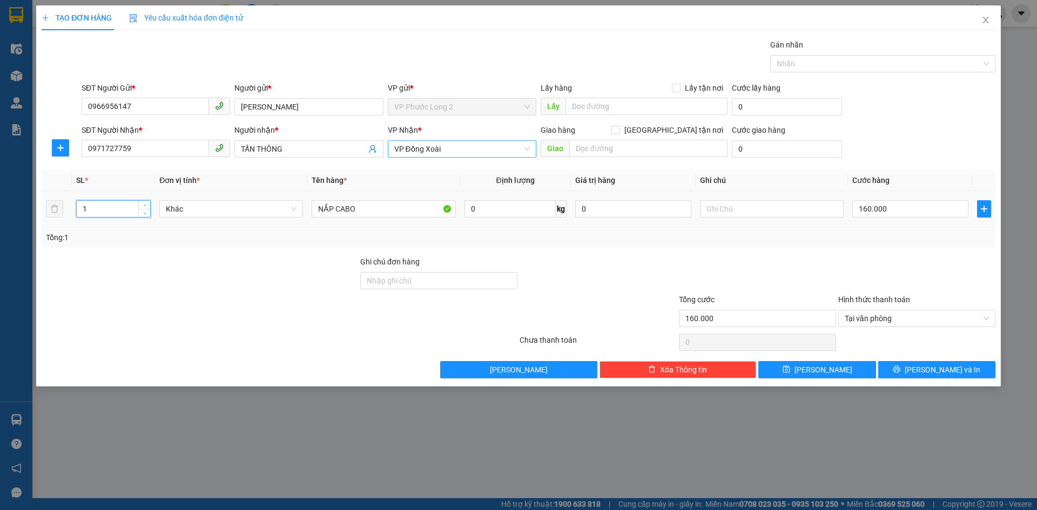
click at [95, 208] on input "1" at bounding box center [113, 209] width 73 height 16
type input "4"
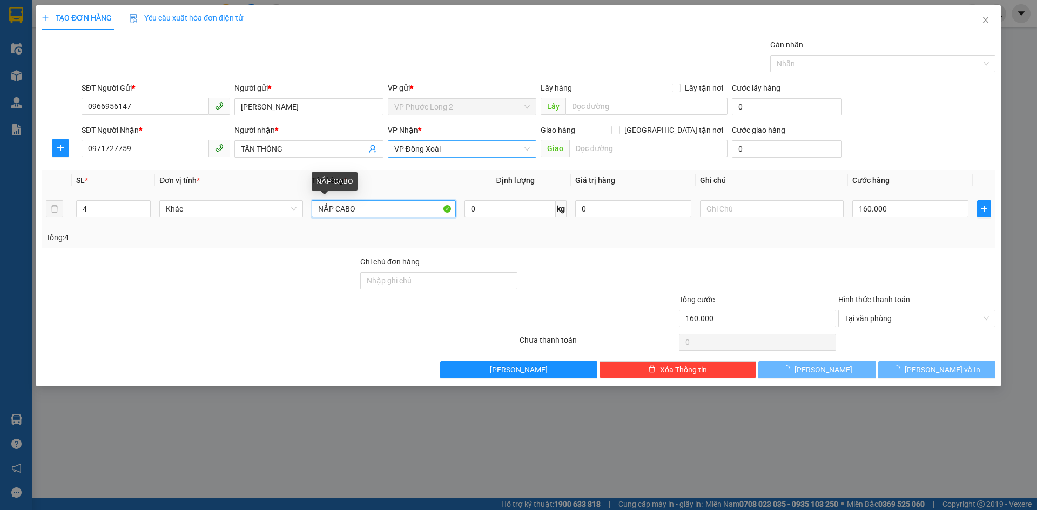
drag, startPoint x: 373, startPoint y: 207, endPoint x: 0, endPoint y: 166, distance: 375.3
click at [94, 245] on div "SL * Đơn vị tính * Tên hàng * Định lượng Giá trị hàng Ghi chú Cước hàng 4 Khác …" at bounding box center [518, 209] width 953 height 78
type input "0"
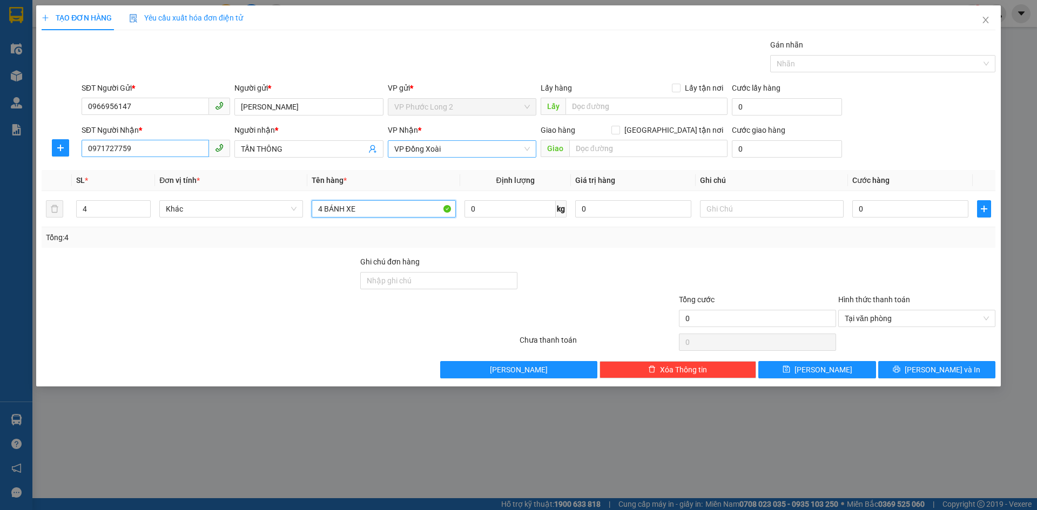
type input "4 BÁNH XE"
click at [165, 141] on input "0971727759" at bounding box center [145, 148] width 127 height 17
click at [292, 150] on input "TẤN THÔNG" at bounding box center [303, 149] width 125 height 12
click at [902, 208] on input "0" at bounding box center [910, 208] width 116 height 17
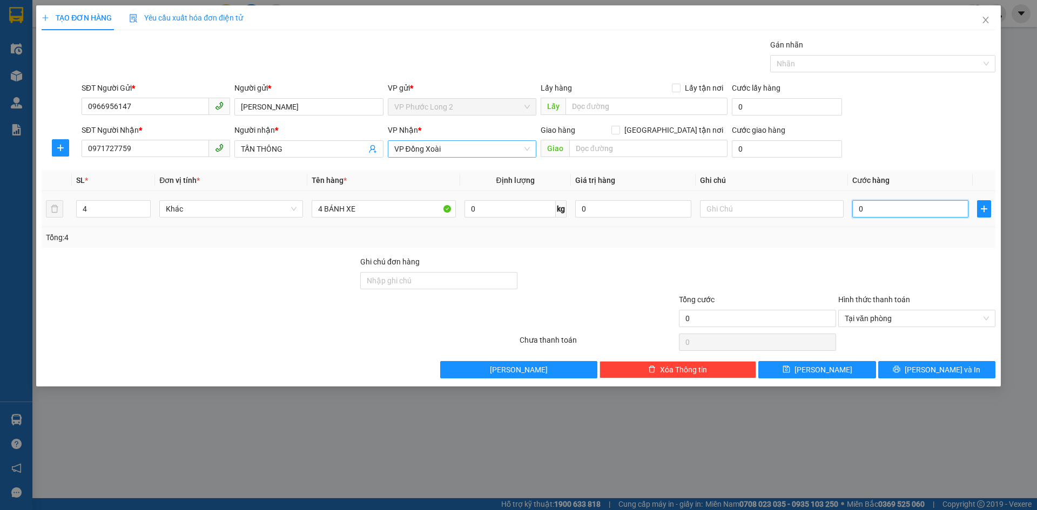
type input "1"
type input "16"
type input "160"
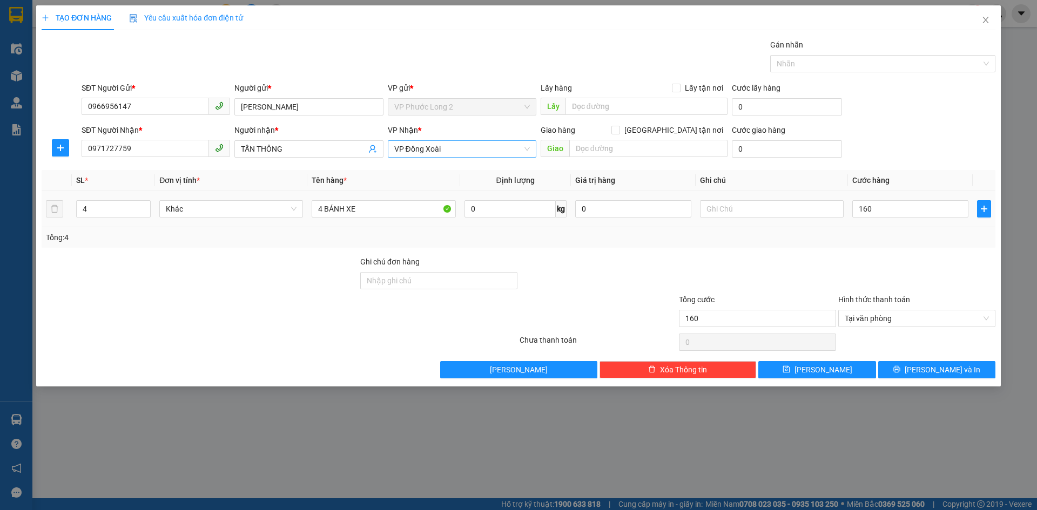
type input "160.000"
click at [878, 159] on div "SĐT Người Nhận * 0971727759 Người nhận * TẤN THÔNG VP Nhận * VP Đồng Xoài Giao …" at bounding box center [538, 143] width 918 height 38
click at [909, 372] on button "Lưu và In" at bounding box center [936, 369] width 117 height 17
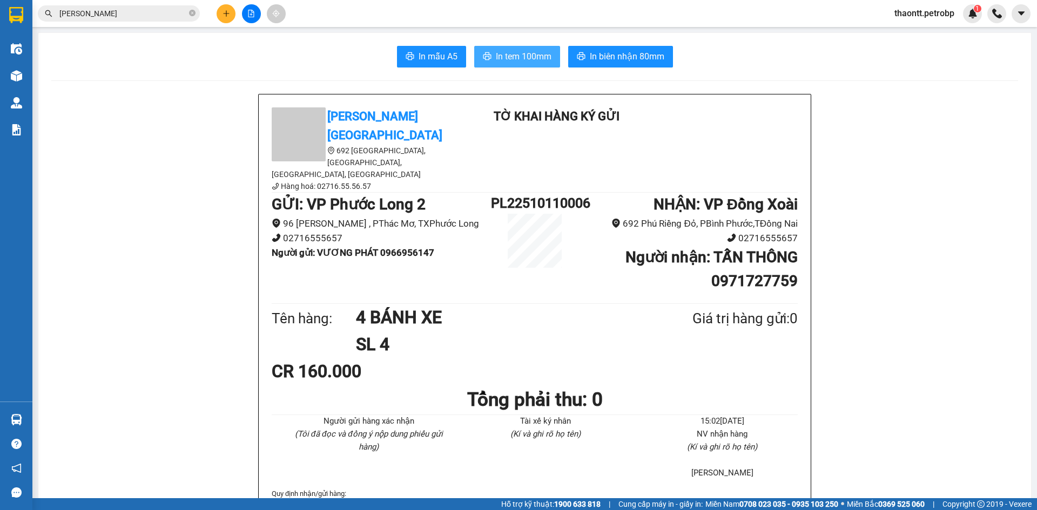
click at [524, 62] on span "In tem 100mm" at bounding box center [524, 56] width 56 height 13
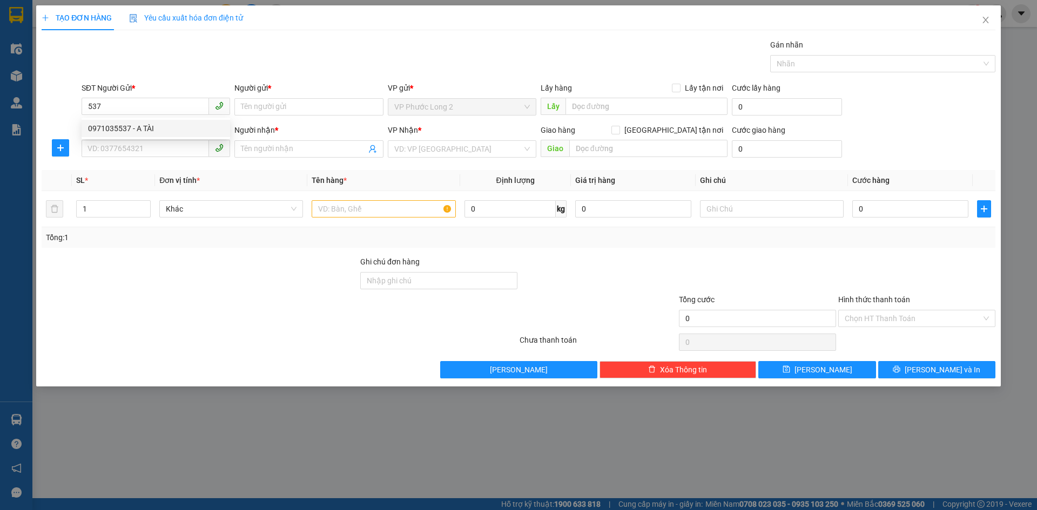
click at [129, 127] on div "0971035537 - A TÀI" at bounding box center [156, 129] width 136 height 12
type input "0971035537"
type input "A TÀI"
type input "0969987708"
type input "KIM QUYÊN"
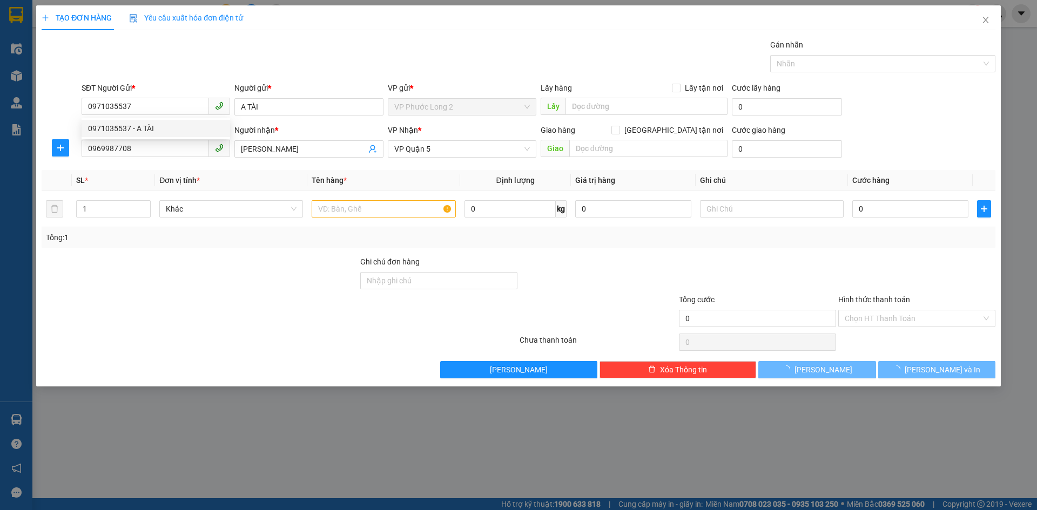
type input "40.000"
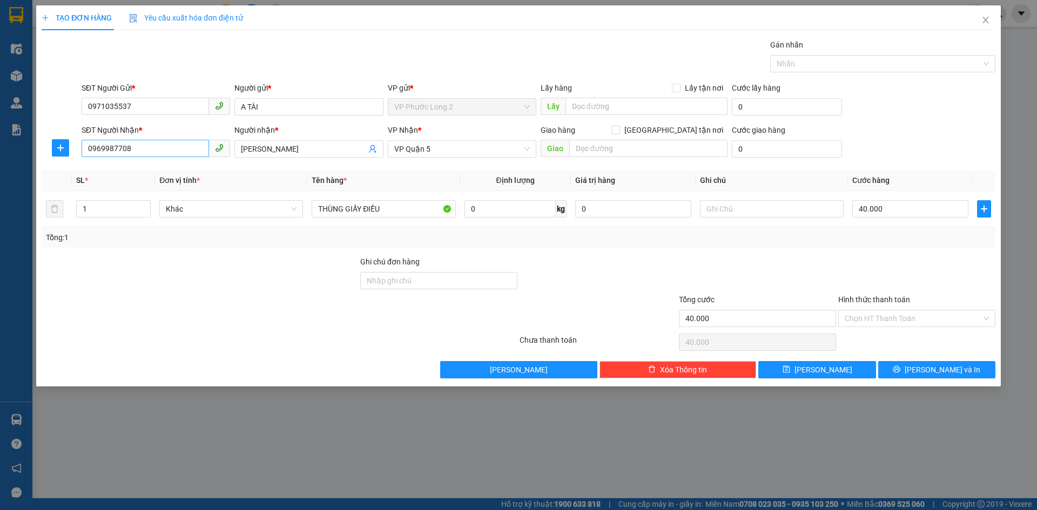
type input "0971035537"
click at [180, 148] on input "0969987708" at bounding box center [145, 148] width 127 height 17
click at [168, 187] on div "0971035537 - A TÀI" at bounding box center [156, 188] width 136 height 12
type input "0971035537"
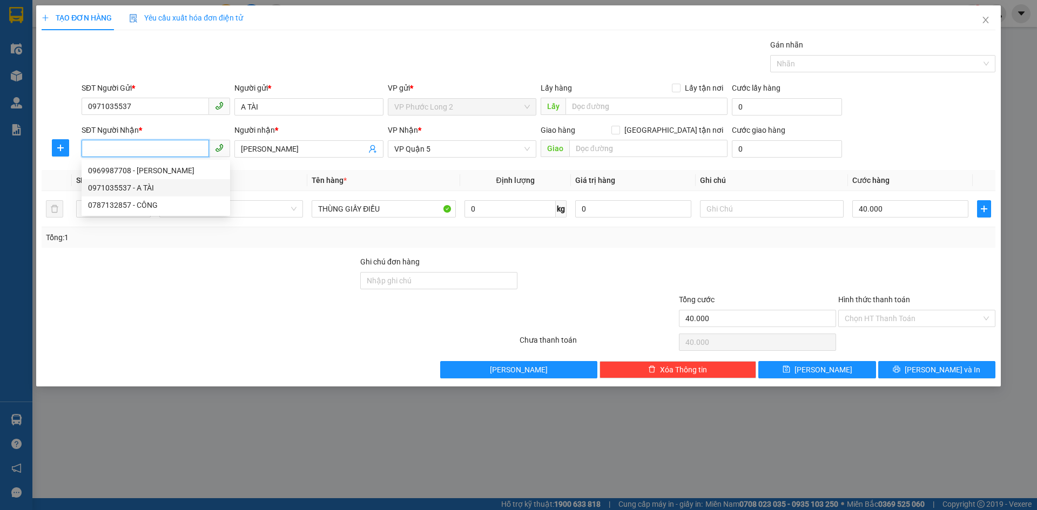
type input "A TÀI"
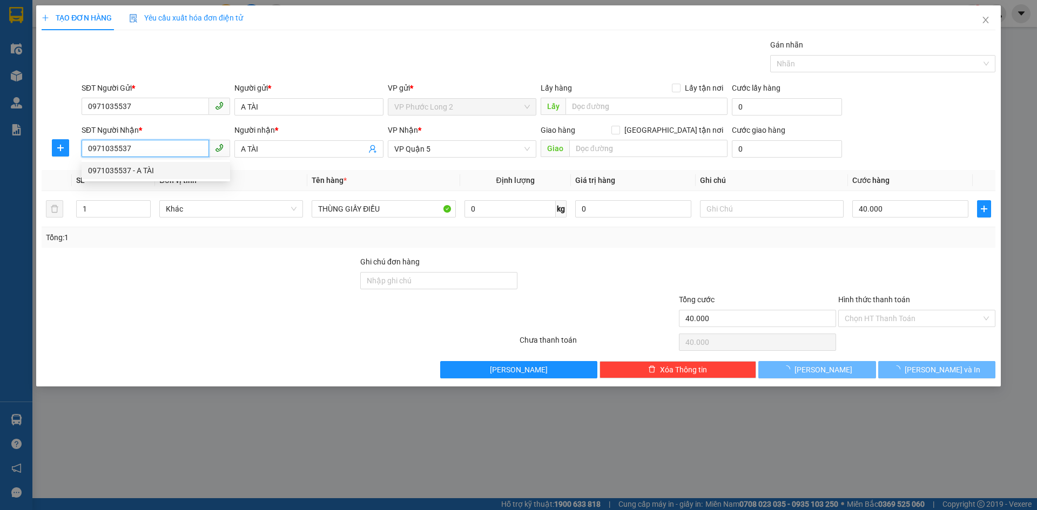
type input "50.000"
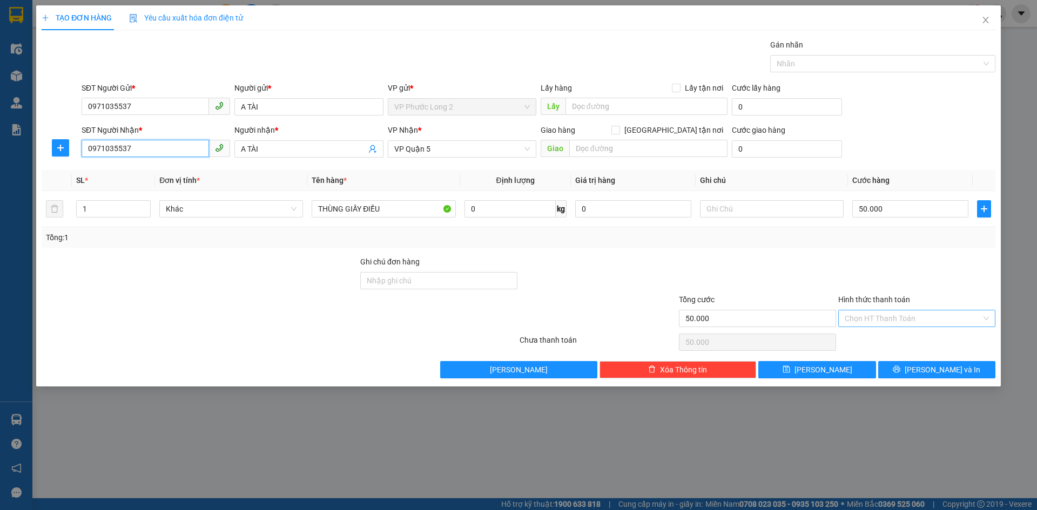
type input "0971035537"
click at [951, 319] on input "Hình thức thanh toán" at bounding box center [912, 318] width 137 height 16
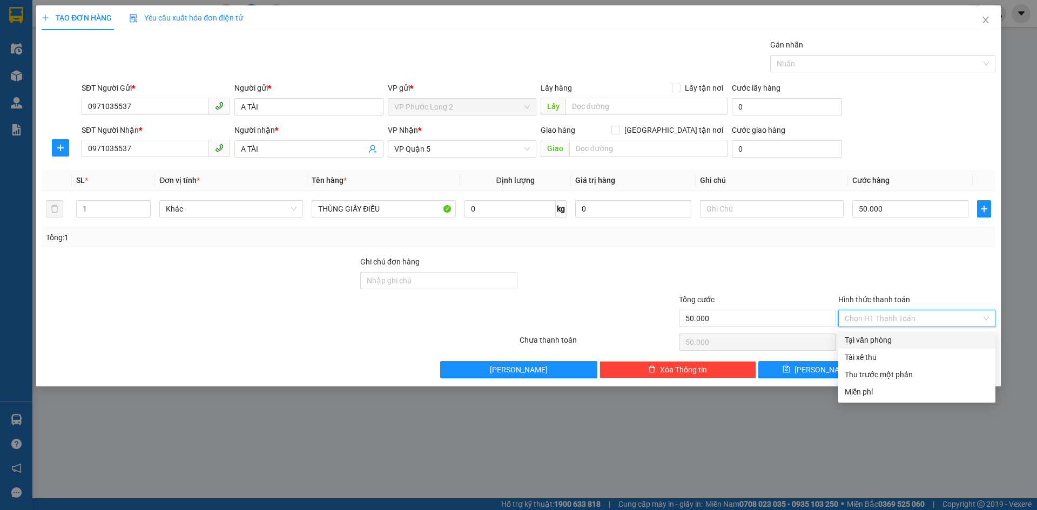
click at [856, 341] on div "Tại văn phòng" at bounding box center [916, 340] width 144 height 12
type input "0"
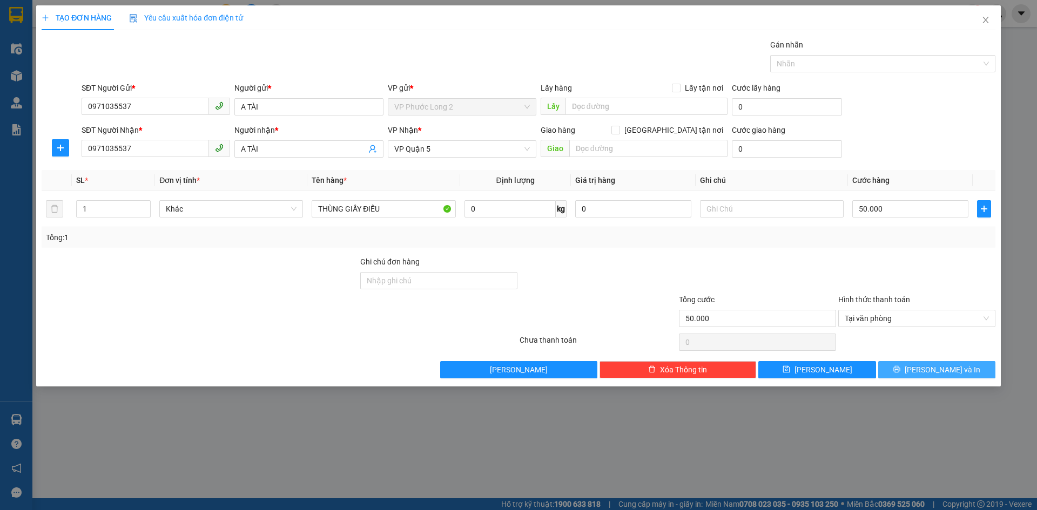
click at [893, 369] on button "Lưu và In" at bounding box center [936, 369] width 117 height 17
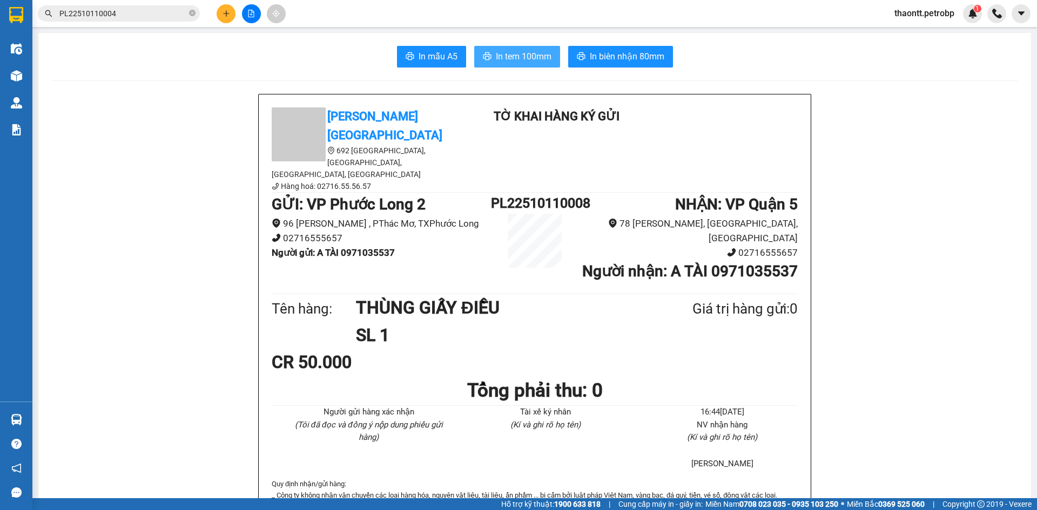
click at [510, 61] on span "In tem 100mm" at bounding box center [524, 56] width 56 height 13
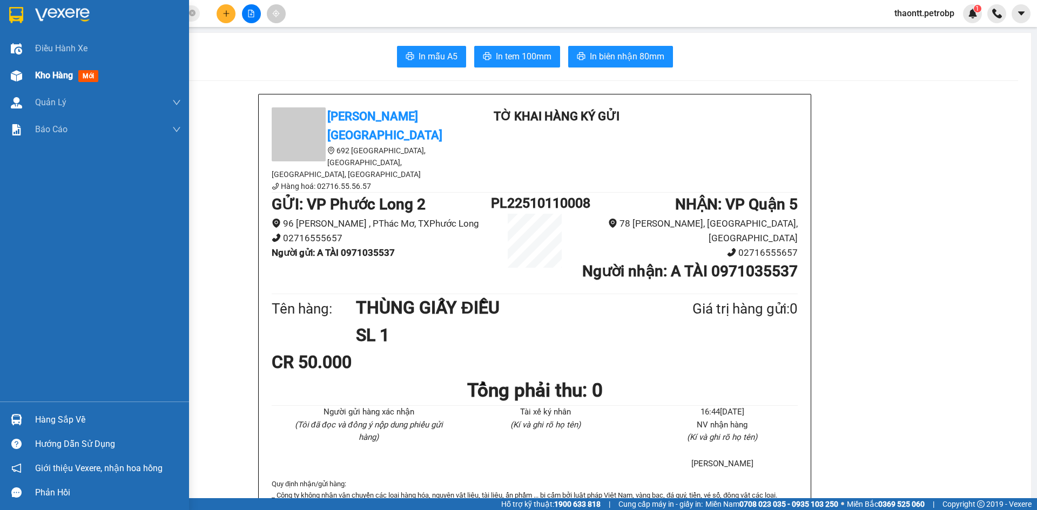
click at [20, 77] on img at bounding box center [16, 75] width 11 height 11
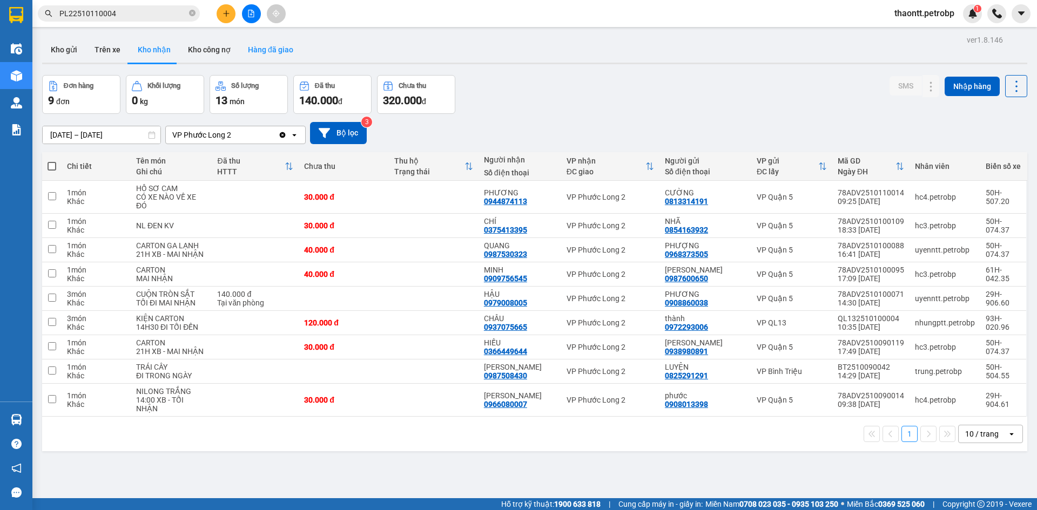
click at [251, 50] on button "Hàng đã giao" at bounding box center [270, 50] width 63 height 26
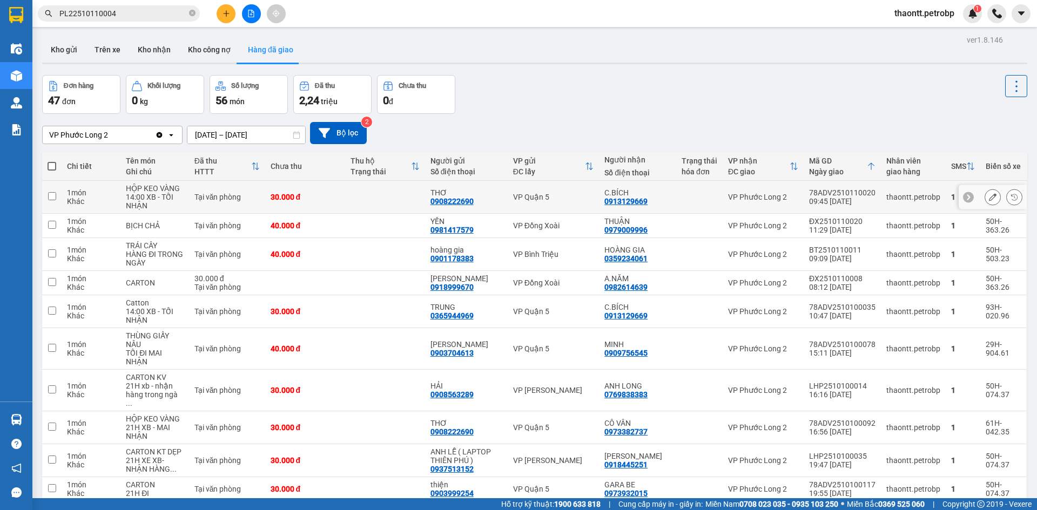
click at [412, 206] on td at bounding box center [385, 197] width 80 height 33
checkbox input "true"
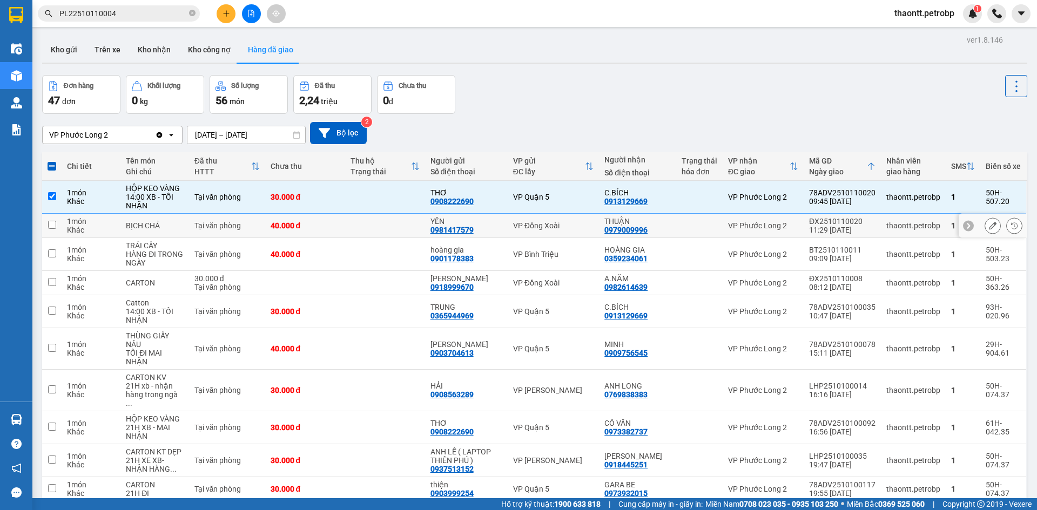
click at [393, 232] on td at bounding box center [385, 226] width 80 height 24
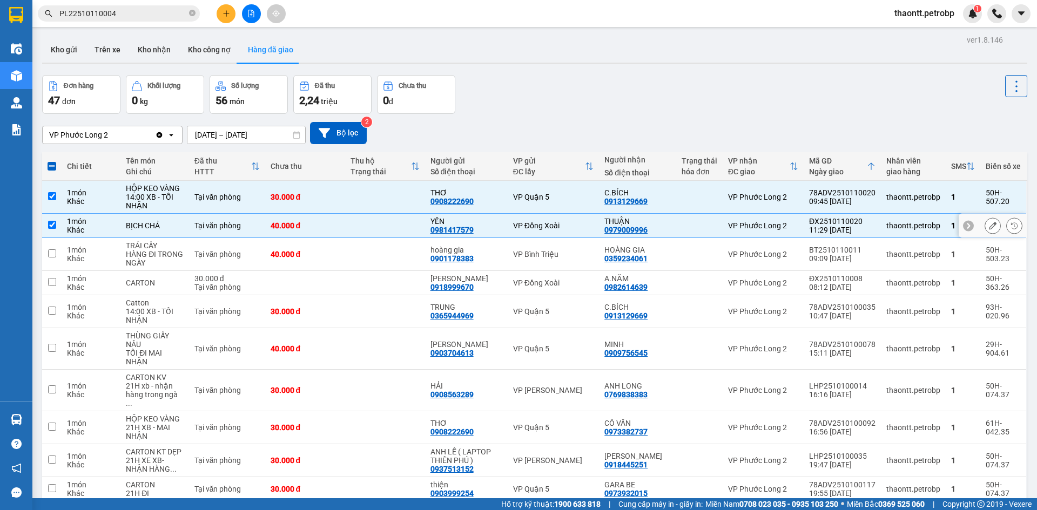
click at [393, 235] on td at bounding box center [385, 226] width 80 height 24
checkbox input "false"
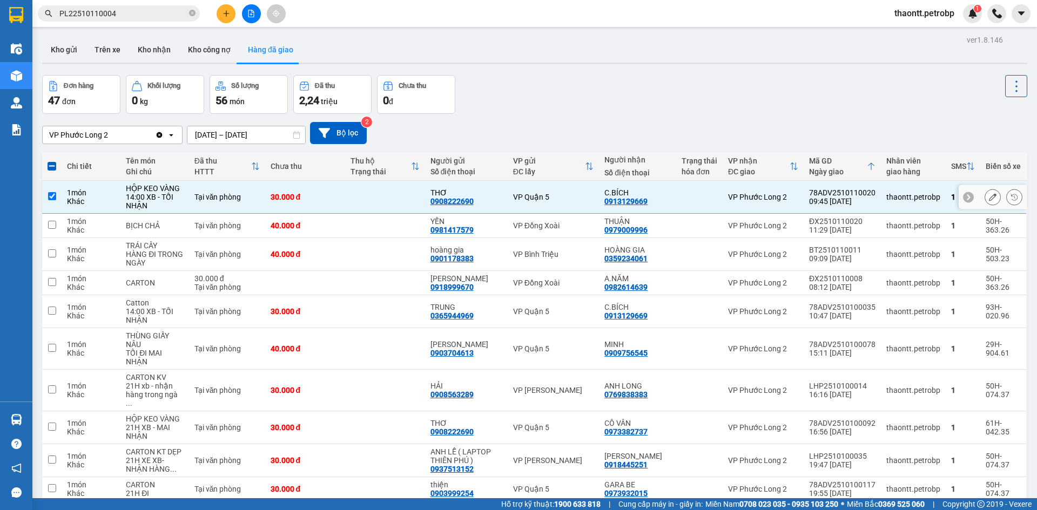
click at [396, 202] on td at bounding box center [385, 197] width 80 height 33
checkbox input "false"
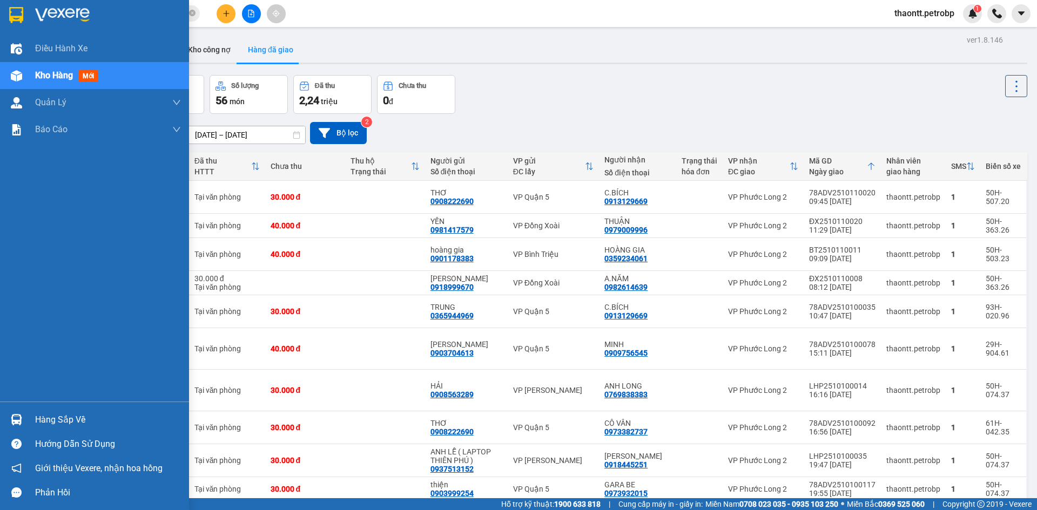
click at [46, 414] on div "Hàng sắp về" at bounding box center [108, 420] width 146 height 16
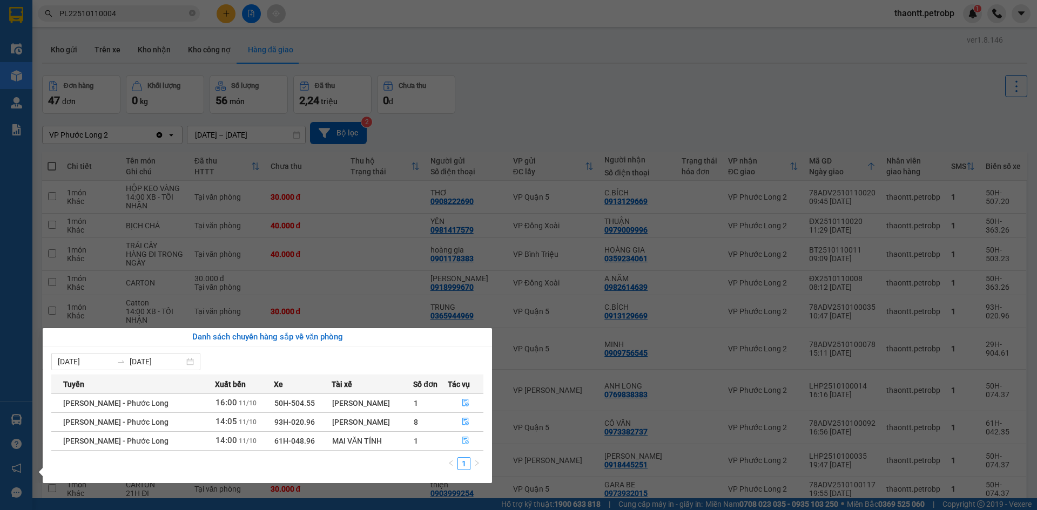
drag, startPoint x: 466, startPoint y: 444, endPoint x: 445, endPoint y: 509, distance: 68.1
click at [468, 444] on icon "file-done" at bounding box center [466, 441] width 8 height 8
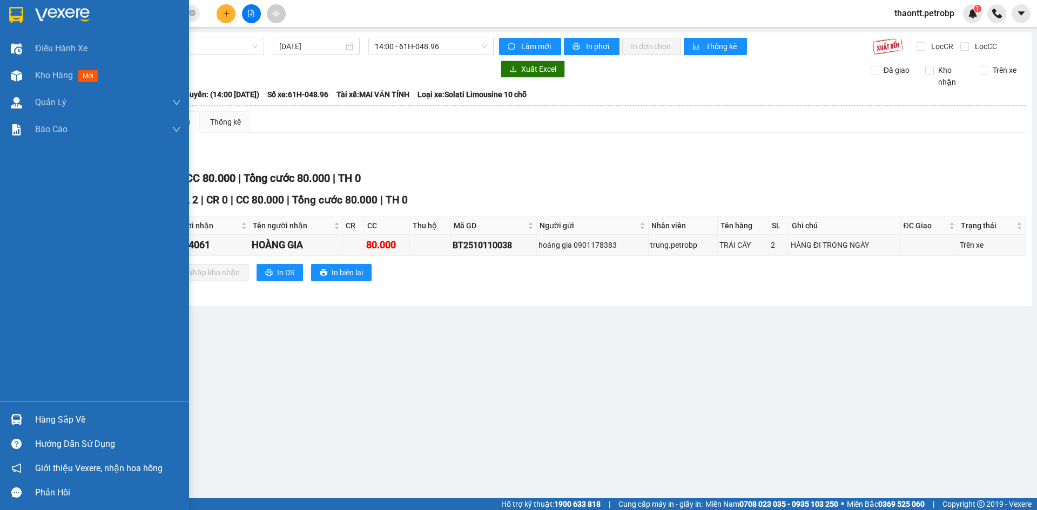
click at [29, 417] on div "Hàng sắp về" at bounding box center [94, 420] width 189 height 24
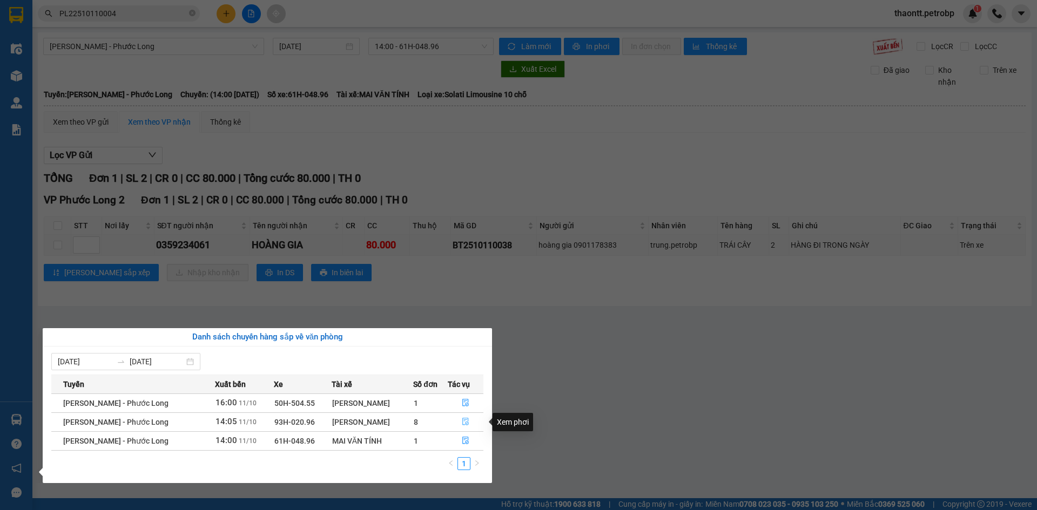
click at [462, 422] on icon "file-done" at bounding box center [465, 422] width 6 height 8
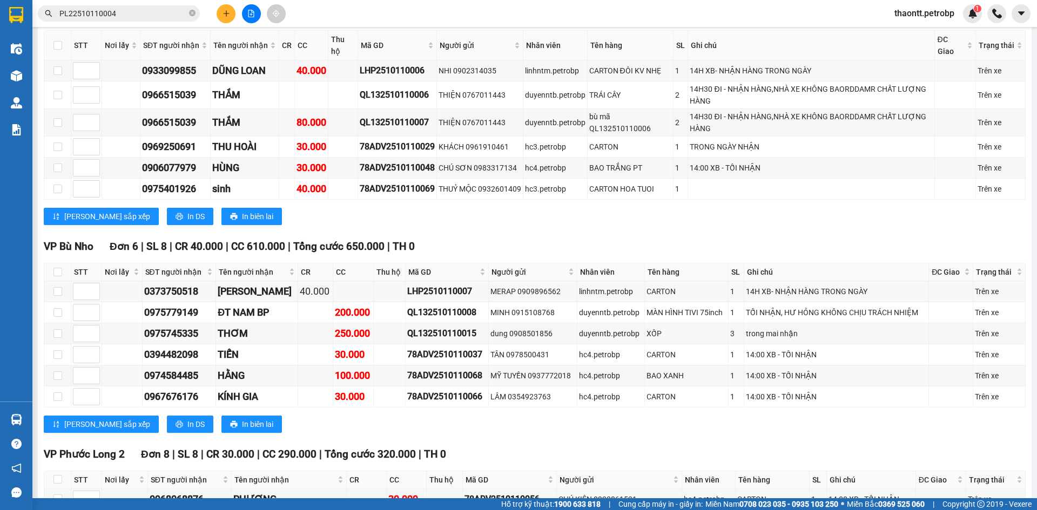
scroll to position [1674, 0]
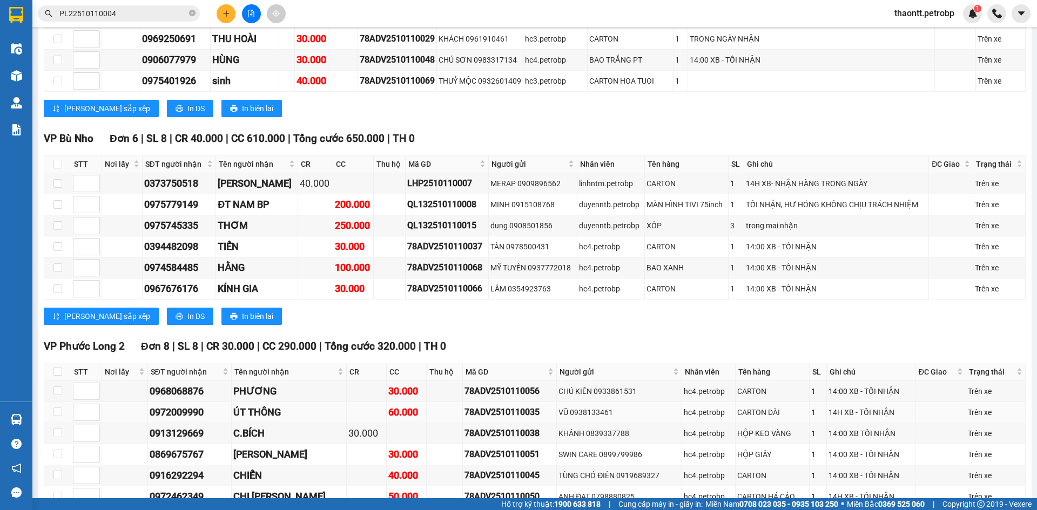
click at [256, 405] on div "ÚT THÔNG" at bounding box center [288, 412] width 111 height 15
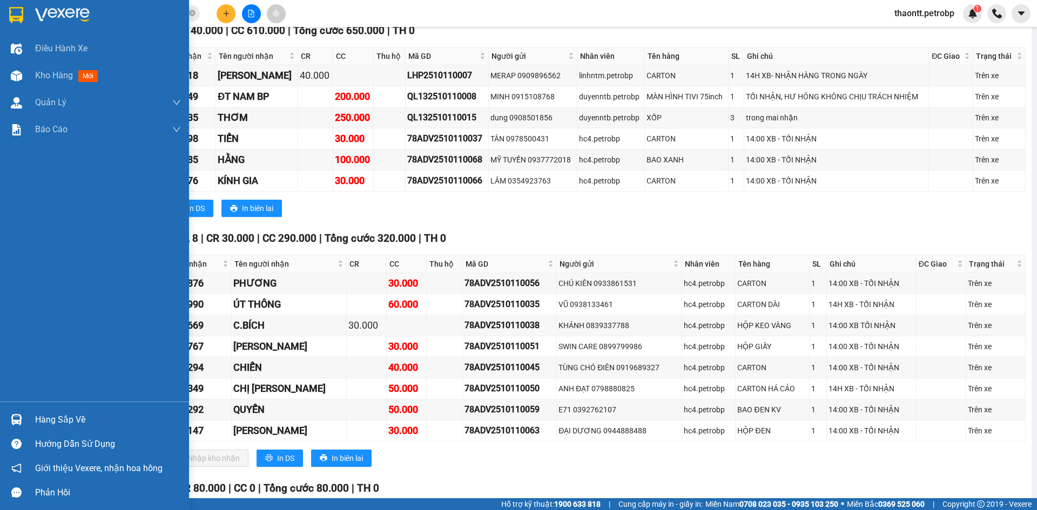
click at [28, 415] on div "Hàng sắp về" at bounding box center [94, 420] width 189 height 24
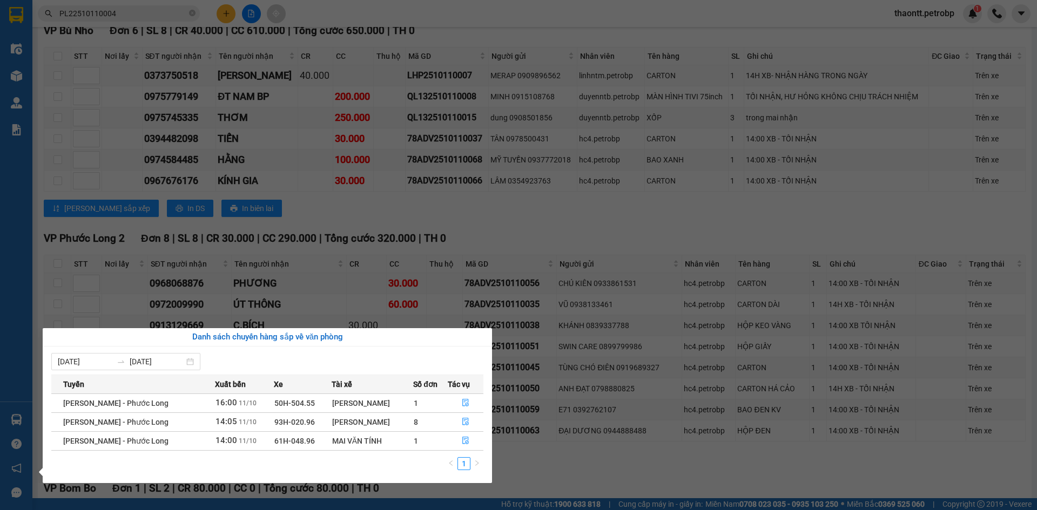
click at [606, 354] on section "Kết quả tìm kiếm ( 1 ) Bộ lọc Mã ĐH Trạng thái Món hàng Tổng cước Chưa cước Ngư…" at bounding box center [518, 255] width 1037 height 510
